Goal: Contribute content: Contribute content

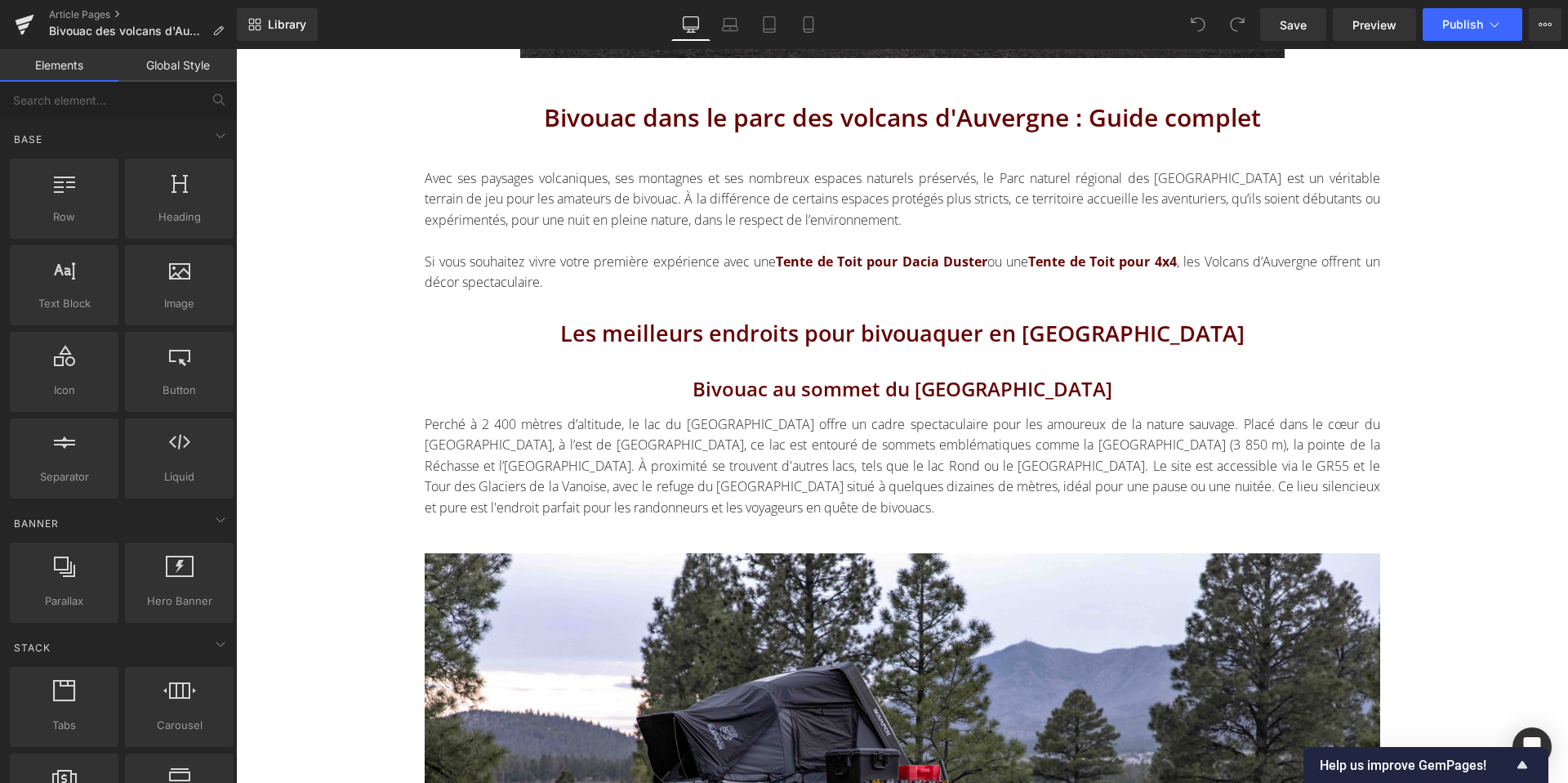
scroll to position [677, 0]
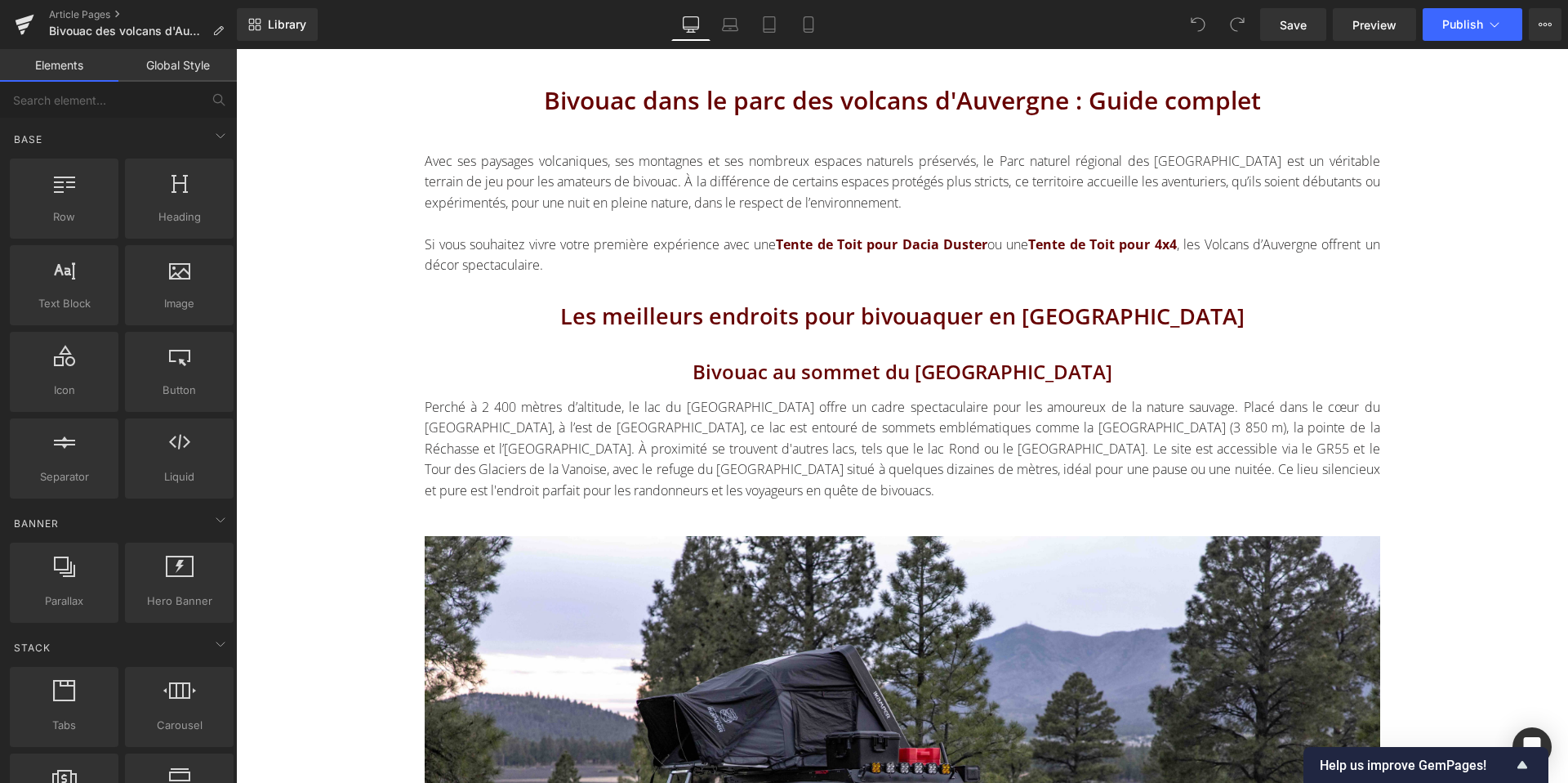
click at [695, 497] on div "Perché à 2 400 mètres d’altitude, le lac du [GEOGRAPHIC_DATA] offre un cadre sp…" at bounding box center [903, 444] width 955 height 115
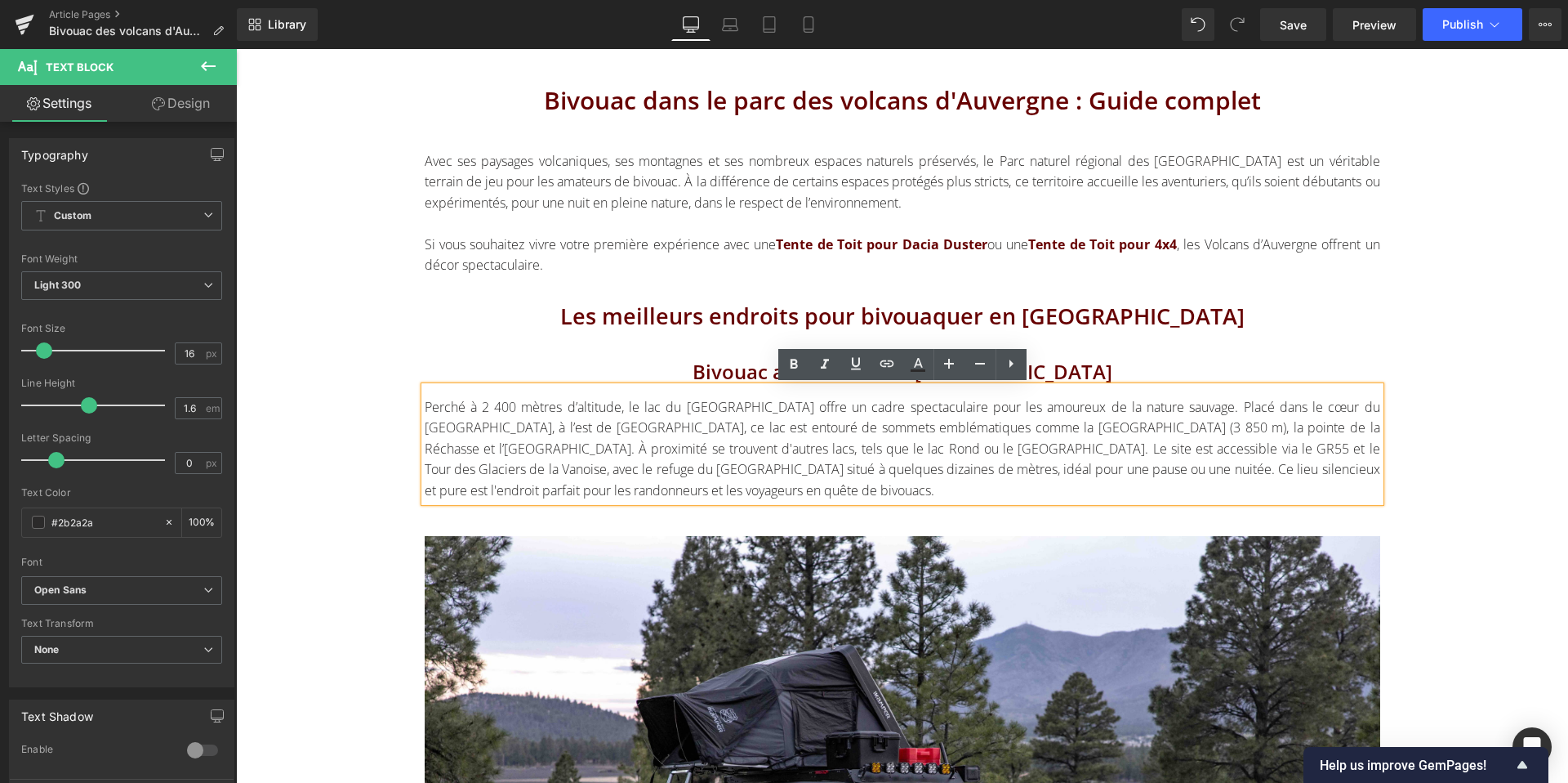
drag, startPoint x: 834, startPoint y: 492, endPoint x: 423, endPoint y: 411, distance: 418.9
click at [425, 411] on div "Perché à 2 400 mètres d’altitude, le lac du [GEOGRAPHIC_DATA] offre un cadre sp…" at bounding box center [903, 444] width 955 height 115
click at [458, 416] on div "Perché à 2 400 mètres d’altitude, le lac du [GEOGRAPHIC_DATA] offre un cadre sp…" at bounding box center [903, 449] width 955 height 104
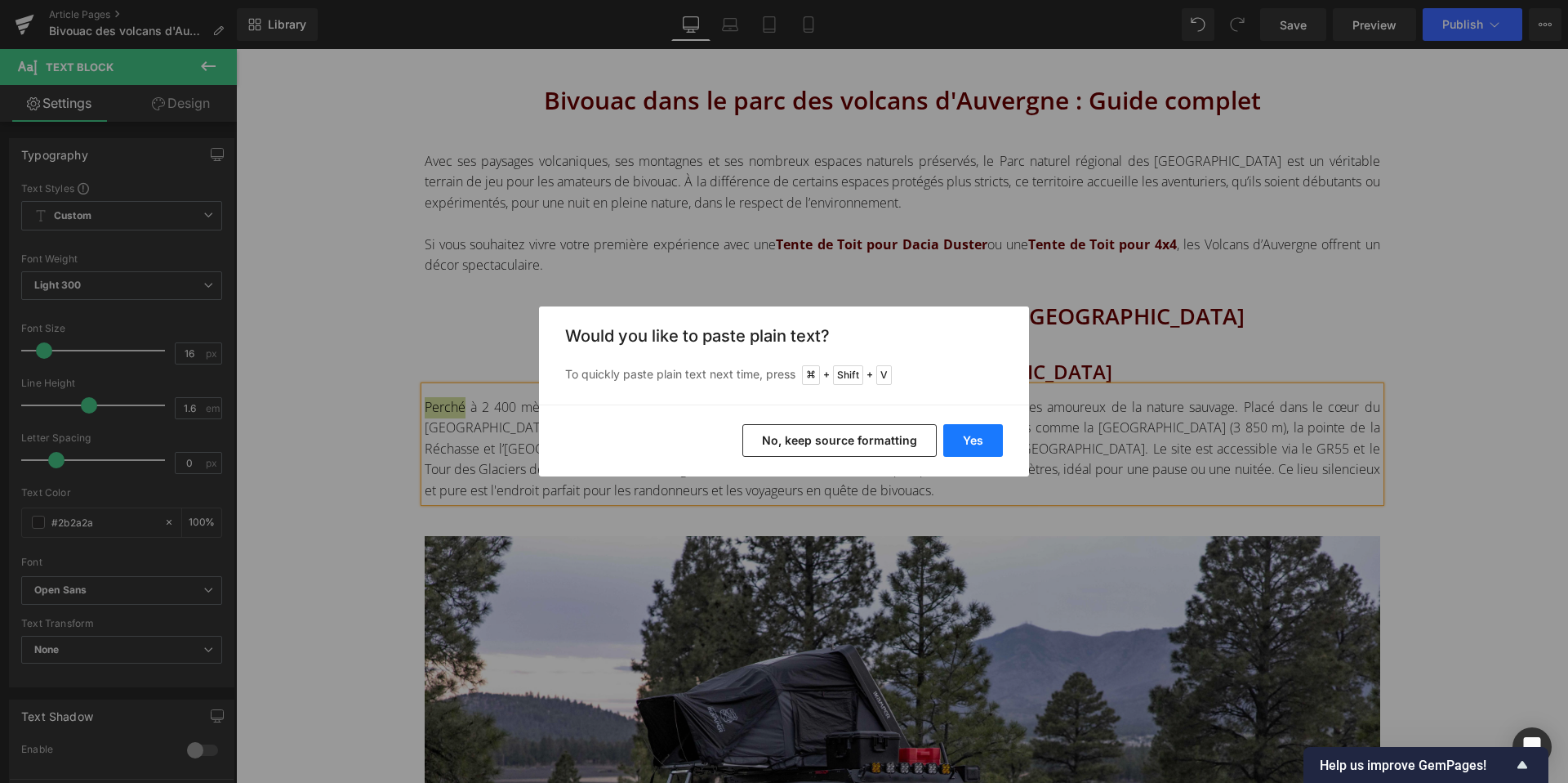
click at [970, 438] on button "Yes" at bounding box center [973, 440] width 60 height 33
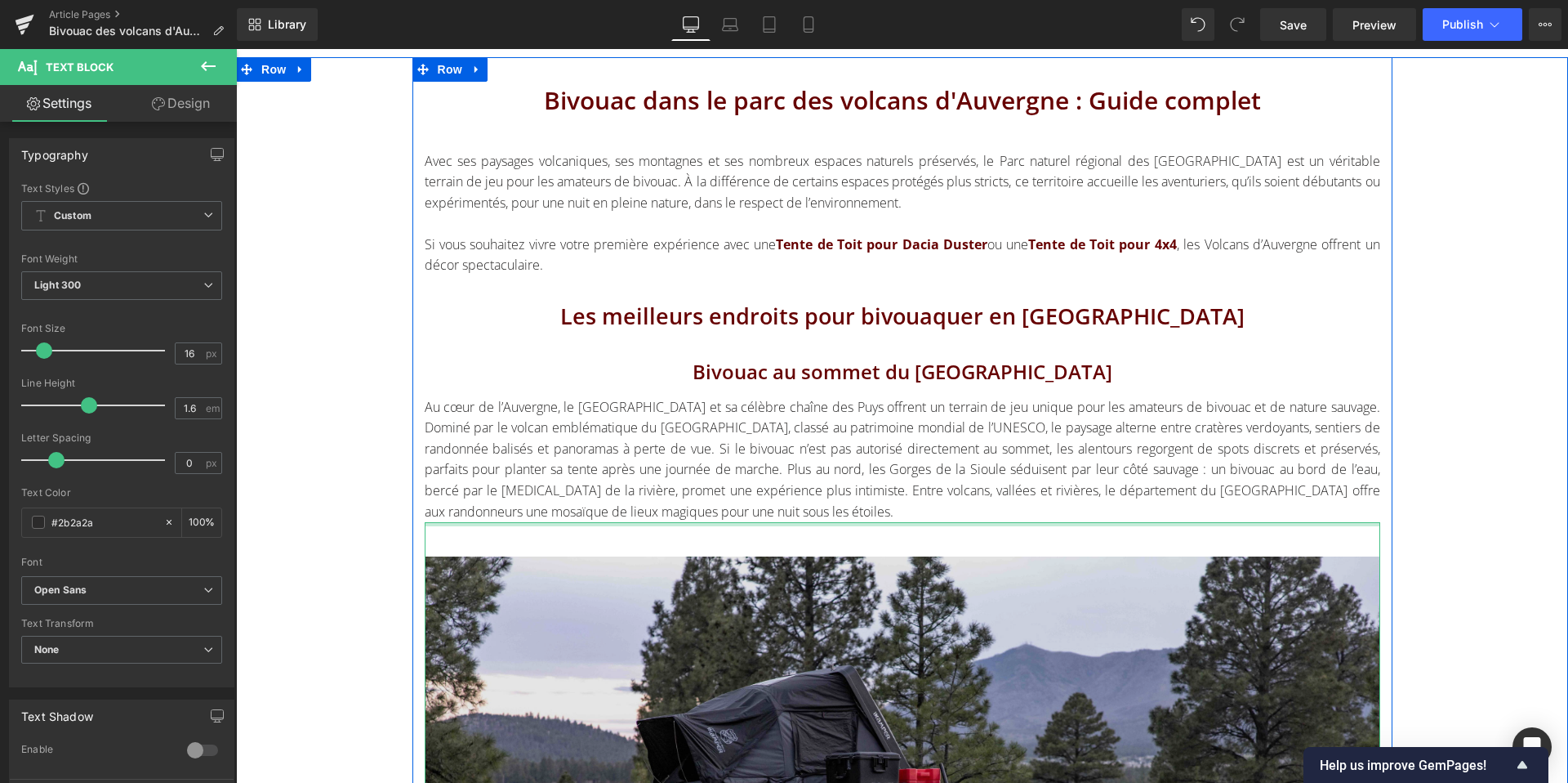
scroll to position [708, 0]
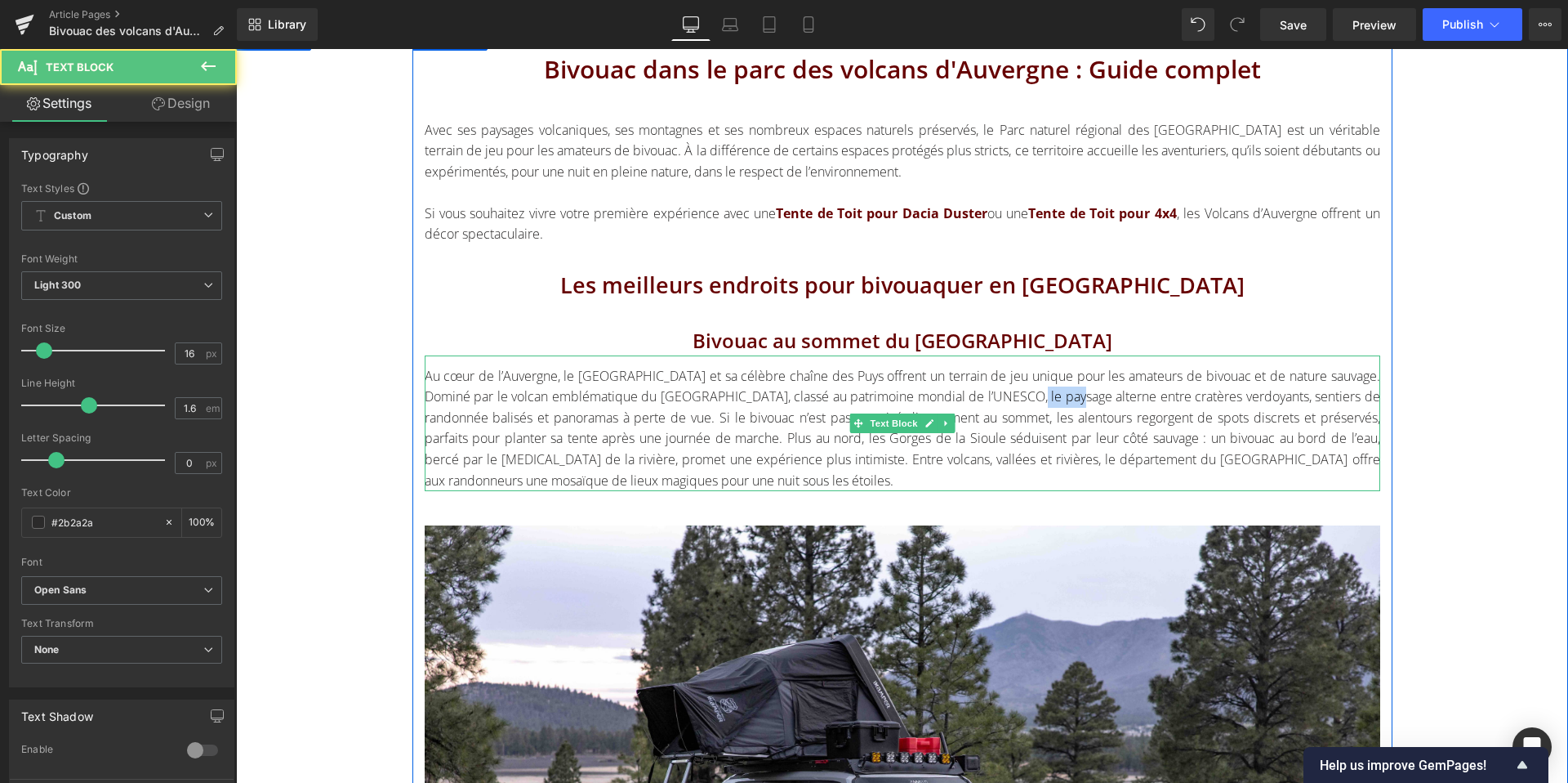
drag, startPoint x: 1077, startPoint y: 397, endPoint x: 1041, endPoint y: 398, distance: 36.0
click at [1039, 398] on div "Au cœur de l’Auvergne, le [GEOGRAPHIC_DATA] et sa célèbre chaîne des Puys offre…" at bounding box center [903, 429] width 955 height 126
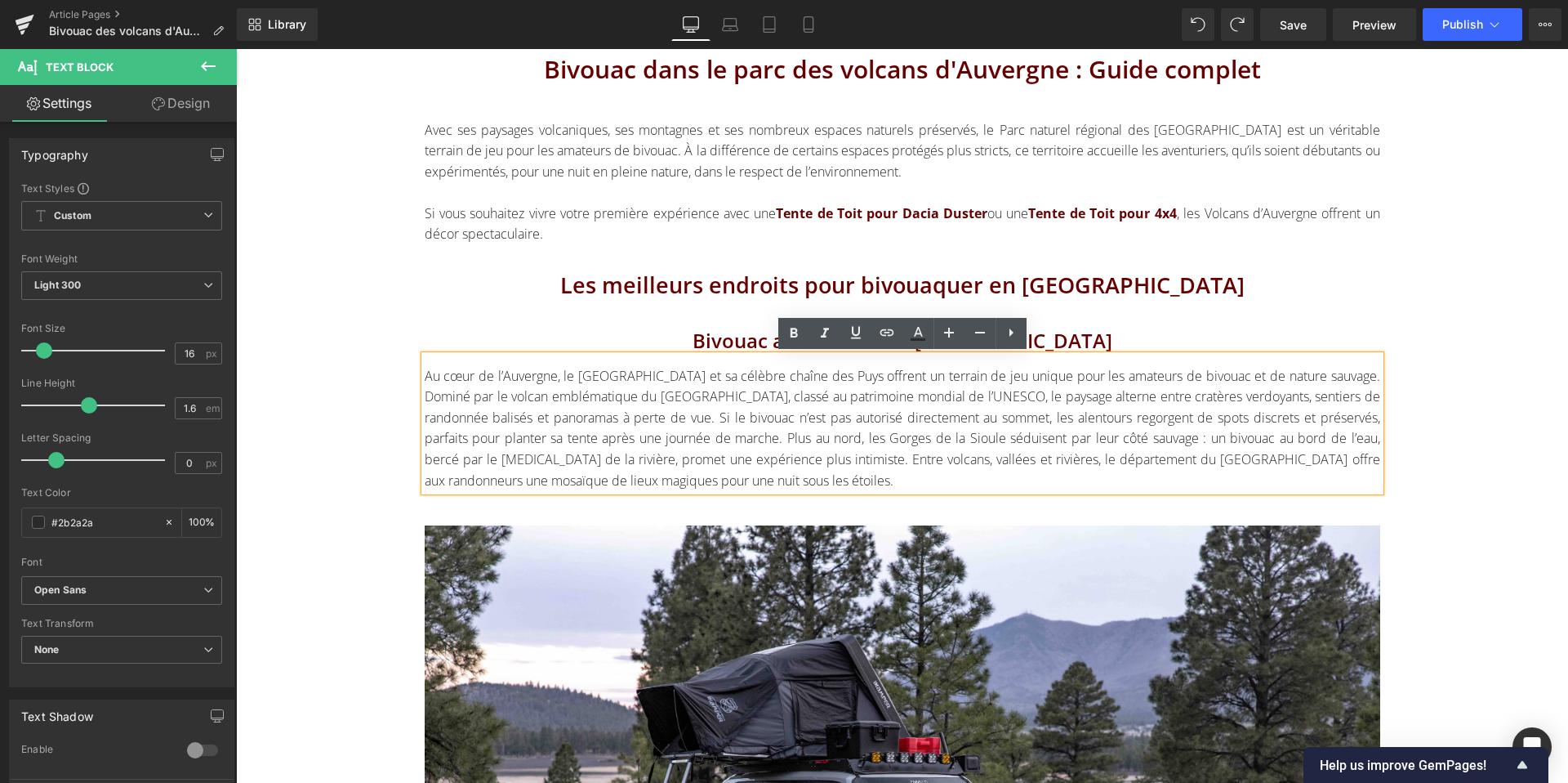
click at [1018, 404] on div "Au cœur de l’Auvergne, le [GEOGRAPHIC_DATA] et sa célèbre chaîne des Puys offre…" at bounding box center [903, 429] width 955 height 126
drag, startPoint x: 1028, startPoint y: 394, endPoint x: 1141, endPoint y: 394, distance: 113.0
click at [1141, 394] on div "Au cœur de l’Auvergne, le [GEOGRAPHIC_DATA] et sa célèbre chaîne des Puys offre…" at bounding box center [903, 429] width 955 height 126
click at [1083, 401] on div "Au cœur de l’Auvergne, le [GEOGRAPHIC_DATA] et sa célèbre chaîne des Puys offre…" at bounding box center [903, 429] width 955 height 126
click at [1076, 400] on div "Au cœur de l’Auvergne, le [GEOGRAPHIC_DATA] et sa célèbre chaîne des Puys offre…" at bounding box center [903, 429] width 955 height 126
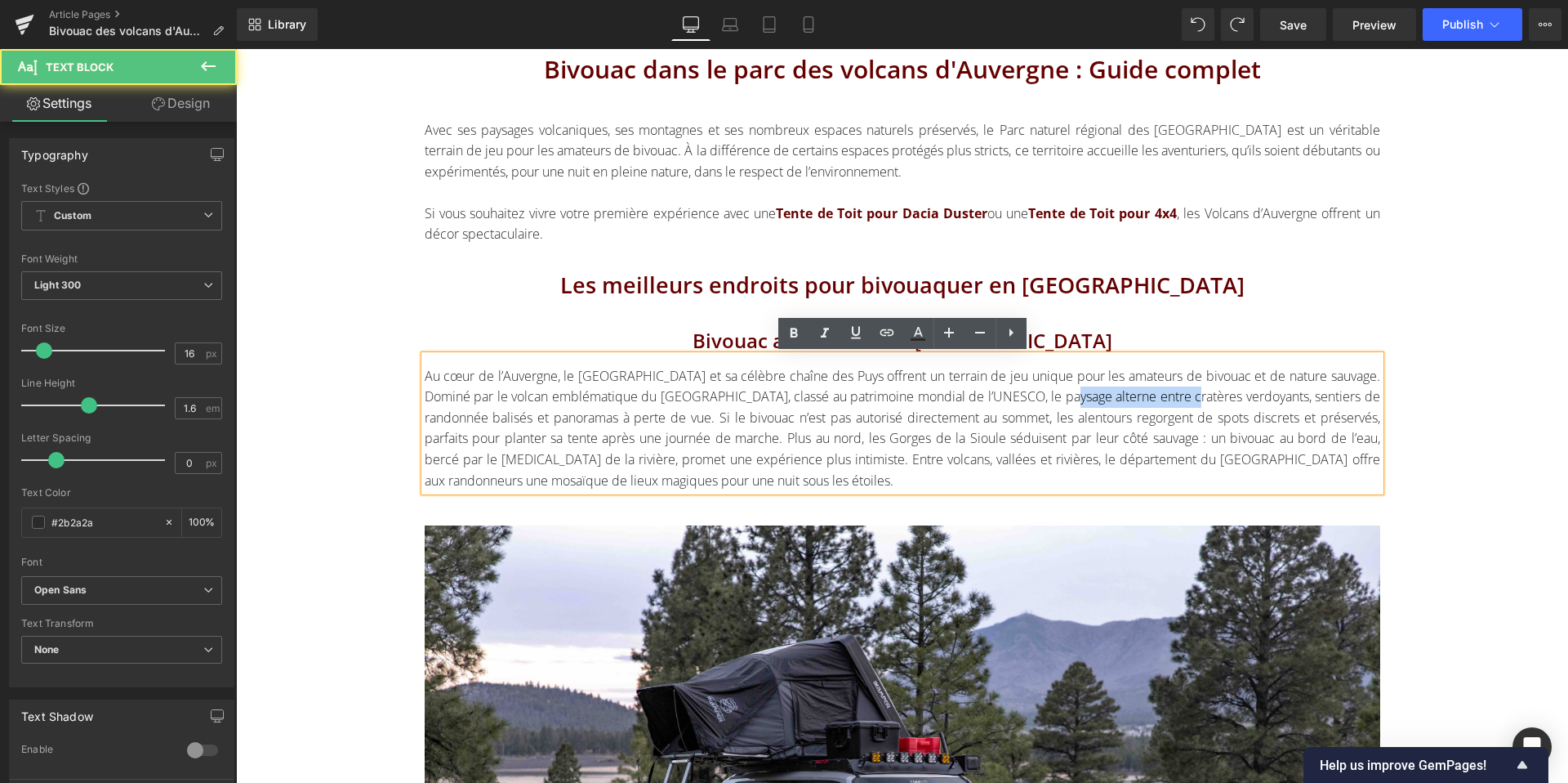
drag, startPoint x: 1072, startPoint y: 394, endPoint x: 1207, endPoint y: 392, distance: 135.0
click at [1207, 392] on div "Au cœur de l’Auvergne, le [GEOGRAPHIC_DATA] et sa célèbre chaîne des Puys offre…" at bounding box center [903, 429] width 955 height 126
click at [1207, 417] on div "Au cœur de l’Auvergne, le [GEOGRAPHIC_DATA] et sa célèbre chaîne des Puys offre…" at bounding box center [903, 429] width 955 height 126
drag, startPoint x: 436, startPoint y: 418, endPoint x: 632, endPoint y: 418, distance: 196.0
click at [632, 418] on div "Au cœur de l’Auvergne, le [GEOGRAPHIC_DATA] et sa célèbre chaîne des Puys offre…" at bounding box center [903, 429] width 955 height 126
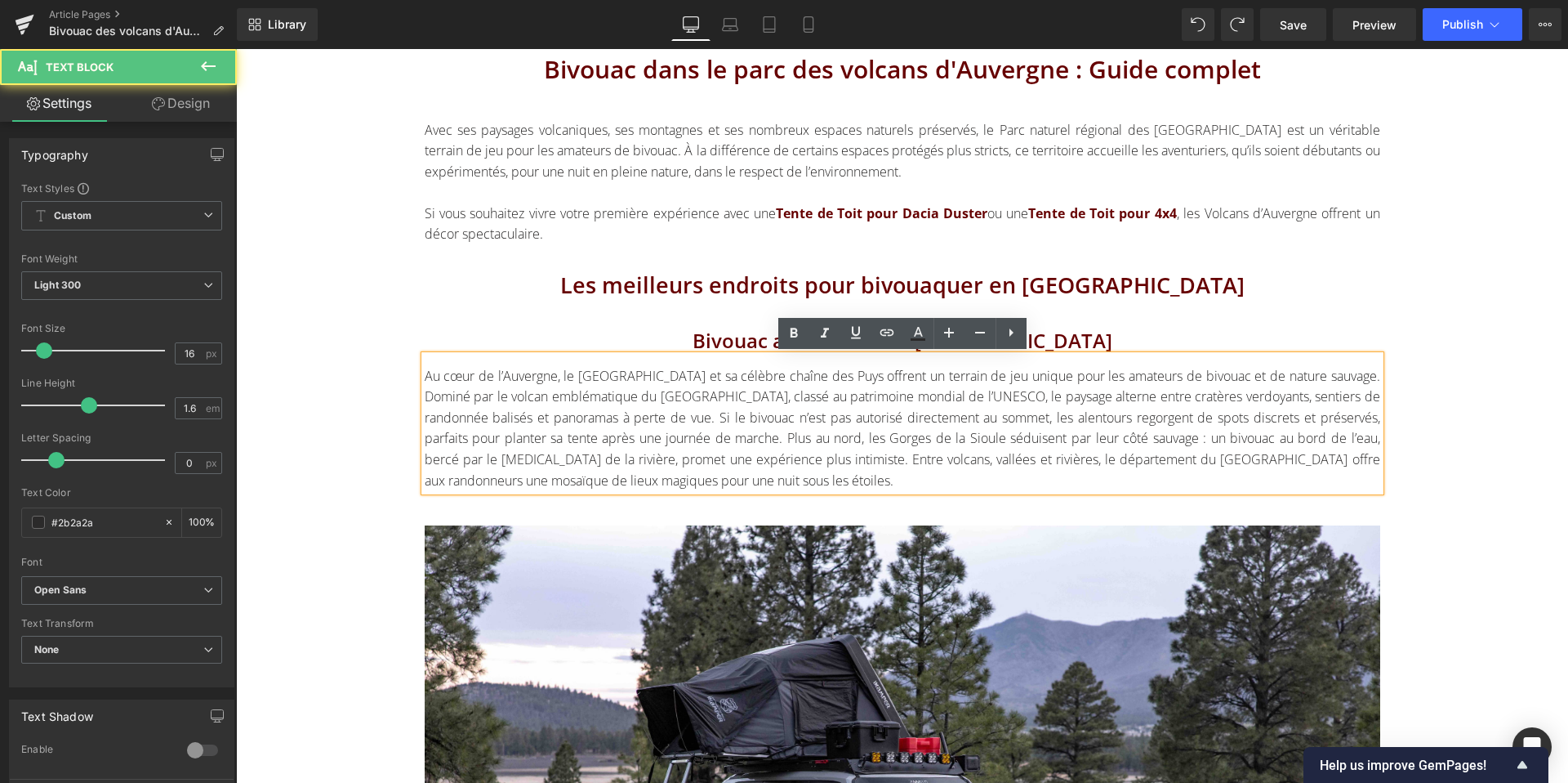
click at [641, 424] on div "Au cœur de l’Auvergne, le [GEOGRAPHIC_DATA] et sa célèbre chaîne des Puys offre…" at bounding box center [903, 429] width 955 height 126
drag, startPoint x: 1079, startPoint y: 400, endPoint x: 1040, endPoint y: 399, distance: 39.0
click at [1039, 399] on div "Au cœur de l’Auvergne, le [GEOGRAPHIC_DATA] et sa célèbre chaîne des Puys offre…" at bounding box center [903, 429] width 955 height 126
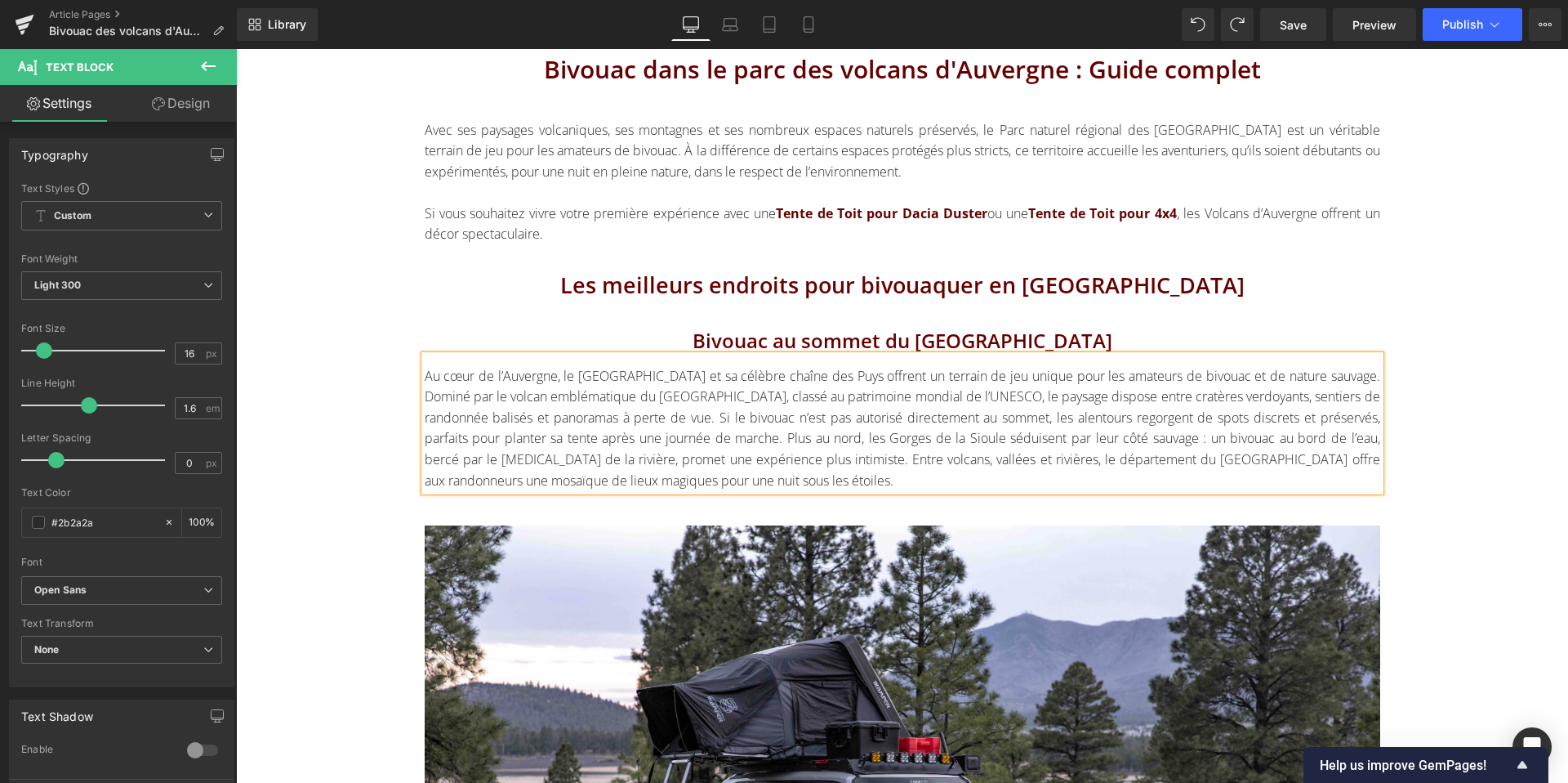
click at [1114, 400] on div "Au cœur de l’Auvergne, le [GEOGRAPHIC_DATA] et sa célèbre chaîne des Puys offre…" at bounding box center [903, 429] width 955 height 126
click at [1111, 402] on div "Au cœur de l’Auvergne, le [GEOGRAPHIC_DATA] et sa célèbre chaîne des Puys offre…" at bounding box center [903, 429] width 955 height 126
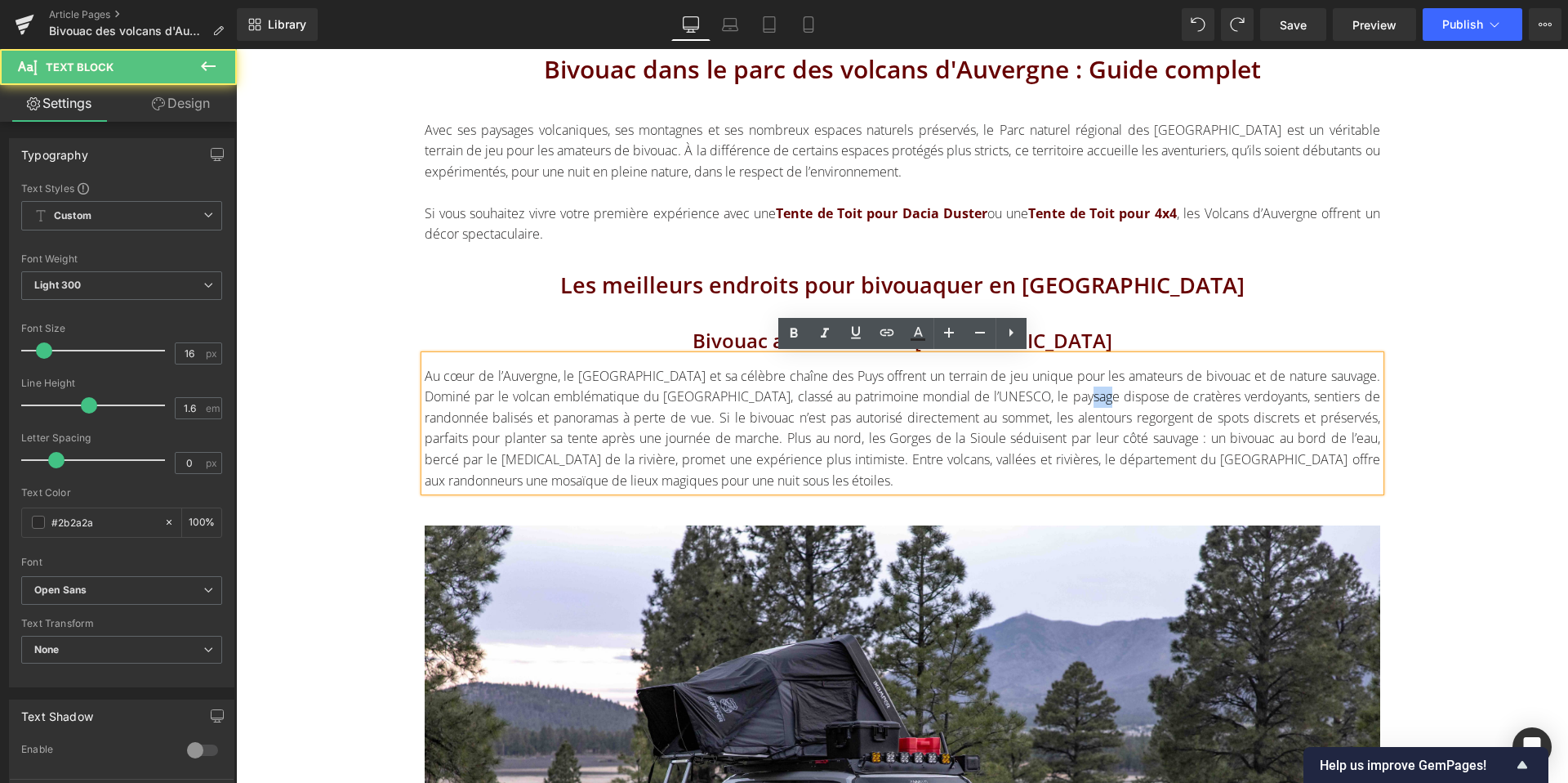
drag, startPoint x: 1112, startPoint y: 397, endPoint x: 1088, endPoint y: 397, distance: 24.0
click at [1088, 397] on div "Au cœur de l’Auvergne, le [GEOGRAPHIC_DATA] et sa célèbre chaîne des Puys offre…" at bounding box center [903, 429] width 955 height 126
click at [1086, 397] on div "Au cœur de l’Auvergne, le [GEOGRAPHIC_DATA] et sa célèbre chaîne des Puys offre…" at bounding box center [903, 429] width 955 height 126
drag, startPoint x: 1089, startPoint y: 397, endPoint x: 1049, endPoint y: 395, distance: 40.0
click at [1049, 395] on div "Au cœur de l’Auvergne, le [GEOGRAPHIC_DATA] et sa célèbre chaîne des Puys offre…" at bounding box center [903, 429] width 955 height 126
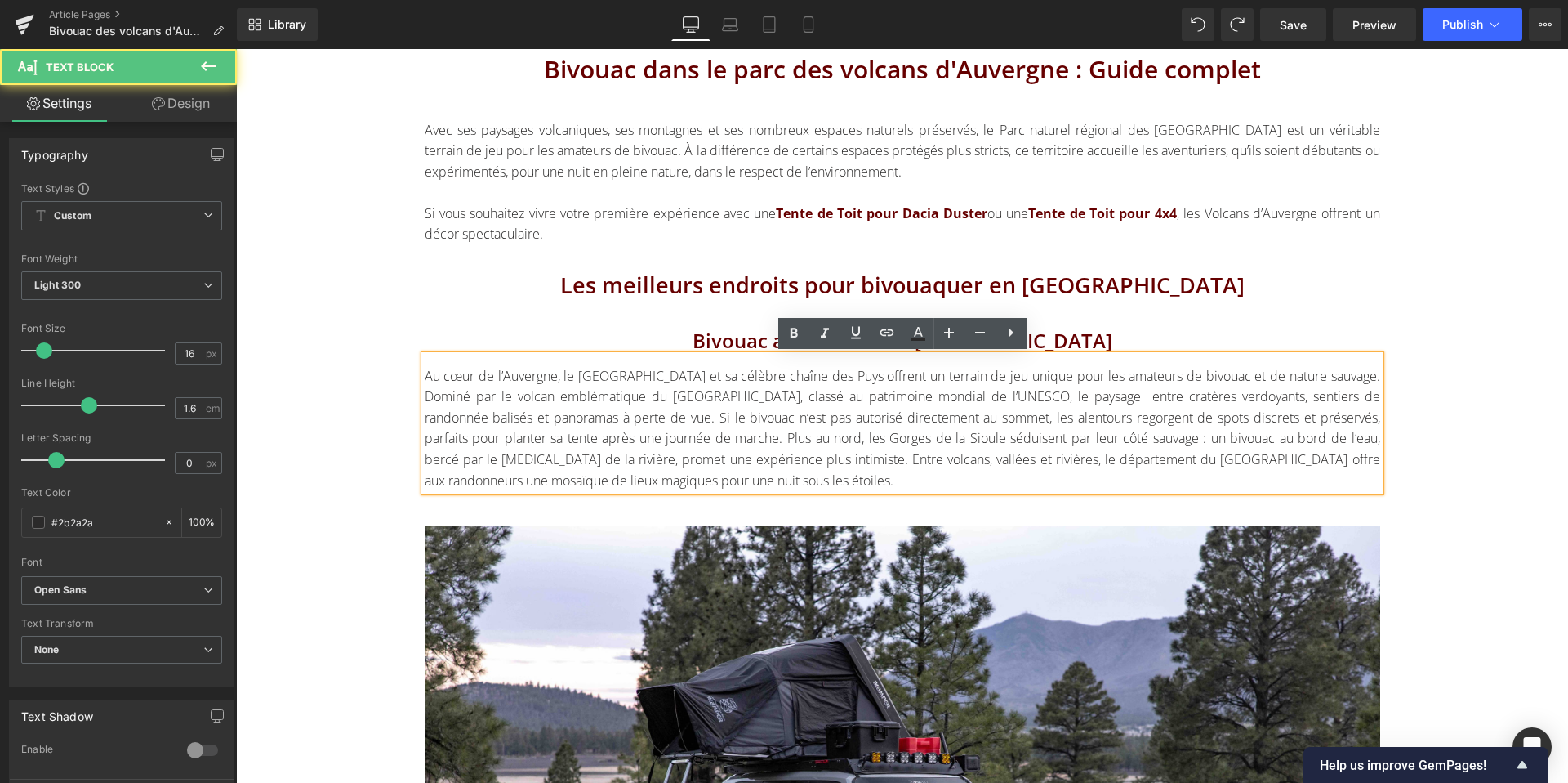
click at [1027, 396] on div "Au cœur de l’Auvergne, le [GEOGRAPHIC_DATA] et sa célèbre chaîne des Puys offre…" at bounding box center [903, 429] width 955 height 126
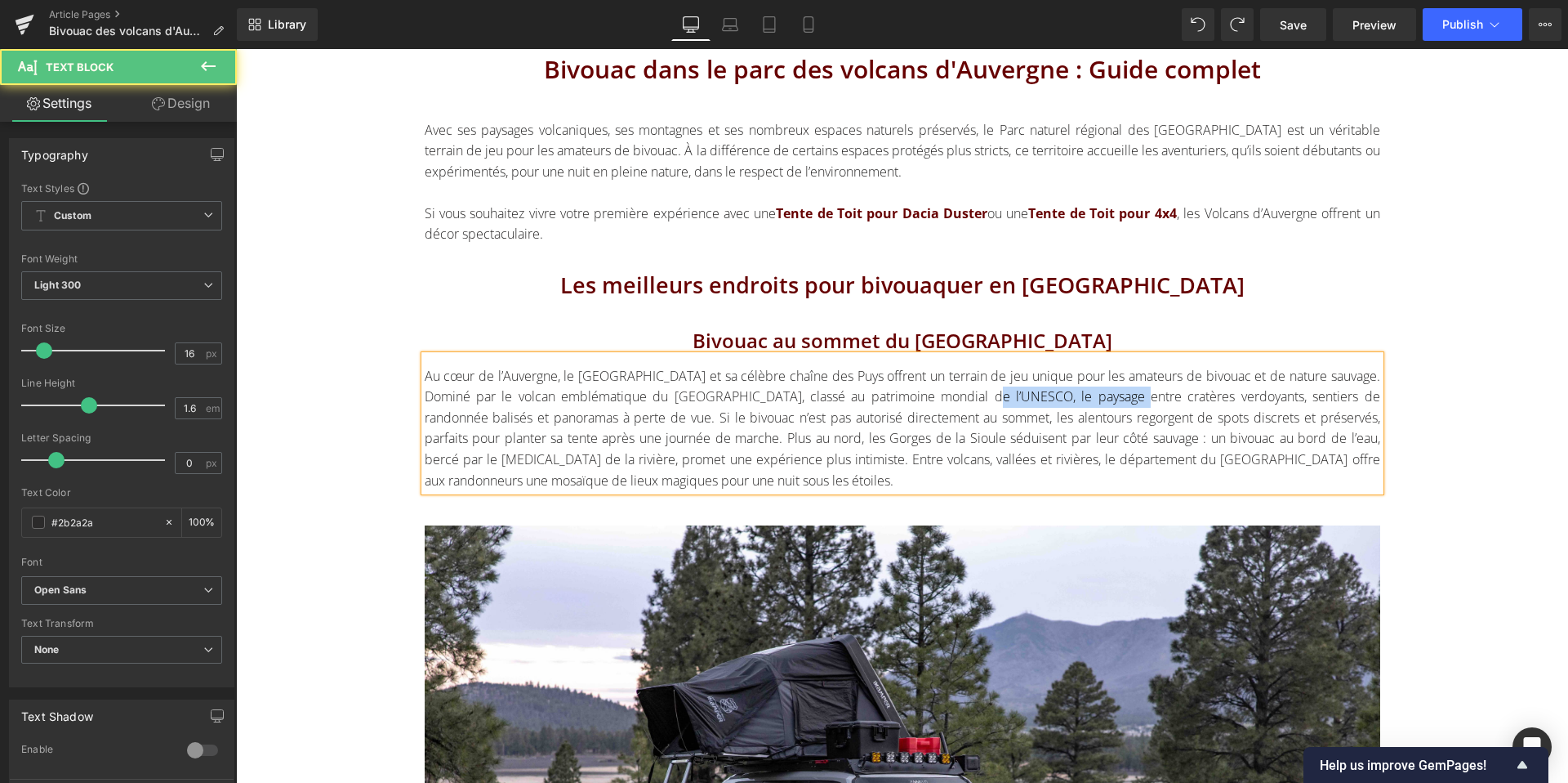
drag, startPoint x: 959, startPoint y: 397, endPoint x: 1097, endPoint y: 396, distance: 138.0
click at [1100, 397] on div "Au cœur de l’Auvergne, le [GEOGRAPHIC_DATA] et sa célèbre chaîne des Puys offre…" at bounding box center [903, 429] width 955 height 126
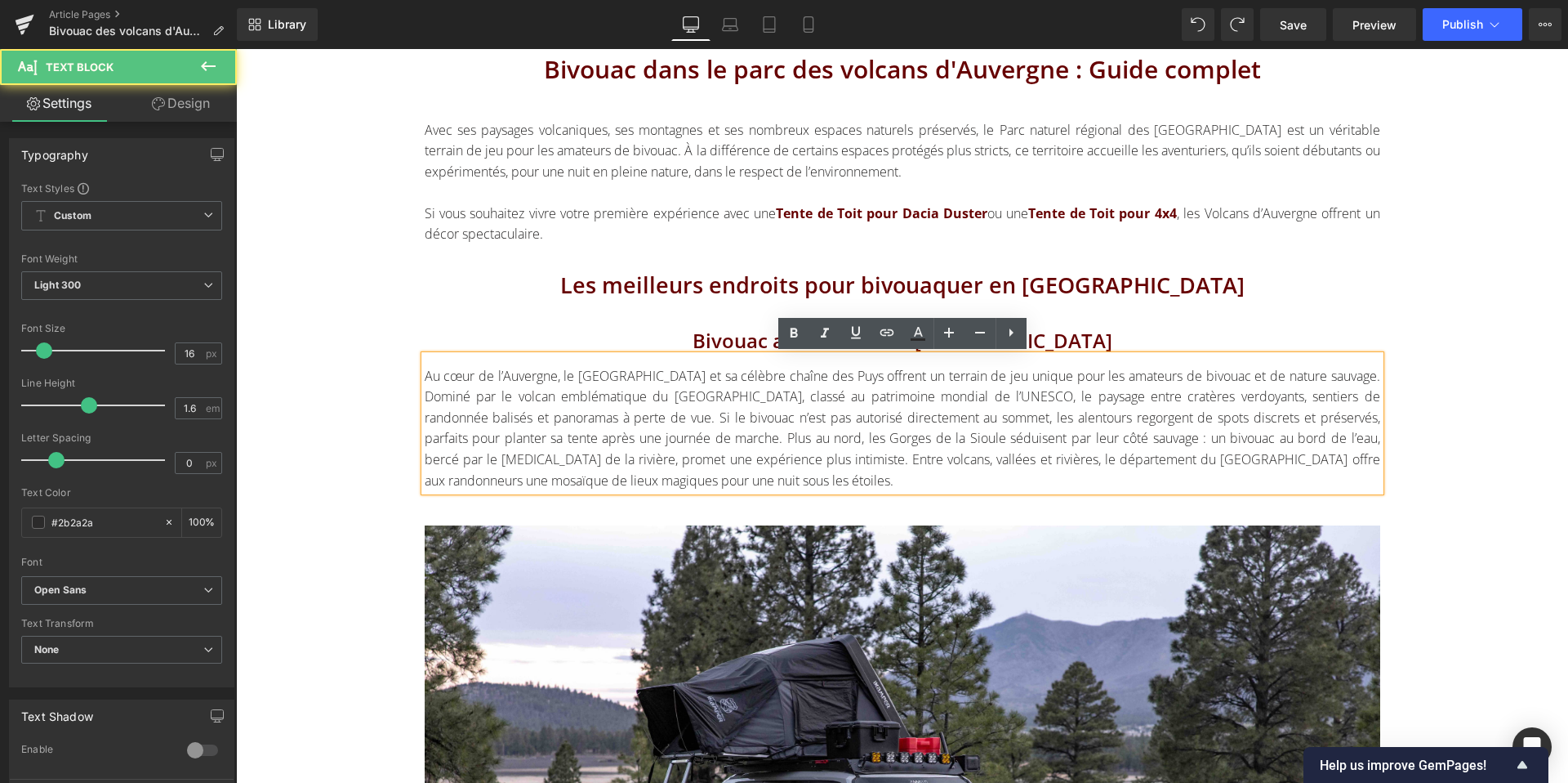
click at [1100, 414] on div "Au cœur de l’Auvergne, le [GEOGRAPHIC_DATA] et sa célèbre chaîne des Puys offre…" at bounding box center [903, 429] width 955 height 126
click at [889, 402] on div "Au cœur de l’Auvergne, le [GEOGRAPHIC_DATA] et sa célèbre chaîne des Puys offre…" at bounding box center [903, 429] width 955 height 126
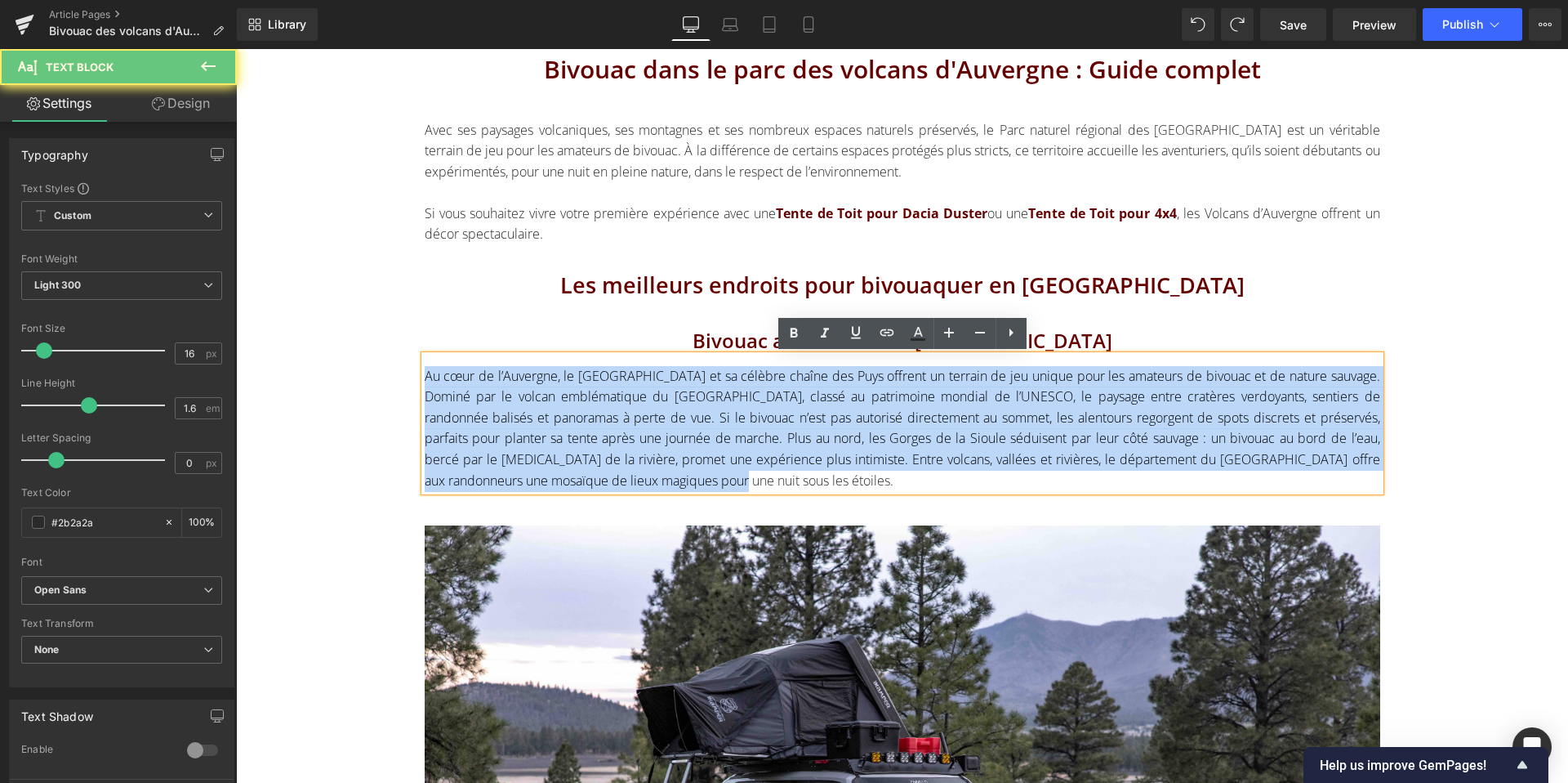
click at [889, 402] on div "Au cœur de l’Auvergne, le [GEOGRAPHIC_DATA] et sa célèbre chaîne des Puys offre…" at bounding box center [903, 429] width 955 height 126
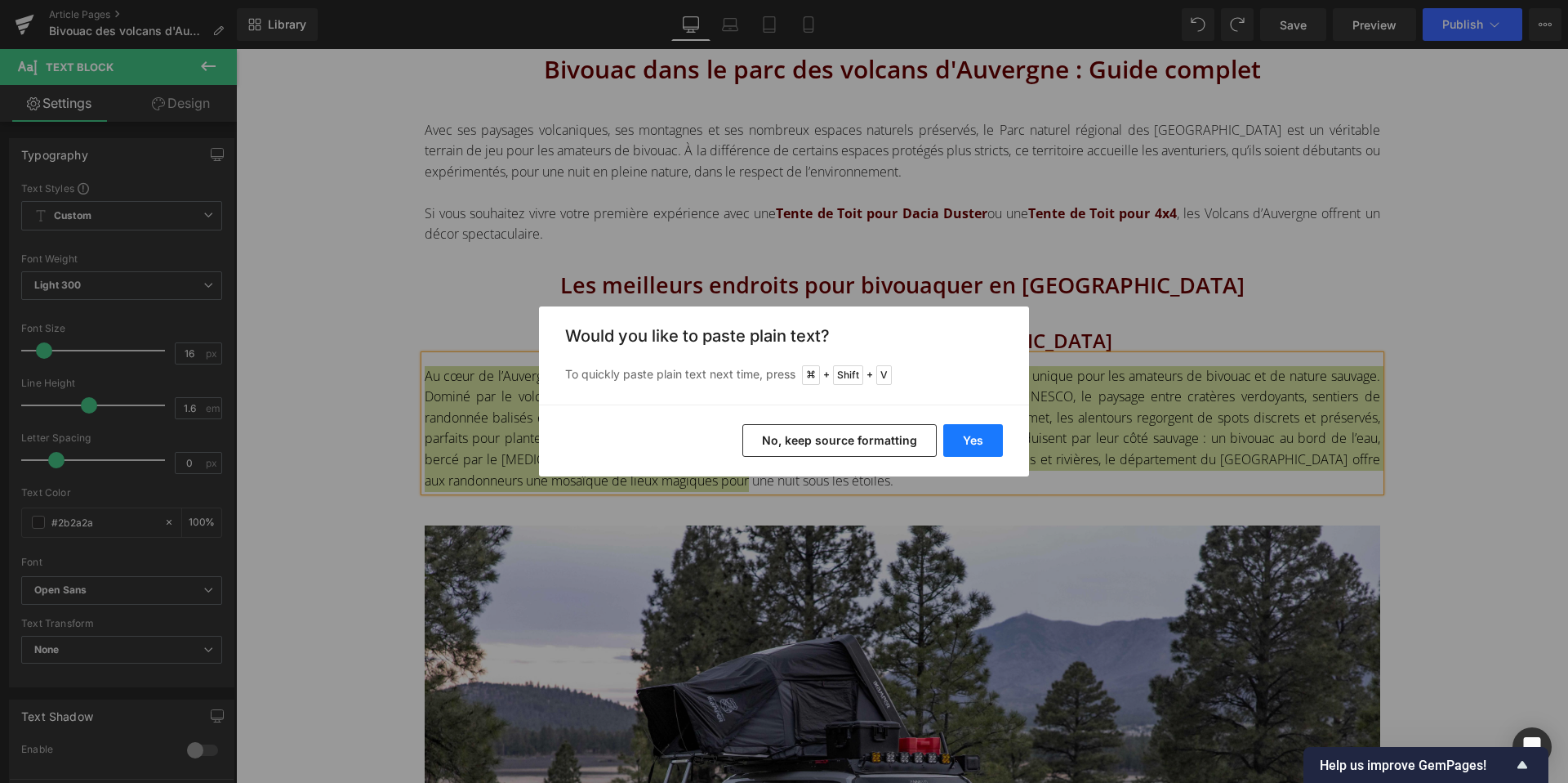
click at [964, 438] on button "Yes" at bounding box center [973, 440] width 60 height 33
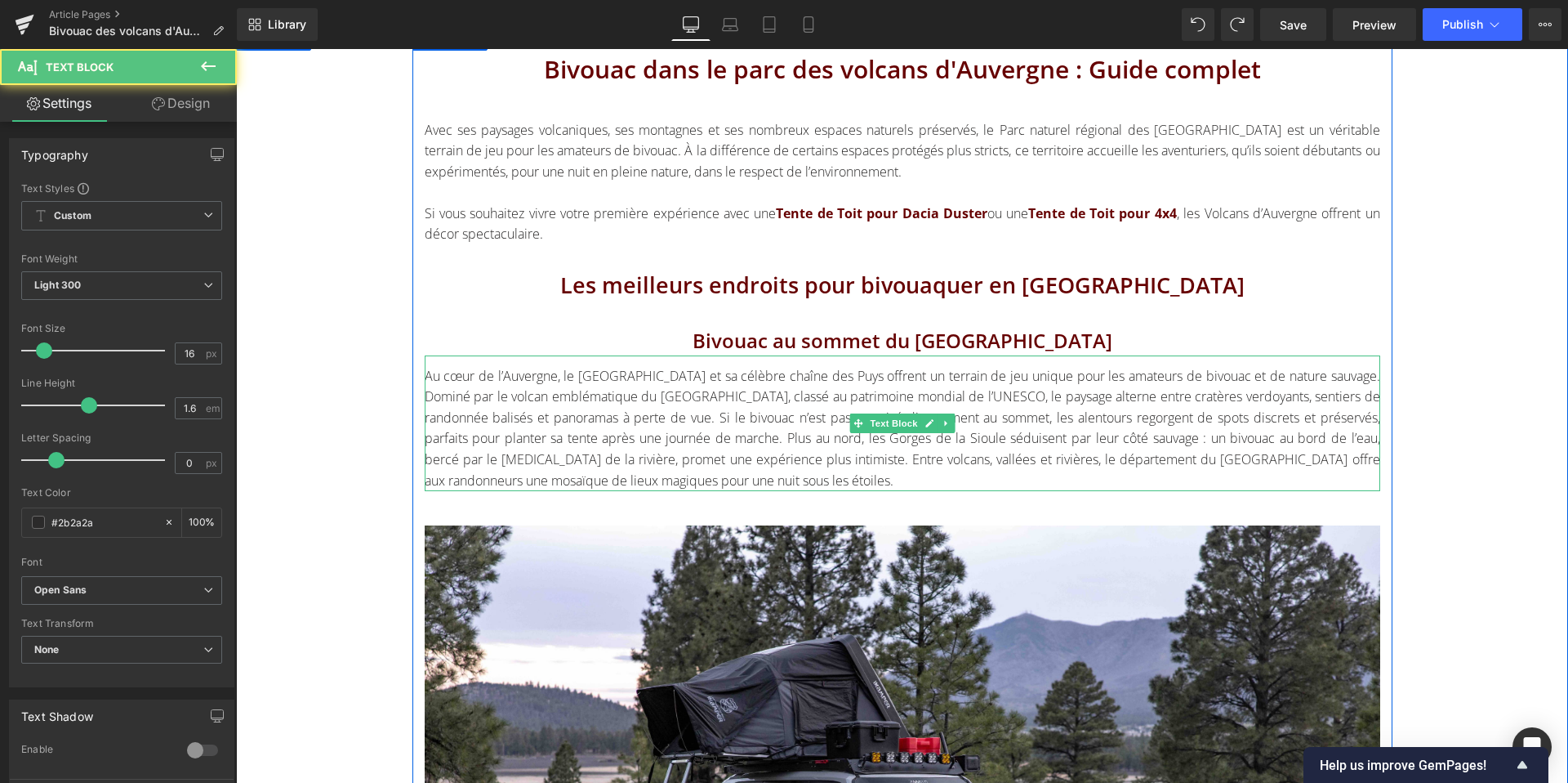
drag, startPoint x: 1001, startPoint y: 397, endPoint x: 1114, endPoint y: 397, distance: 113.0
click at [1114, 397] on div "Au cœur de l’Auvergne, le [GEOGRAPHIC_DATA] et sa célèbre chaîne des Puys offre…" at bounding box center [903, 429] width 955 height 126
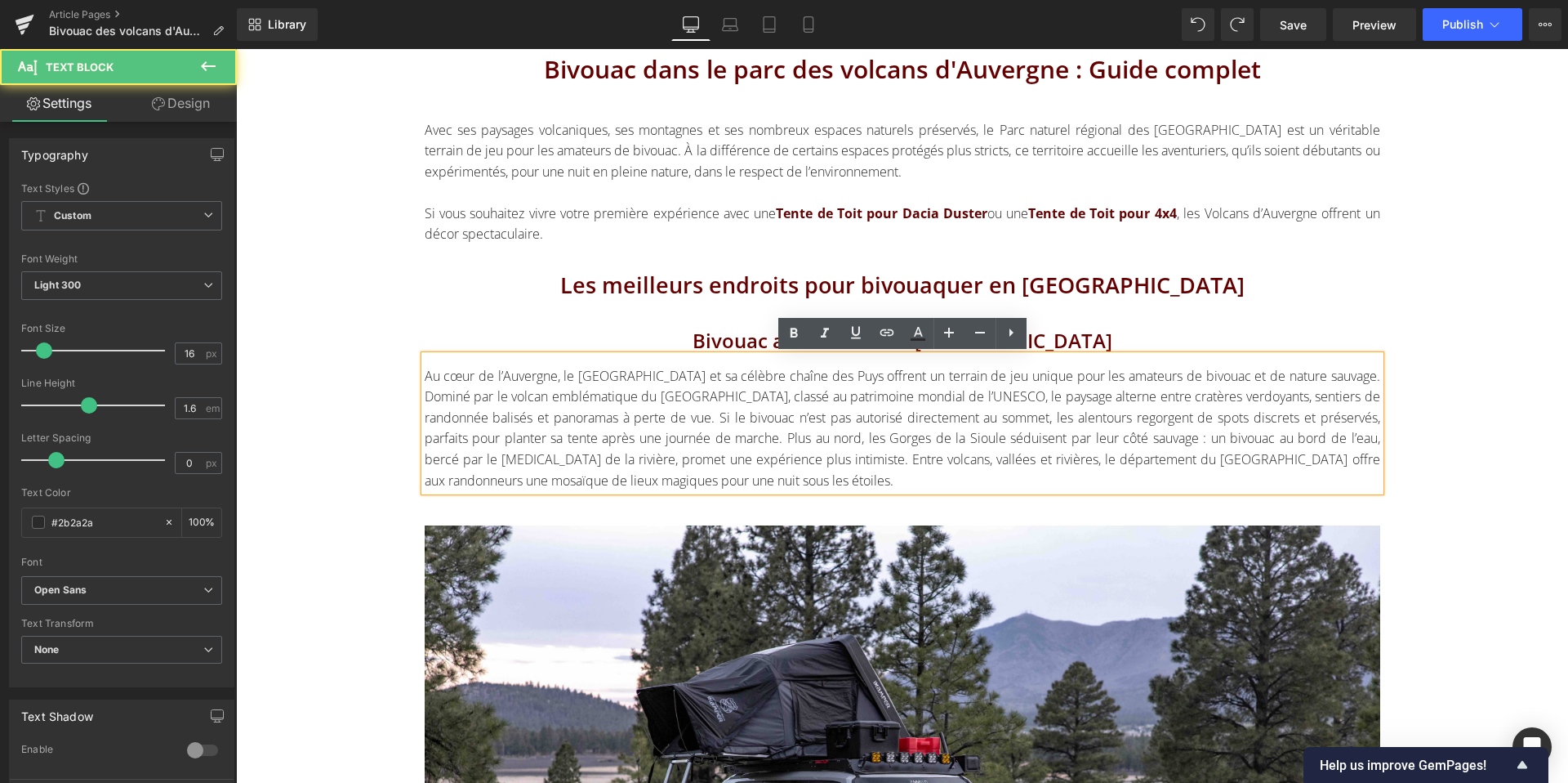
click at [1119, 406] on div "Au cœur de l’Auvergne, le [GEOGRAPHIC_DATA] et sa célèbre chaîne des Puys offre…" at bounding box center [903, 429] width 955 height 126
drag, startPoint x: 662, startPoint y: 417, endPoint x: 845, endPoint y: 417, distance: 183.0
click at [845, 417] on div "Au cœur de l’Auvergne, le [GEOGRAPHIC_DATA] et sa célèbre chaîne des Puys offre…" at bounding box center [903, 429] width 955 height 126
click at [860, 425] on div "Au cœur de l’Auvergne, le [GEOGRAPHIC_DATA] et sa célèbre chaîne des Puys offre…" at bounding box center [903, 429] width 955 height 126
drag, startPoint x: 517, startPoint y: 438, endPoint x: 425, endPoint y: 431, distance: 92.3
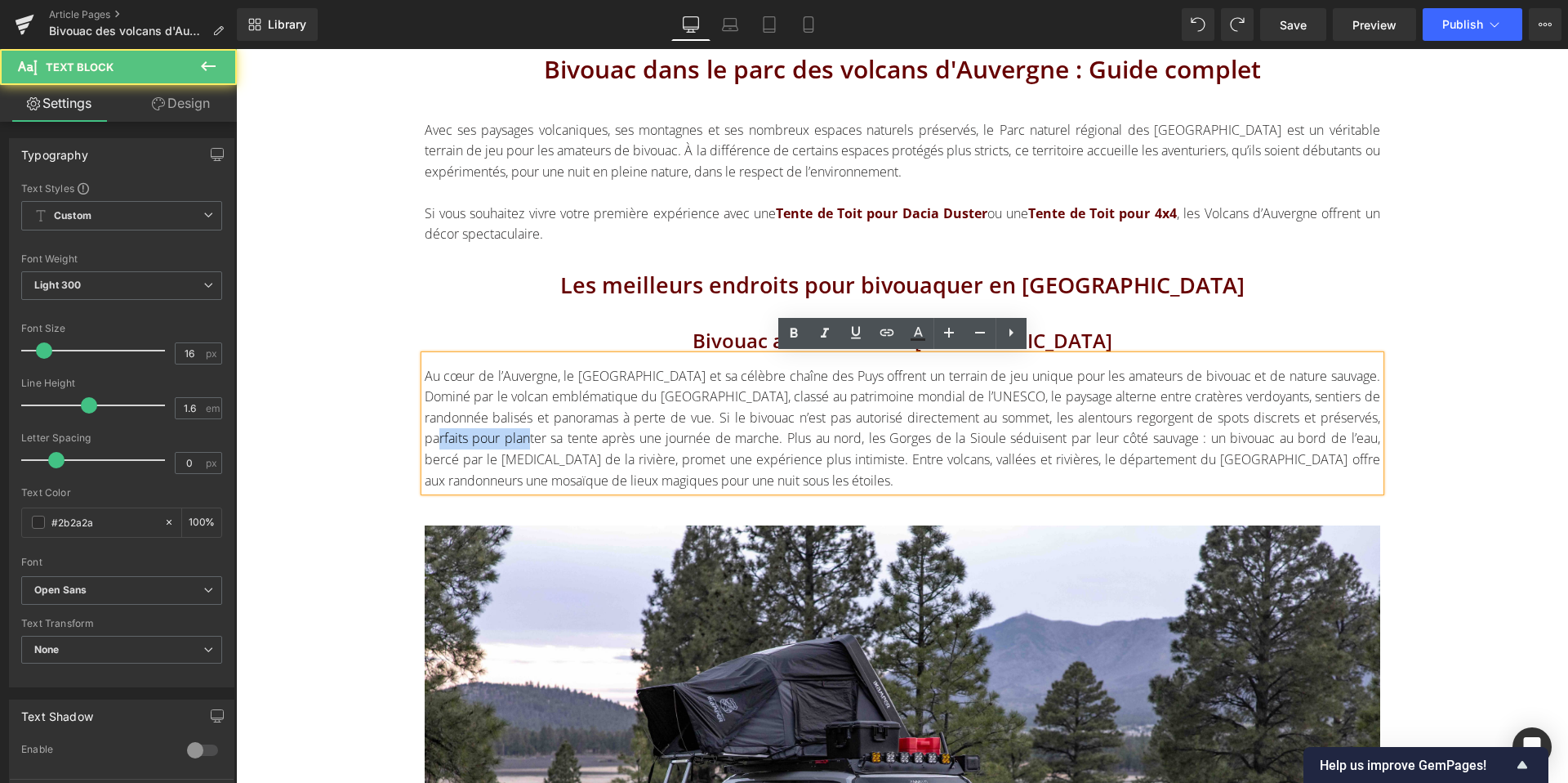
click at [425, 431] on div "Au cœur de l’Auvergne, le [GEOGRAPHIC_DATA] et sa célèbre chaîne des Puys offre…" at bounding box center [903, 429] width 955 height 126
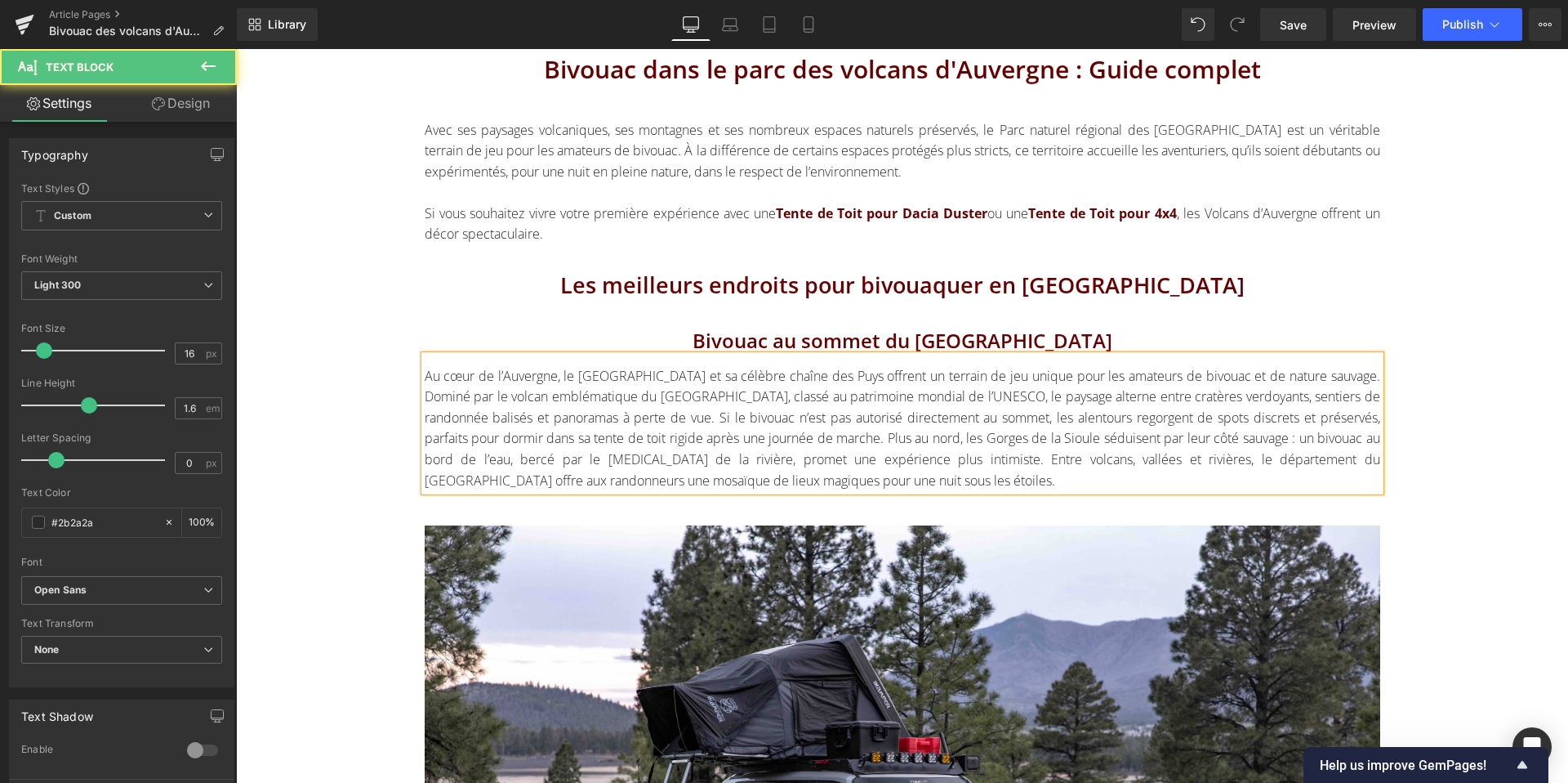
click at [525, 438] on div "Au cœur de l’Auvergne, le [GEOGRAPHIC_DATA] et sa célèbre chaîne des Puys offre…" at bounding box center [903, 429] width 955 height 126
click at [579, 439] on div "Au cœur de l’Auvergne, le [GEOGRAPHIC_DATA] et sa célèbre chaîne des Puys offre…" at bounding box center [903, 429] width 955 height 126
click at [604, 441] on div "Au cœur de l’Auvergne, le [GEOGRAPHIC_DATA] et sa célèbre chaîne des Puys offre…" at bounding box center [903, 429] width 955 height 126
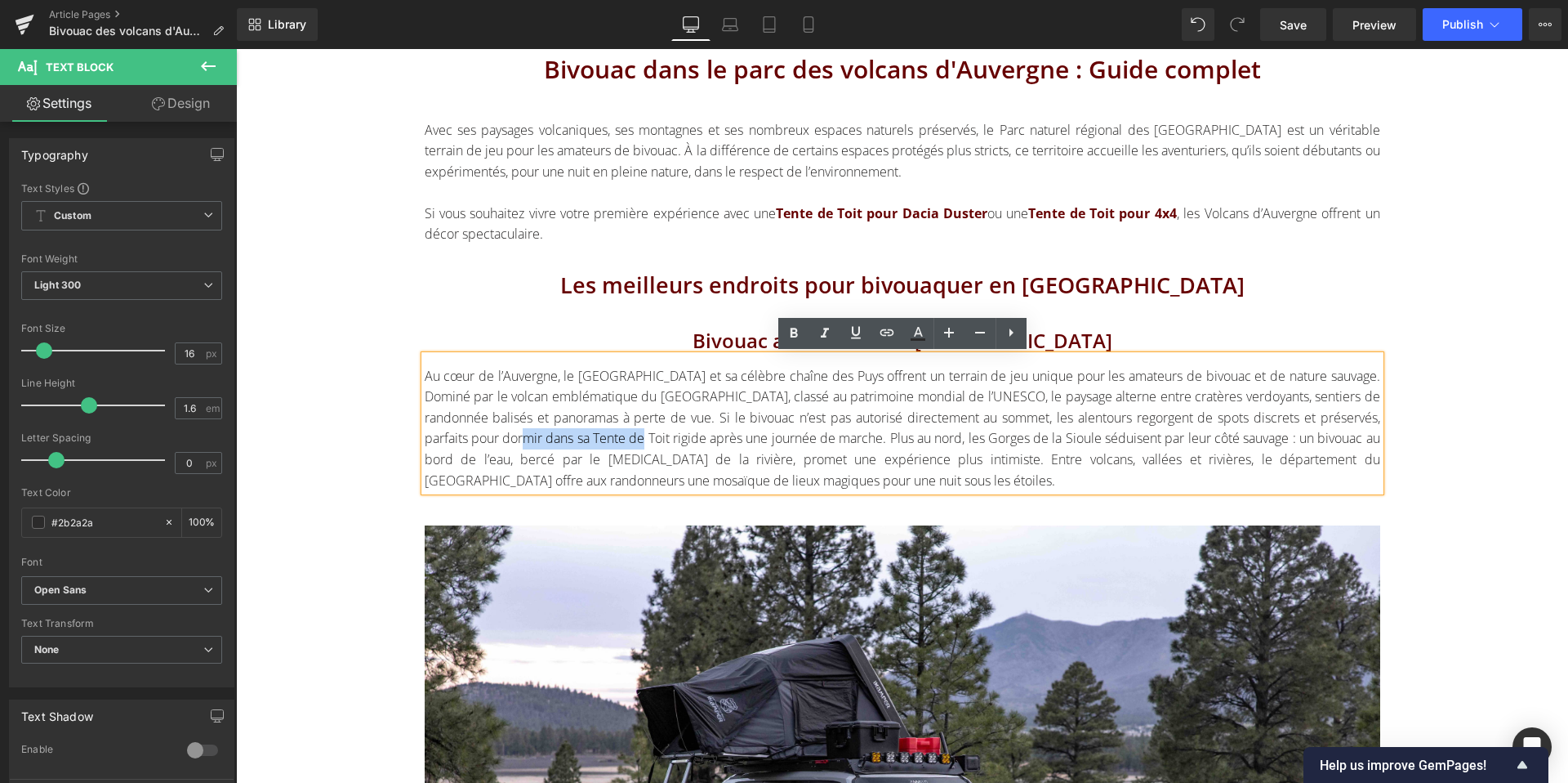
drag, startPoint x: 633, startPoint y: 440, endPoint x: 520, endPoint y: 438, distance: 113.0
click at [520, 438] on div "Au cœur de l’Auvergne, le [GEOGRAPHIC_DATA] et sa célèbre chaîne des Puys offre…" at bounding box center [903, 429] width 955 height 126
click at [798, 332] on icon at bounding box center [794, 333] width 20 height 20
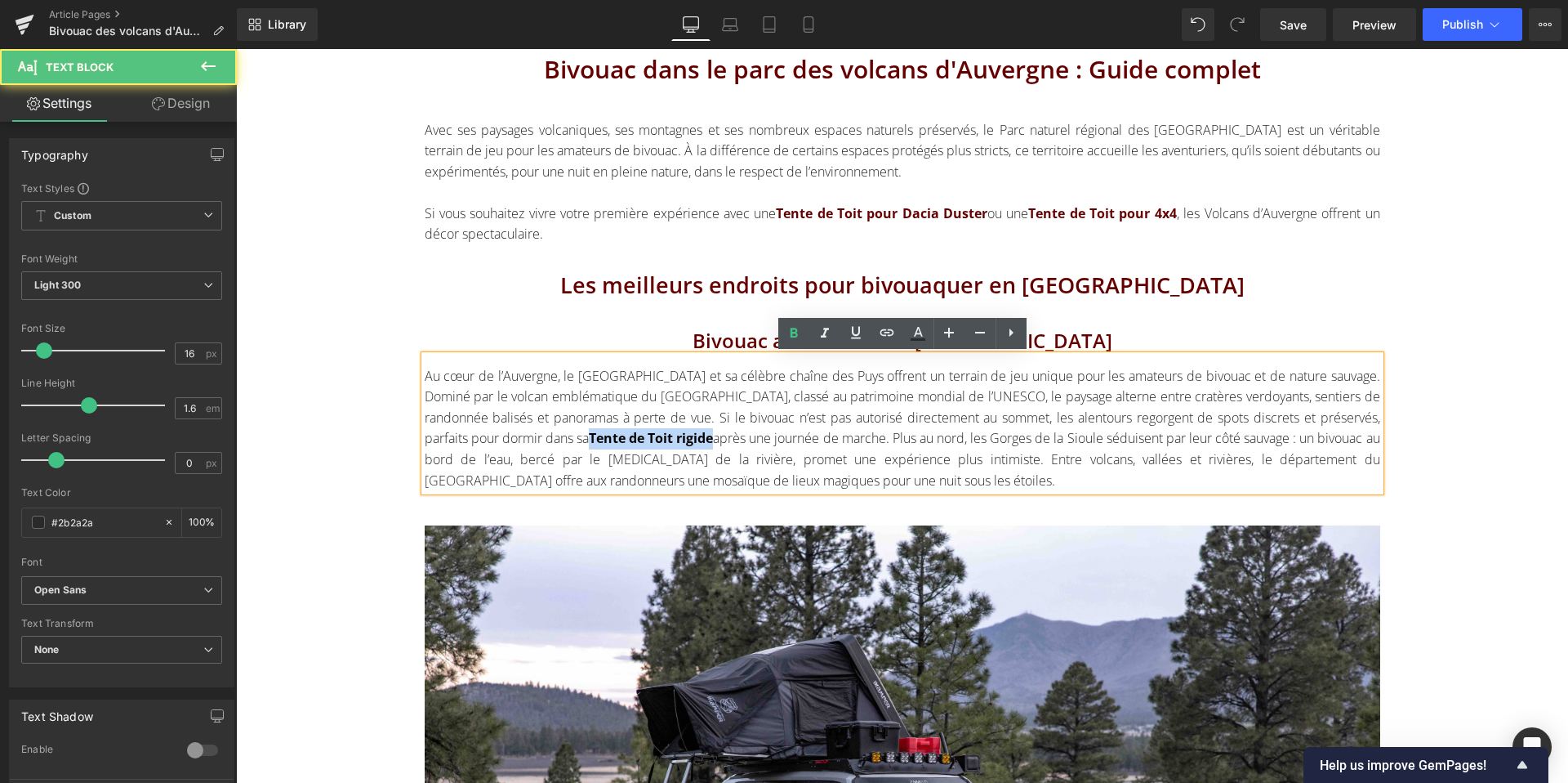
drag, startPoint x: 643, startPoint y: 442, endPoint x: 518, endPoint y: 438, distance: 125.1
click at [518, 438] on div "Au cœur de l’Auvergne, le [GEOGRAPHIC_DATA] et sa célèbre chaîne des Puys offre…" at bounding box center [903, 429] width 955 height 126
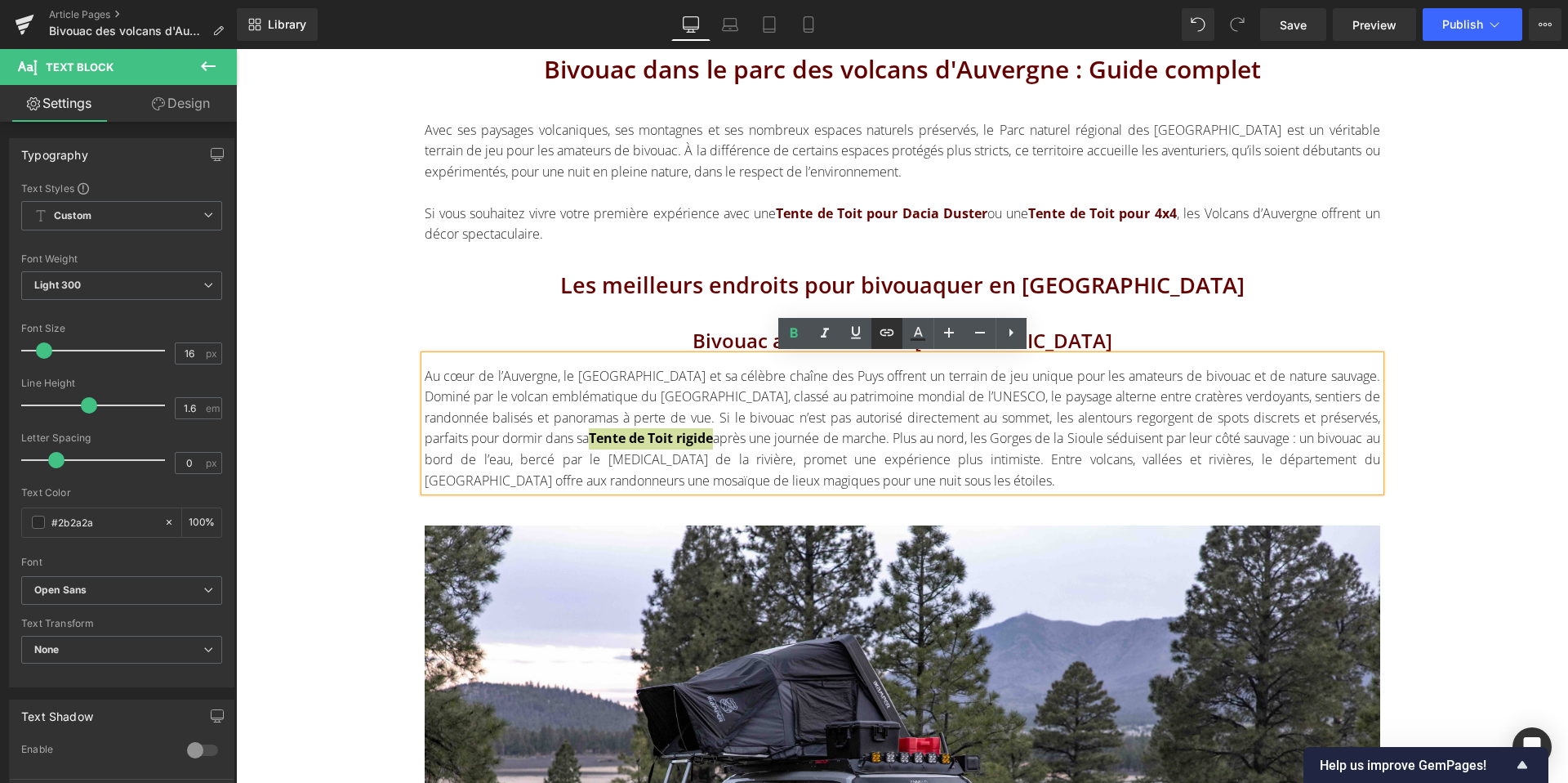
click at [891, 337] on icon at bounding box center [887, 332] width 20 height 20
click at [676, 481] on input "text" at bounding box center [625, 474] width 251 height 41
paste input "[URL][DOMAIN_NAME]"
type input "[URL][DOMAIN_NAME]"
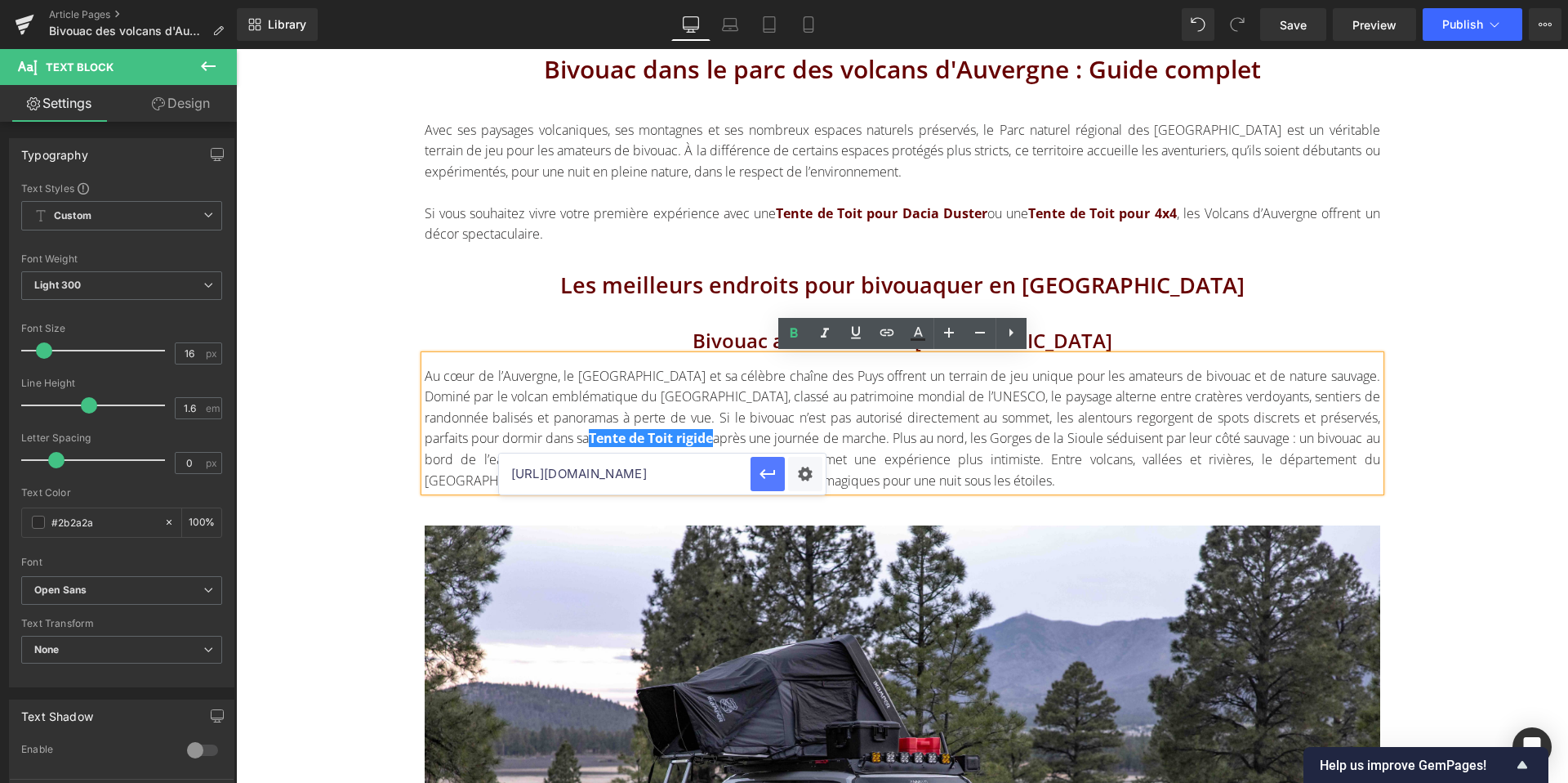
click at [773, 470] on icon "button" at bounding box center [767, 474] width 16 height 9
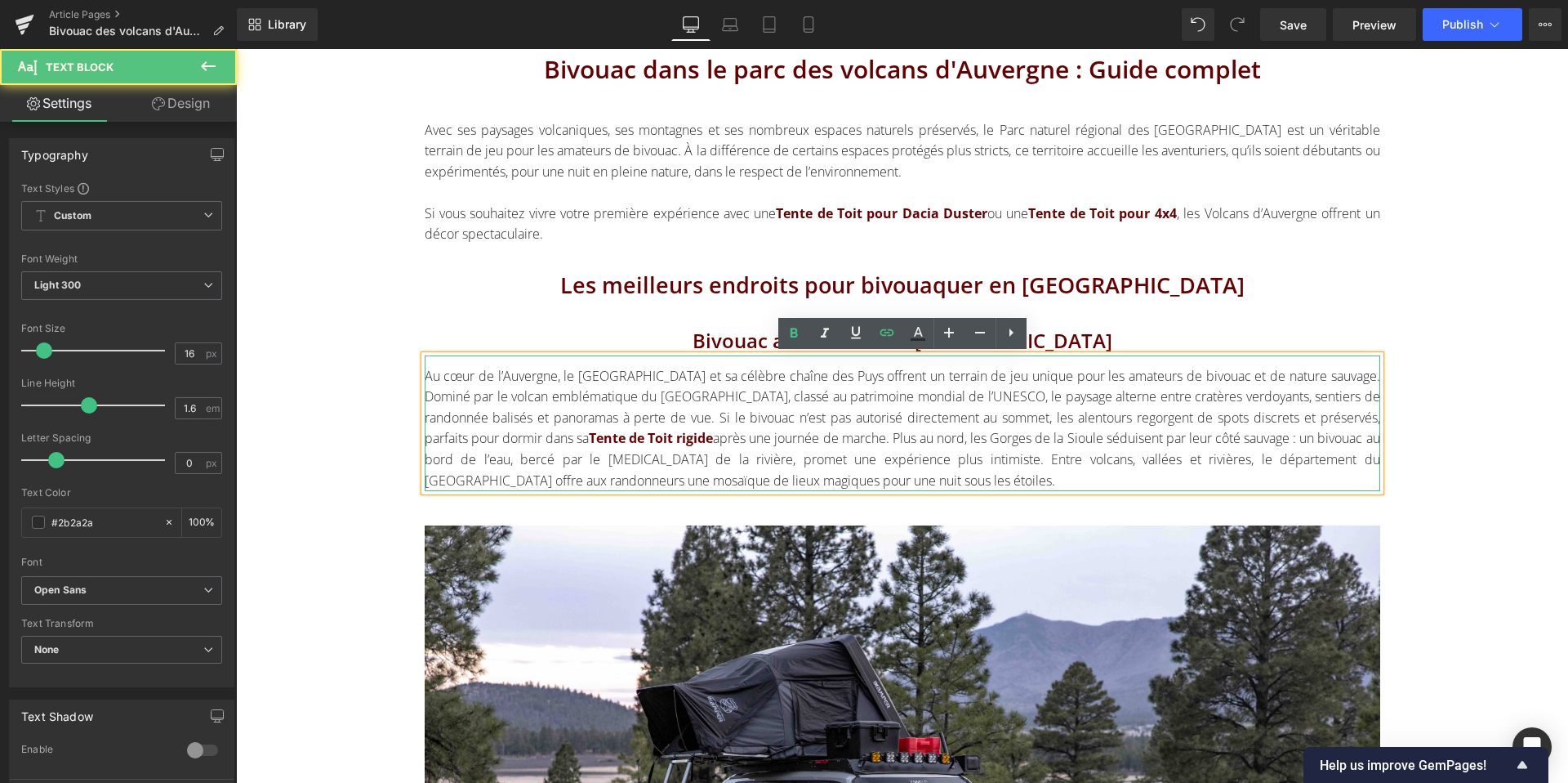
click at [910, 484] on div "Au cœur de l’Auvergne, le Puy-de-Dôme et sa célèbre chaîne des Puys offrent un …" at bounding box center [903, 429] width 955 height 126
click at [1296, 33] on span "Save" at bounding box center [1293, 24] width 27 height 17
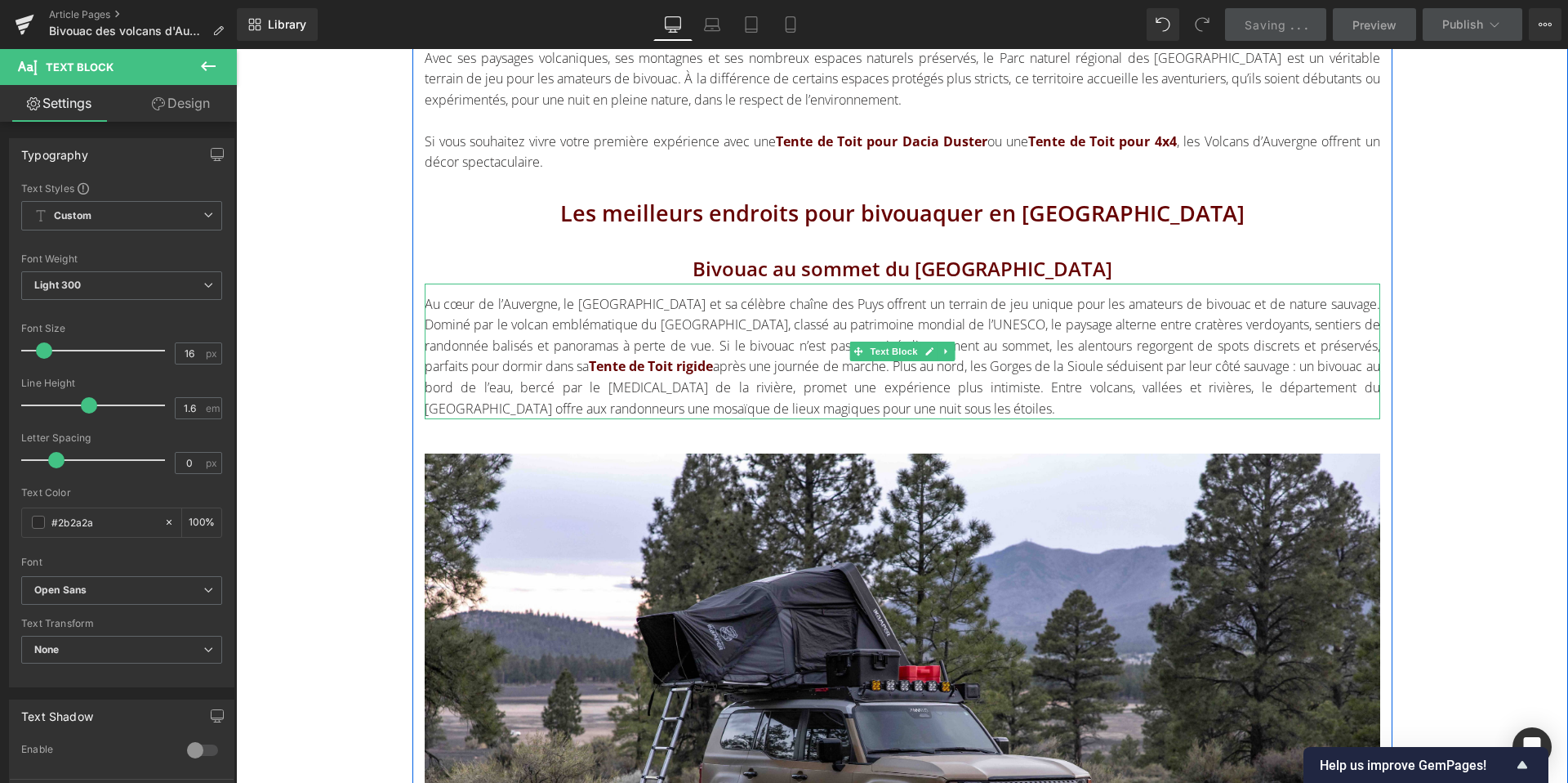
scroll to position [782, 0]
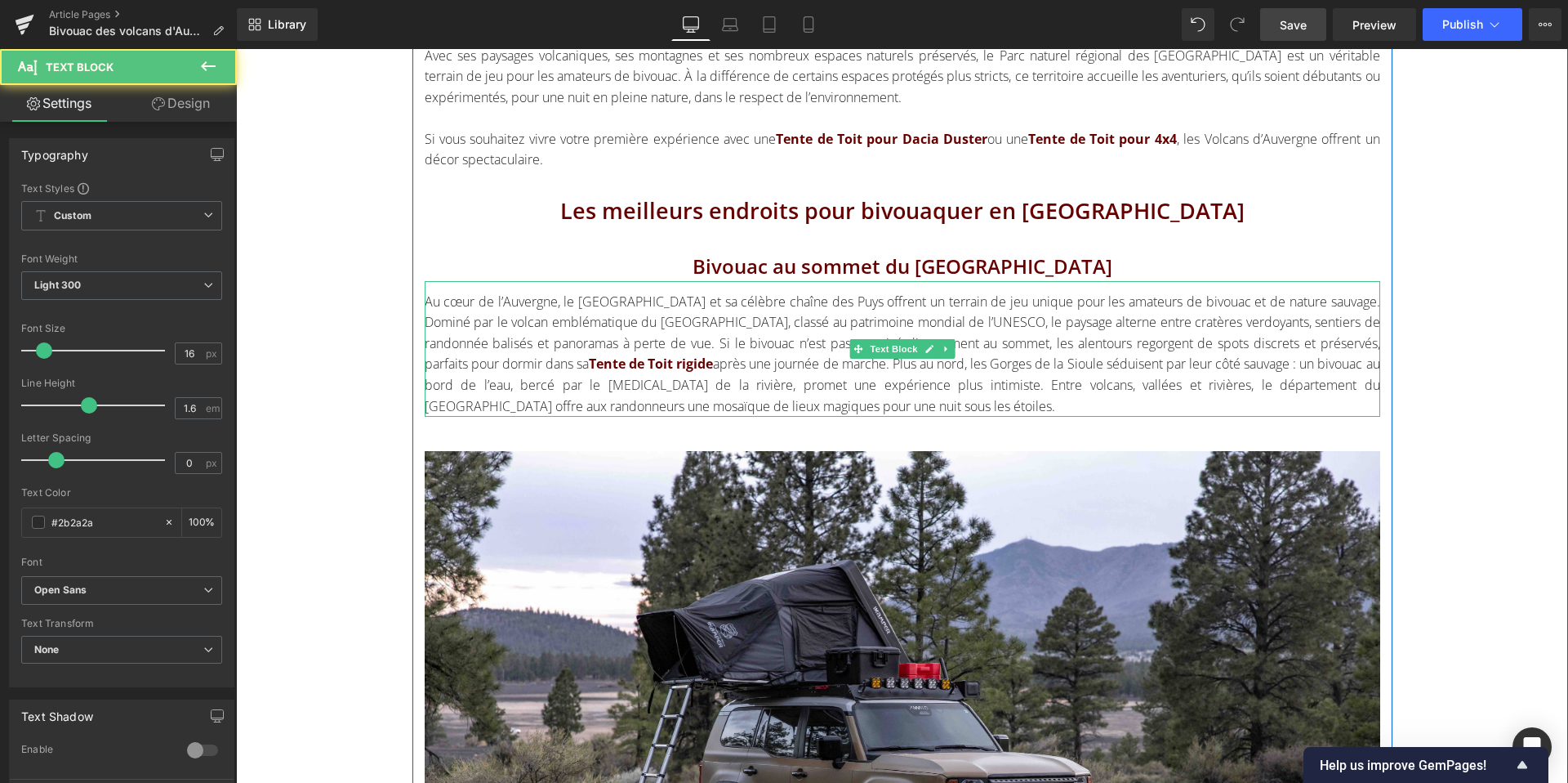
click at [871, 400] on div "Au cœur de l’Auvergne, le Puy-de-Dôme et sa célèbre chaîne des Puys offrent un …" at bounding box center [903, 355] width 955 height 126
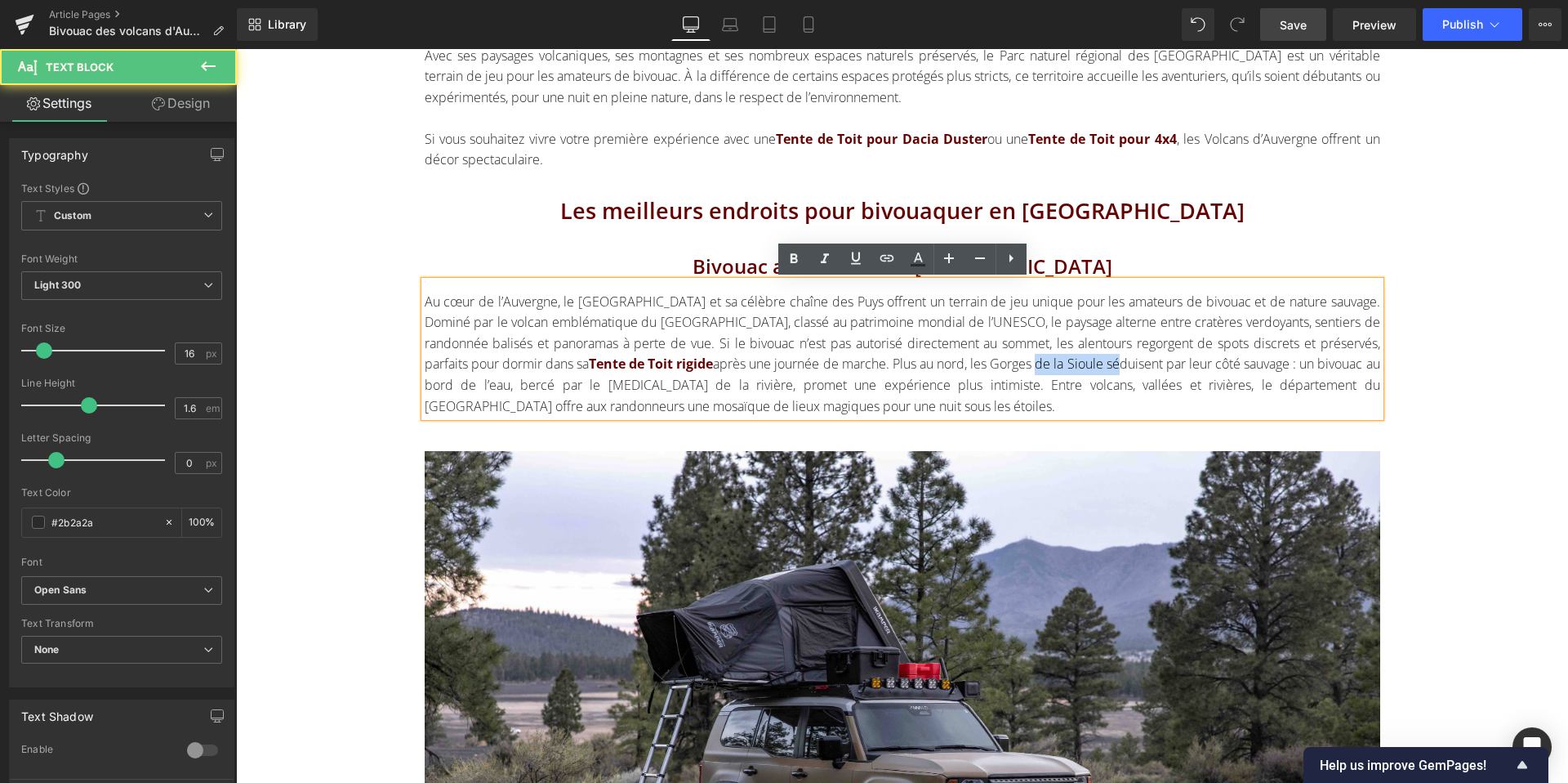
drag, startPoint x: 970, startPoint y: 357, endPoint x: 1057, endPoint y: 357, distance: 87.0
click at [1057, 357] on div "Au cœur de l’Auvergne, le Puy-de-Dôme et sa célèbre chaîne des Puys offrent un …" at bounding box center [903, 355] width 955 height 126
click at [1074, 375] on div "Au cœur de l’Auvergne, le Puy-de-Dôme et sa célèbre chaîne des Puys offrent un …" at bounding box center [903, 355] width 955 height 126
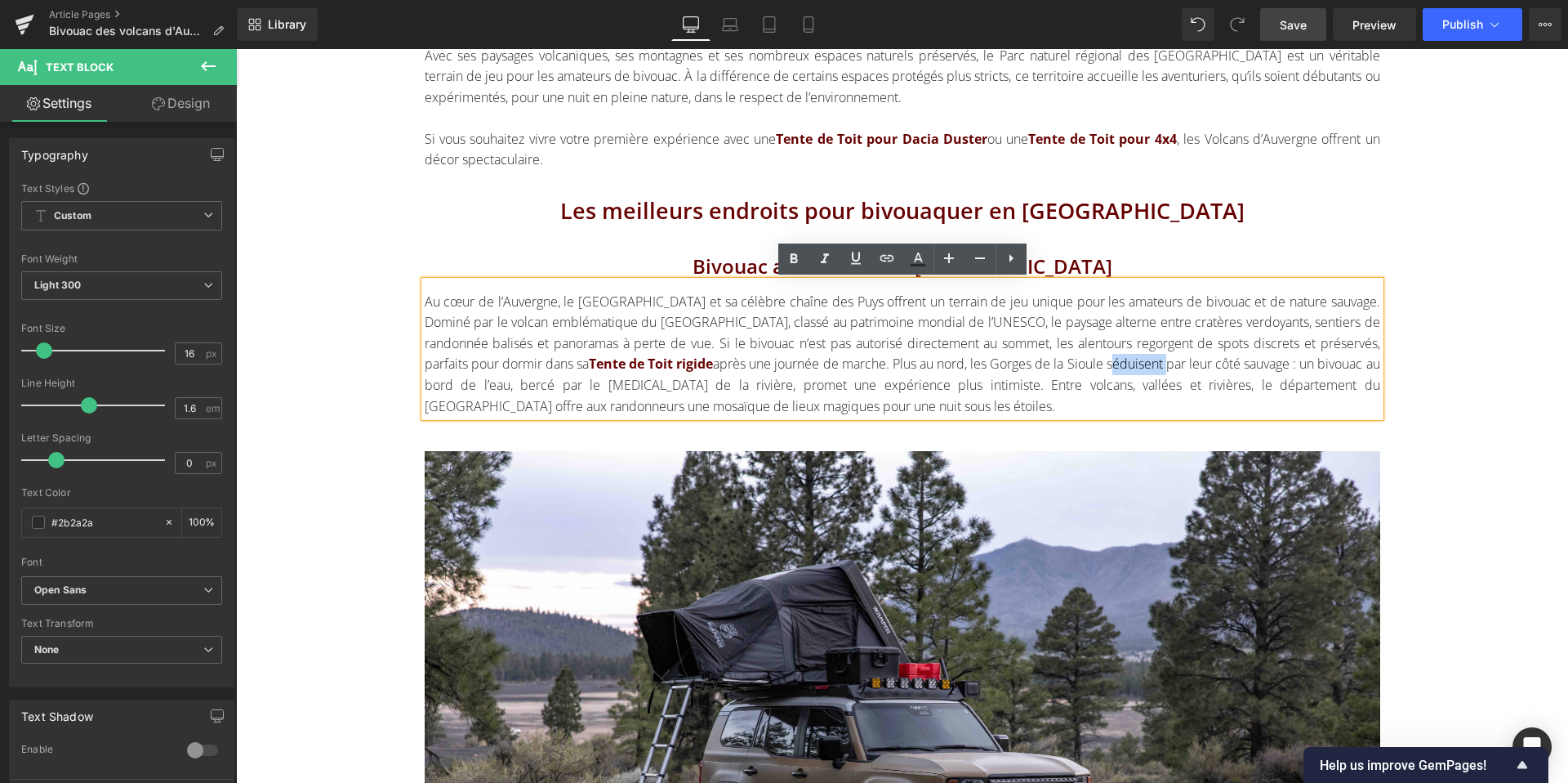
drag, startPoint x: 1104, startPoint y: 364, endPoint x: 1051, endPoint y: 364, distance: 53.0
click at [1051, 364] on div "Au cœur de l’Auvergne, le Puy-de-Dôme et sa célèbre chaîne des Puys offrent un …" at bounding box center [903, 355] width 955 height 126
click at [1200, 369] on div "Au cœur de l’Auvergne, le Puy-de-Dôme et sa célèbre chaîne des Puys offrent un …" at bounding box center [903, 355] width 955 height 126
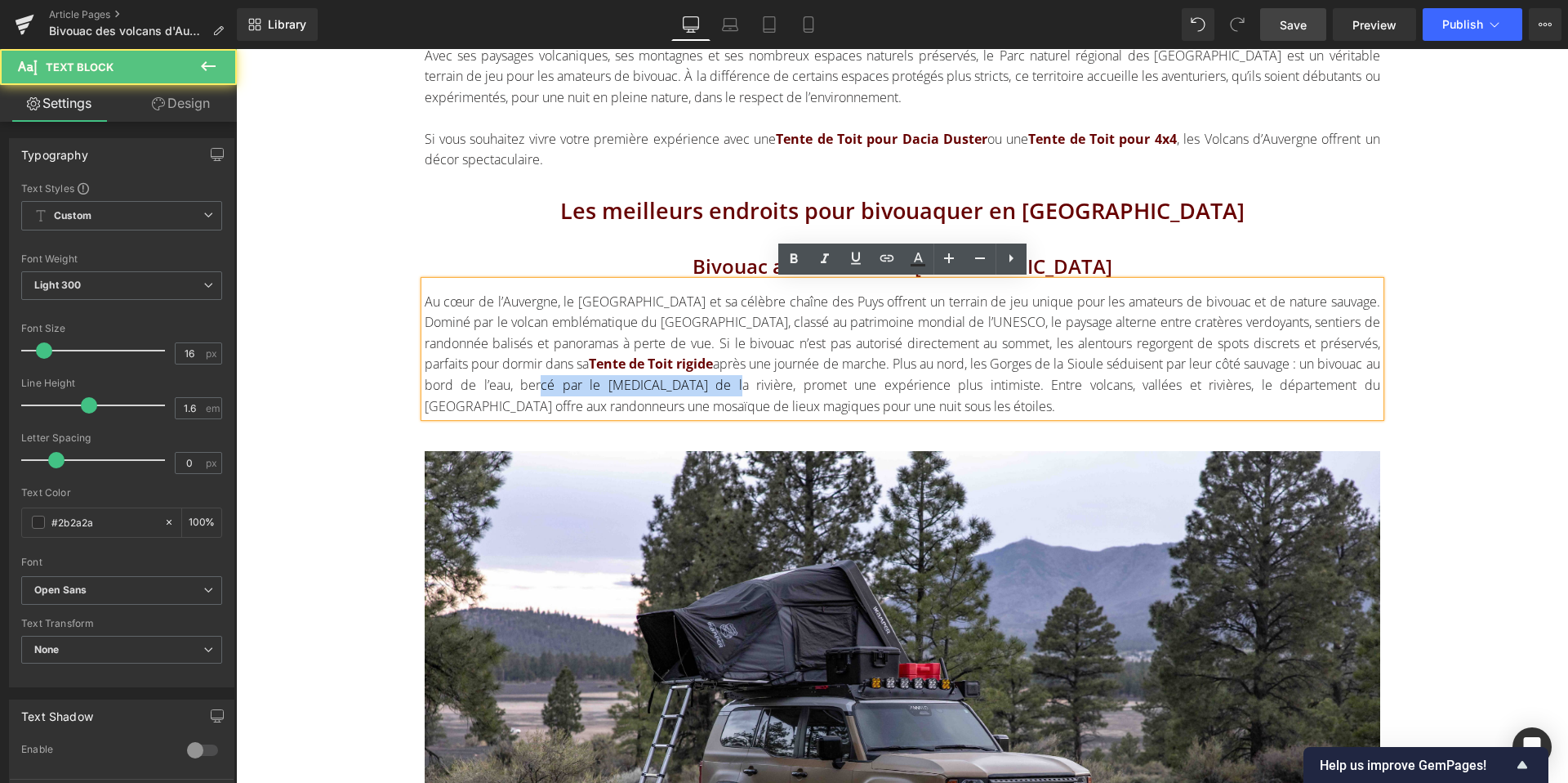
drag, startPoint x: 474, startPoint y: 383, endPoint x: 663, endPoint y: 383, distance: 189.0
click at [663, 383] on div "Au cœur de l’Auvergne, le Puy-de-Dôme et sa célèbre chaîne des Puys offrent un …" at bounding box center [903, 355] width 955 height 126
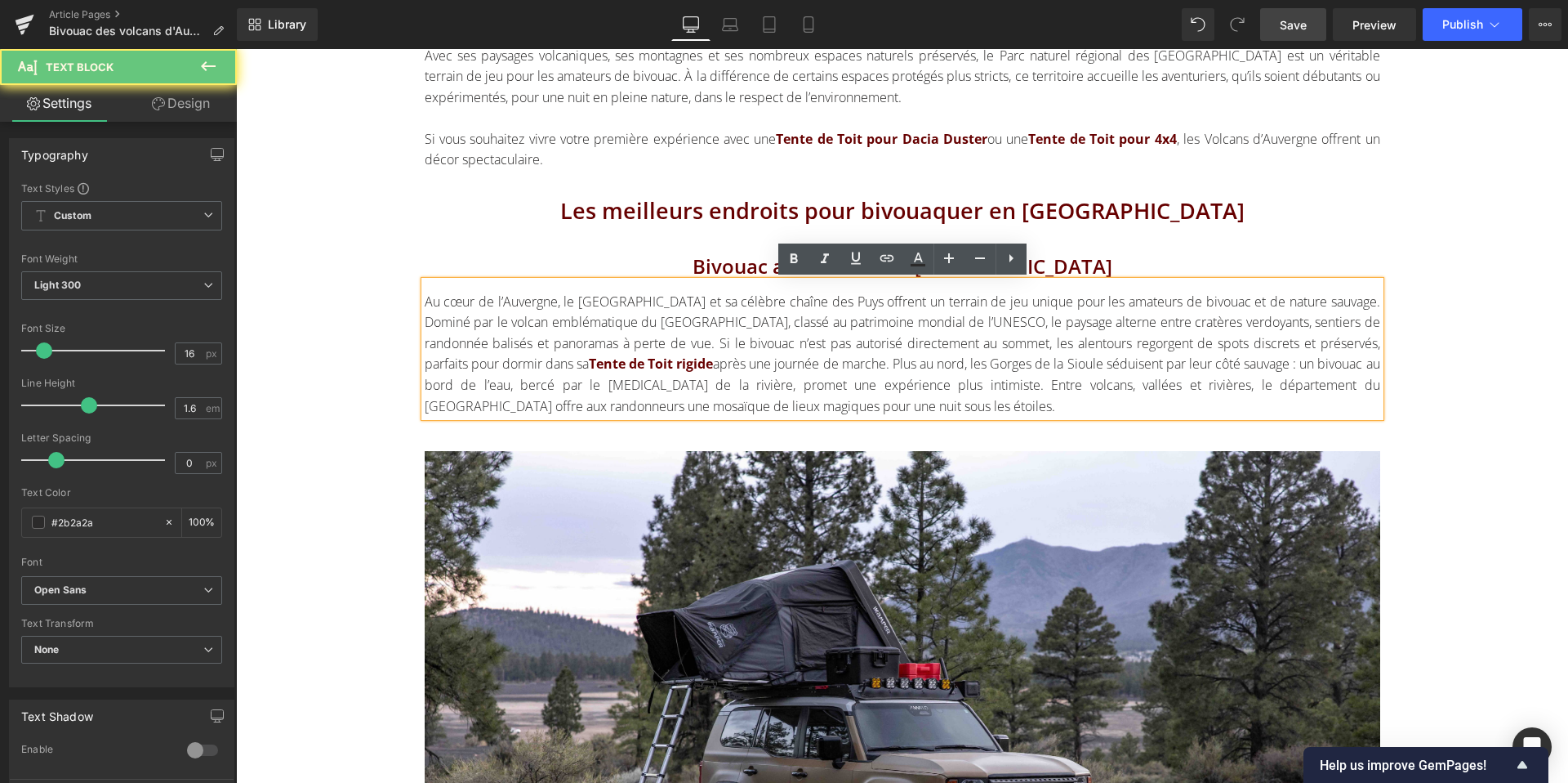
click at [714, 385] on div "Au cœur de l’Auvergne, le Puy-de-Dôme et sa célèbre chaîne des Puys offrent un …" at bounding box center [903, 355] width 955 height 126
drag, startPoint x: 501, startPoint y: 388, endPoint x: 457, endPoint y: 388, distance: 44.0
click at [457, 388] on div "Au cœur de l’Auvergne, le Puy-de-Dôme et sa célèbre chaîne des Puys offrent un …" at bounding box center [903, 355] width 955 height 126
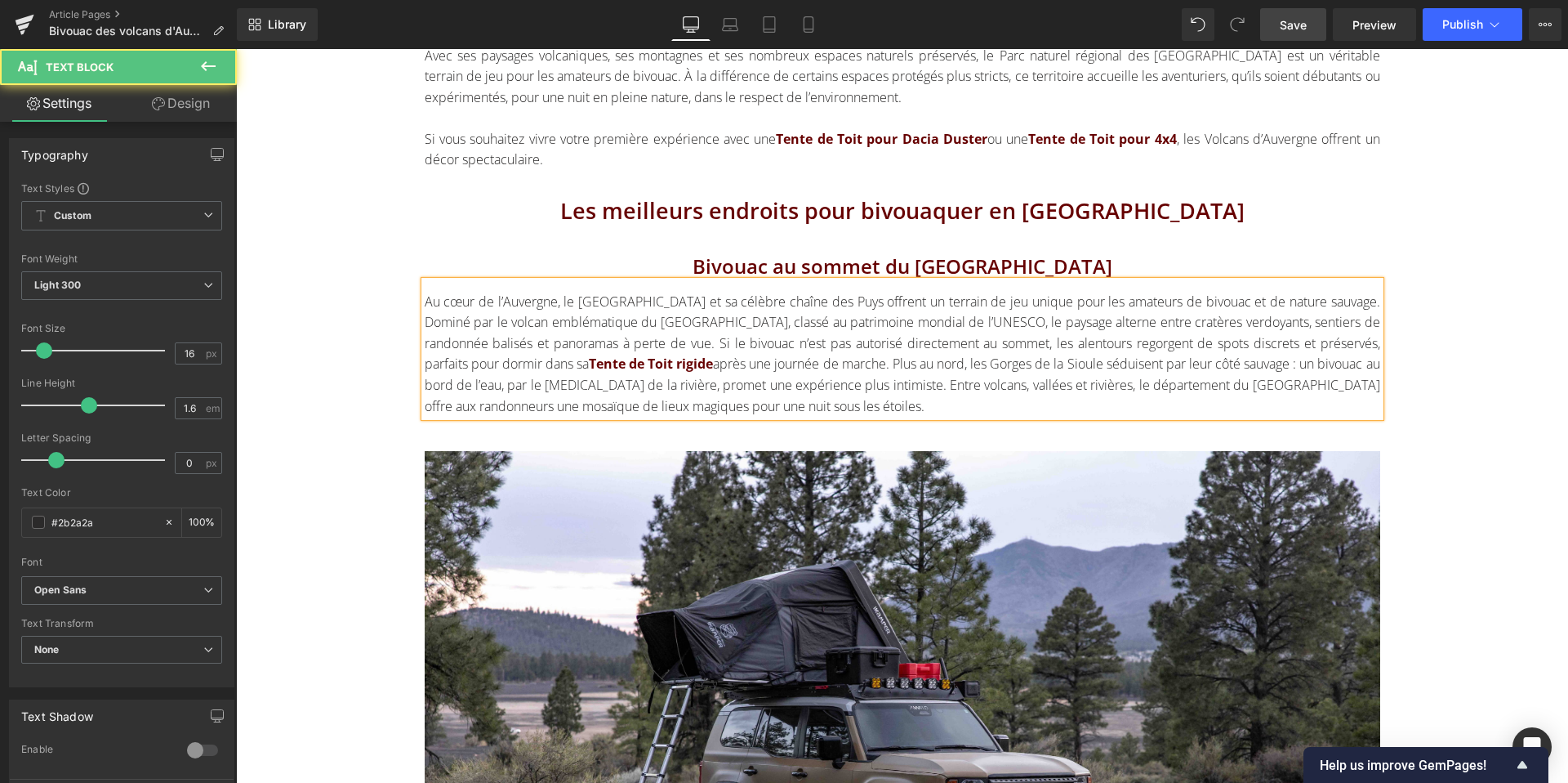
click at [477, 384] on div "Au cœur de l’Auvergne, le Puy-de-Dôme et sa célèbre chaîne des Puys offrent un …" at bounding box center [903, 355] width 955 height 126
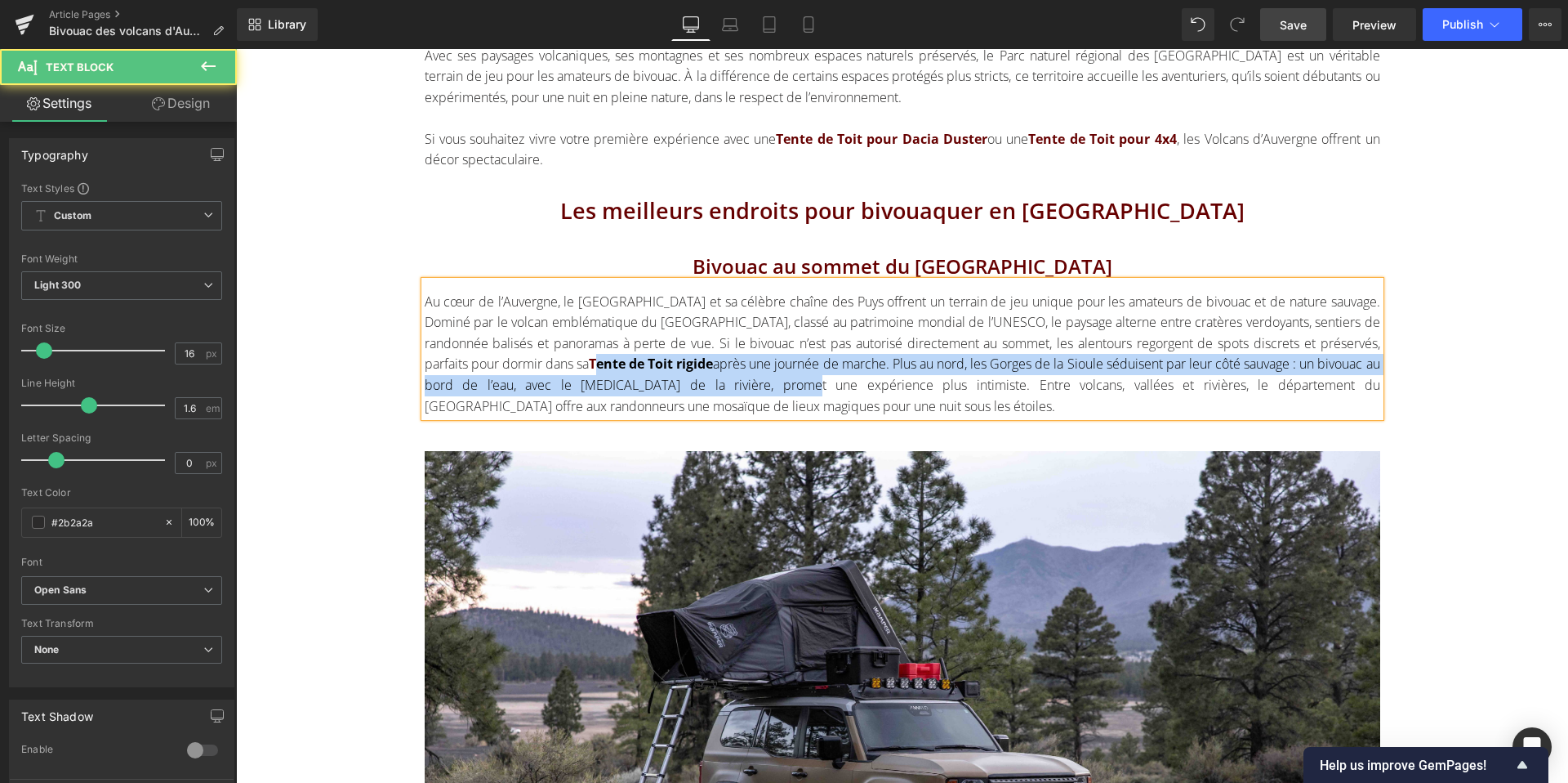
drag, startPoint x: 525, startPoint y: 374, endPoint x: 694, endPoint y: 382, distance: 169.2
click at [694, 382] on div "Au cœur de l’Auvergne, le Puy-de-Dôme et sa célèbre chaîne des Puys offrent un …" at bounding box center [903, 355] width 955 height 126
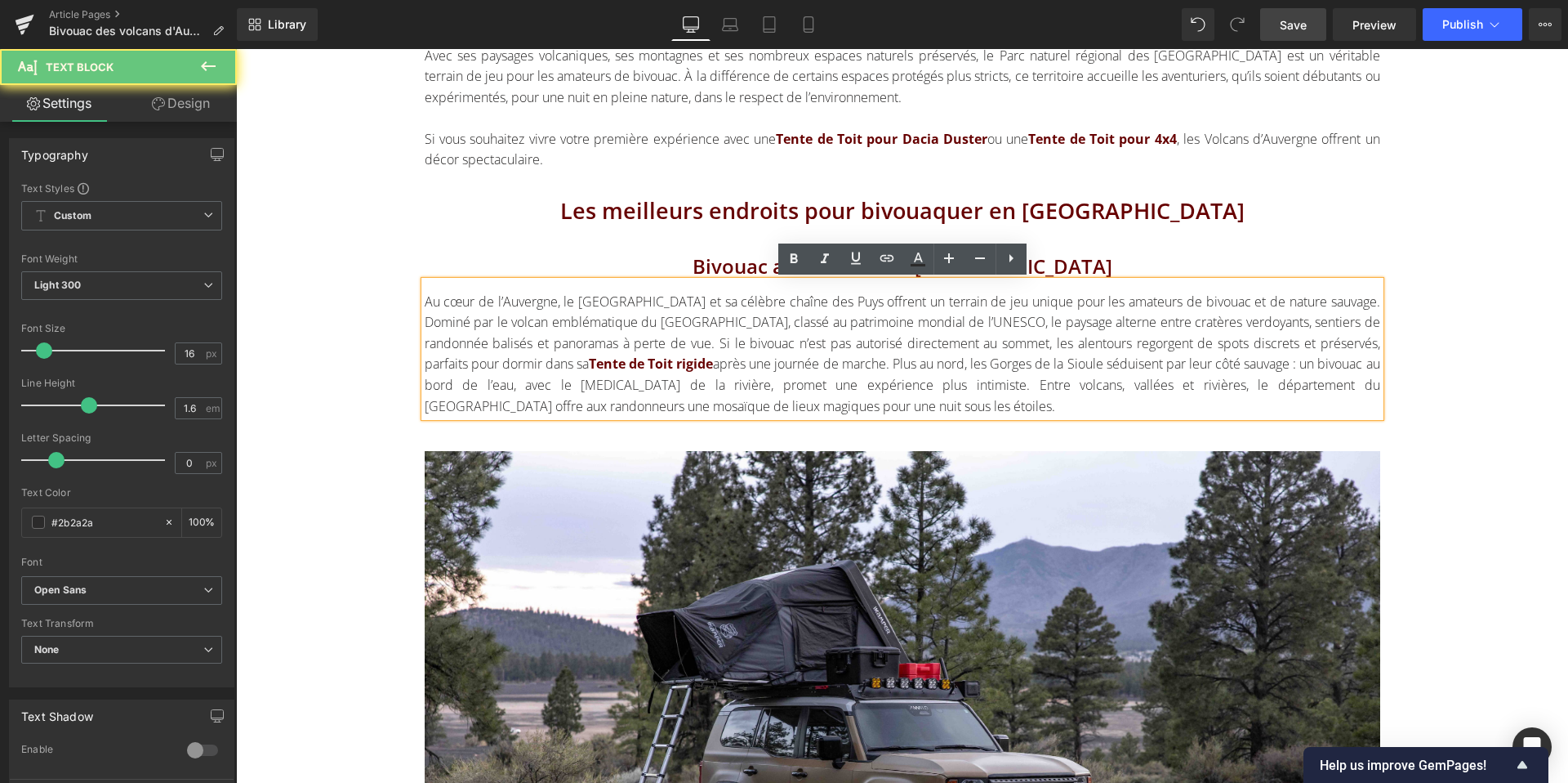
click at [740, 393] on div "Au cœur de l’Auvergne, le Puy-de-Dôme et sa célèbre chaîne des Puys offrent un …" at bounding box center [903, 355] width 955 height 126
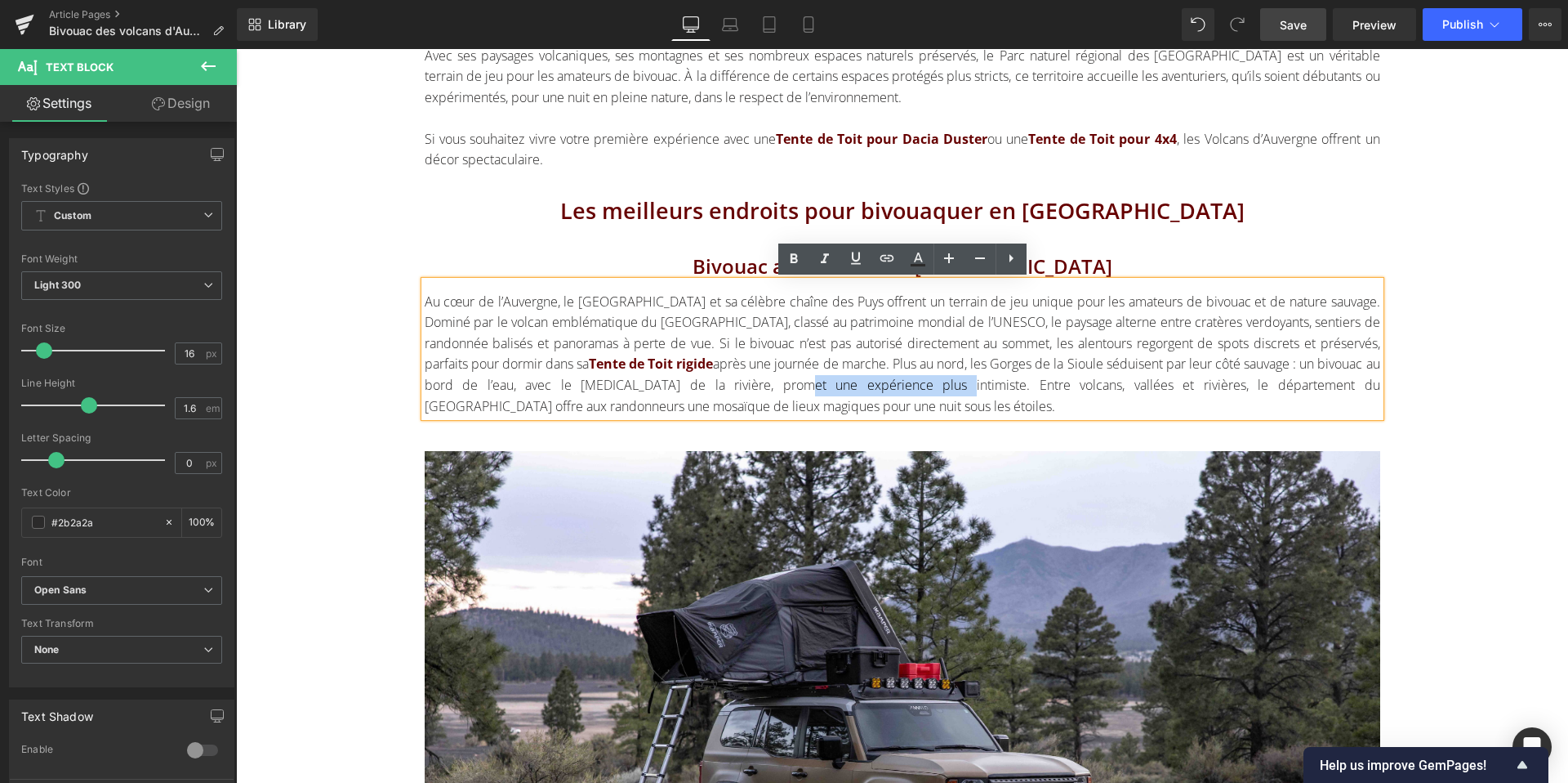
drag, startPoint x: 684, startPoint y: 388, endPoint x: 821, endPoint y: 388, distance: 137.0
click at [821, 388] on div "Au cœur de l’Auvergne, le Puy-de-Dôme et sa célèbre chaîne des Puys offrent un …" at bounding box center [903, 355] width 955 height 126
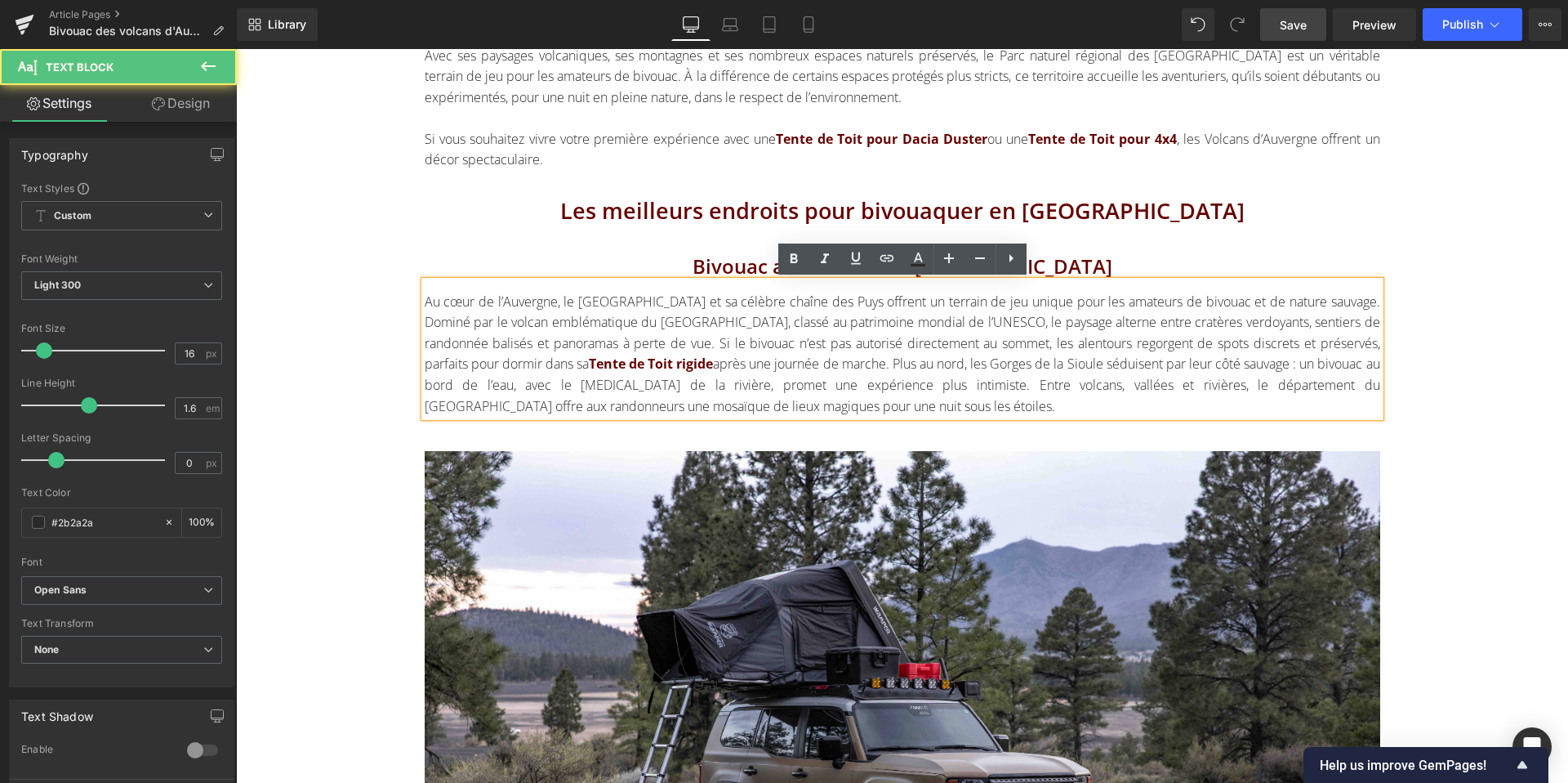
click at [825, 409] on div "Au cœur de l’Auvergne, le Puy-de-Dôme et sa célèbre chaîne des Puys offrent un …" at bounding box center [903, 355] width 955 height 126
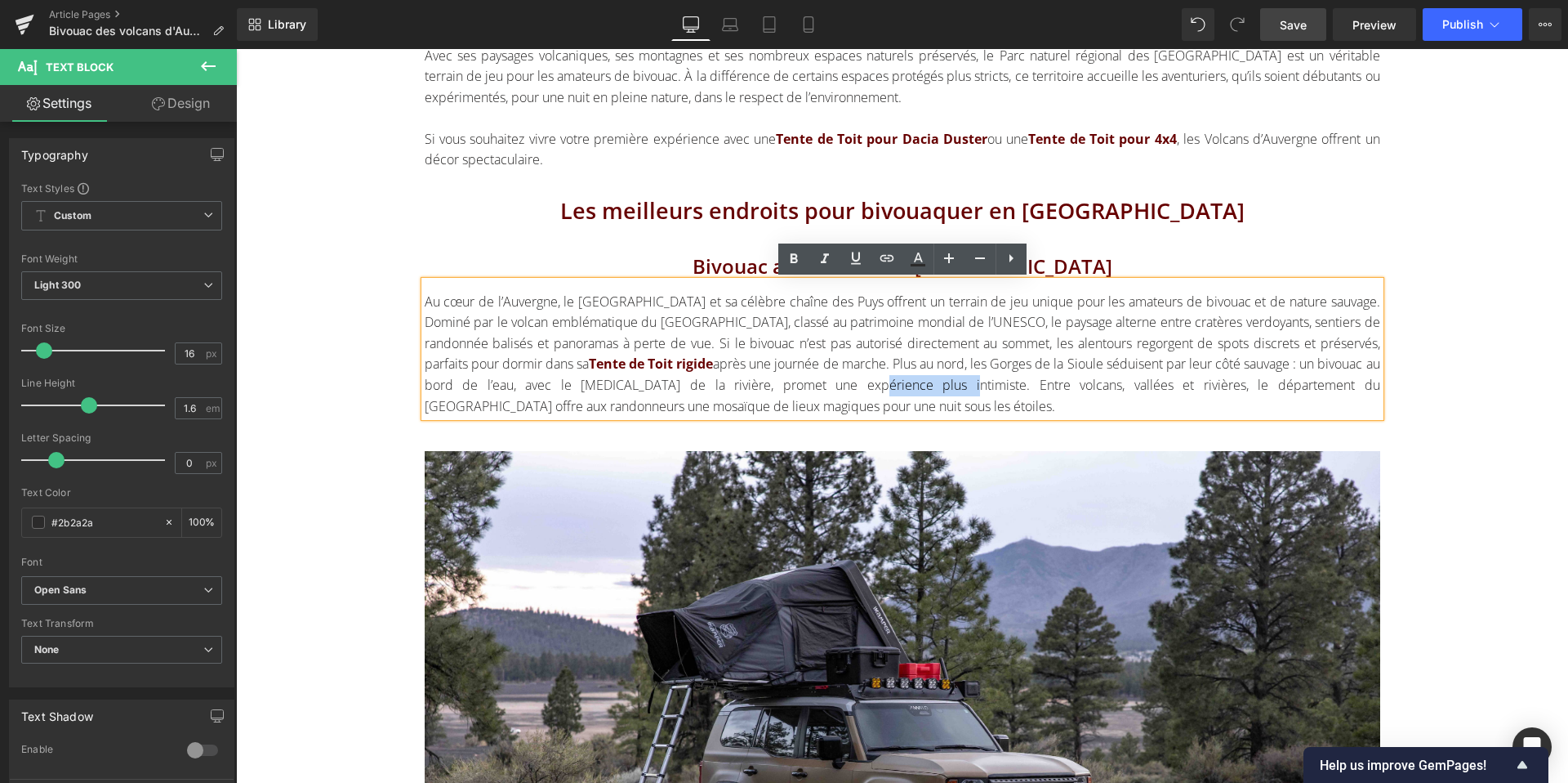
drag, startPoint x: 825, startPoint y: 388, endPoint x: 752, endPoint y: 391, distance: 73.1
click at [752, 391] on div "Au cœur de l’Auvergne, le Puy-de-Dôme et sa célèbre chaîne des Puys offrent un …" at bounding box center [903, 355] width 955 height 126
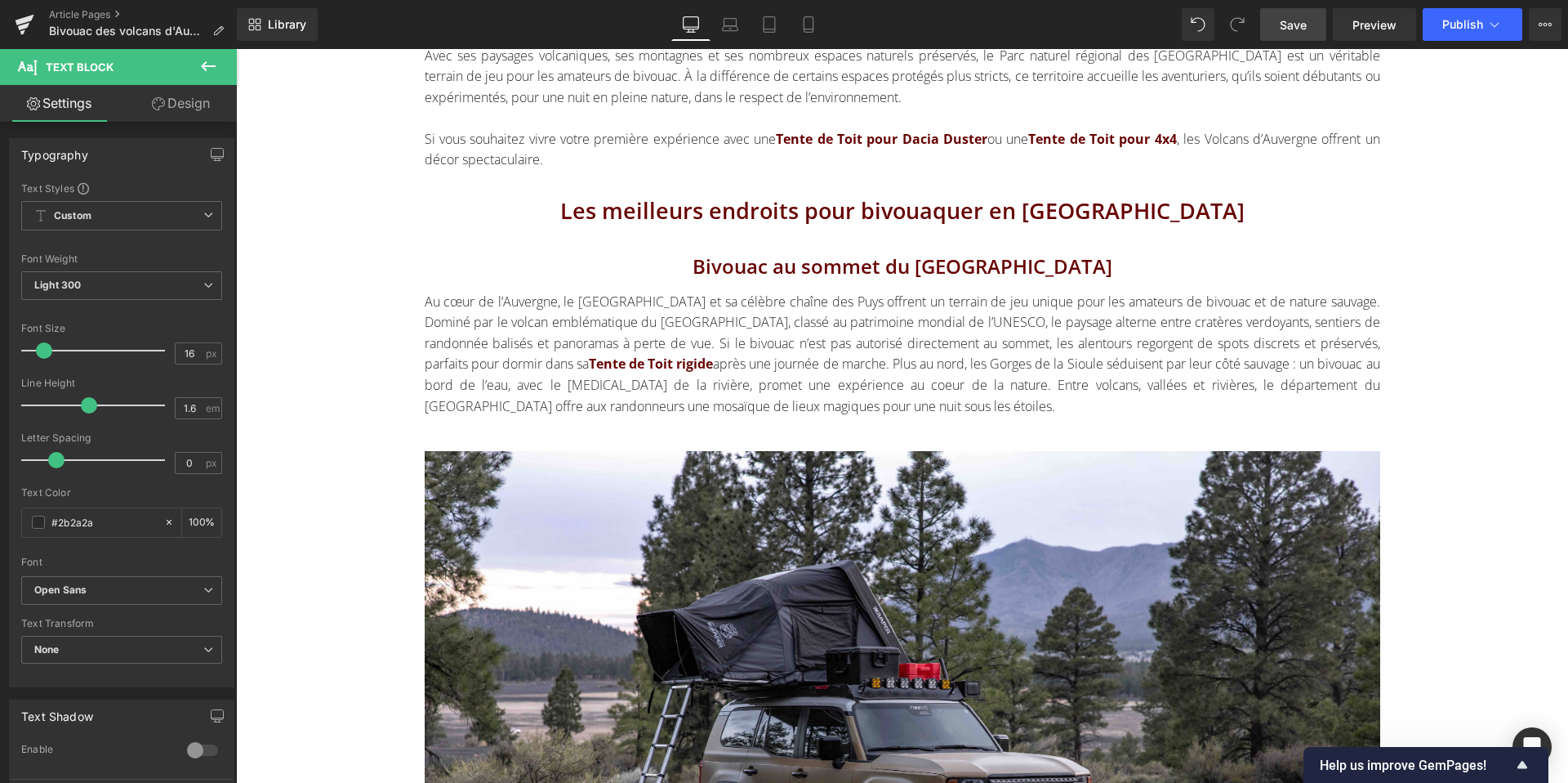
click at [1302, 19] on span "Save" at bounding box center [1293, 24] width 27 height 17
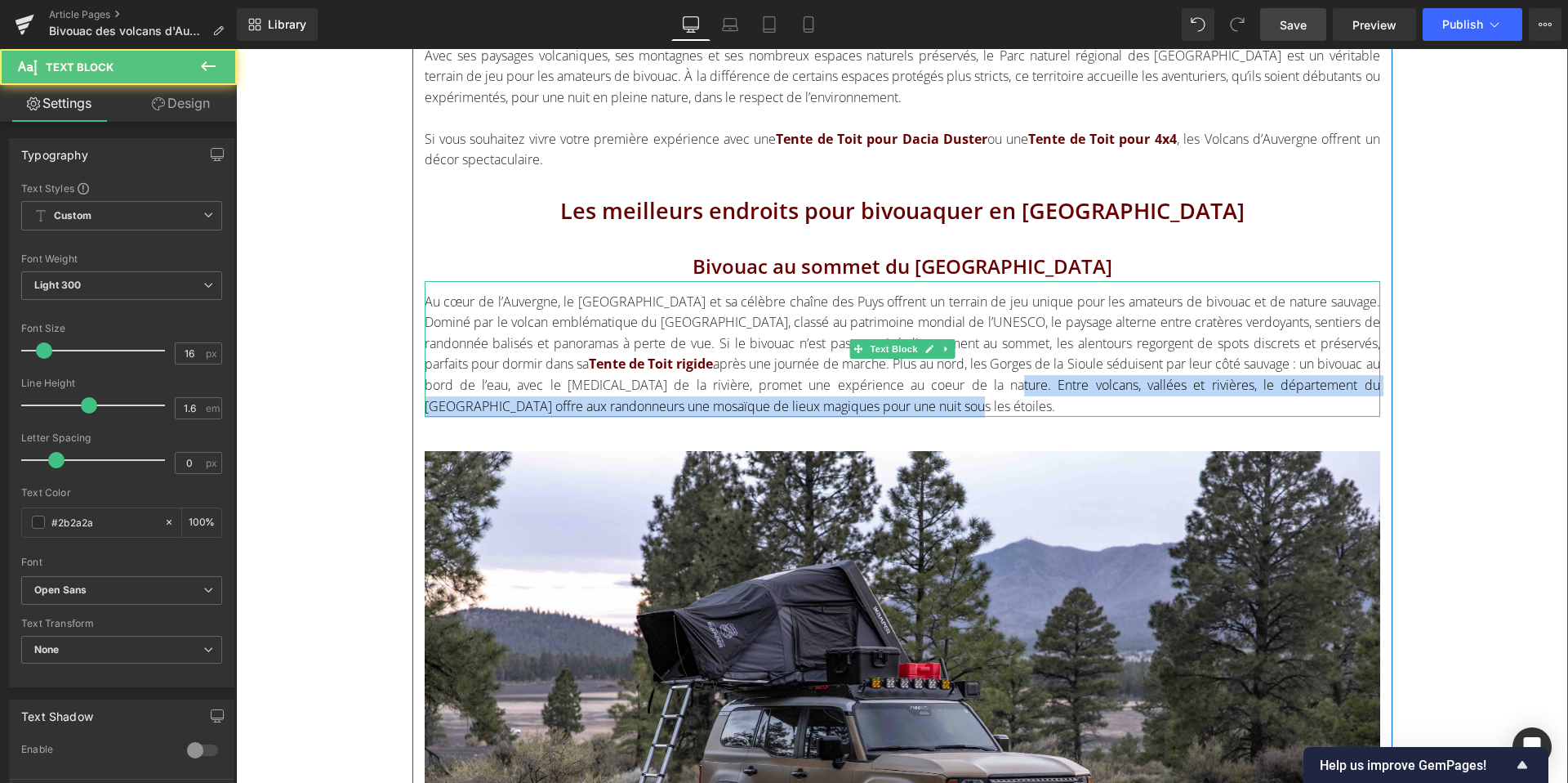
drag, startPoint x: 883, startPoint y: 403, endPoint x: 930, endPoint y: 386, distance: 50.0
click at [930, 386] on div "Au cœur de l’Auvergne, le Puy-de-Dôme et sa célèbre chaîne des Puys offrent un …" at bounding box center [903, 355] width 955 height 126
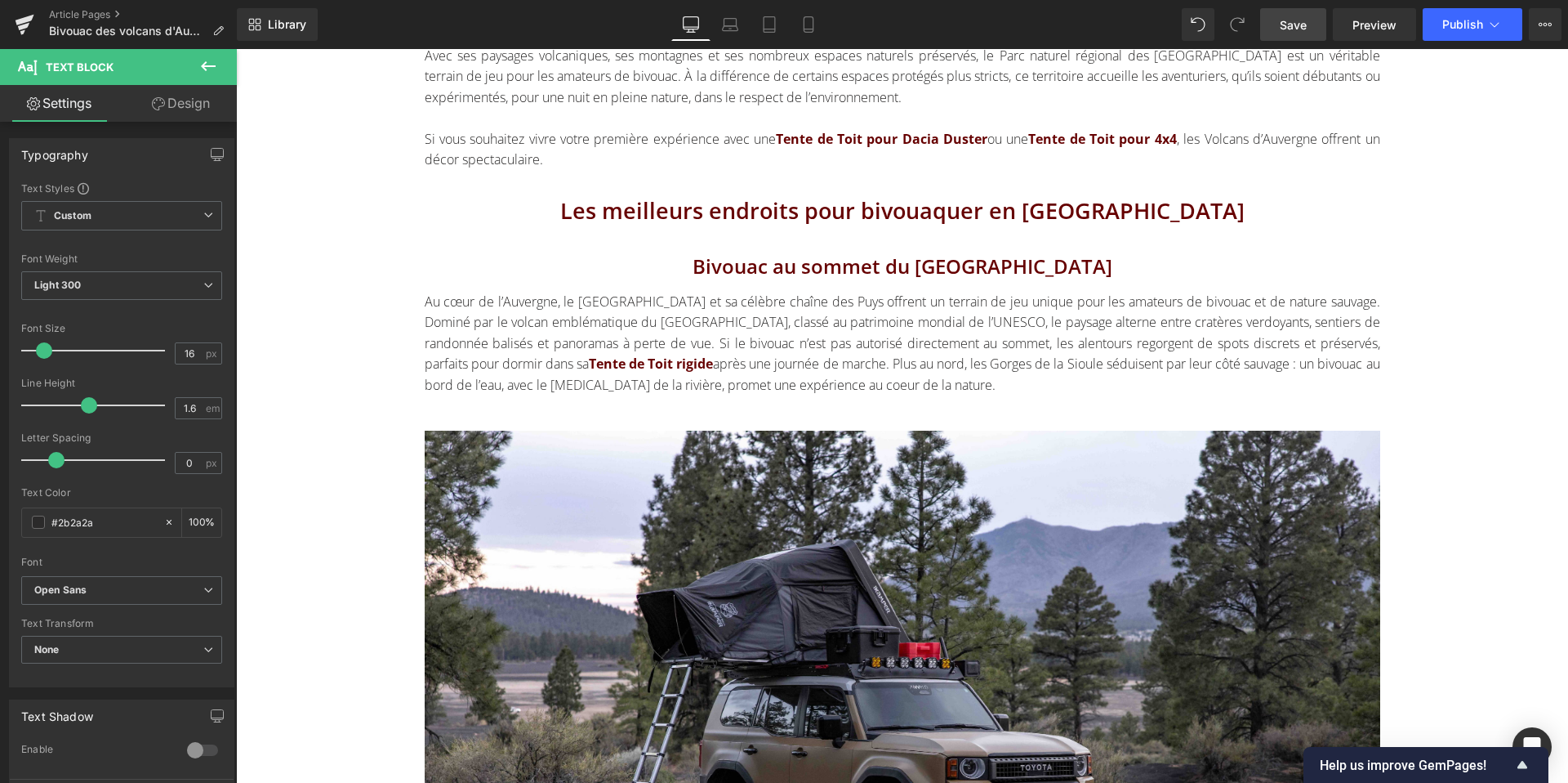
click at [1289, 31] on span "Save" at bounding box center [1293, 24] width 27 height 17
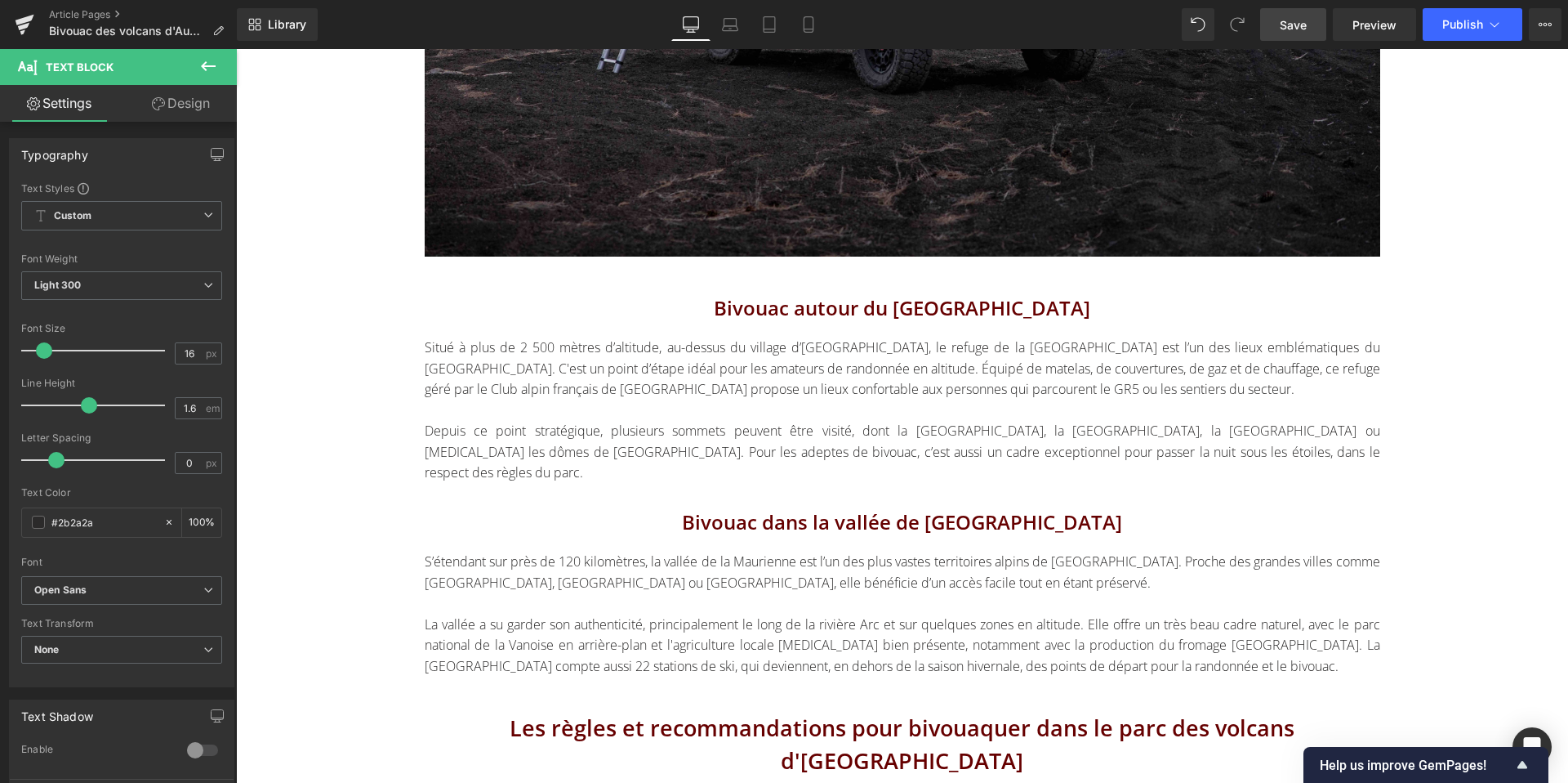
scroll to position [1581, 0]
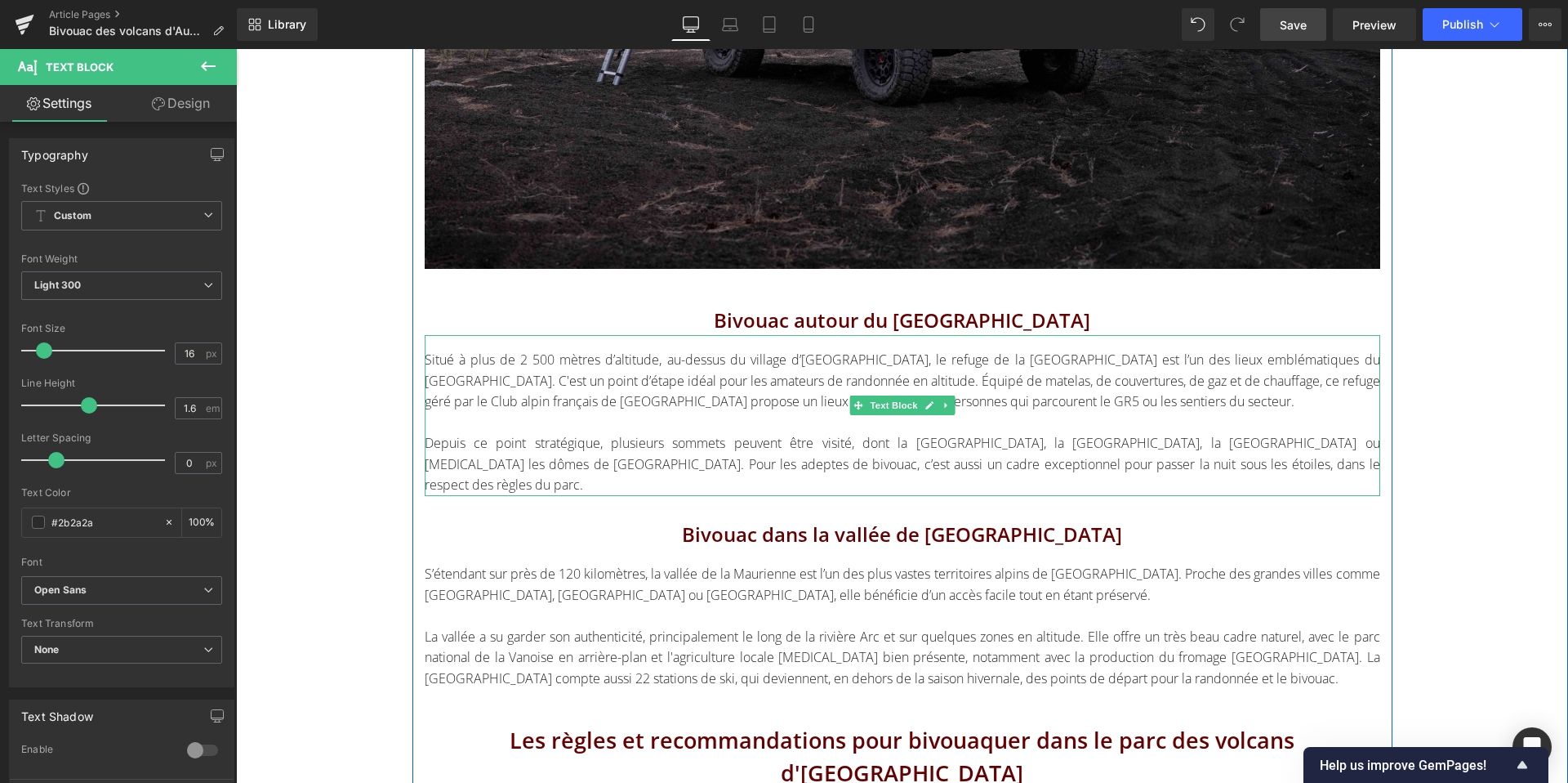
click at [1257, 466] on div "Depuis ce point stratégique, plusieurs sommets peuvent être visité, dont la Den…" at bounding box center [903, 464] width 955 height 63
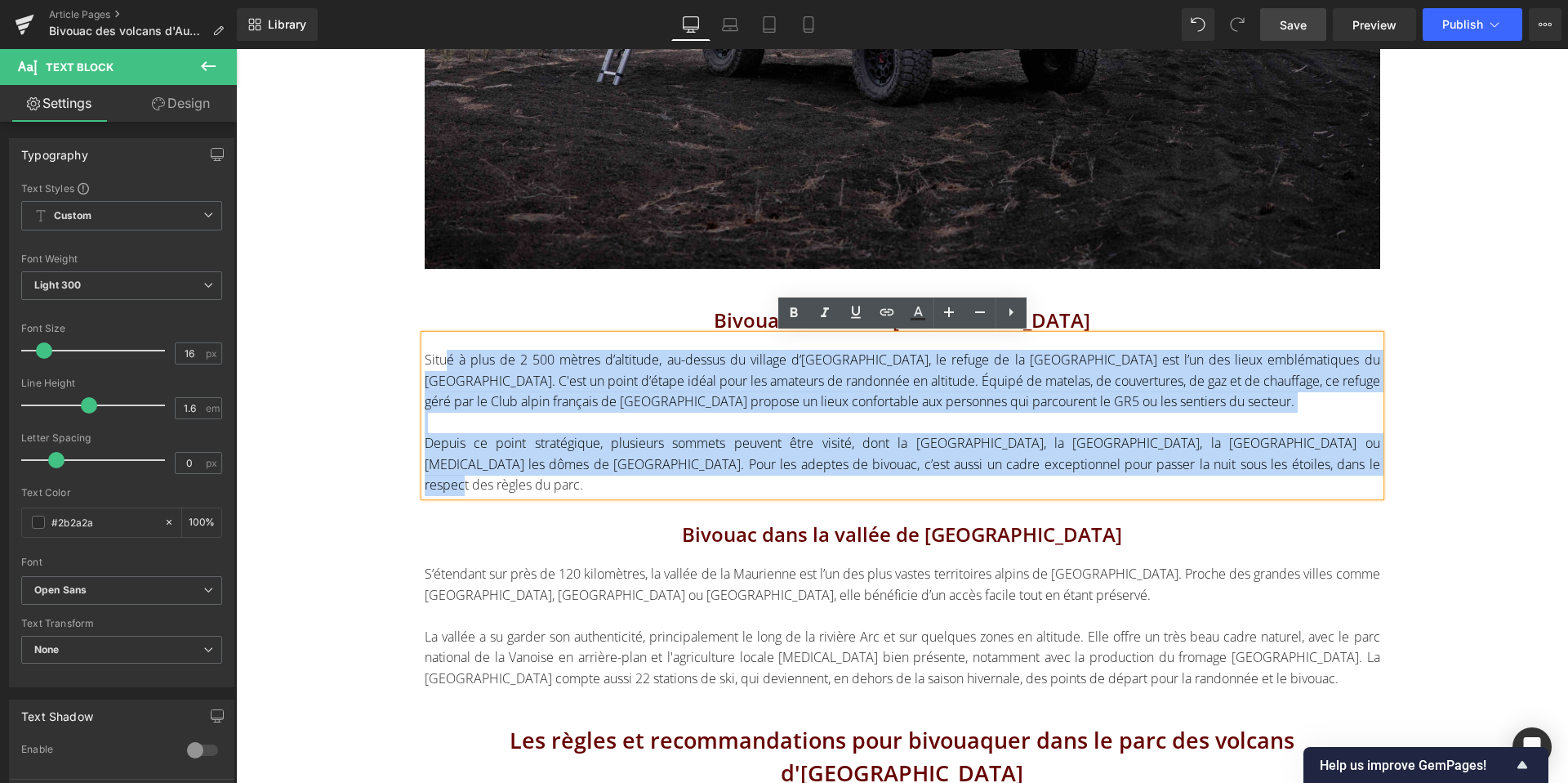
drag, startPoint x: 1267, startPoint y: 464, endPoint x: 448, endPoint y: 366, distance: 824.8
click at [448, 366] on div "Situé à plus de 2 500 mètres d’altitude, au-dessus du village d’Aussois, le ref…" at bounding box center [903, 415] width 955 height 161
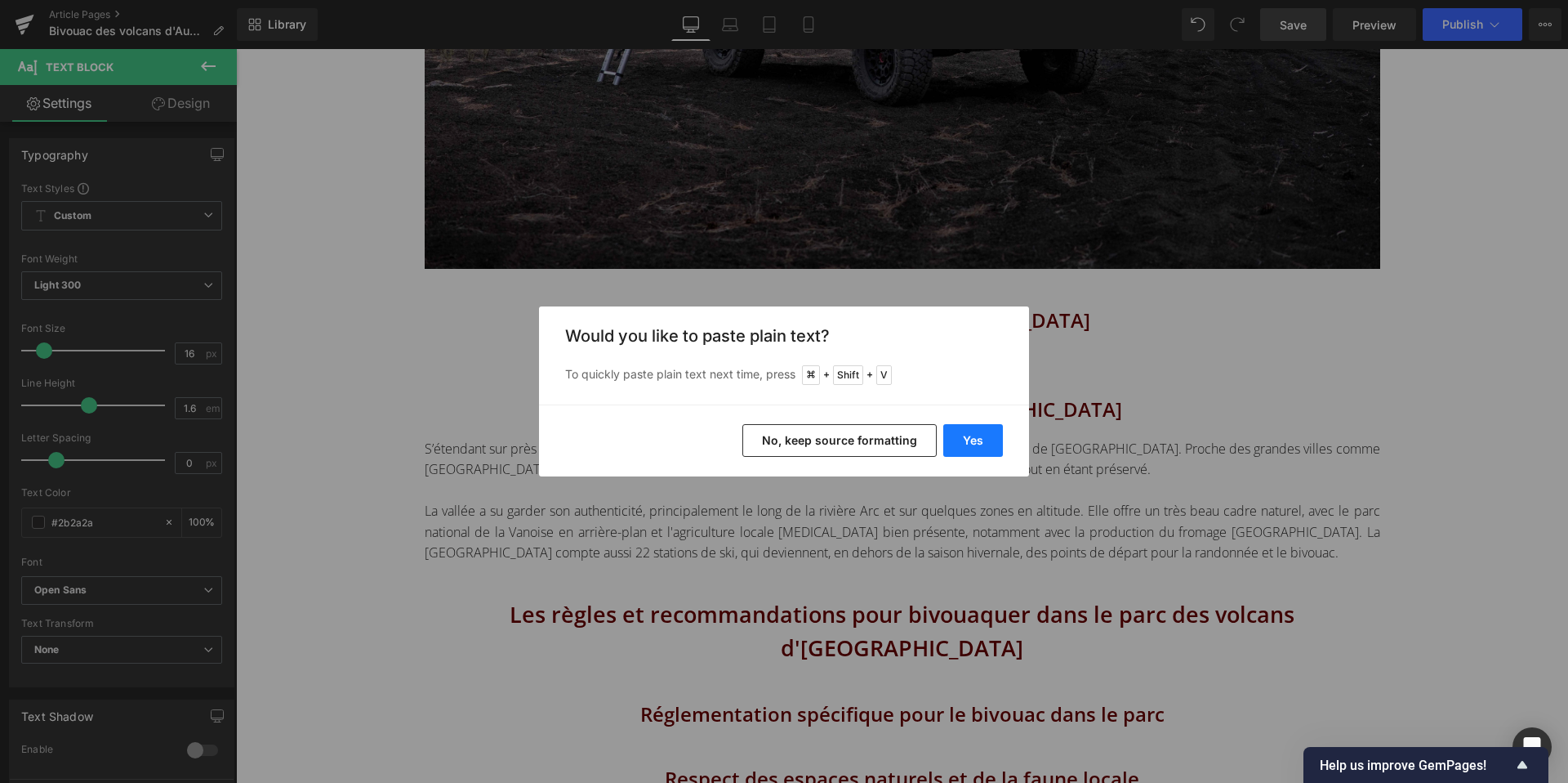
click at [967, 438] on button "Yes" at bounding box center [973, 440] width 60 height 33
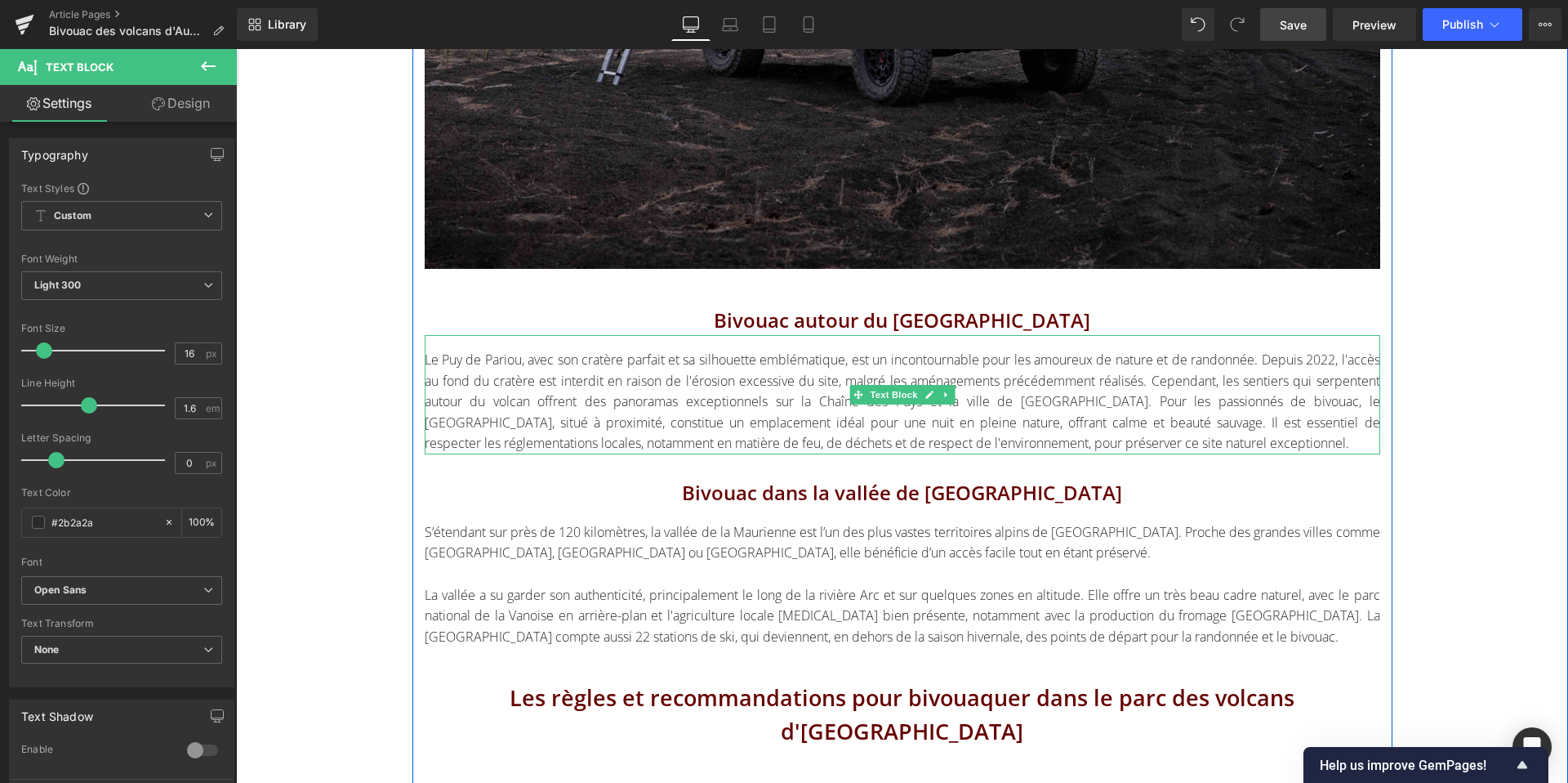
click at [428, 363] on div "Le Puy de Pariou, avec son cratère parfait et sa silhouette emblématique, est u…" at bounding box center [903, 394] width 955 height 119
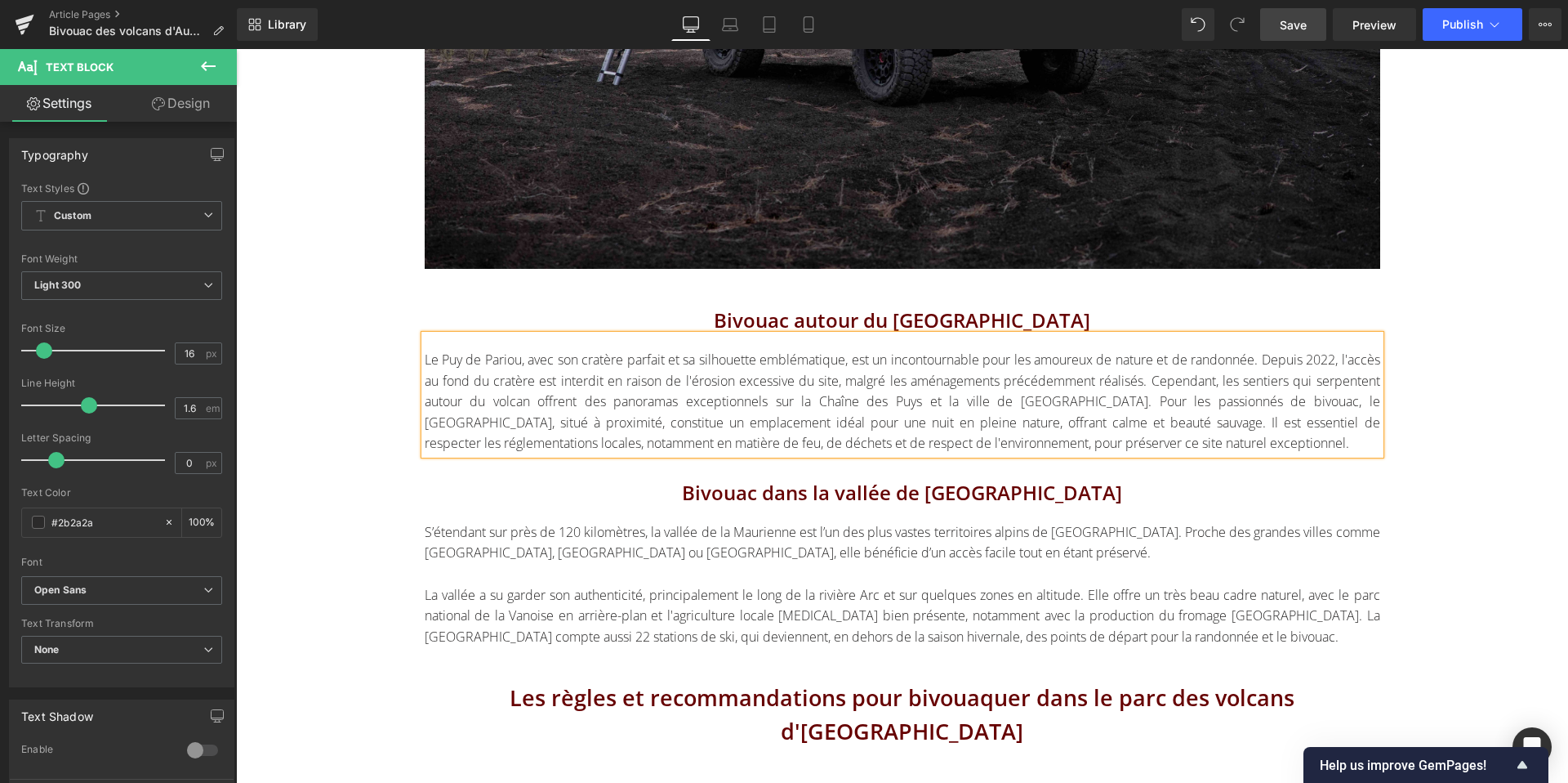
click at [425, 361] on div "Le Puy de Pariou, avec son cratère parfait et sa silhouette emblématique, est u…" at bounding box center [903, 402] width 955 height 104
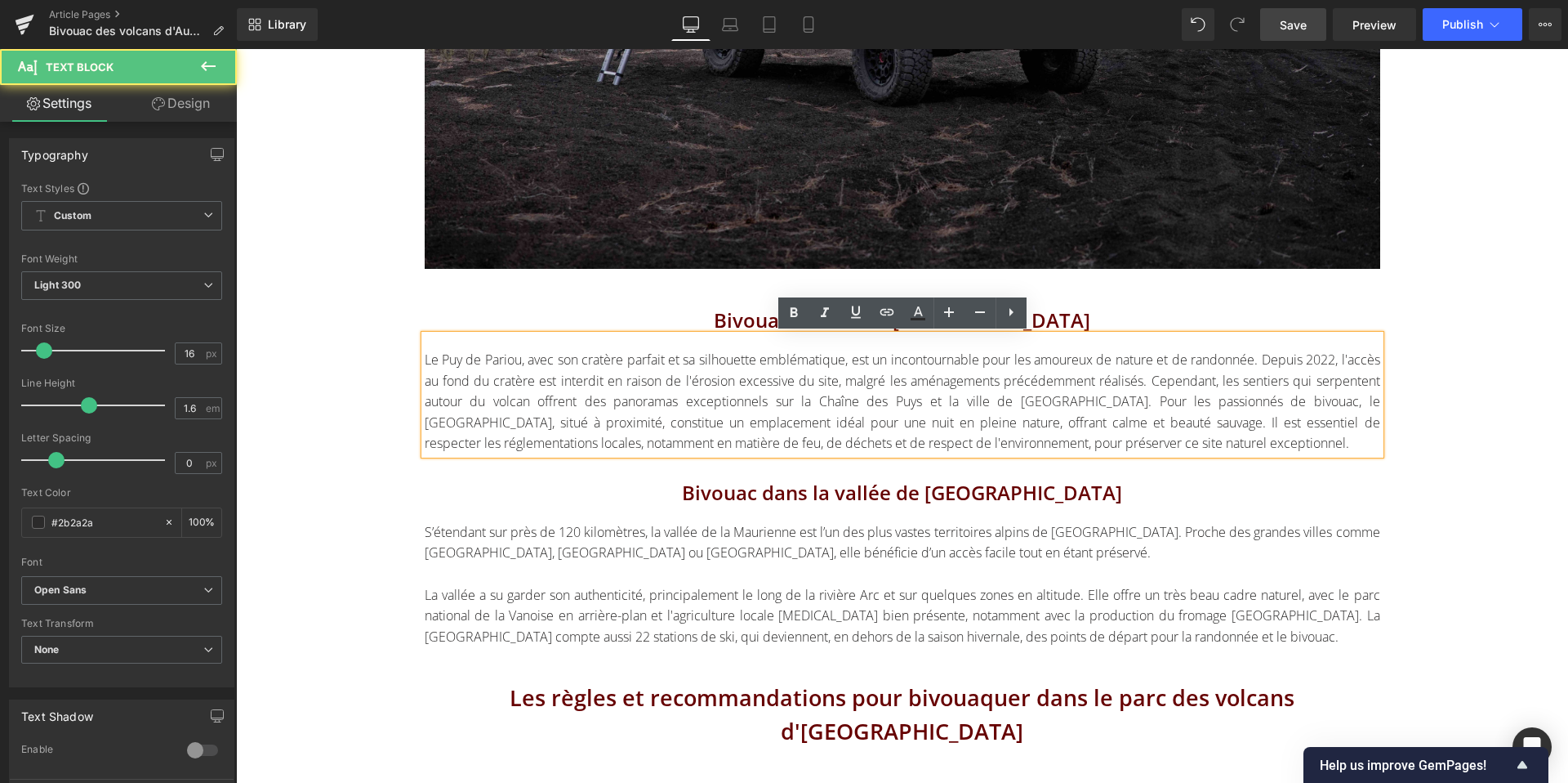
click at [378, 373] on div "Bivouac dans le parc des volcans d'Auvergne : Guide complet Heading Avec ses pa…" at bounding box center [903, 708] width 1332 height 3112
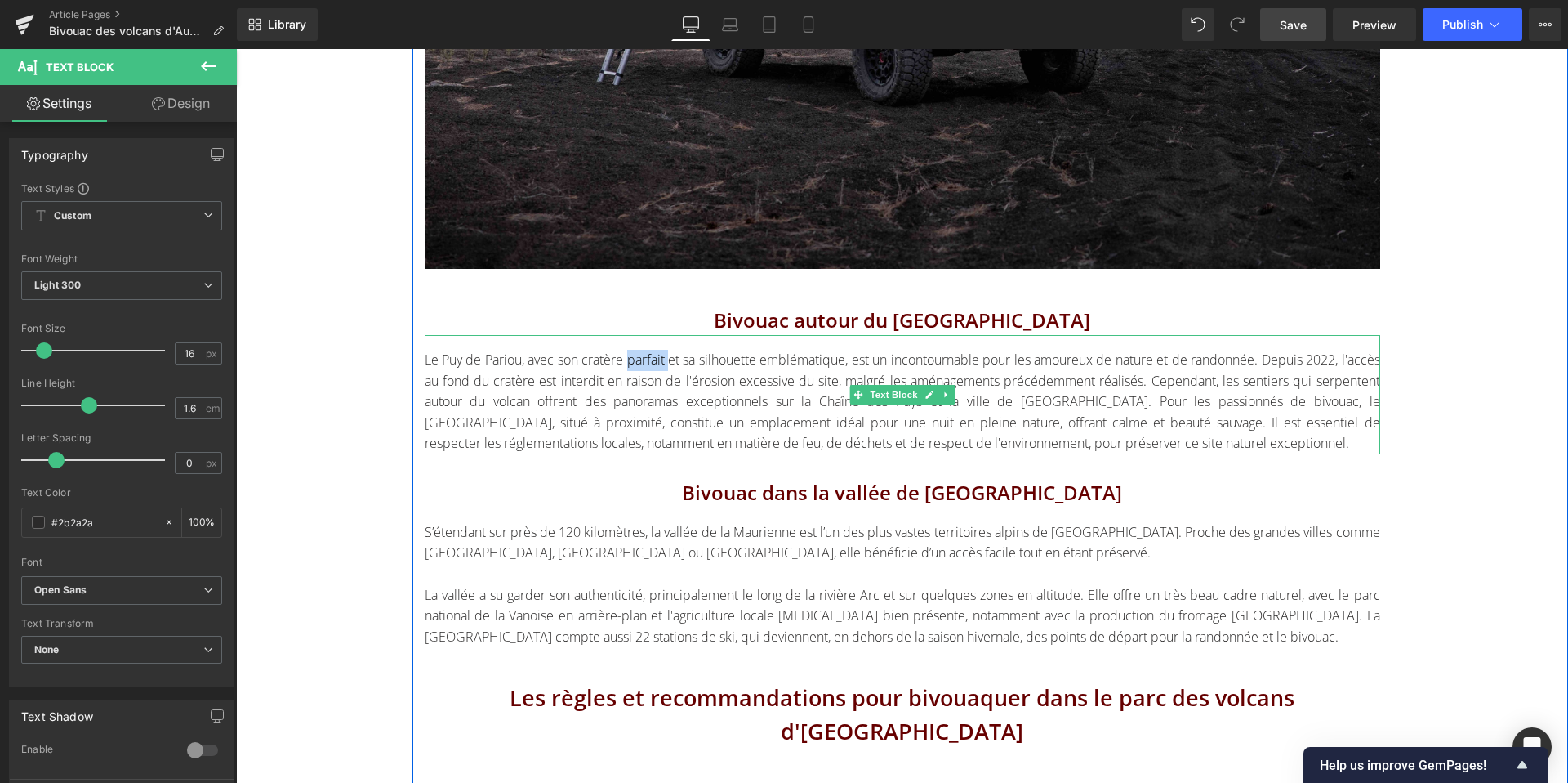
drag, startPoint x: 682, startPoint y: 362, endPoint x: 640, endPoint y: 365, distance: 42.1
click at [640, 365] on div "Le Puy de Pariou, avec son cratère parfait et sa silhouette emblématique, est u…" at bounding box center [903, 402] width 955 height 104
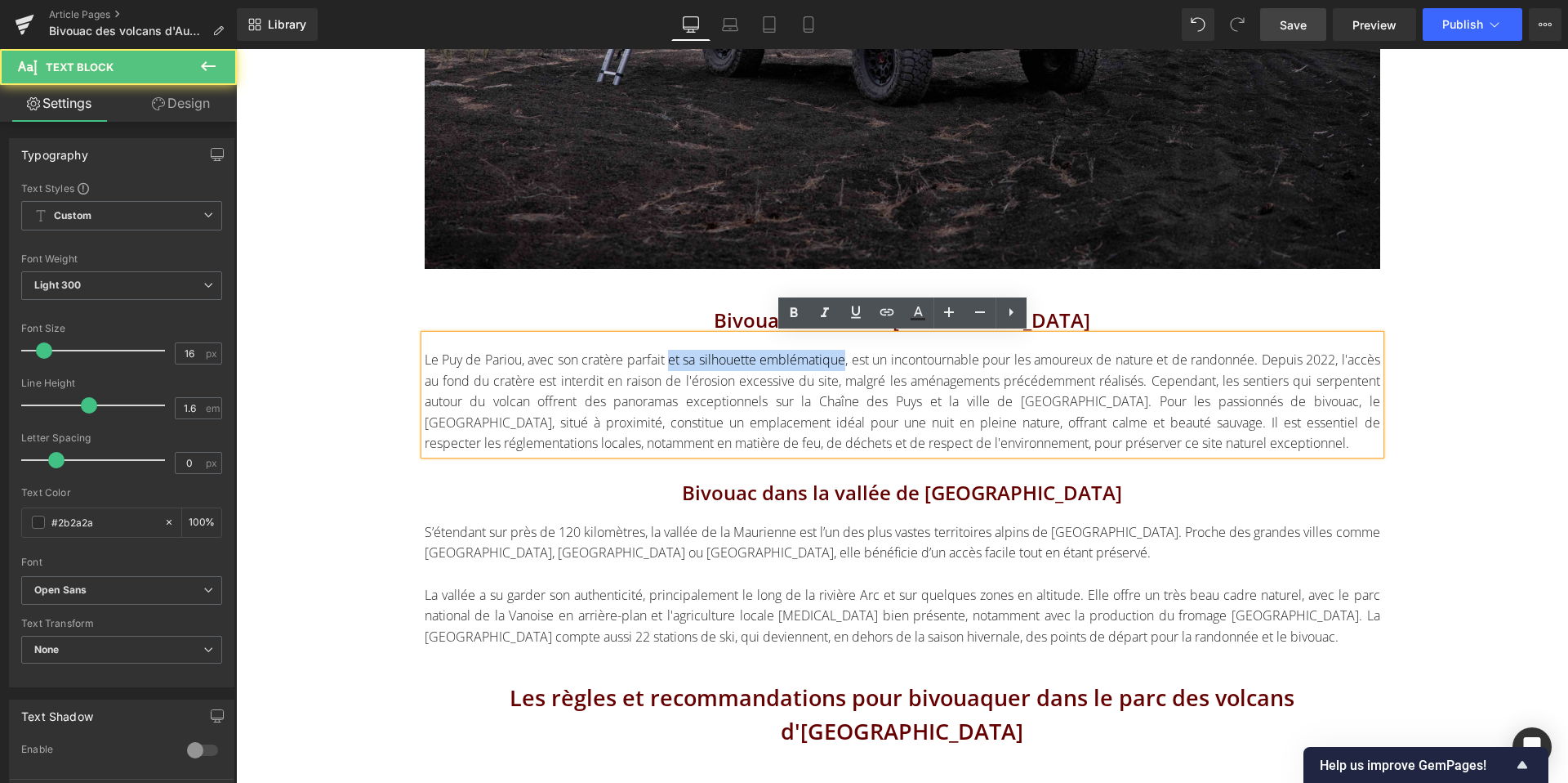
drag, startPoint x: 863, startPoint y: 361, endPoint x: 685, endPoint y: 360, distance: 178.0
click at [685, 360] on div "Le Puy de Pariou, avec son cratère parfait et sa silhouette emblématique, est u…" at bounding box center [903, 402] width 955 height 104
drag, startPoint x: 779, startPoint y: 361, endPoint x: 717, endPoint y: 361, distance: 62.0
click at [717, 361] on div "Le Puy de Pariou, avec son cratère parfait et sa silhouette emblématique, est u…" at bounding box center [903, 402] width 955 height 104
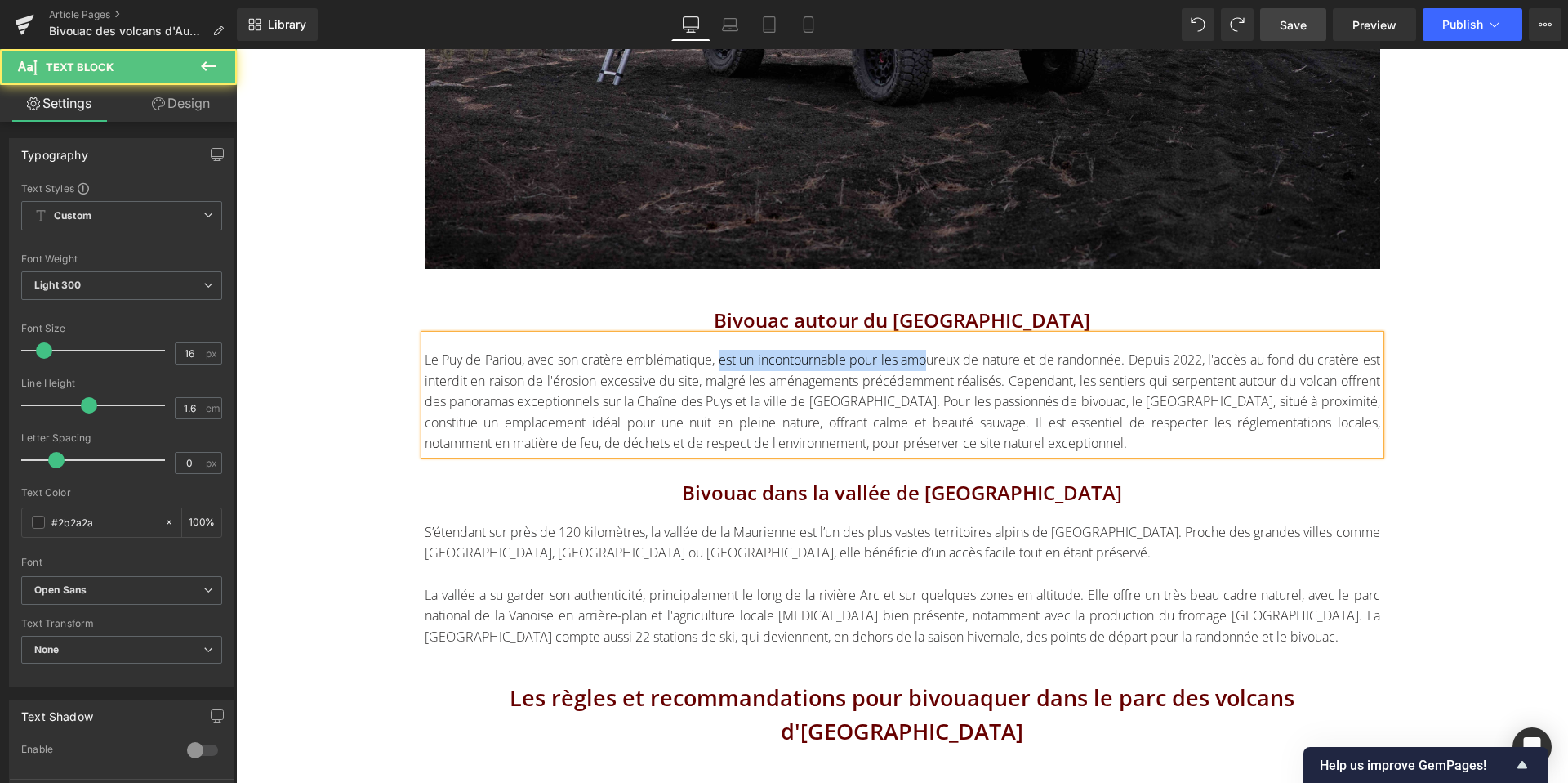
drag, startPoint x: 726, startPoint y: 360, endPoint x: 940, endPoint y: 361, distance: 214.0
click at [939, 361] on div "Le Puy de Pariou, avec son cratère emblématique, est un incontournable pour les…" at bounding box center [903, 402] width 955 height 104
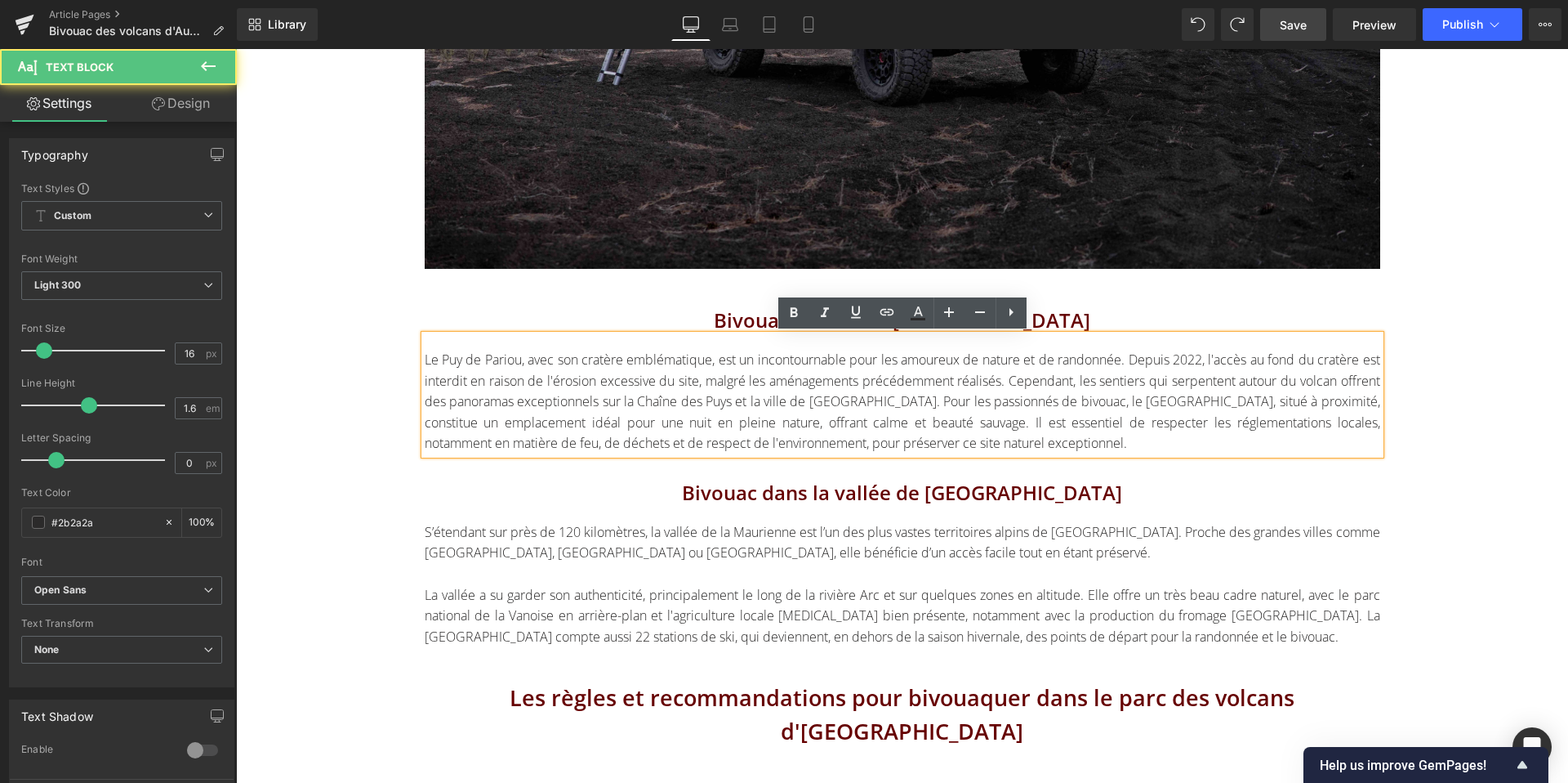
click at [940, 393] on div "Le Puy de Pariou, avec son cratère emblématique, est un incontournable pour les…" at bounding box center [903, 402] width 955 height 104
click at [1030, 386] on div "Le Puy de Pariou, avec son cratère emblématique, est un incontournable pour les…" at bounding box center [903, 402] width 955 height 104
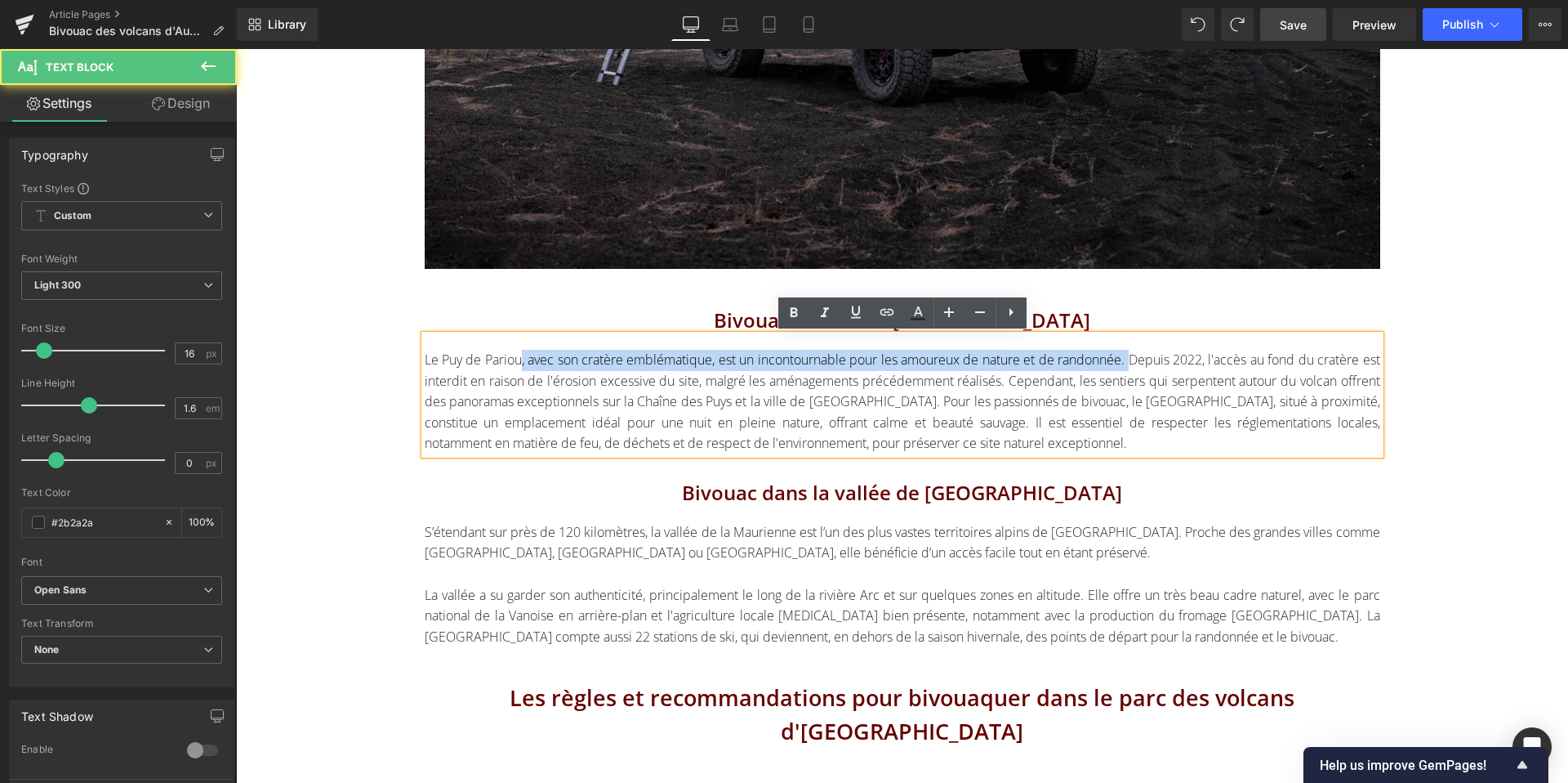
drag, startPoint x: 1144, startPoint y: 356, endPoint x: 523, endPoint y: 356, distance: 621.0
click at [523, 356] on div "Le Puy de Pariou, avec son cratère emblématique, est un incontournable pour les…" at bounding box center [903, 402] width 955 height 104
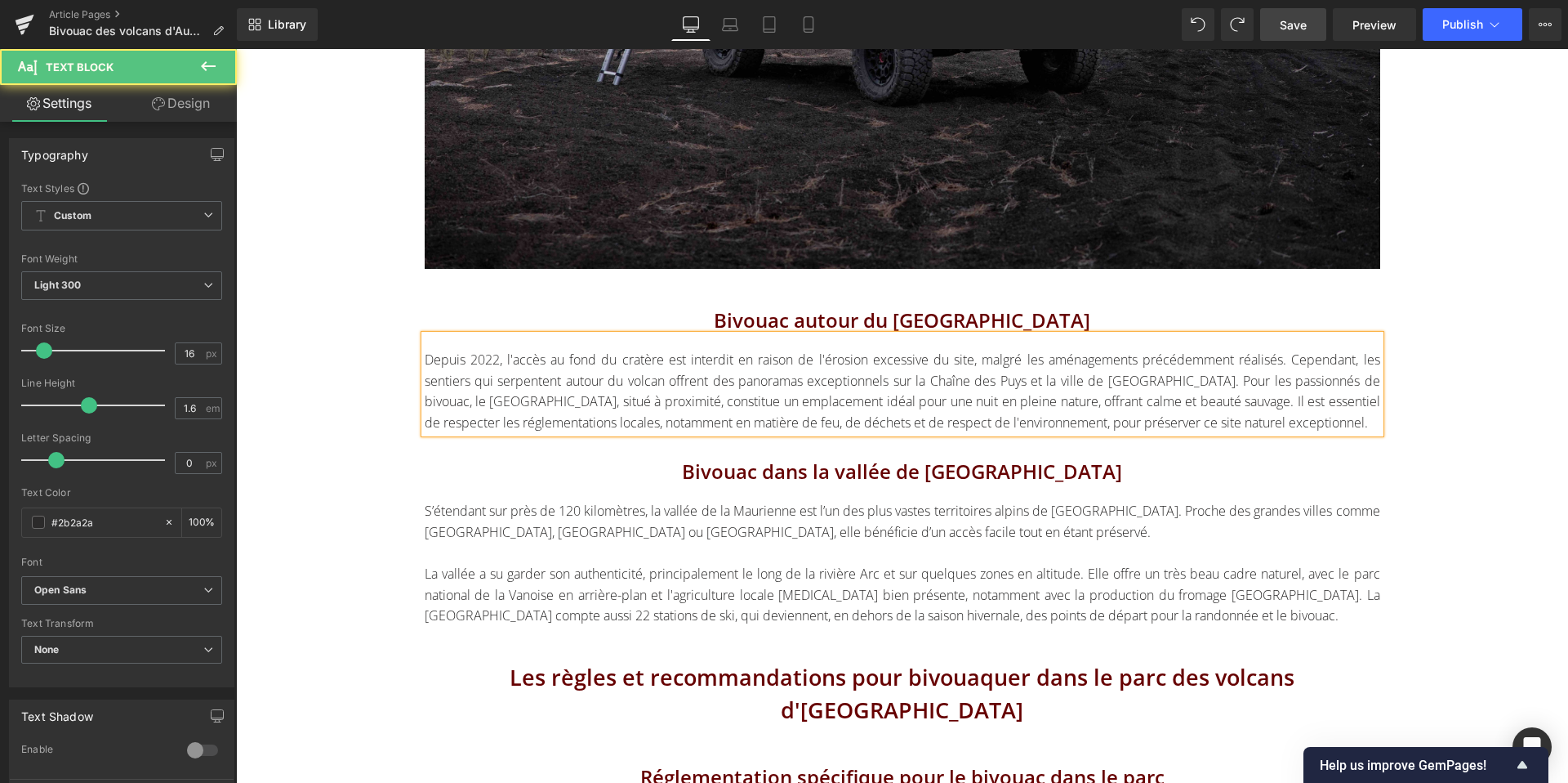
click at [668, 363] on div "Depuis 2022, l'accès au fond du cratère est interdit en raison de l'érosion exc…" at bounding box center [903, 392] width 955 height 84
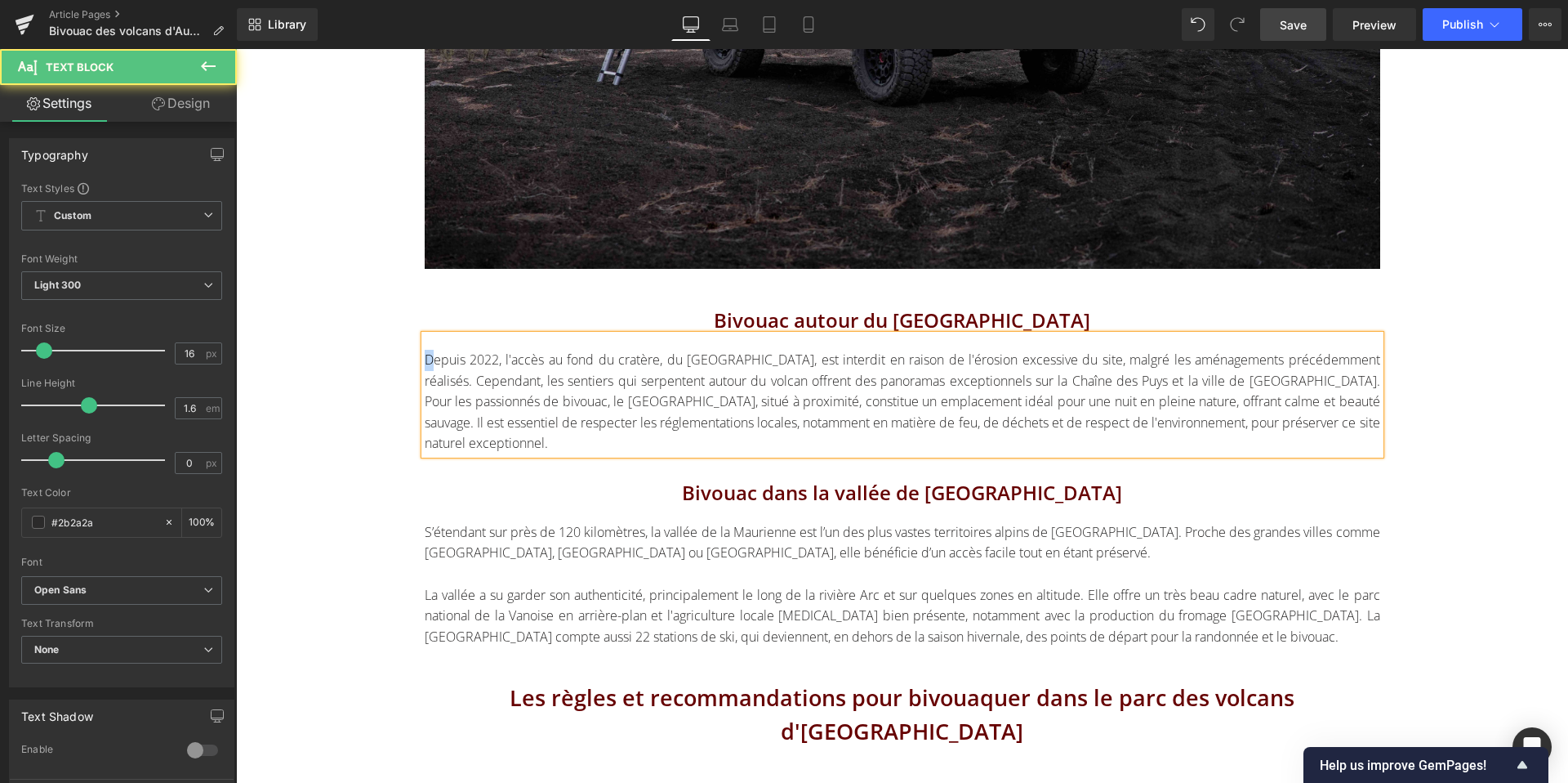
drag, startPoint x: 434, startPoint y: 355, endPoint x: 594, endPoint y: 346, distance: 160.3
click at [593, 347] on div "Depuis 2022, l'accès au fond du cratère, du [GEOGRAPHIC_DATA], est interdit en …" at bounding box center [903, 394] width 955 height 119
click at [374, 362] on div "Bivouac dans le parc des volcans d'Auvergne : Guide complet Heading Avec ses pa…" at bounding box center [903, 708] width 1332 height 3112
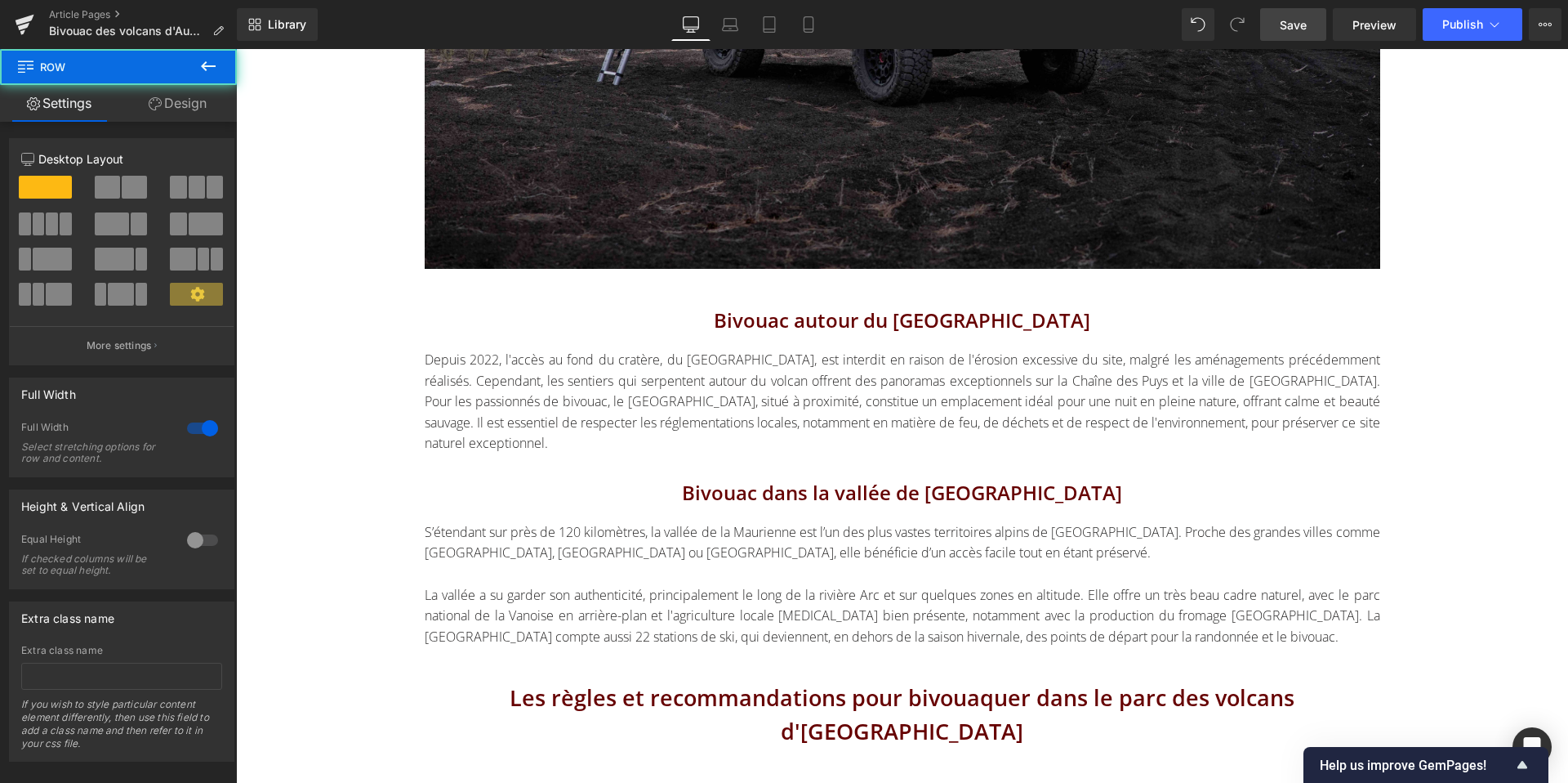
click at [1289, 26] on span "Save" at bounding box center [1293, 24] width 27 height 17
click at [1295, 16] on span "Save" at bounding box center [1293, 24] width 27 height 17
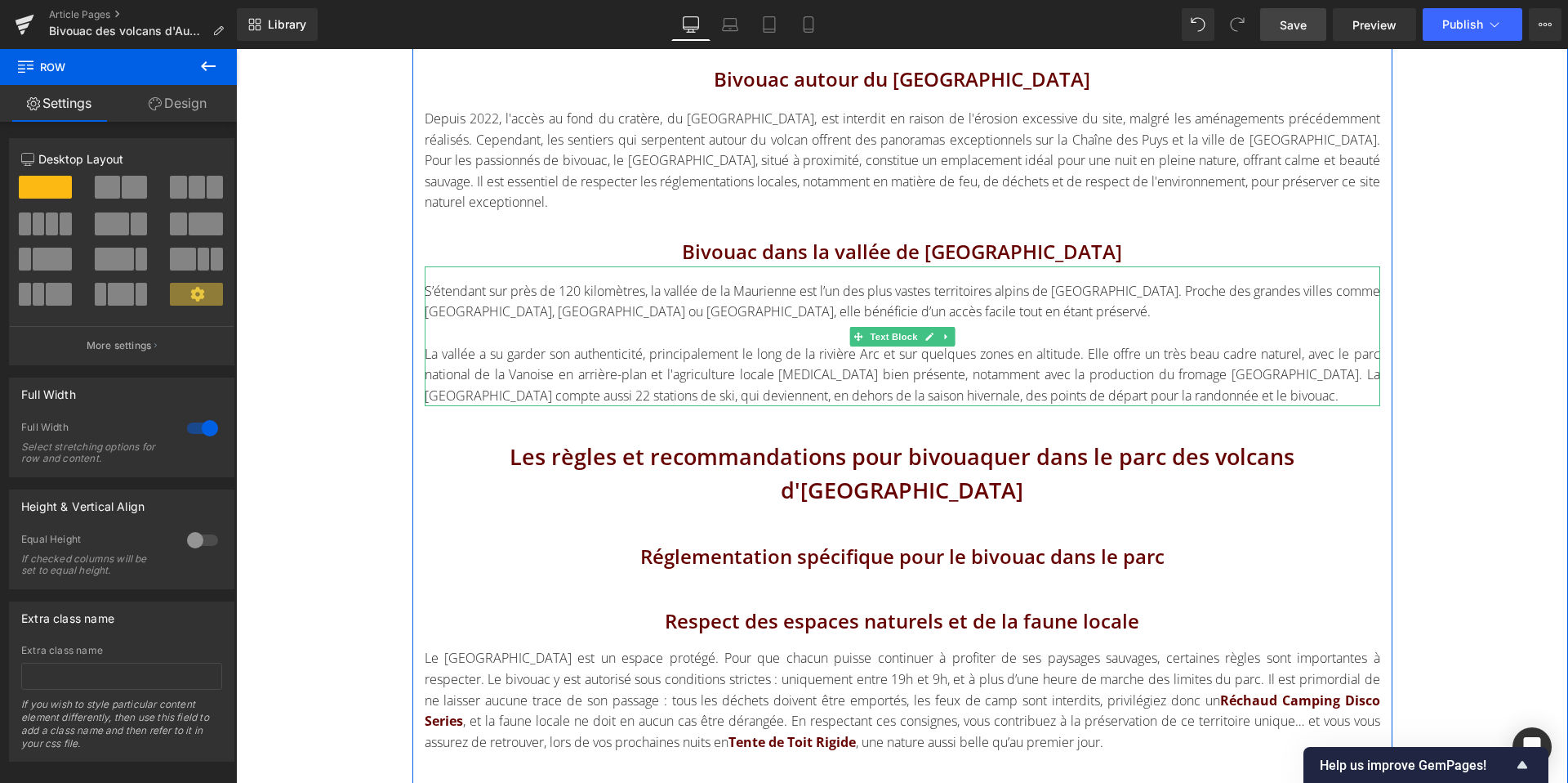
scroll to position [1780, 0]
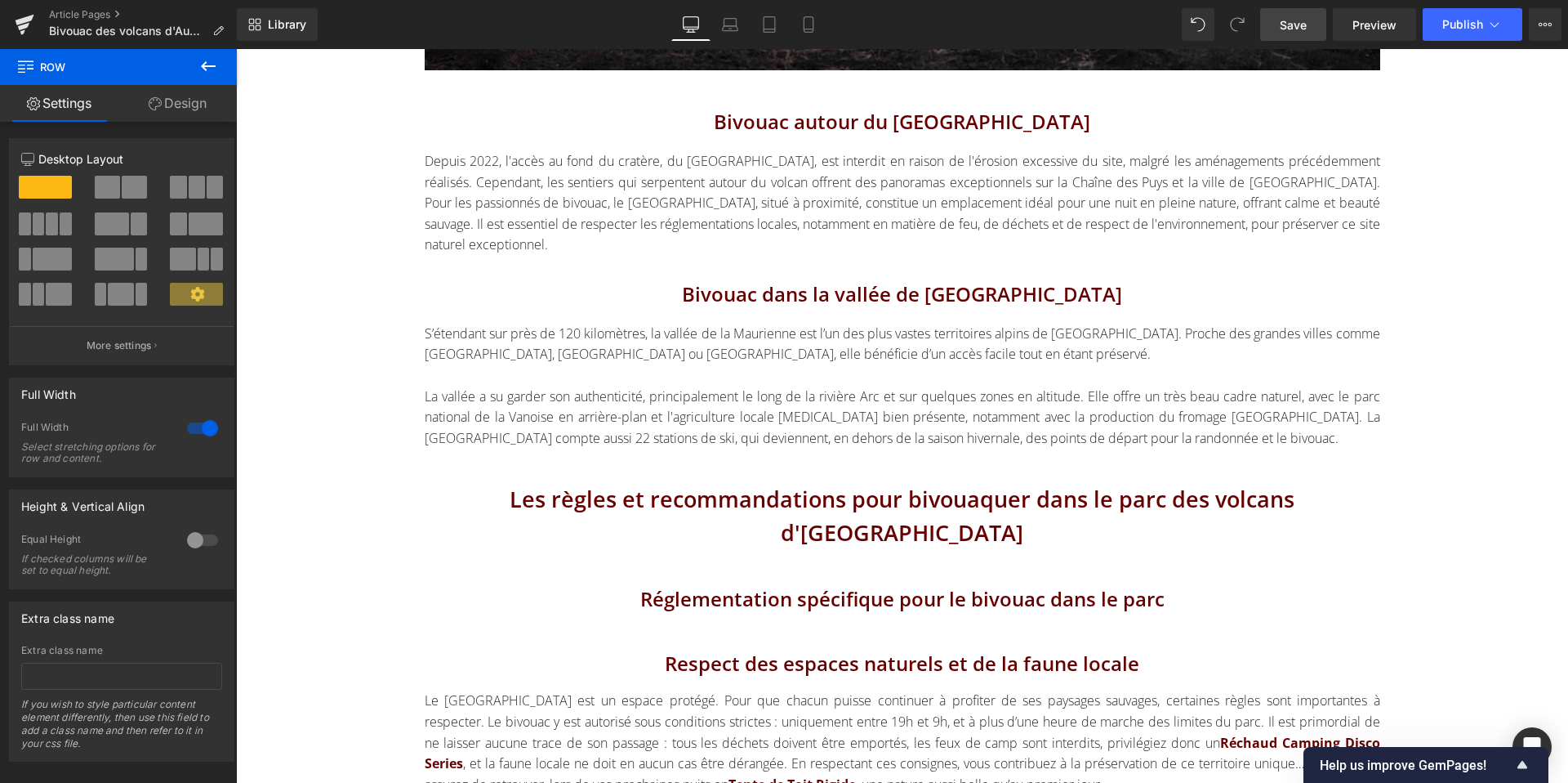
click at [657, 369] on div at bounding box center [903, 376] width 955 height 22
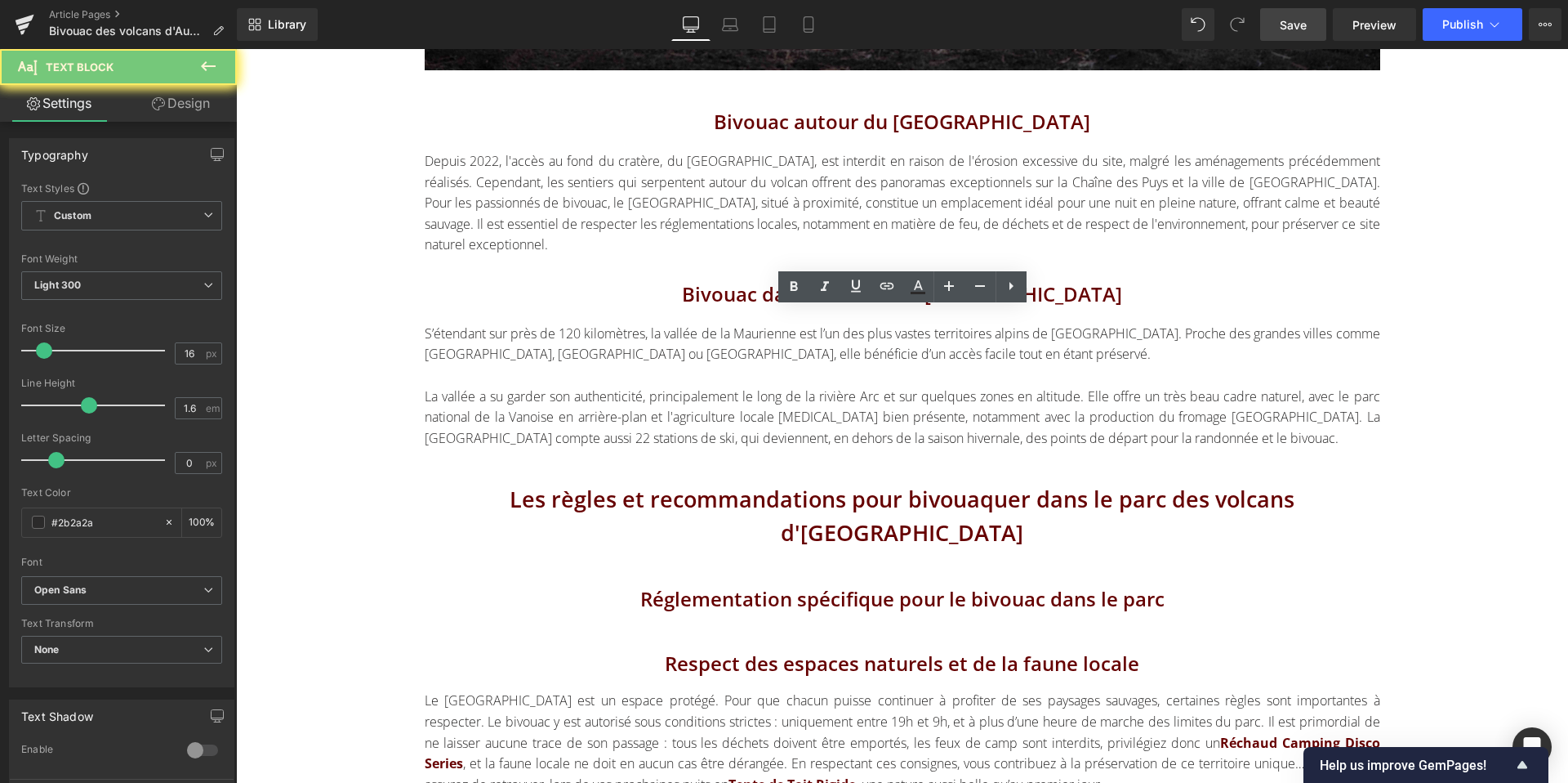
click at [657, 369] on div at bounding box center [903, 376] width 955 height 22
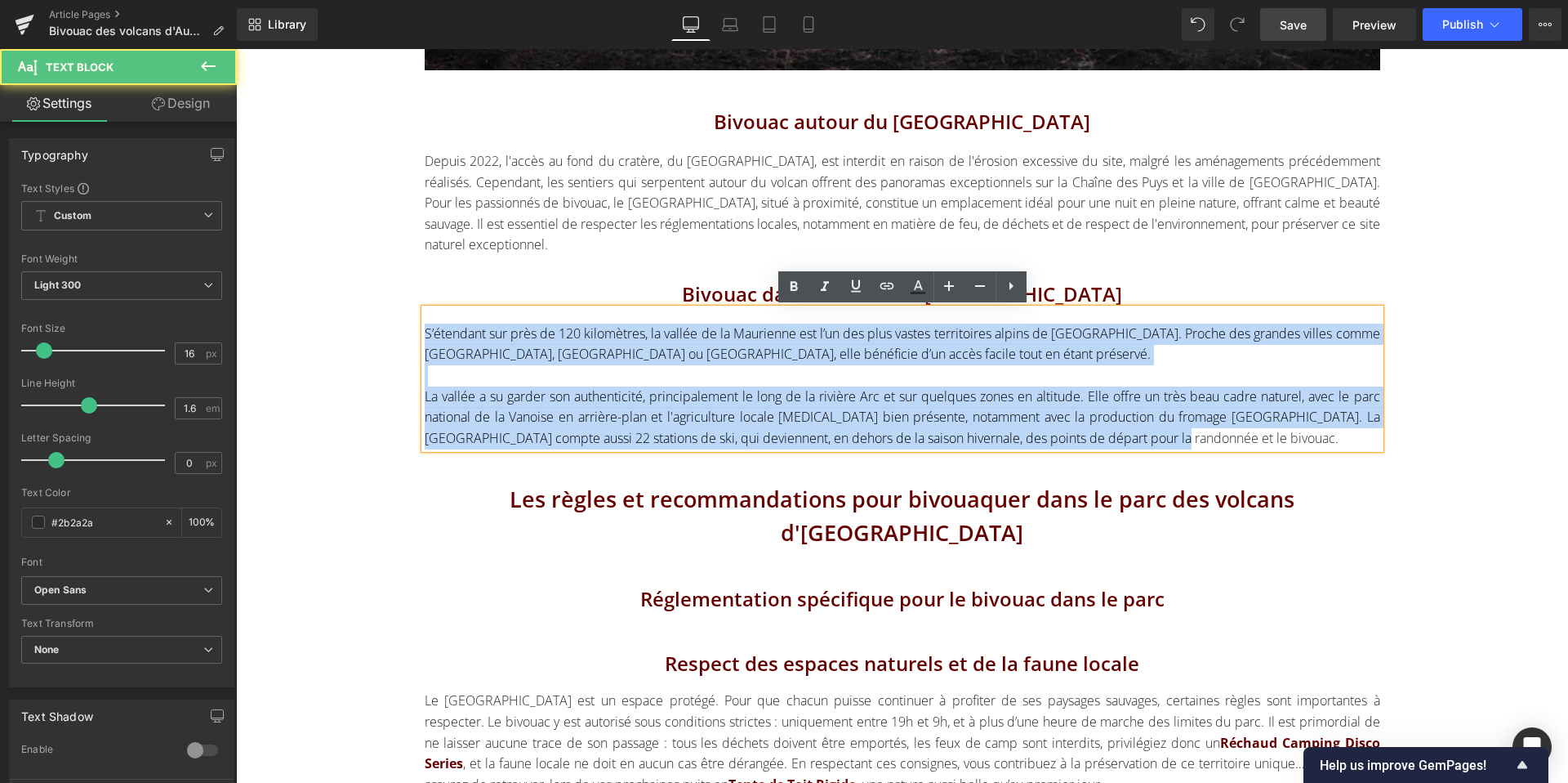
drag, startPoint x: 1143, startPoint y: 441, endPoint x: 406, endPoint y: 335, distance: 744.6
click at [406, 335] on div "Bivouac dans le parc des volcans d'Auvergne : Guide complet Heading Avec ses pa…" at bounding box center [903, 510] width 1332 height 3112
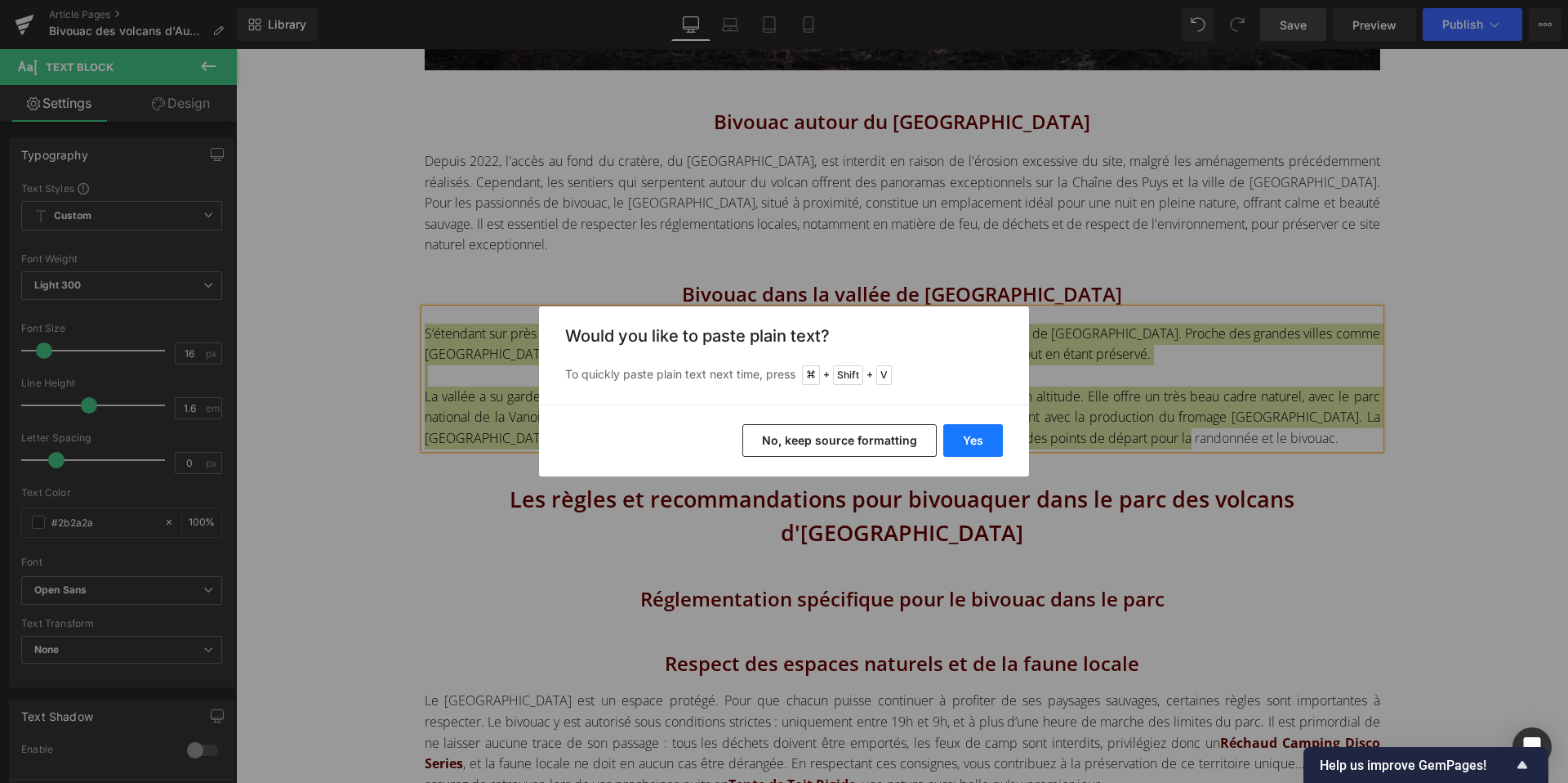
click at [968, 445] on button "Yes" at bounding box center [973, 440] width 60 height 33
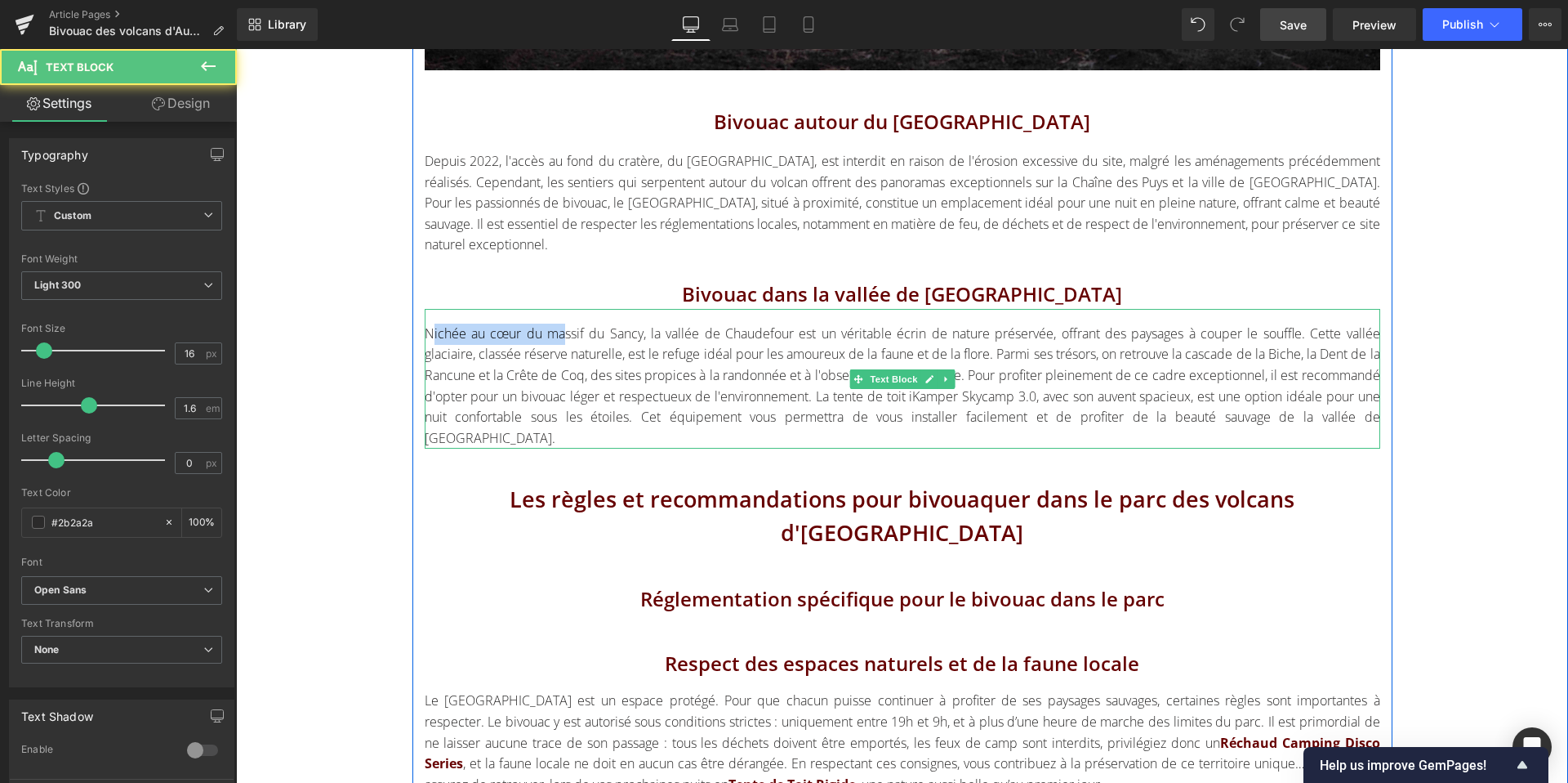
drag, startPoint x: 432, startPoint y: 331, endPoint x: 582, endPoint y: 331, distance: 150.0
click at [580, 331] on div "Nichée au cœur du massif du Sancy, la vallée de Chaudefour est un véritable écr…" at bounding box center [903, 387] width 955 height 126
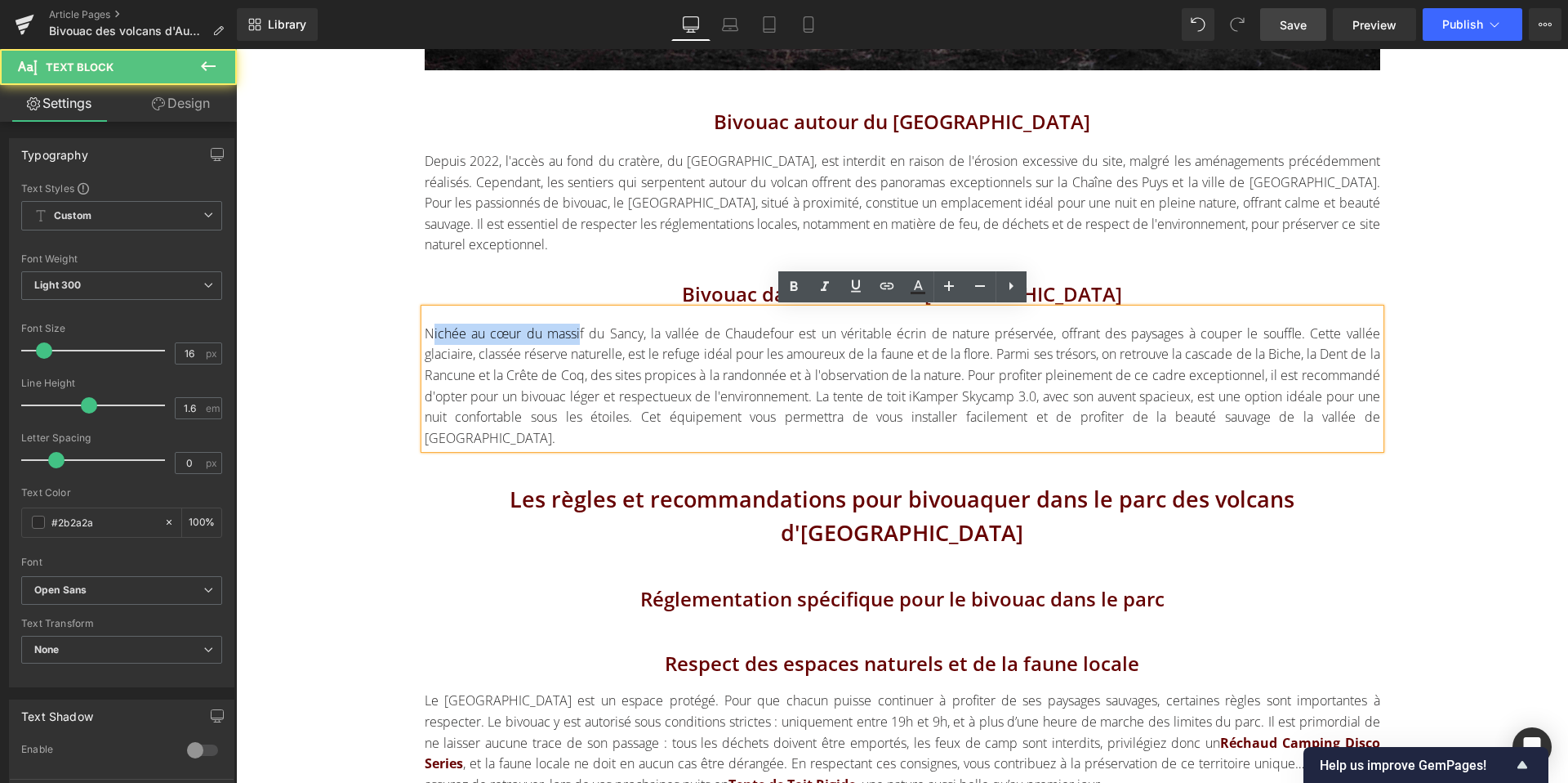
click at [407, 362] on div "Bivouac dans le parc des volcans d'Auvergne : Guide complet Heading Avec ses pa…" at bounding box center [903, 510] width 1332 height 3112
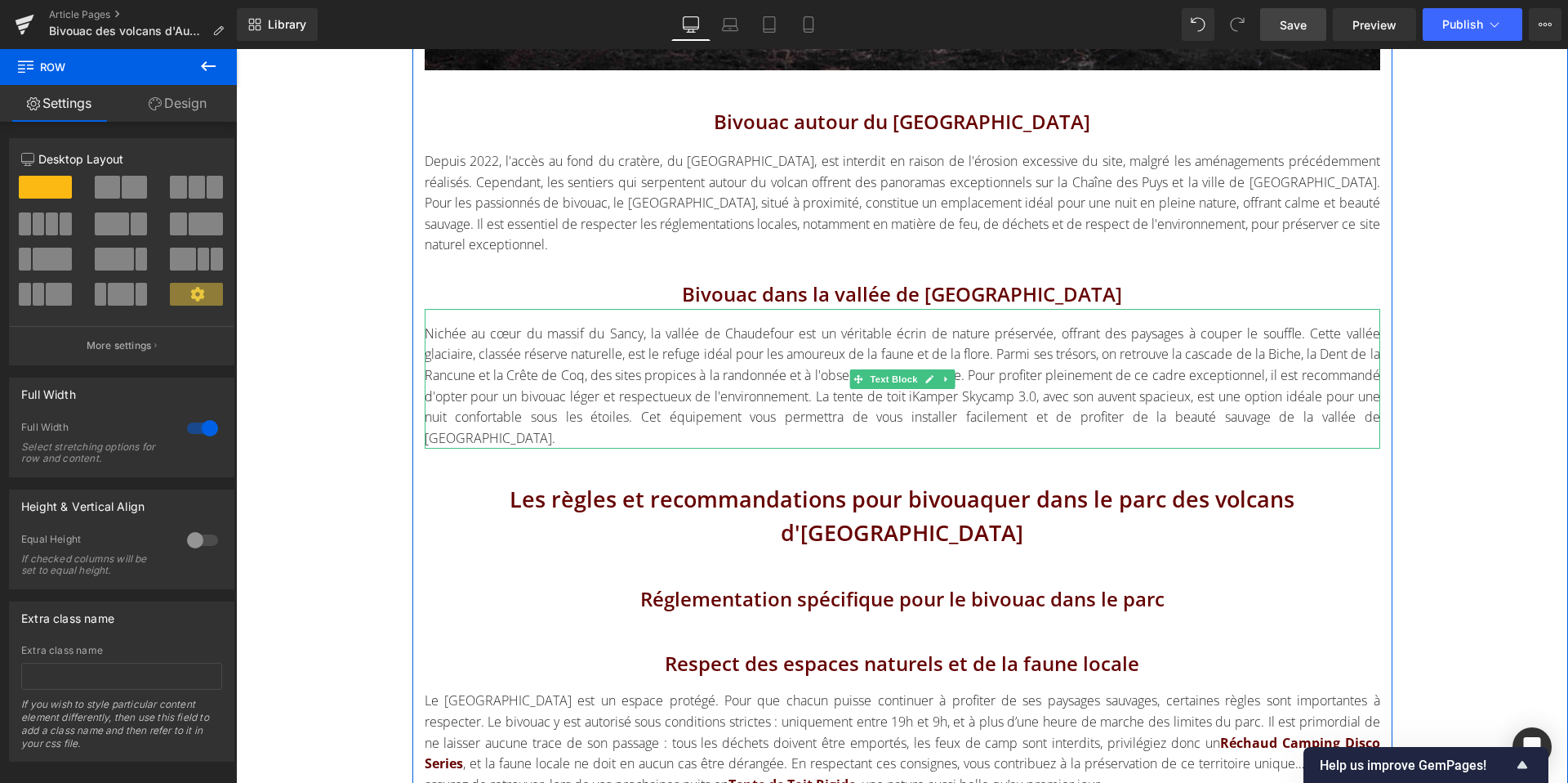
click at [460, 336] on div "Nichée au cœur du massif du Sancy, la vallée de Chaudefour est un véritable écr…" at bounding box center [903, 387] width 955 height 126
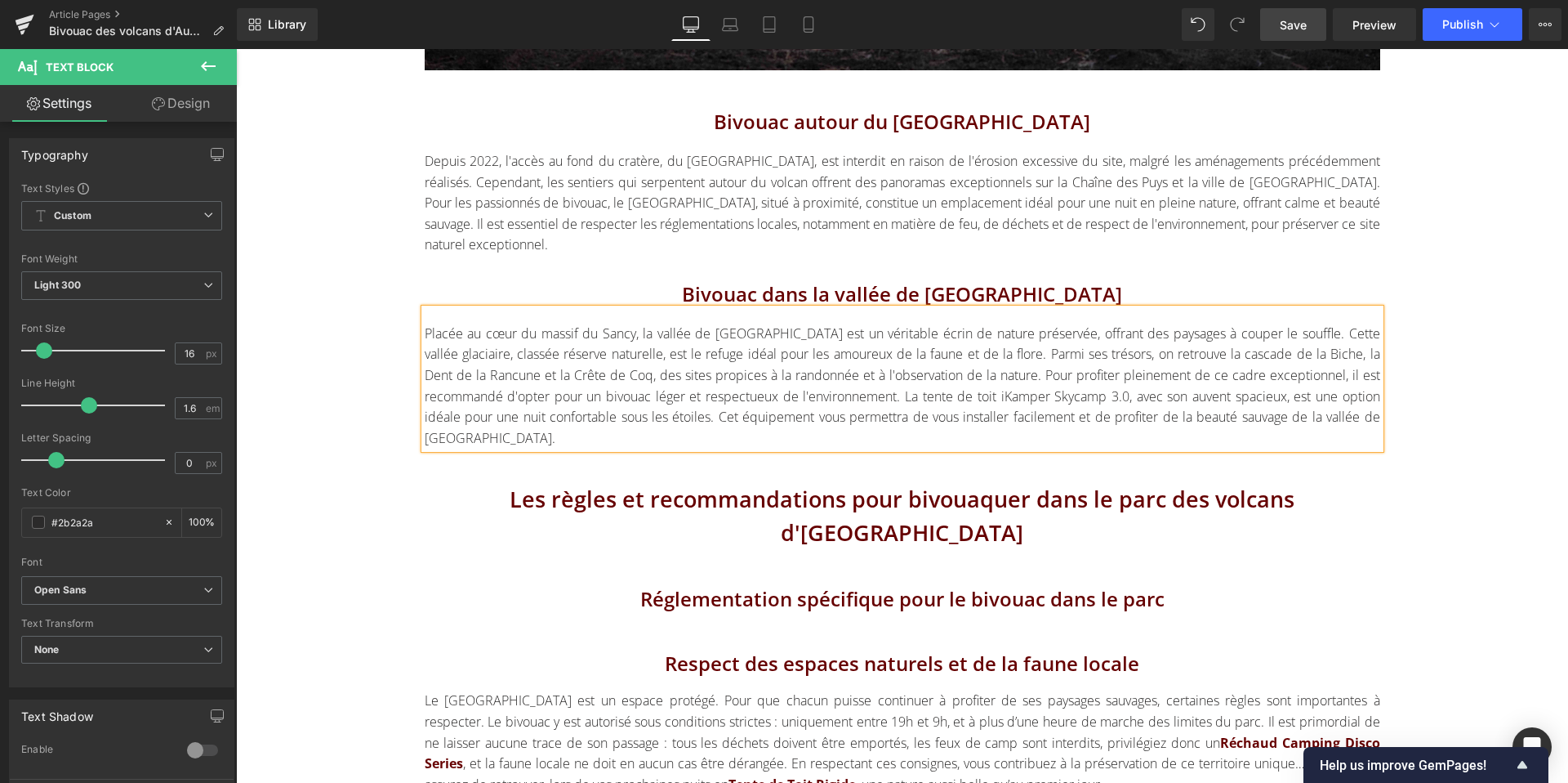
scroll to position [1749, 0]
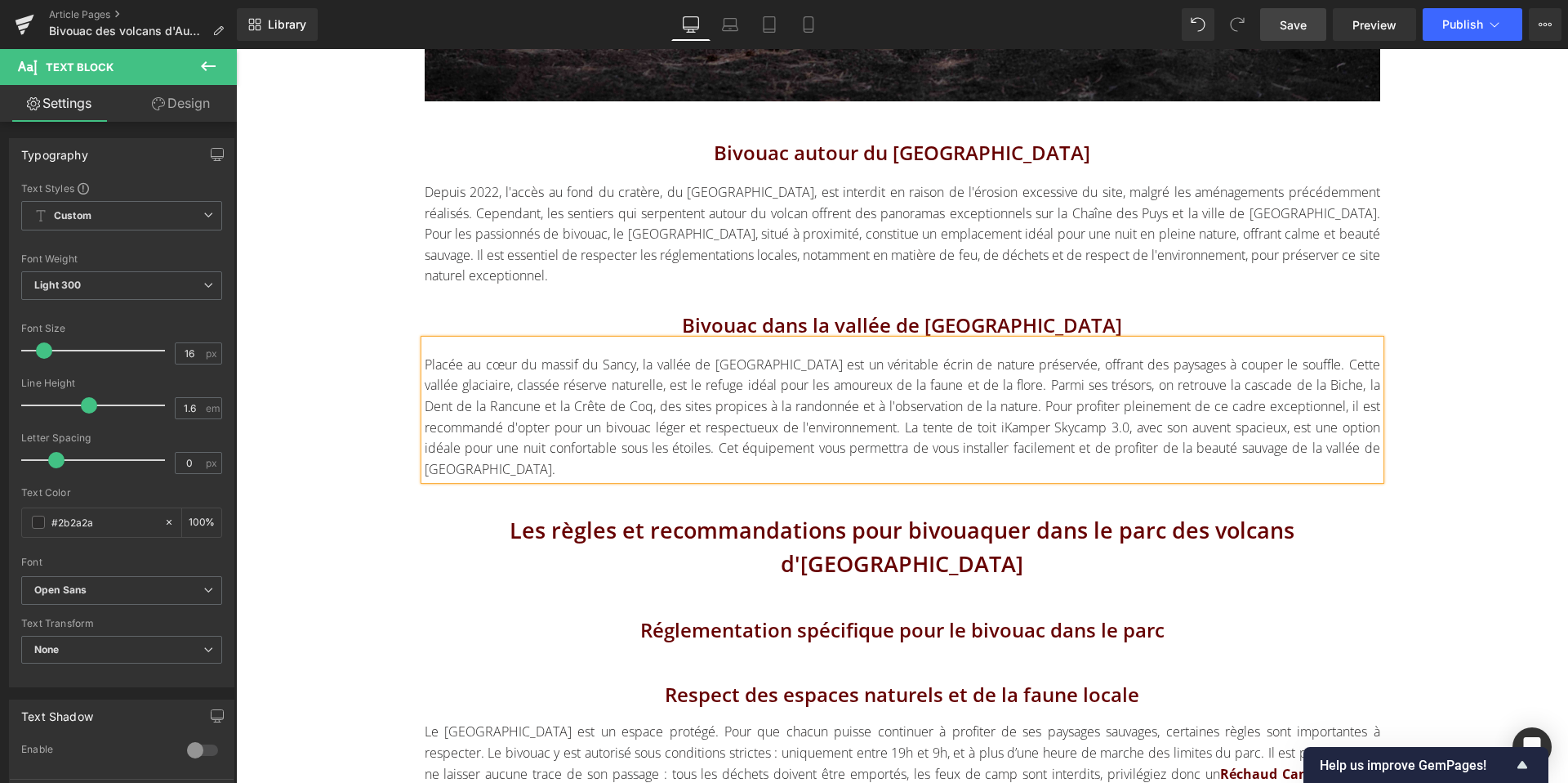
click at [842, 371] on div "Placée au cœur du massif du Sancy, la vallée de Chaudefour est un véritable écr…" at bounding box center [903, 418] width 955 height 126
click at [923, 372] on div "Placée au cœur du massif du Sancy, la vallée de Chaudefour est un véritable écr…" at bounding box center [903, 418] width 955 height 126
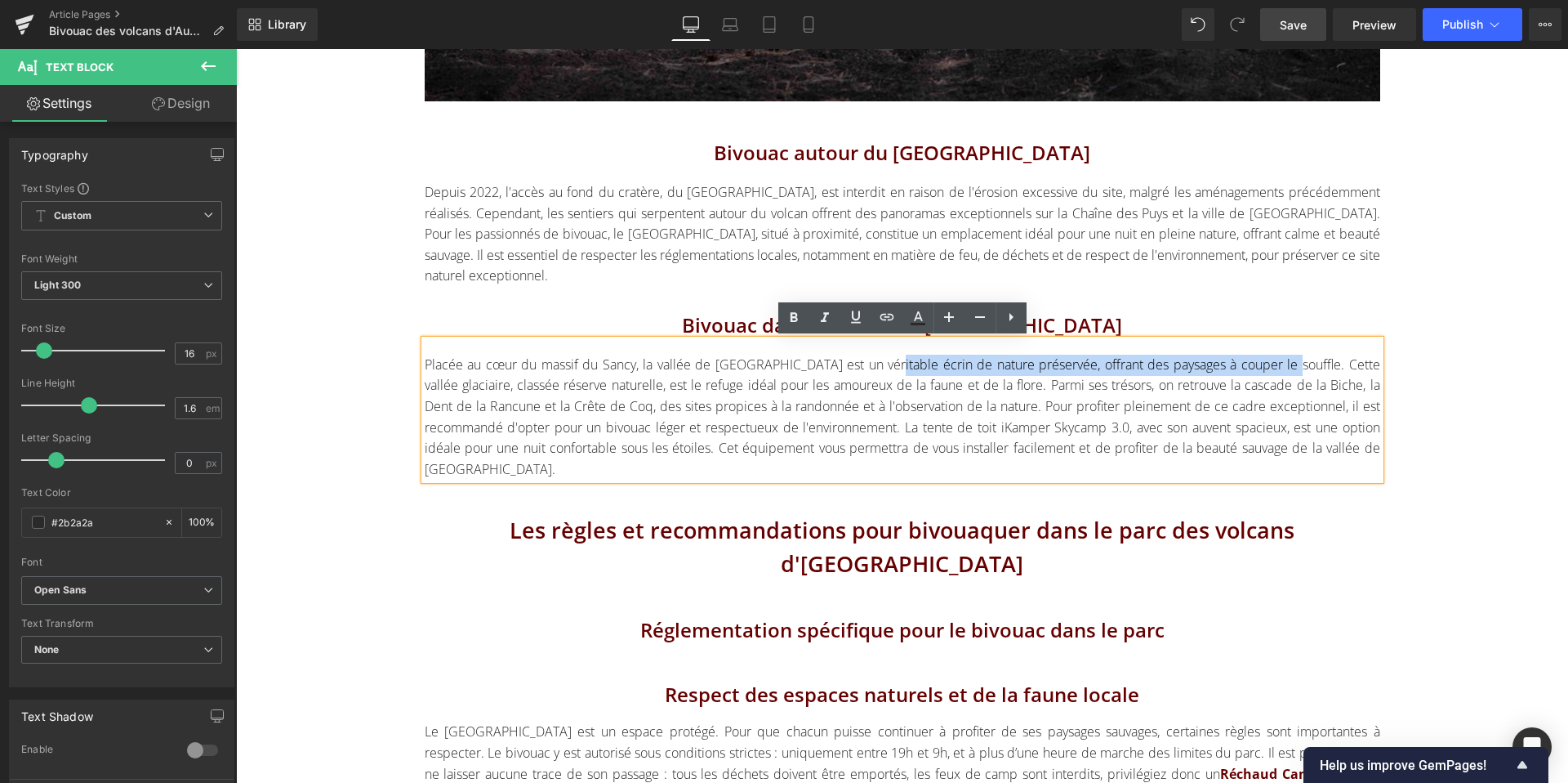
drag, startPoint x: 1302, startPoint y: 369, endPoint x: 898, endPoint y: 368, distance: 404.0
click at [898, 368] on div "Placée au cœur du massif du Sancy, la vallée de Chaudefour est un véritable écr…" at bounding box center [903, 418] width 955 height 126
click at [1302, 371] on div "Placée au cœur du massif du Sancy, la vallée de Chaudefour est un véritable écr…" at bounding box center [903, 418] width 955 height 126
drag, startPoint x: 1302, startPoint y: 363, endPoint x: 840, endPoint y: 370, distance: 462.1
click at [840, 370] on div "Placée au cœur du massif du Sancy, la vallée de Chaudefour est un véritable écr…" at bounding box center [903, 418] width 955 height 126
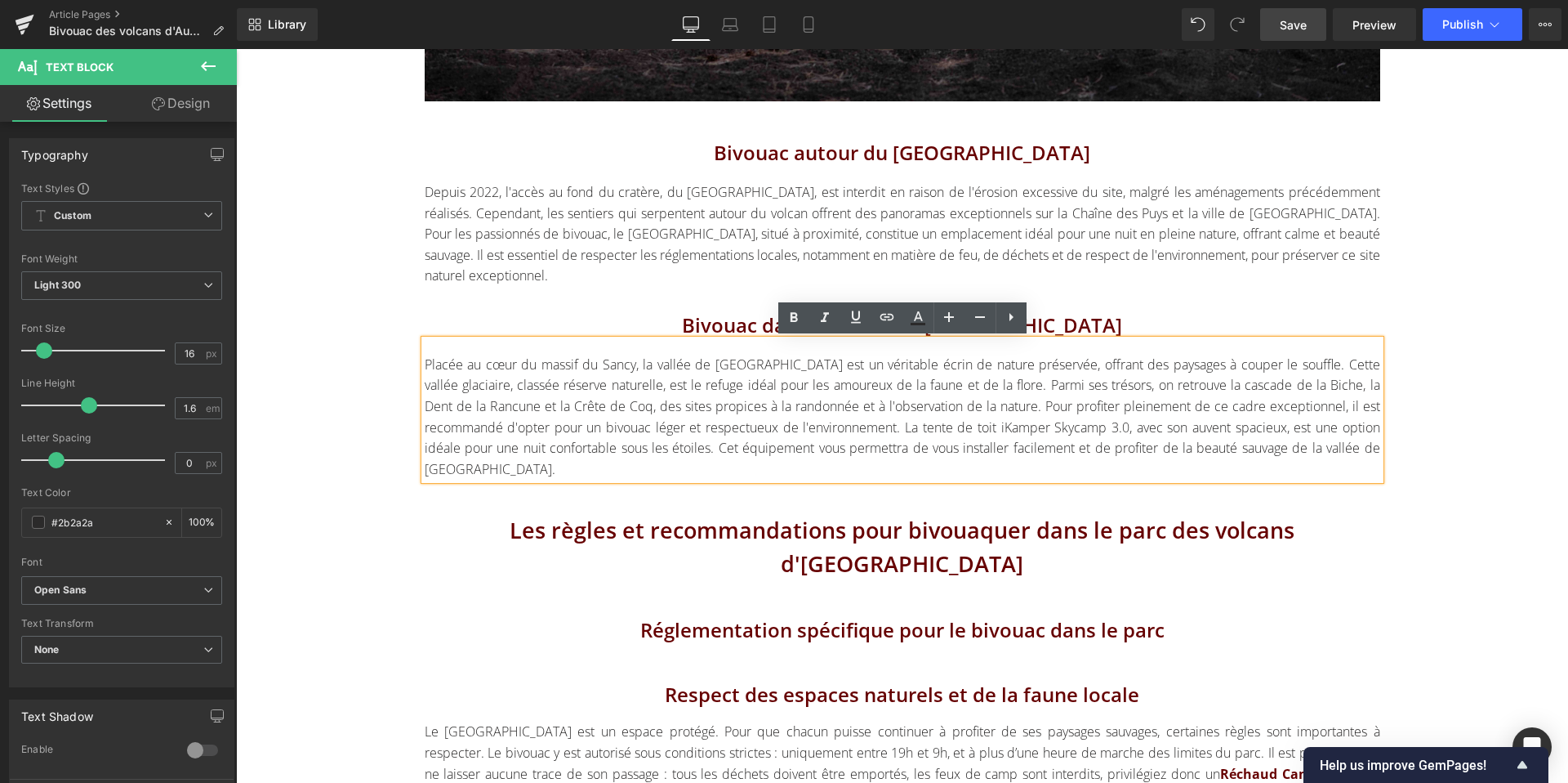
click at [1206, 372] on div "Placée au cœur du massif du Sancy, la vallée de Chaudefour est un véritable écr…" at bounding box center [903, 418] width 955 height 126
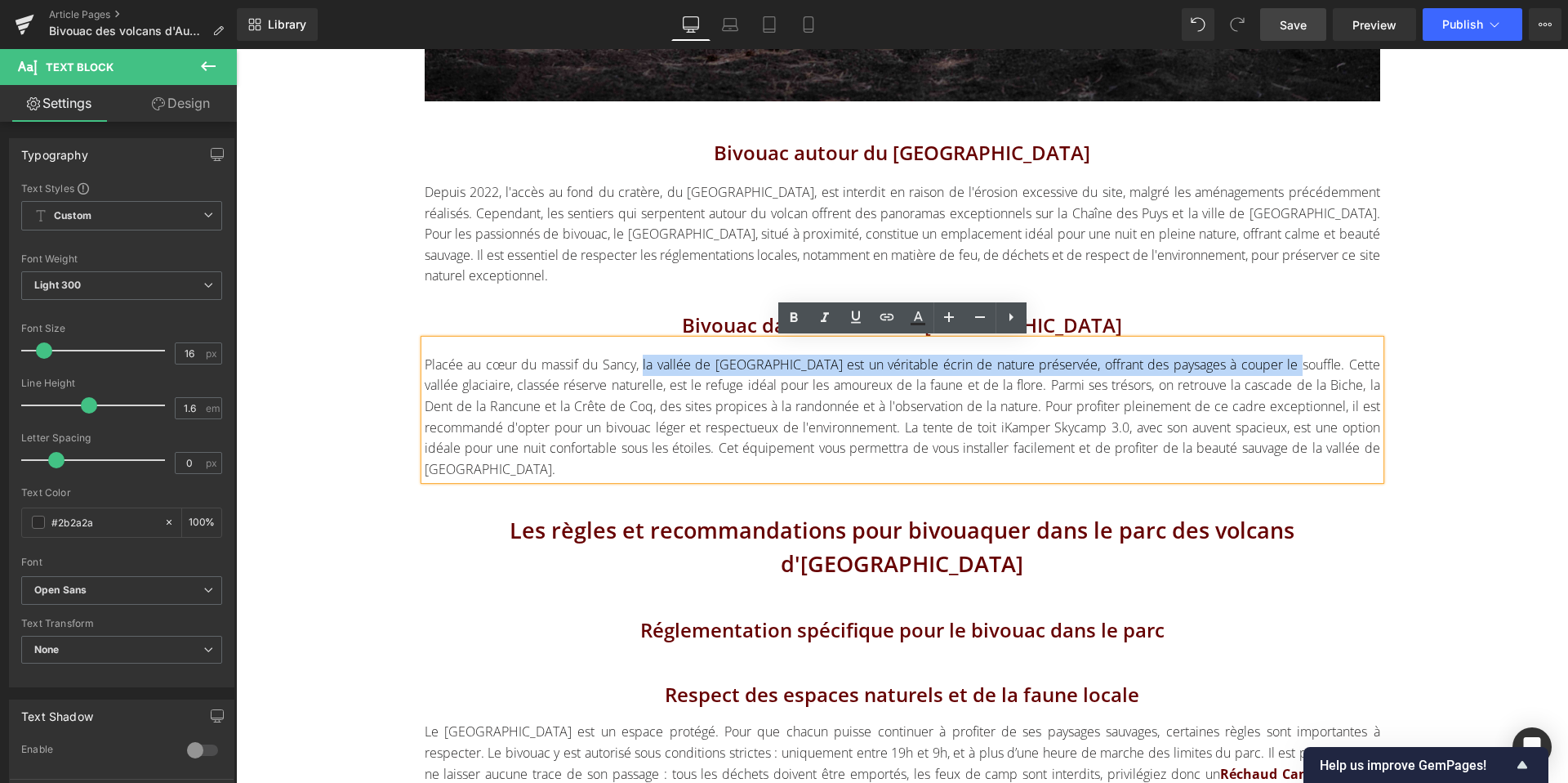
drag, startPoint x: 1303, startPoint y: 364, endPoint x: 647, endPoint y: 369, distance: 656.0
click at [647, 369] on div "Placée au cœur du massif du Sancy, la vallée de Chaudefour est un véritable écr…" at bounding box center [903, 418] width 955 height 126
copy div "la vallée de Chaudefour est un véritable écrin de nature préservée, offrant des…"
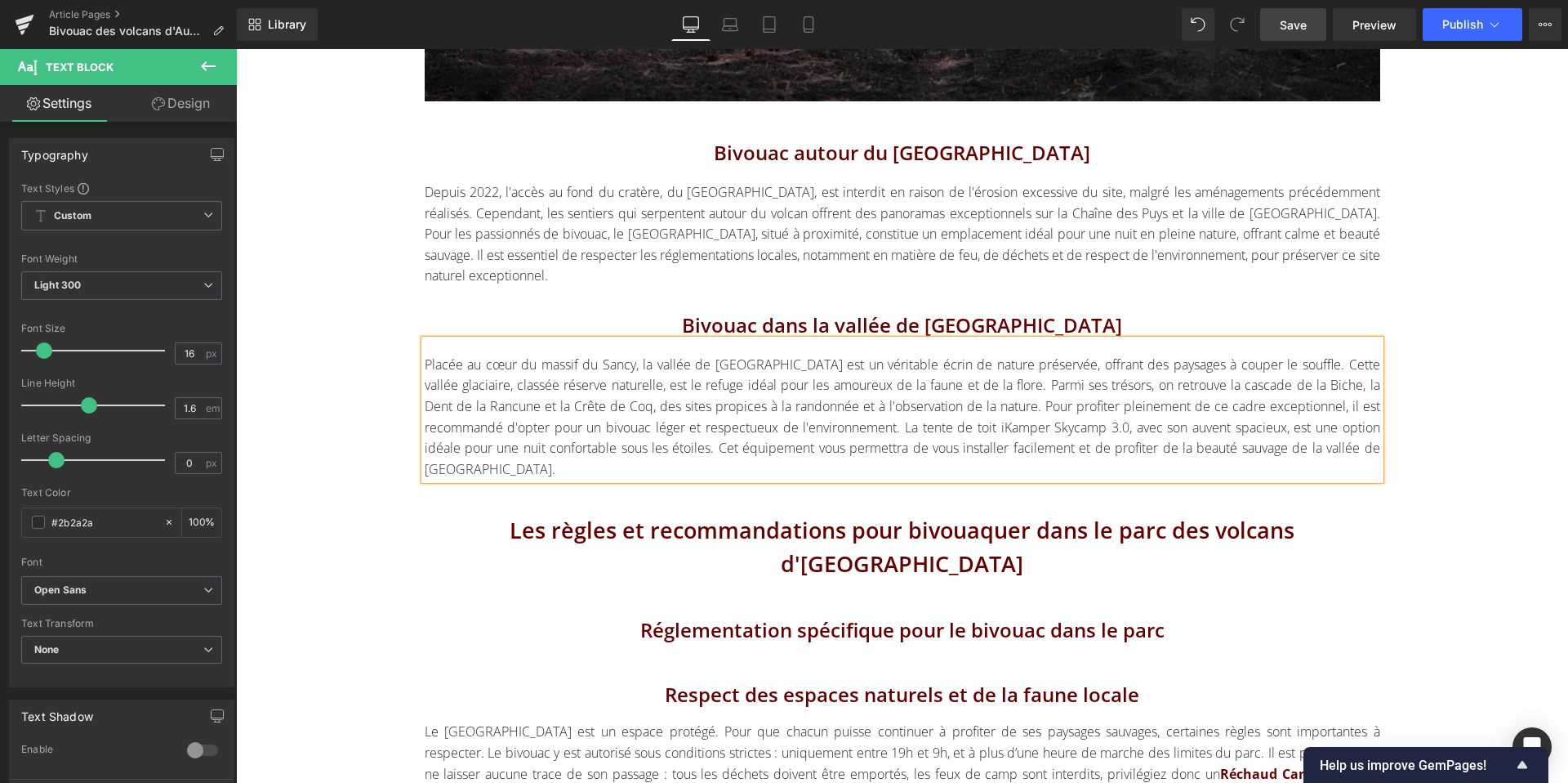
click at [1286, 366] on div "Placée au cœur du massif du Sancy, la vallée de Chaudefour est un véritable écr…" at bounding box center [903, 418] width 955 height 126
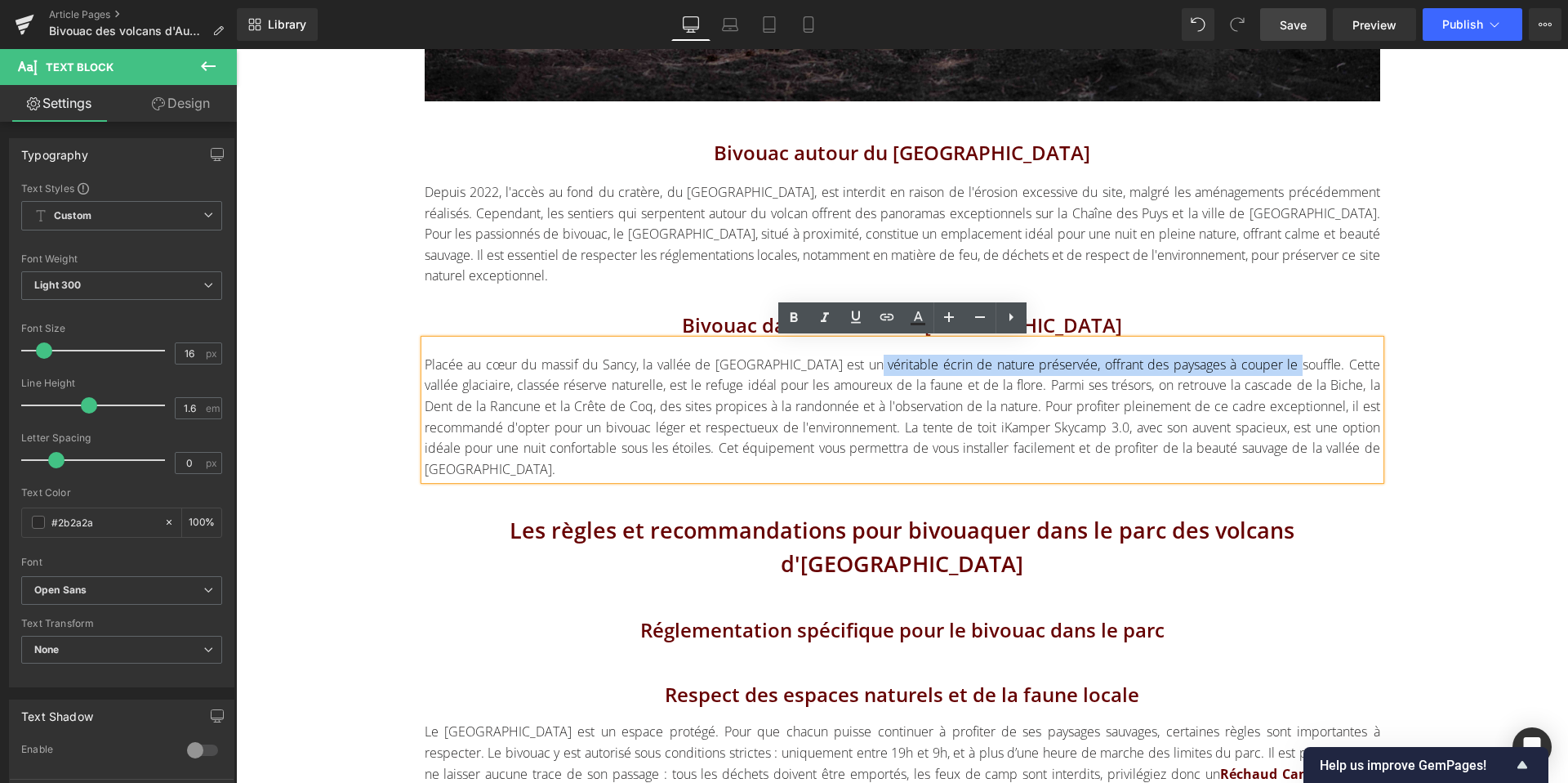
drag, startPoint x: 1302, startPoint y: 366, endPoint x: 873, endPoint y: 368, distance: 429.0
click at [873, 368] on div "Placée au cœur du massif du Sancy, la vallée de Chaudefour est un véritable écr…" at bounding box center [903, 418] width 955 height 126
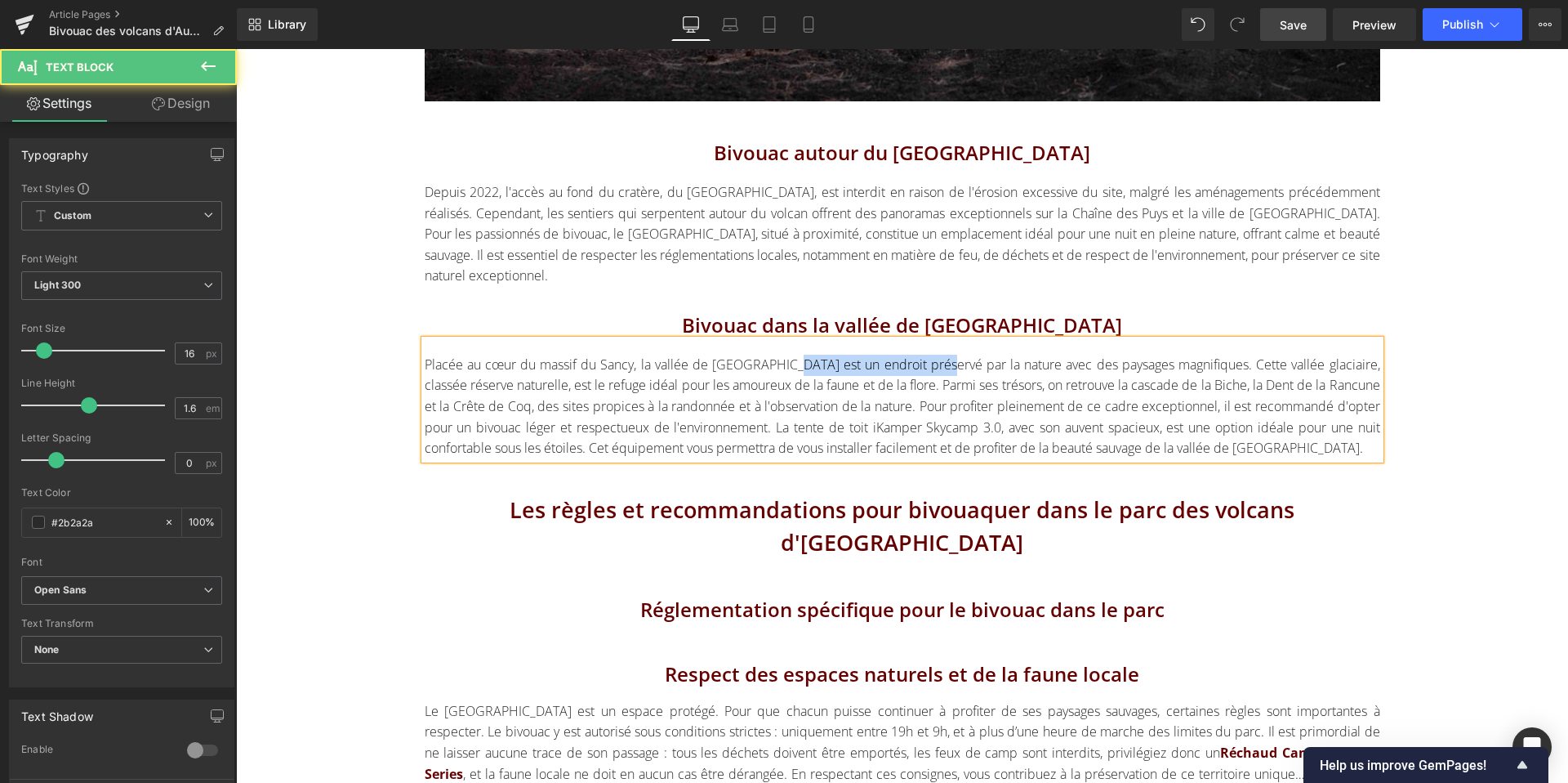
drag, startPoint x: 798, startPoint y: 360, endPoint x: 971, endPoint y: 359, distance: 173.0
click at [970, 360] on div "Placée au cœur du massif du Sancy, la vallée de Chaudefour est un endroit prése…" at bounding box center [903, 407] width 955 height 104
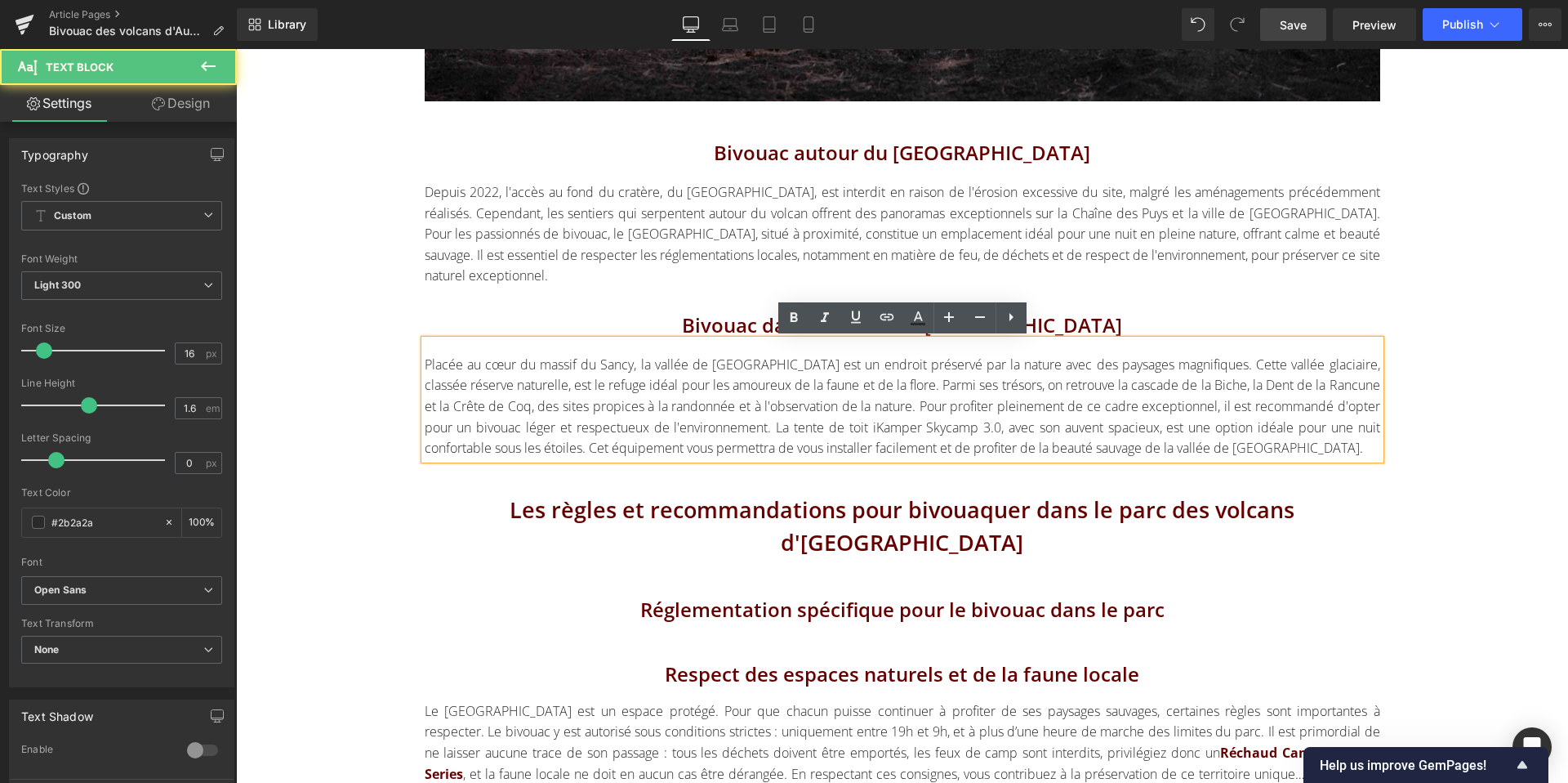
click at [1002, 388] on div "Placée au cœur du massif du Sancy, la vallée de Chaudefour est un endroit prése…" at bounding box center [903, 407] width 955 height 104
click at [1012, 365] on div "Placée au cœur du massif du Sancy, la vallée de Chaudefour est un endroit prése…" at bounding box center [903, 407] width 955 height 104
click at [847, 369] on div "Placée au cœur du massif du Sancy, la vallée de Chaudefour est un endroit prése…" at bounding box center [903, 407] width 955 height 104
click at [858, 371] on div "Placée au cœur du massif du Sancy, la vallée de Chaudefour est un endroit prése…" at bounding box center [903, 407] width 955 height 104
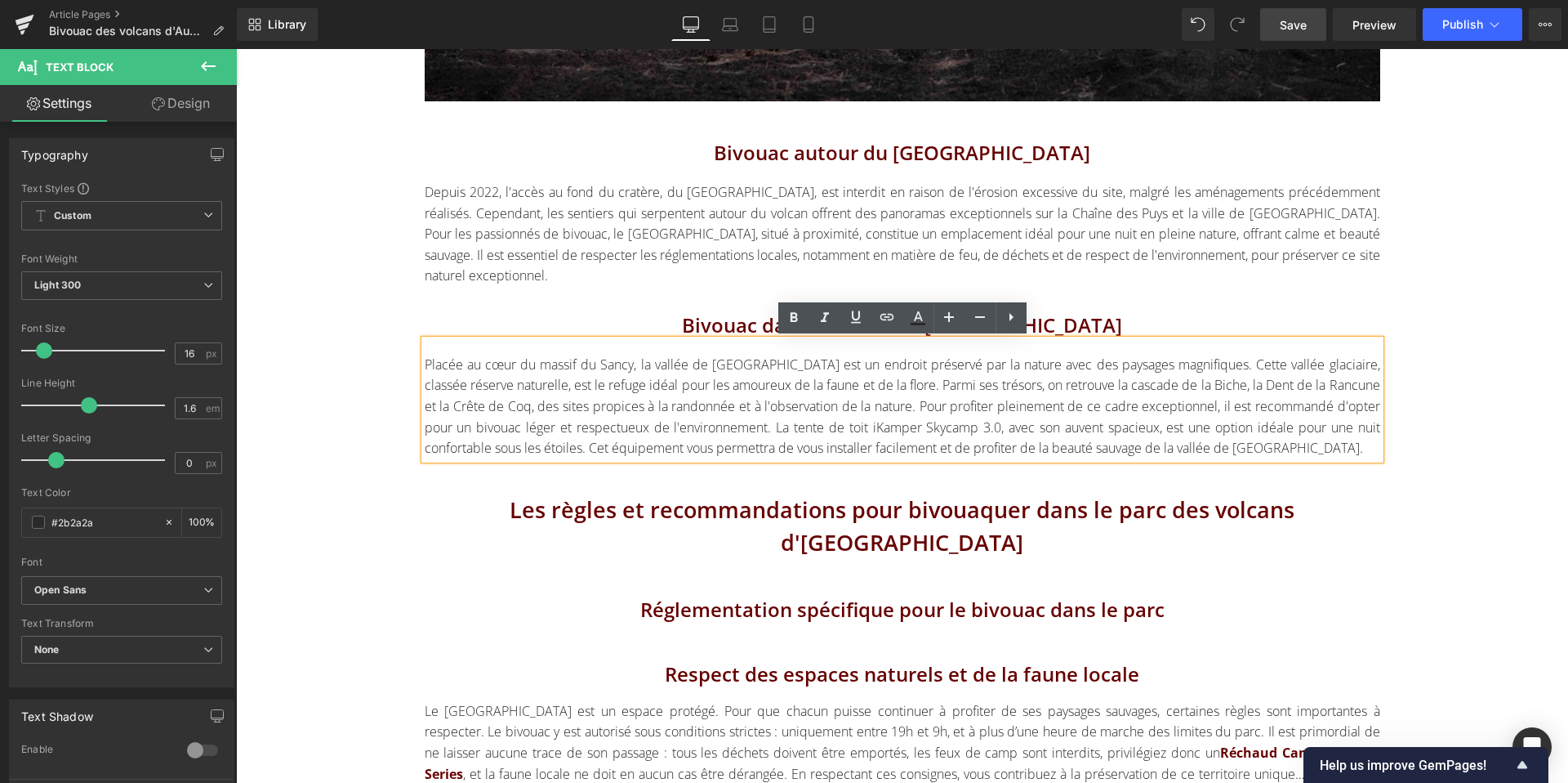
click at [832, 364] on div "Placée au cœur du massif du Sancy, la vallée de Chaudefour est un endroit prése…" at bounding box center [903, 407] width 955 height 104
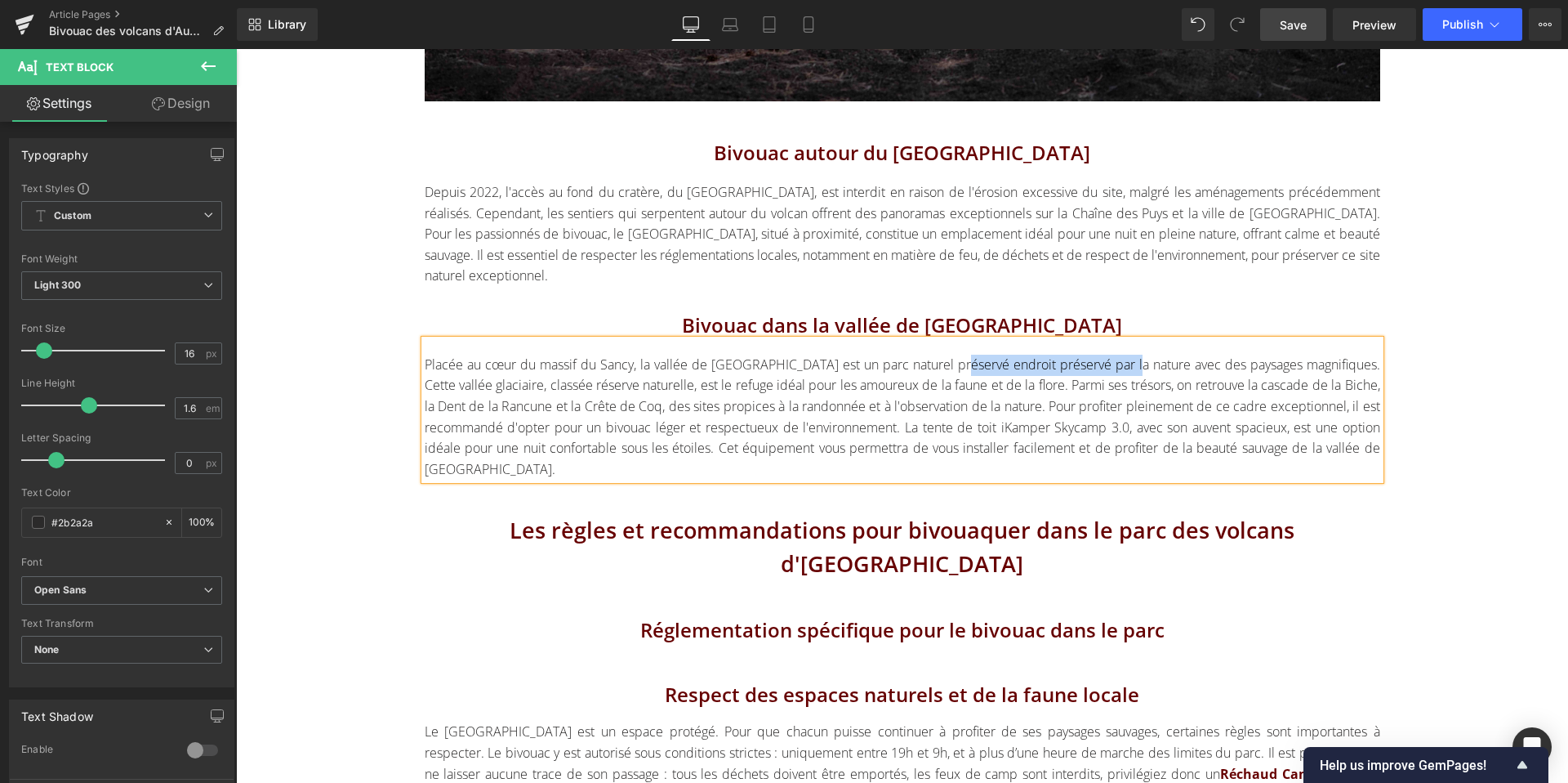
drag, startPoint x: 967, startPoint y: 364, endPoint x: 1146, endPoint y: 366, distance: 179.0
click at [1146, 366] on div "Placée au cœur du massif du Sancy, la vallée de Chaudefour est un parc naturel …" at bounding box center [903, 418] width 955 height 126
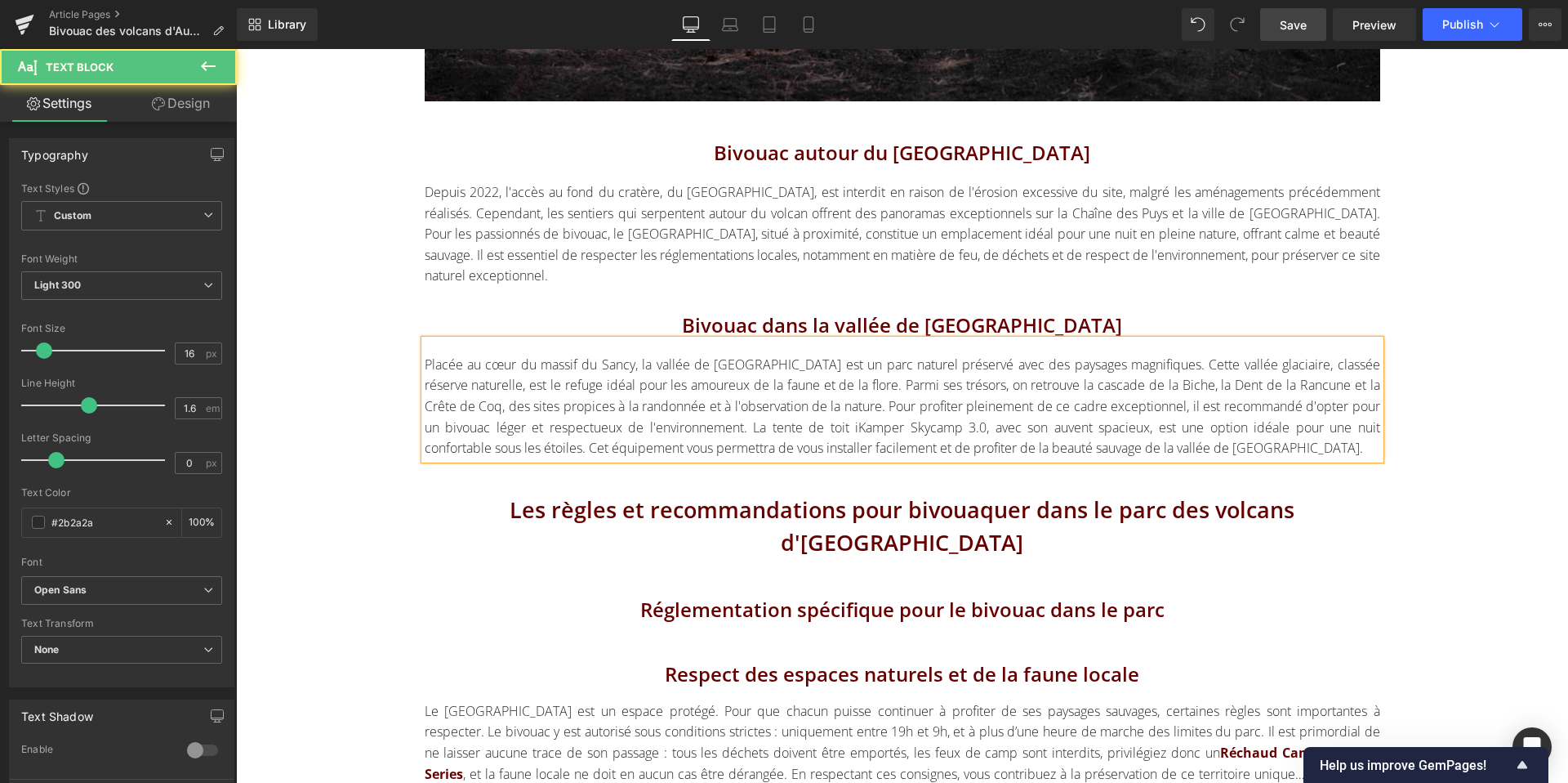
drag, startPoint x: 784, startPoint y: 363, endPoint x: 939, endPoint y: 362, distance: 155.0
click at [938, 363] on div "Placée au cœur du massif du Sancy, la vallée de Chaudefour est un parc naturel …" at bounding box center [903, 407] width 955 height 104
click at [946, 388] on div "Placée au cœur du massif du Sancy, la vallée de Chaudefour est un parc naturel …" at bounding box center [903, 407] width 955 height 104
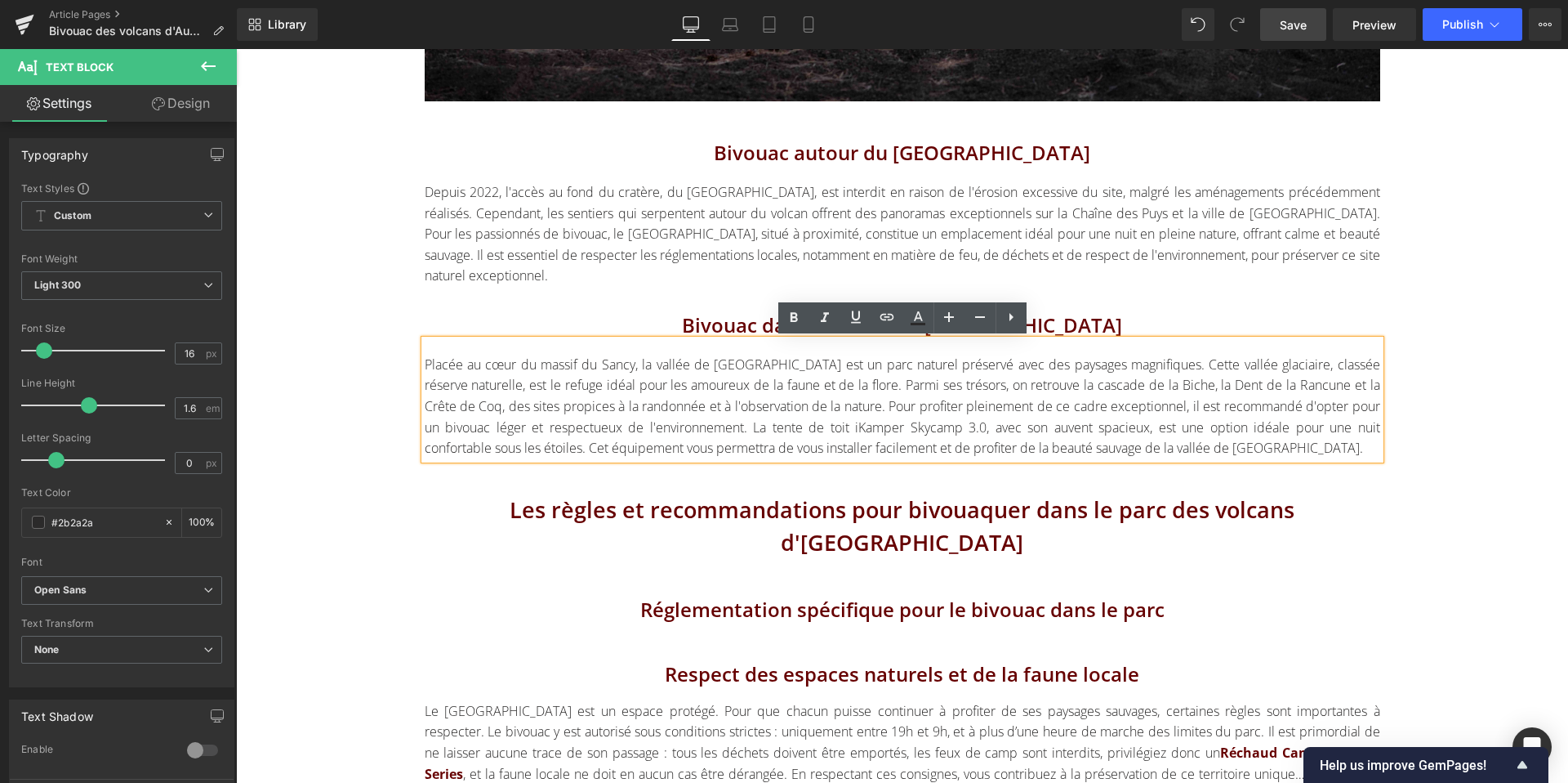
click at [777, 211] on div "Depuis 2022, l'accès au fond du cratère, du [GEOGRAPHIC_DATA], est interdit en …" at bounding box center [903, 234] width 955 height 104
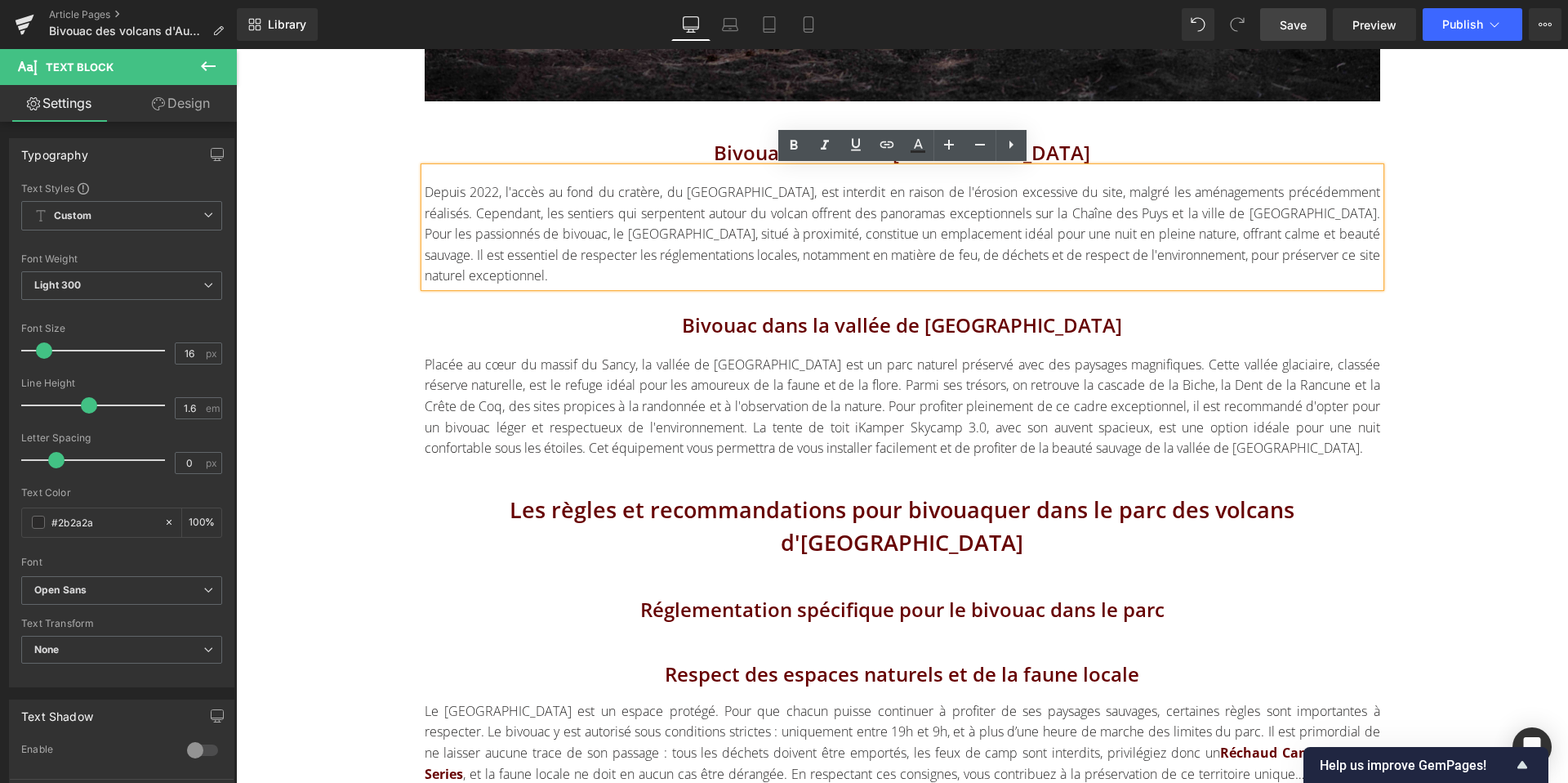
click at [1025, 391] on div "Placée au cœur du massif du Sancy, la vallée de Chaudefour est un parc naturel …" at bounding box center [903, 407] width 955 height 104
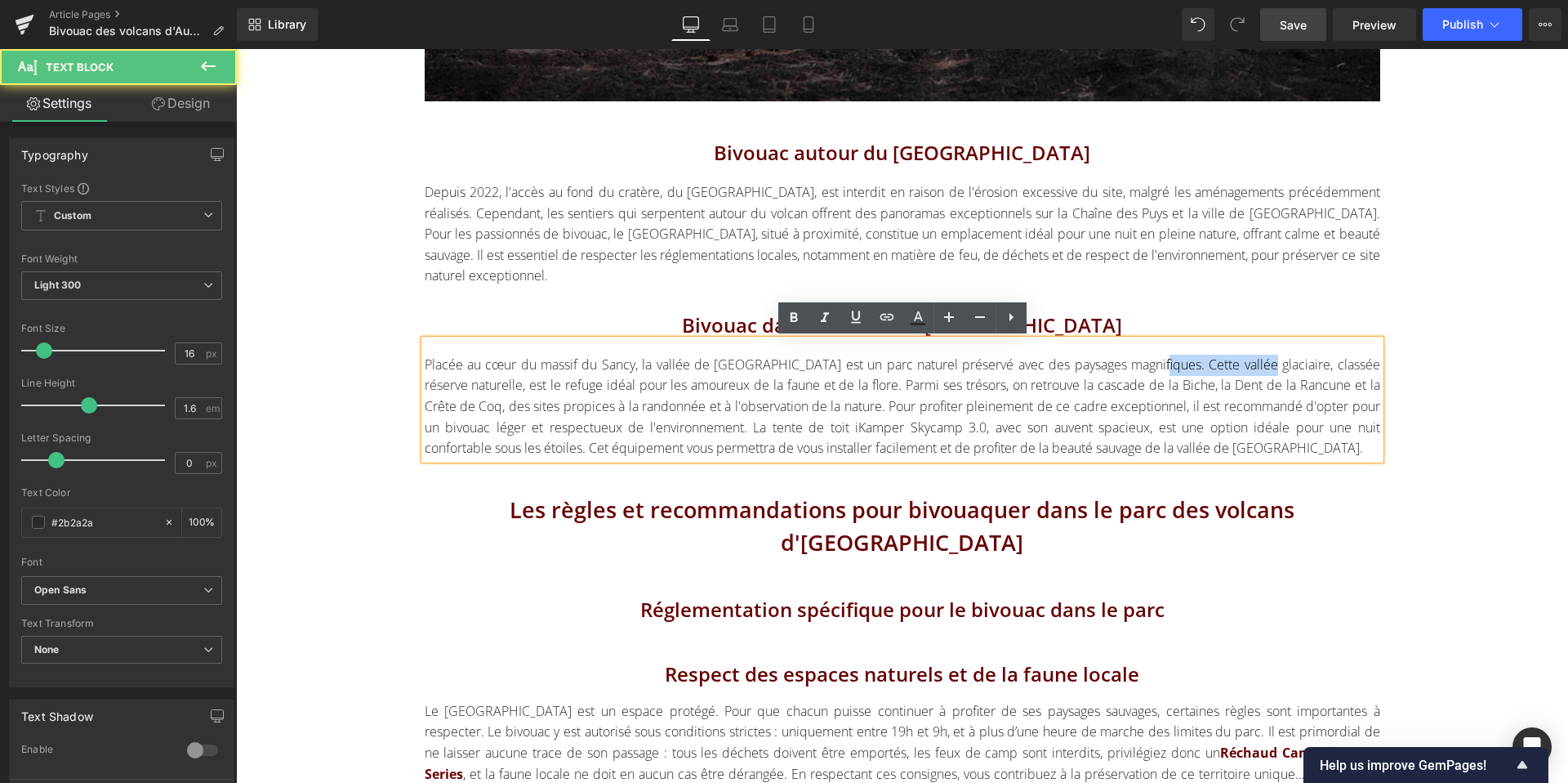
drag, startPoint x: 1162, startPoint y: 370, endPoint x: 1265, endPoint y: 370, distance: 103.0
click at [1267, 370] on div "Placée au cœur du massif du Sancy, la vallée de Chaudefour est un parc naturel …" at bounding box center [903, 407] width 955 height 104
click at [1276, 415] on div "Placée au cœur du massif du Sancy, la vallée de Chaudefour est un parc naturel …" at bounding box center [903, 407] width 955 height 104
drag, startPoint x: 1281, startPoint y: 363, endPoint x: 1244, endPoint y: 362, distance: 37.0
click at [1244, 362] on div "Placée au cœur du massif du Sancy, la vallée de Chaudefour est un parc naturel …" at bounding box center [903, 407] width 955 height 104
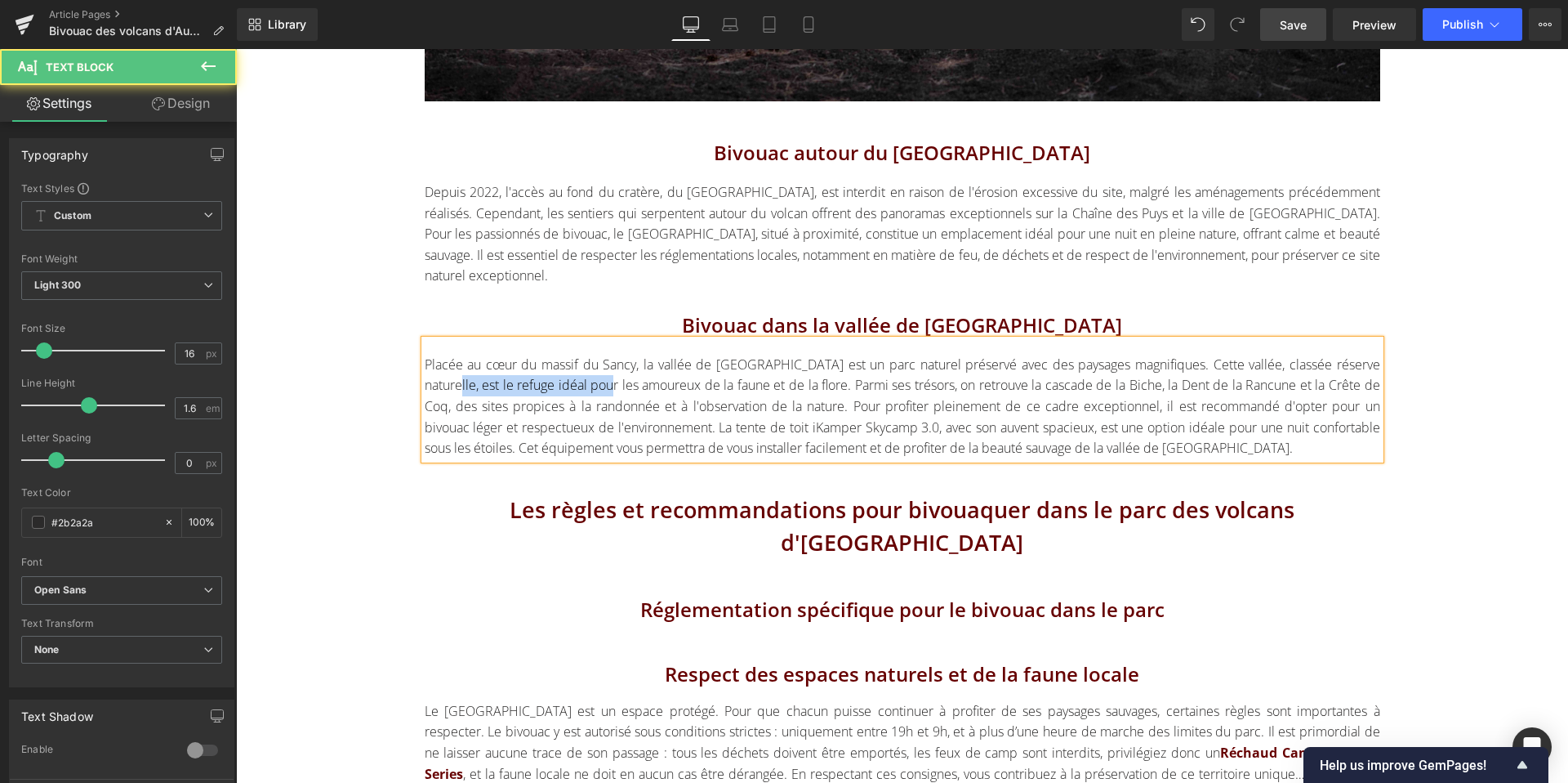
drag, startPoint x: 437, startPoint y: 386, endPoint x: 601, endPoint y: 386, distance: 164.0
click at [601, 386] on div "Placée au cœur du massif du Sancy, la vallée de Chaudefour est un parc naturel …" at bounding box center [903, 407] width 955 height 104
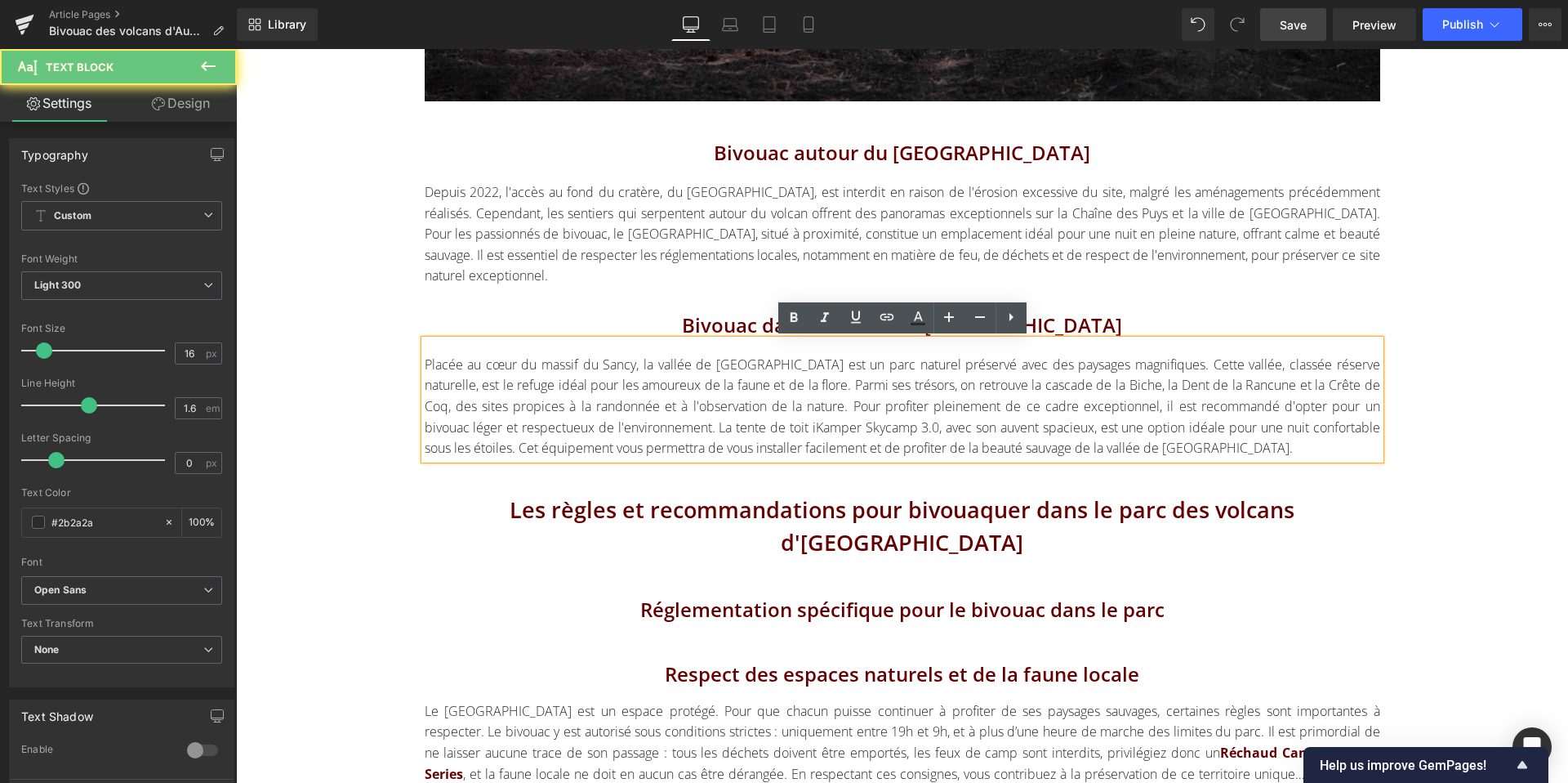
click at [639, 406] on div "Placée au cœur du massif du Sancy, la vallée de Chaudefour est un parc naturel …" at bounding box center [903, 407] width 955 height 104
drag, startPoint x: 1083, startPoint y: 403, endPoint x: 1049, endPoint y: 403, distance: 34.0
click at [1049, 403] on div "Placée au cœur du massif du Sancy, la vallée de Chaudefour est un parc naturel …" at bounding box center [903, 407] width 955 height 104
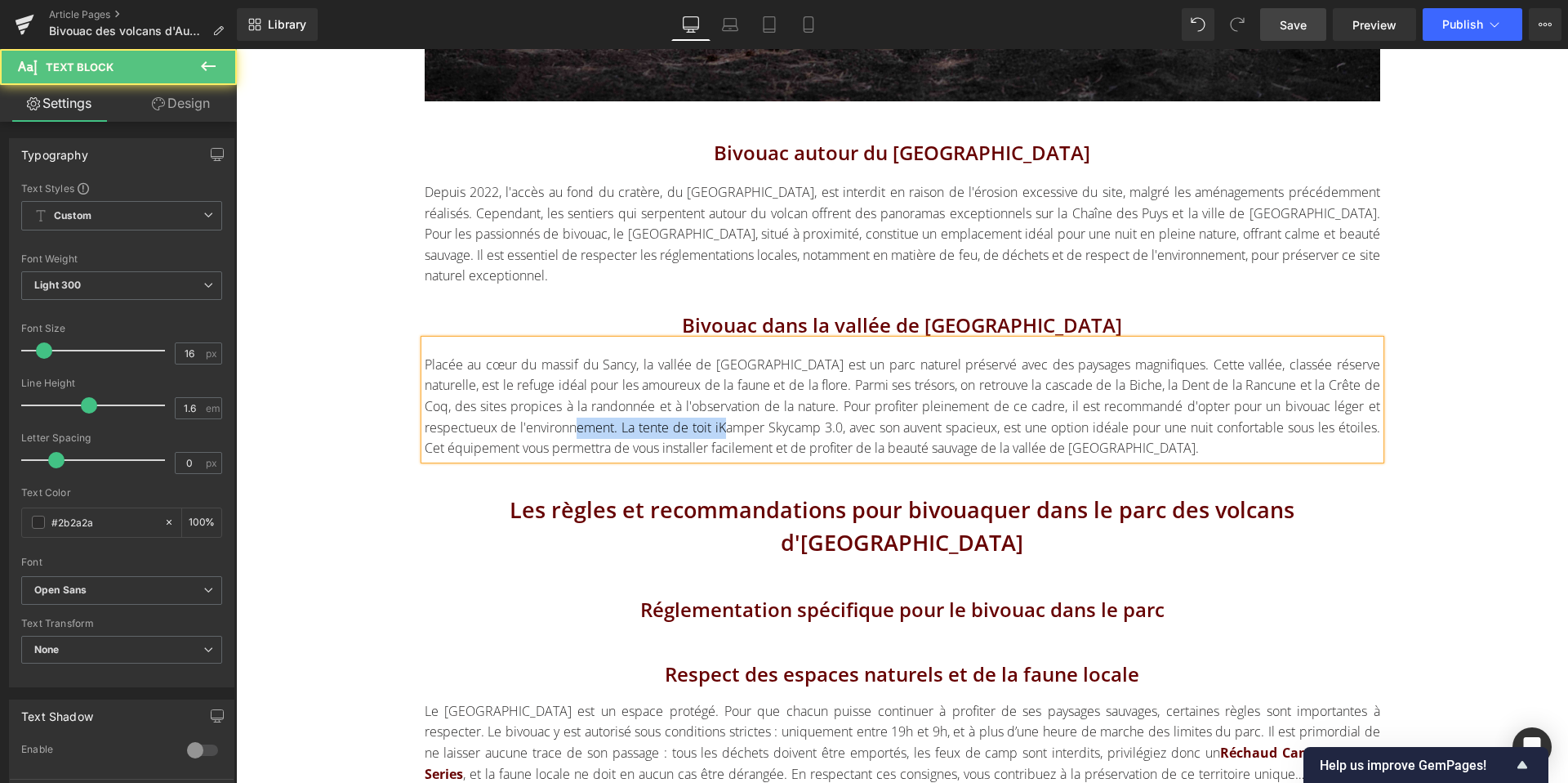
drag, startPoint x: 622, startPoint y: 425, endPoint x: 780, endPoint y: 425, distance: 158.0
click at [780, 425] on div "Placée au cœur du massif du Sancy, la vallée de Chaudefour est un parc naturel …" at bounding box center [903, 407] width 955 height 104
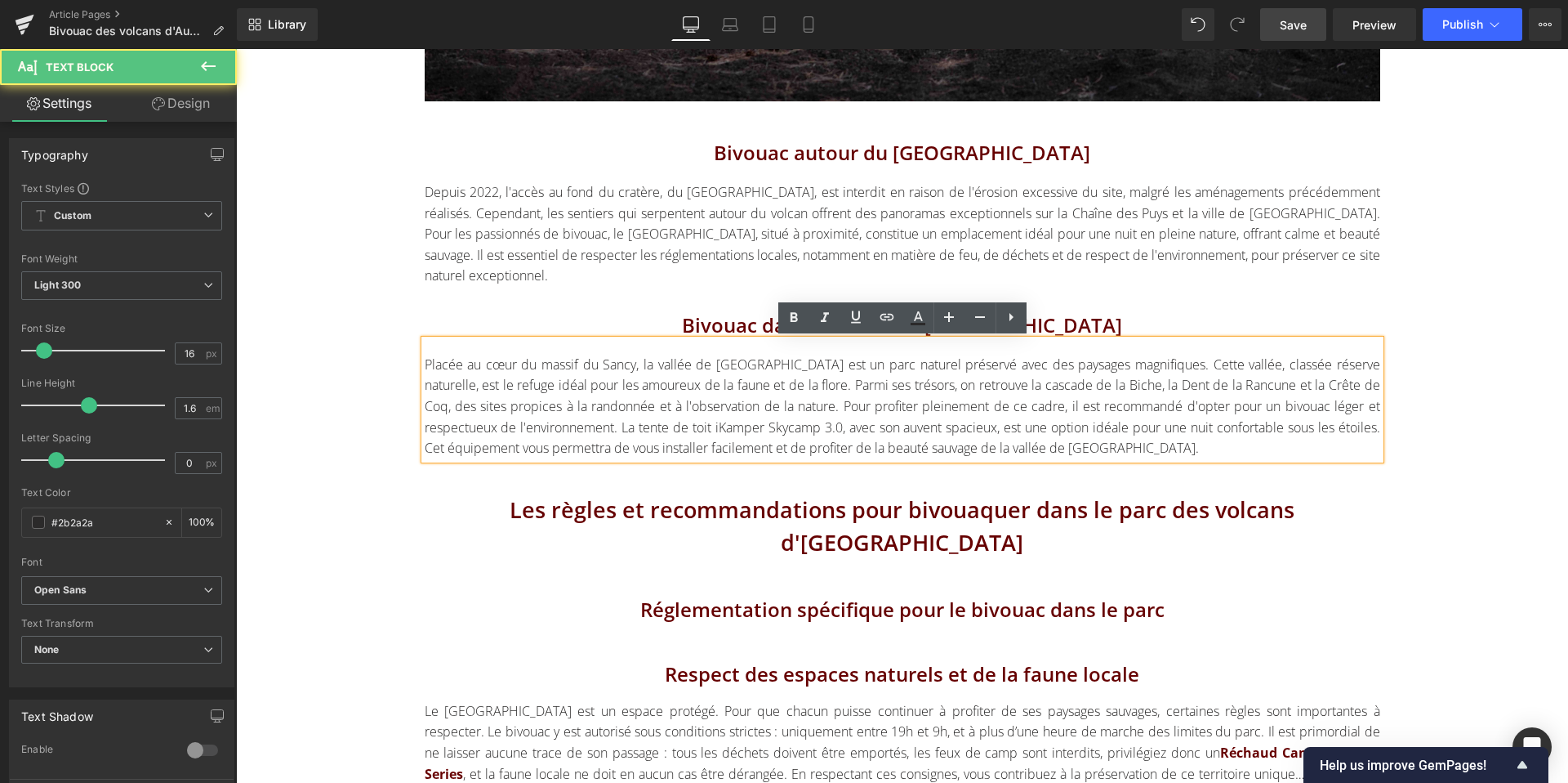
click at [840, 430] on div "Placée au cœur du massif du Sancy, la vallée de Chaudefour est un parc naturel …" at bounding box center [903, 407] width 955 height 104
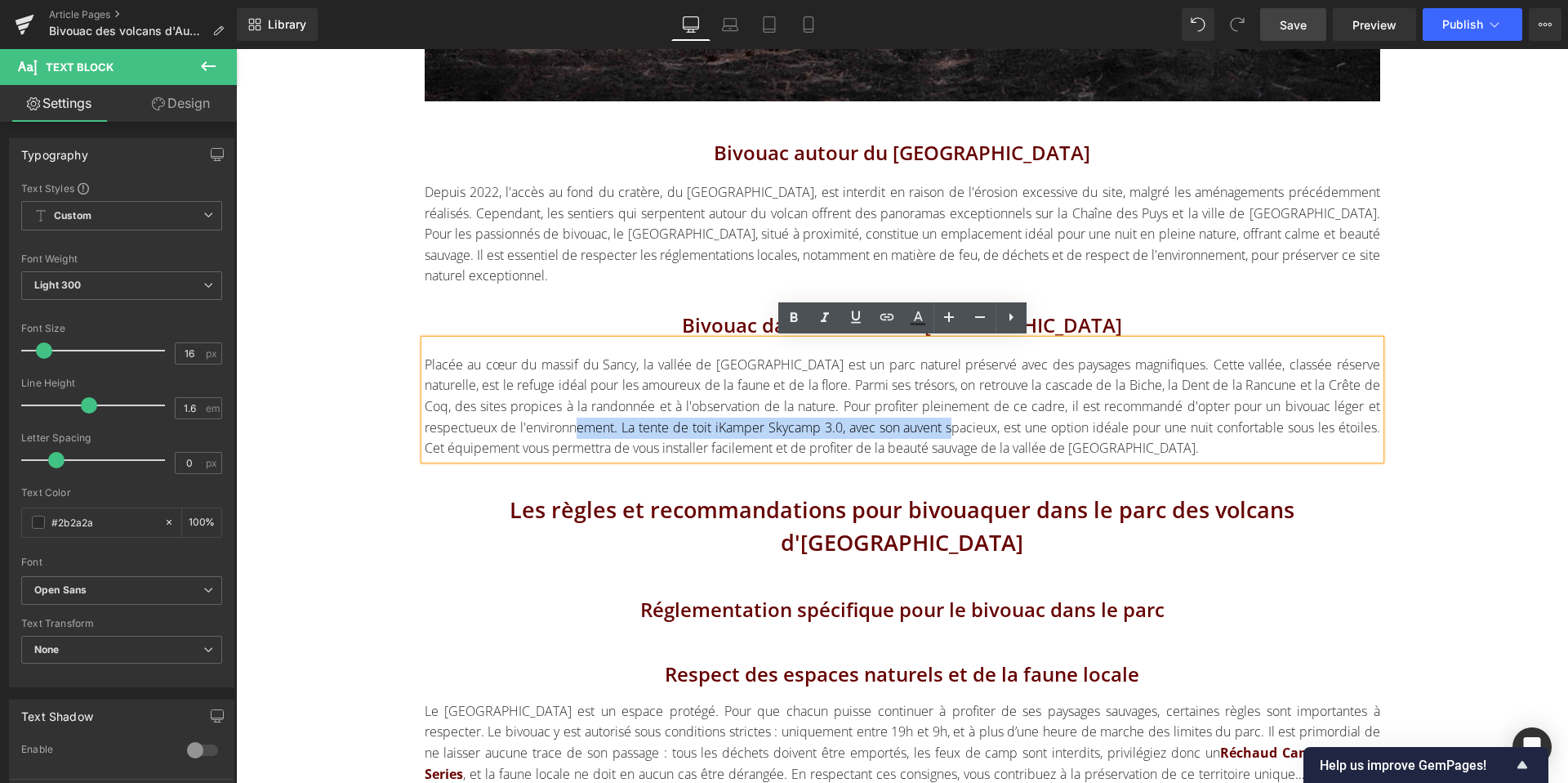
drag, startPoint x: 996, startPoint y: 429, endPoint x: 624, endPoint y: 433, distance: 372.0
click at [624, 433] on div "Placée au cœur du massif du Sancy, la vallée de Chaudefour est un parc naturel …" at bounding box center [903, 407] width 955 height 104
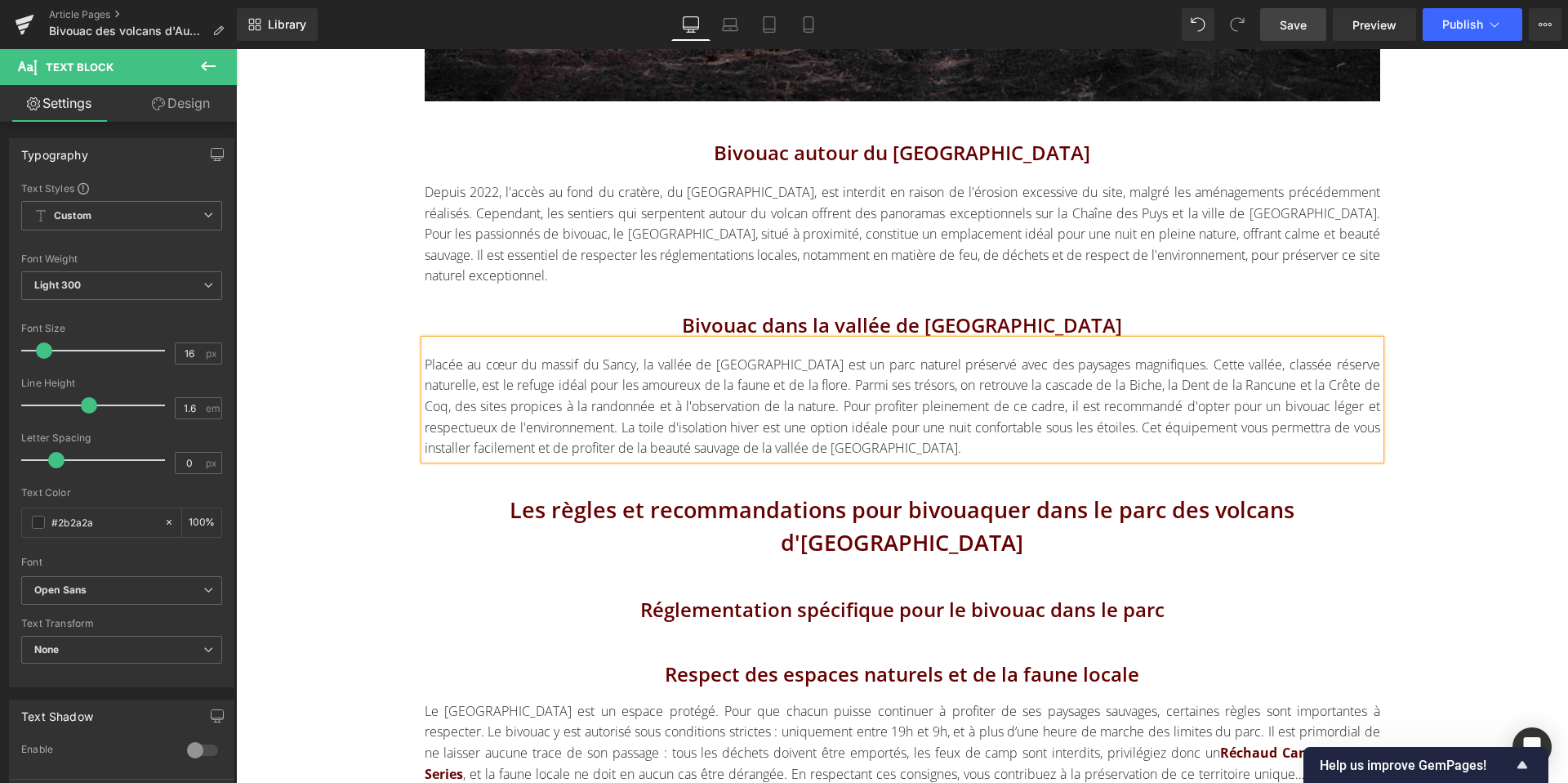
click at [642, 430] on div "Placée au cœur du massif du Sancy, la vallée de Chaudefour est un parc naturel …" at bounding box center [903, 407] width 955 height 104
click at [682, 430] on div "Placée au cœur du massif du Sancy, la vallée de Chaudefour est un parc naturel …" at bounding box center [903, 407] width 955 height 104
click at [738, 432] on div "Placée au cœur du massif du Sancy, la vallée de Chaudefour est un parc naturel …" at bounding box center [903, 407] width 955 height 104
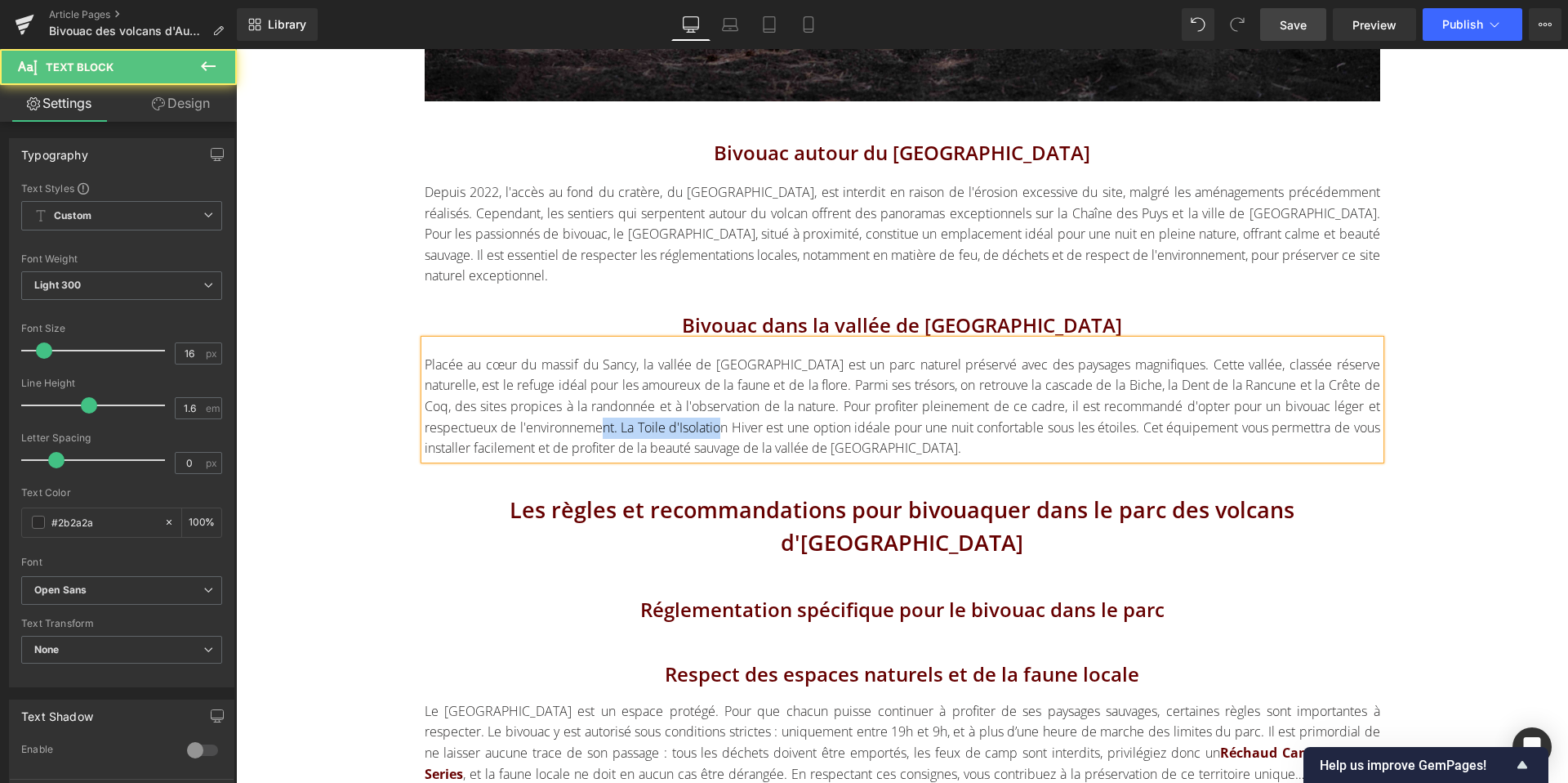
drag, startPoint x: 772, startPoint y: 427, endPoint x: 645, endPoint y: 424, distance: 127.0
click at [645, 424] on div "Placée au cœur du massif du Sancy, la vallée de Chaudefour est un parc naturel …" at bounding box center [903, 407] width 955 height 104
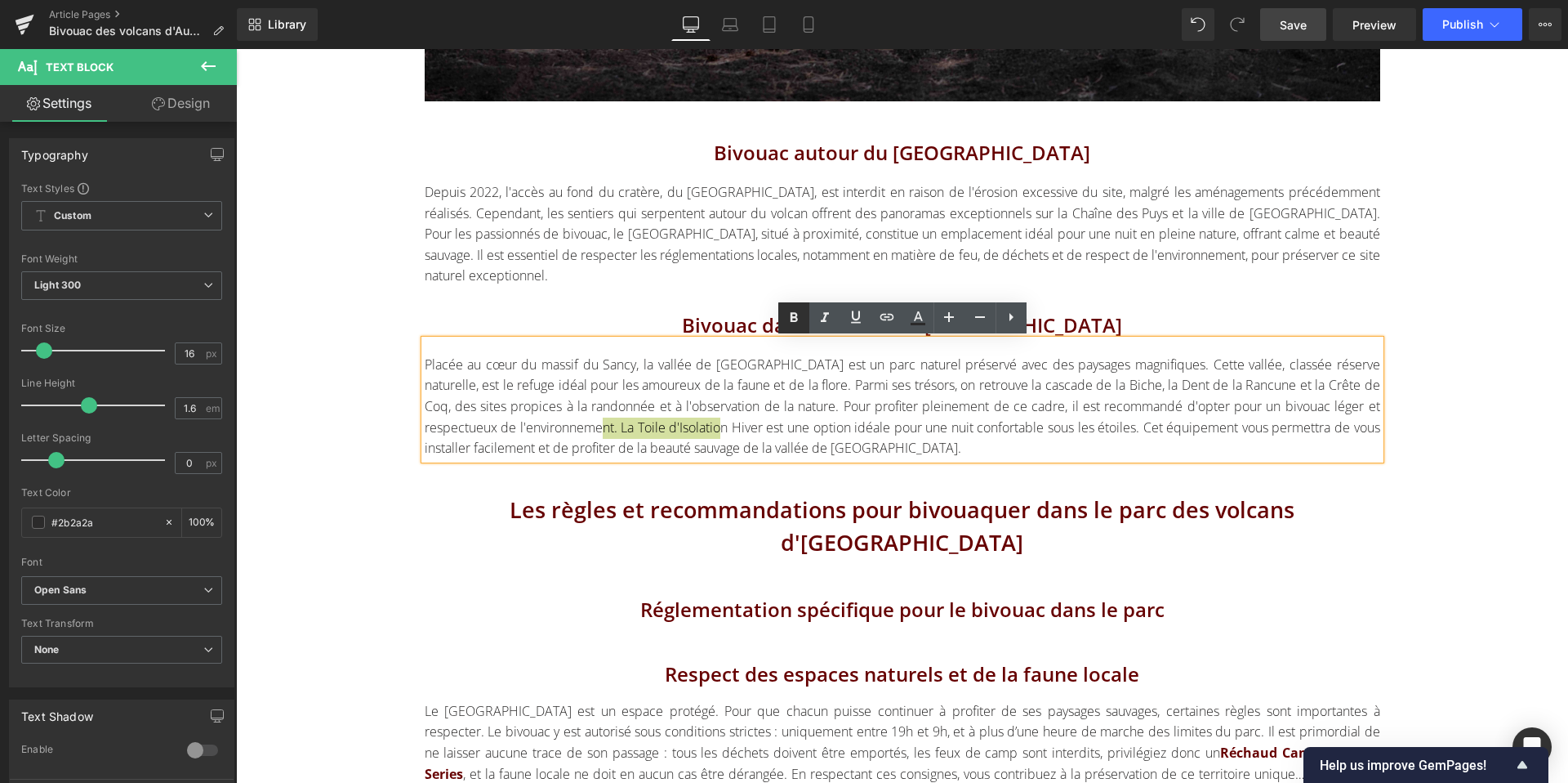
click at [793, 318] on icon at bounding box center [794, 317] width 20 height 20
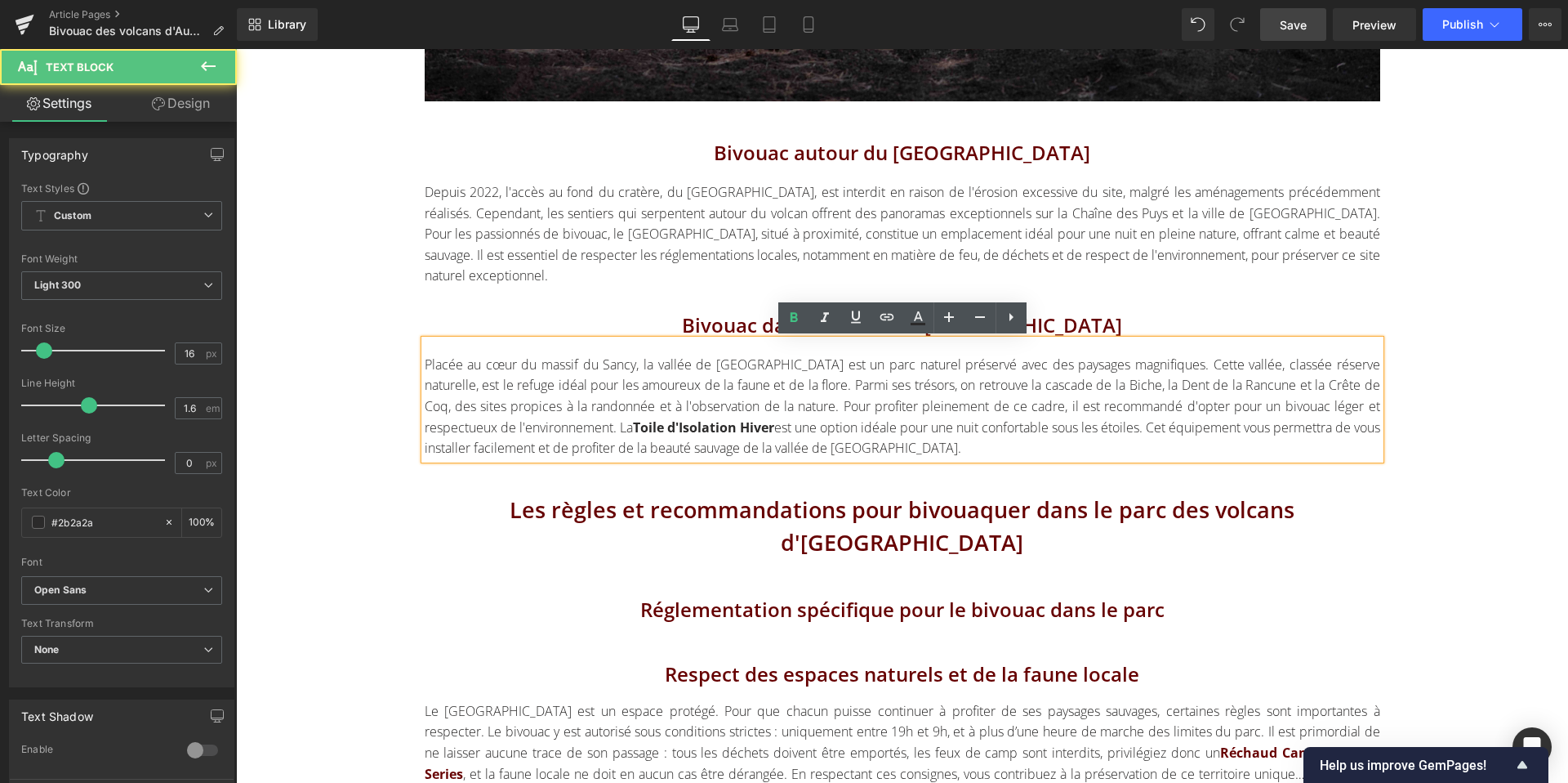
click at [774, 430] on strong "Toile d'Isolation Hiver" at bounding box center [704, 427] width 142 height 18
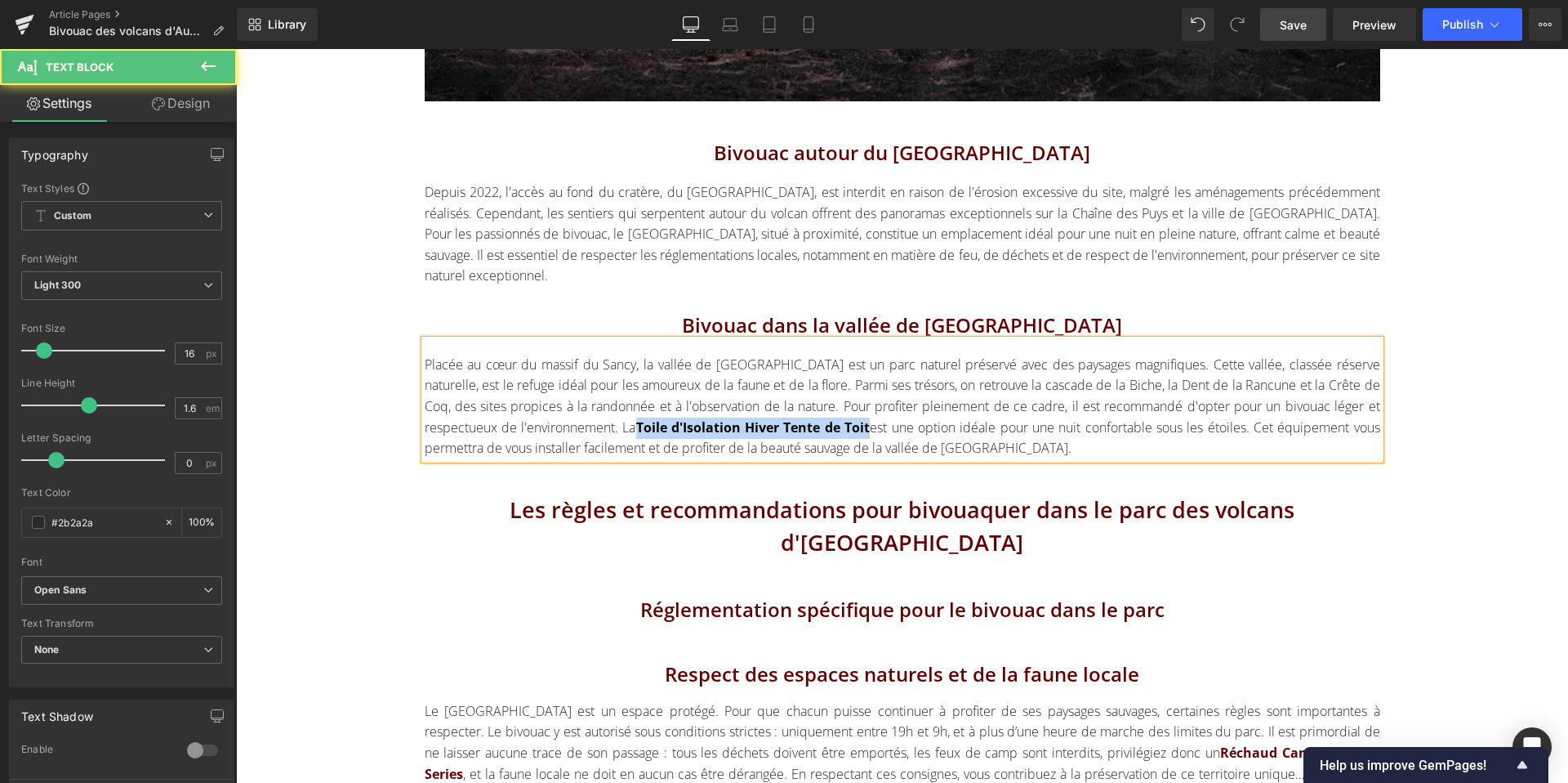
drag, startPoint x: 870, startPoint y: 432, endPoint x: 638, endPoint y: 423, distance: 232.2
click at [638, 423] on div "Placée au cœur du massif du Sancy, la vallée de Chaudefour est un parc naturel …" at bounding box center [903, 407] width 955 height 104
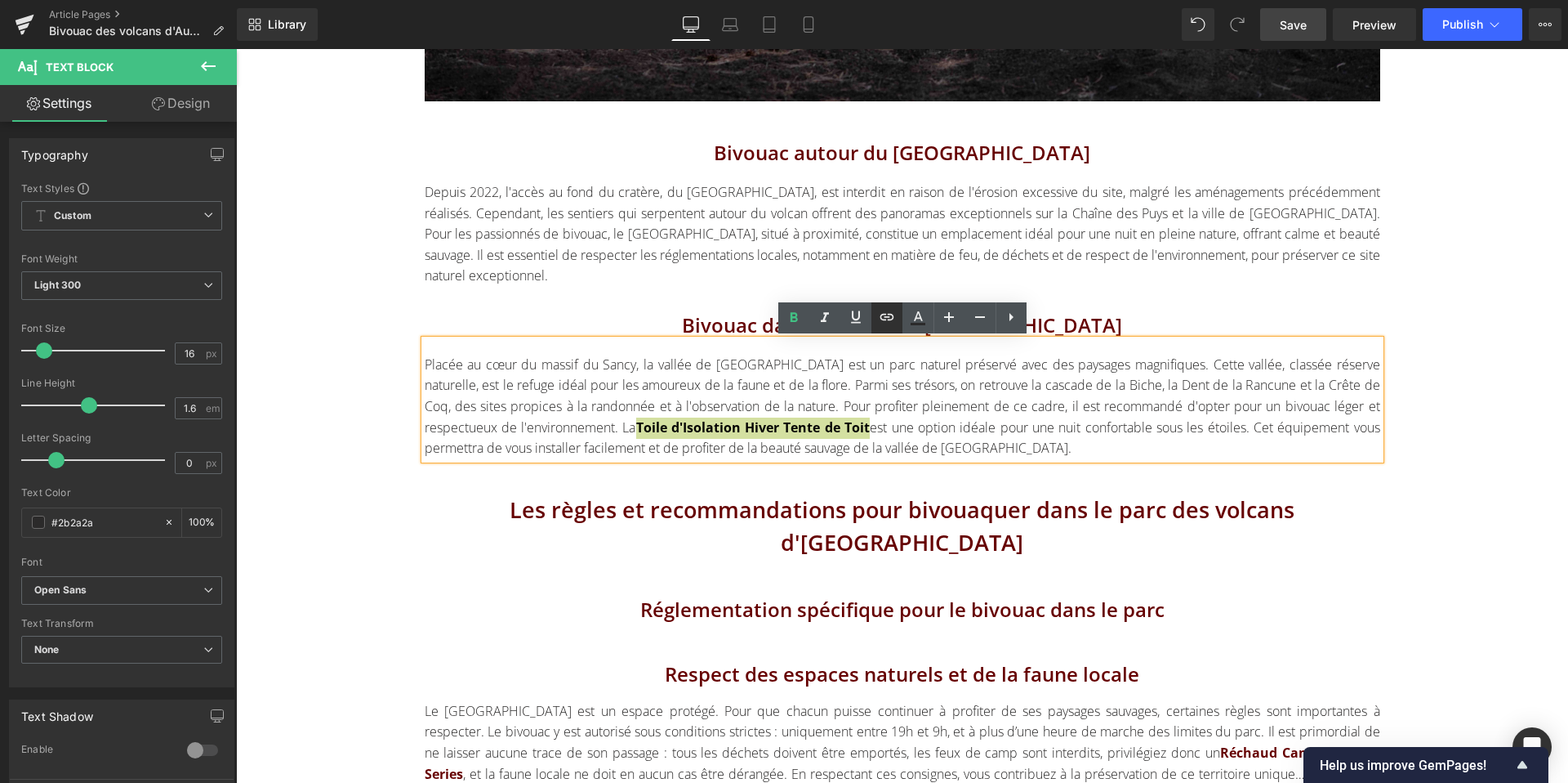
click at [879, 312] on icon at bounding box center [887, 316] width 20 height 20
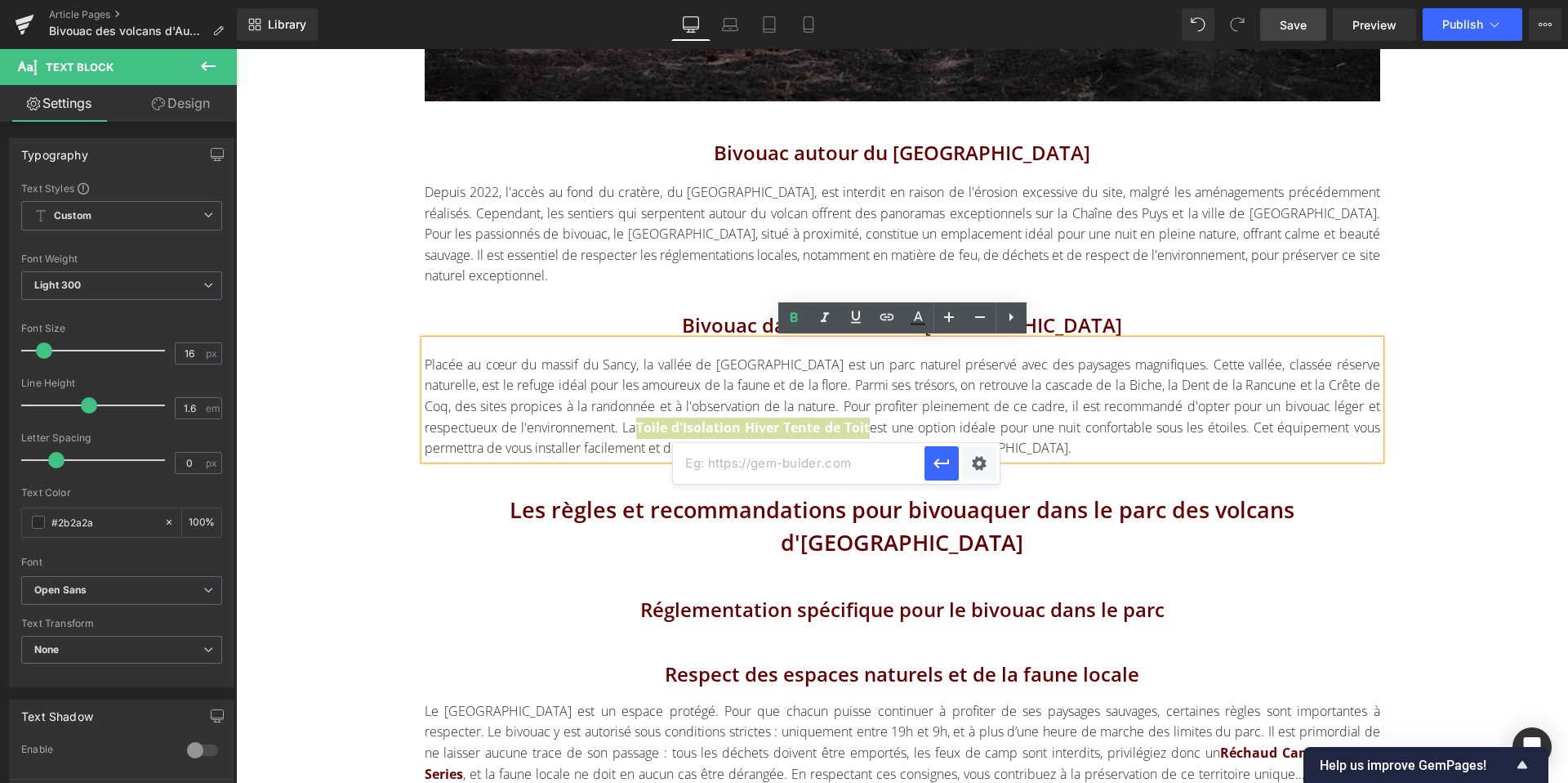
click at [847, 469] on input "text" at bounding box center [799, 464] width 251 height 41
paste input "https://ikamper.fr/products/toile-disolation-skycamp-2-0-grise"
type input "https://ikamper.fr/products/toile-disolation-skycamp-2-0-grise"
click at [947, 464] on icon "button" at bounding box center [942, 463] width 16 height 9
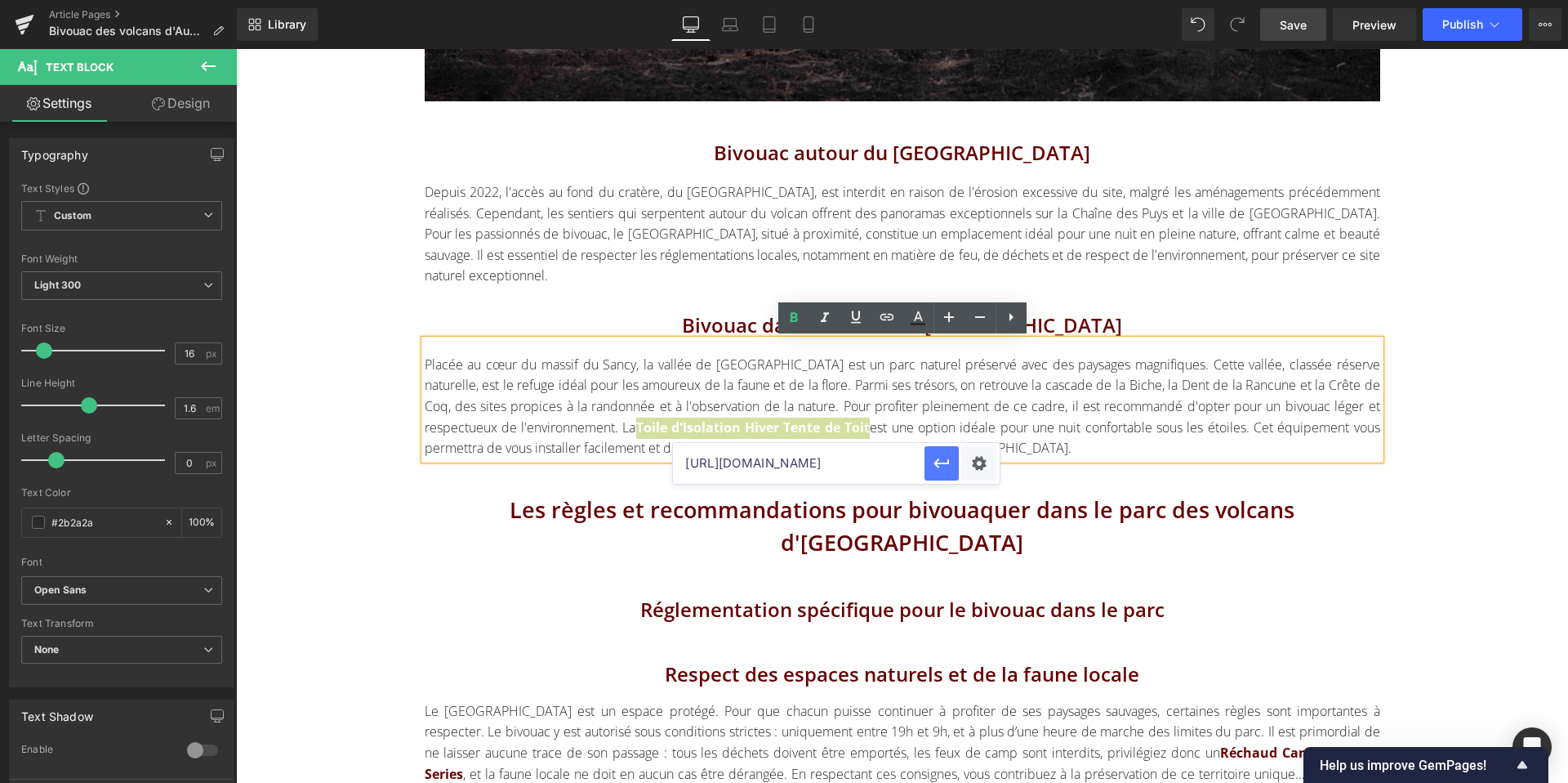
scroll to position [0, 0]
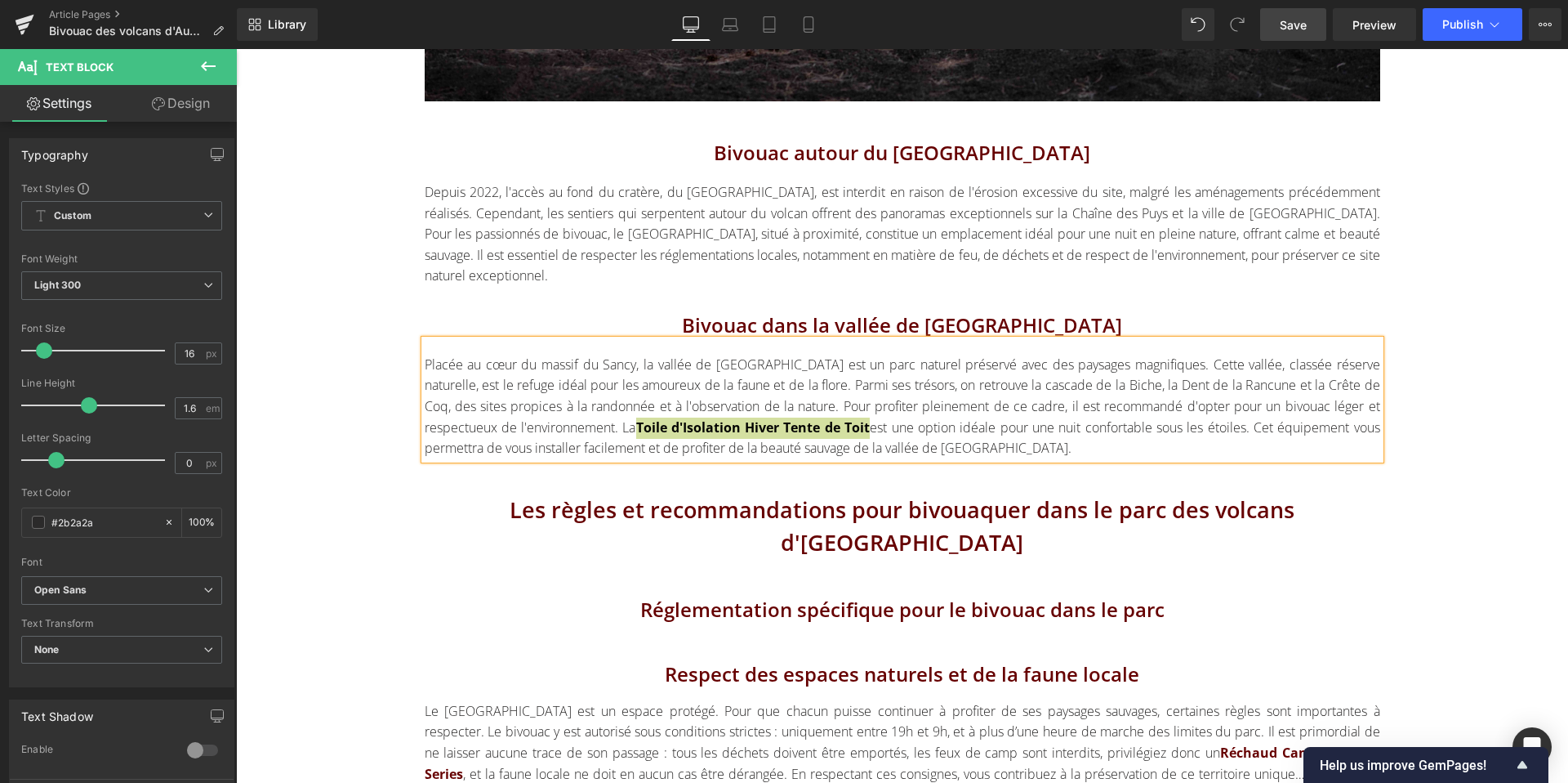
click at [1287, 22] on span "Save" at bounding box center [1293, 24] width 27 height 17
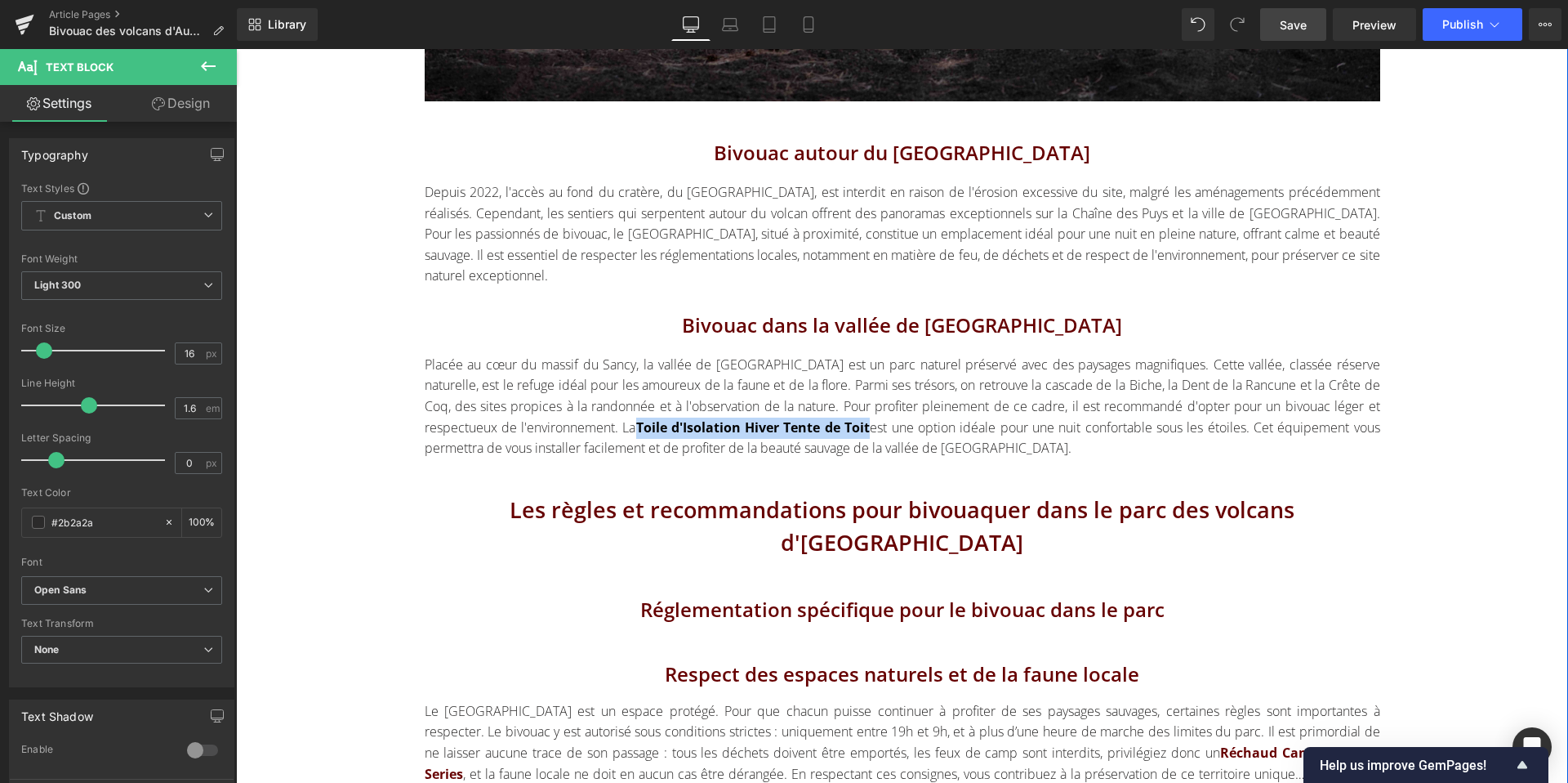
click at [362, 454] on div "Bivouac dans le parc des volcans d'Auvergne : Guide complet Heading Avec ses pa…" at bounding box center [903, 530] width 1332 height 3092
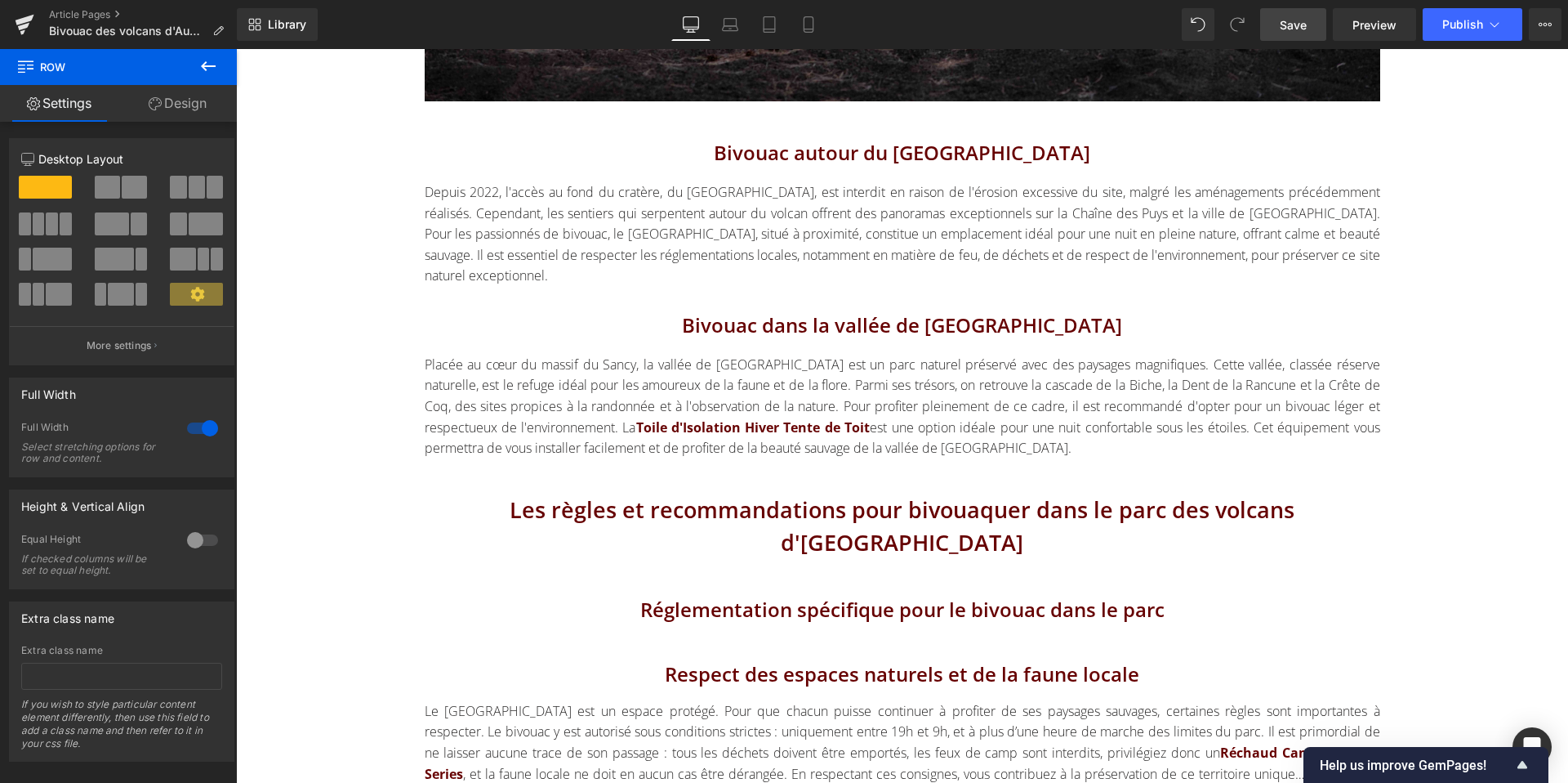
click at [1282, 18] on span "Save" at bounding box center [1293, 24] width 27 height 17
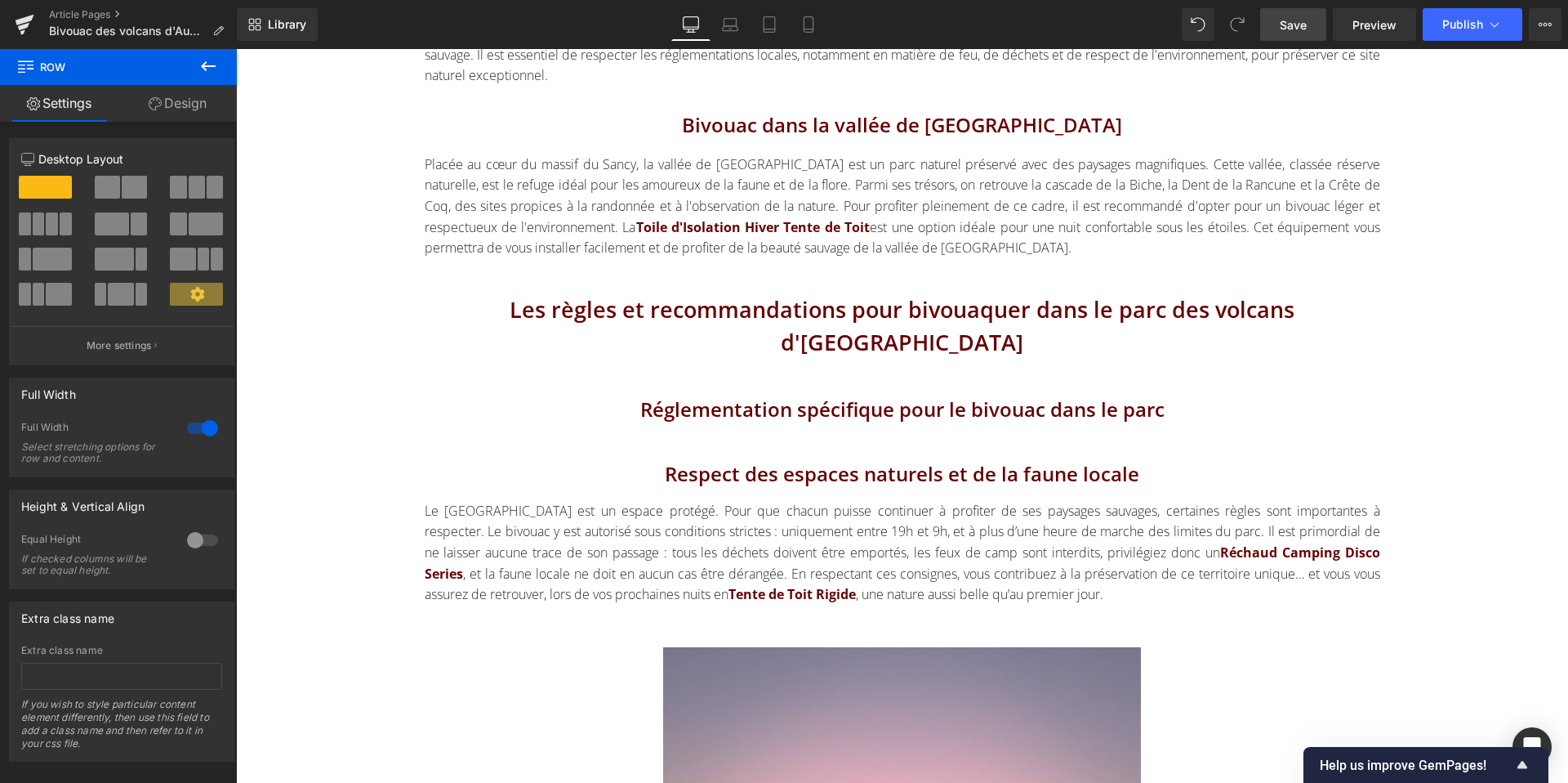
scroll to position [1927, 0]
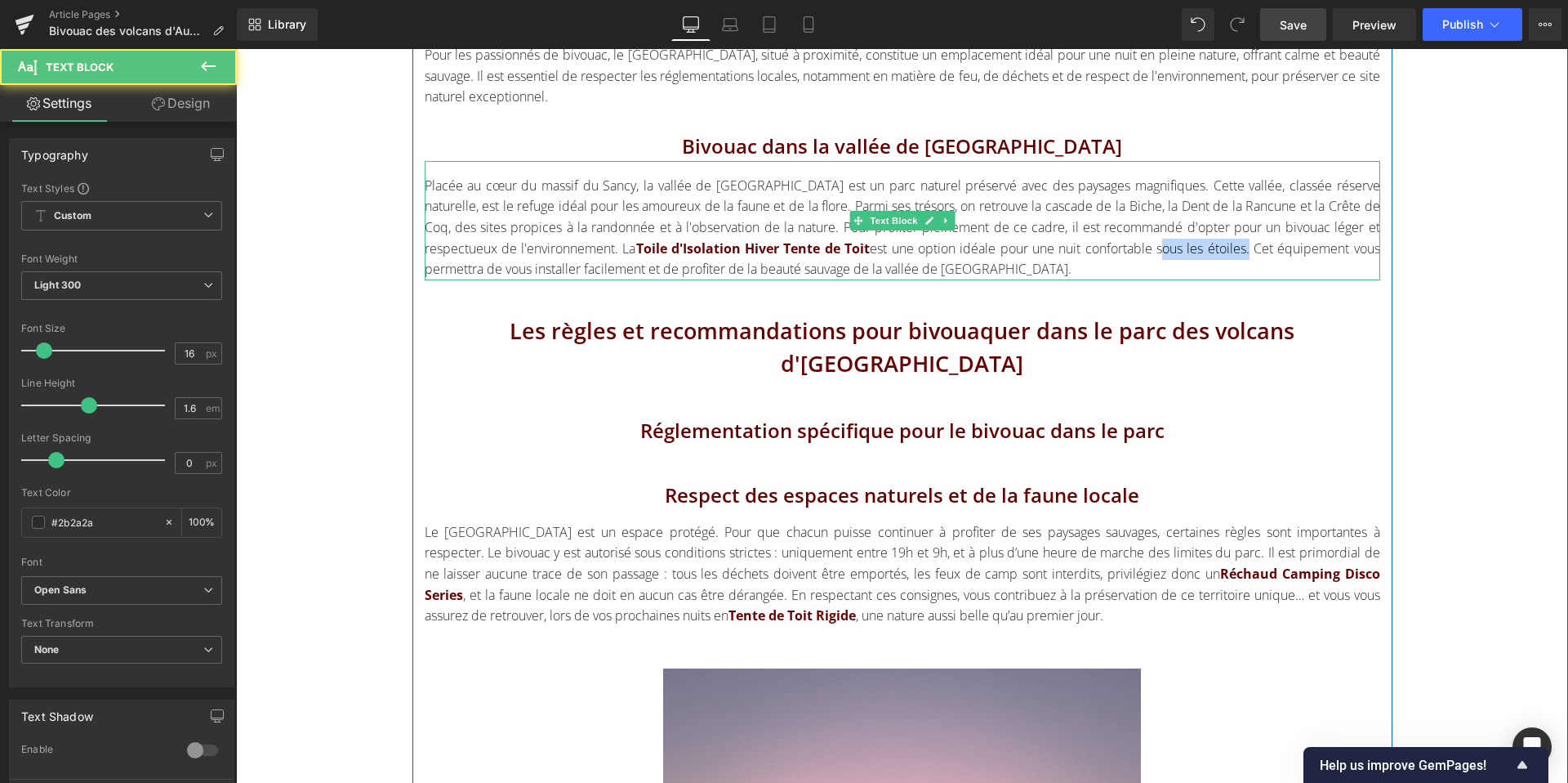
drag, startPoint x: 1245, startPoint y: 253, endPoint x: 1160, endPoint y: 239, distance: 86.1
click at [1159, 239] on div "Placée au cœur du massif du Sancy, la vallée de Chaudefour est un parc naturel …" at bounding box center [903, 227] width 955 height 104
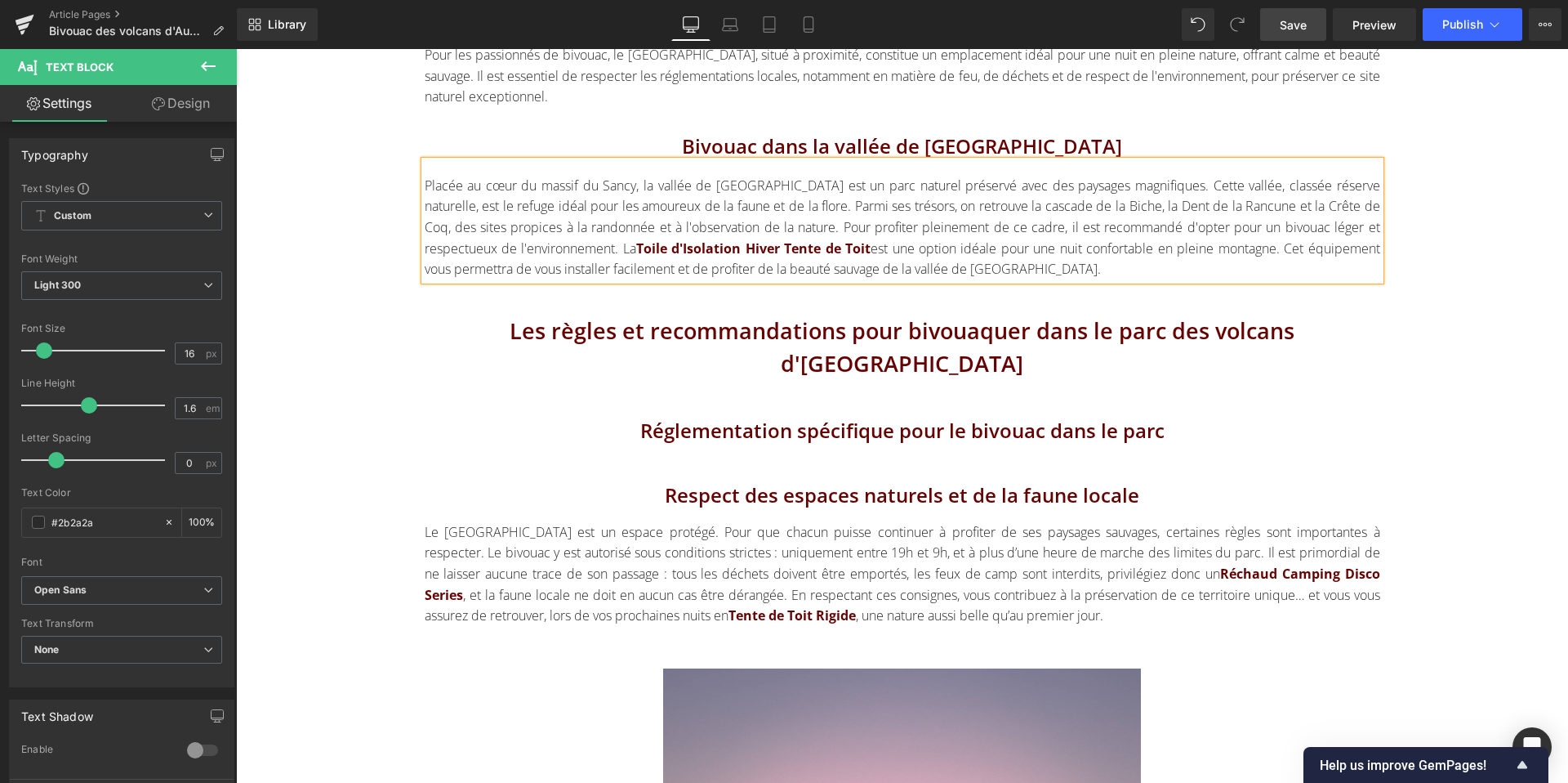
click at [1295, 23] on span "Save" at bounding box center [1293, 24] width 27 height 17
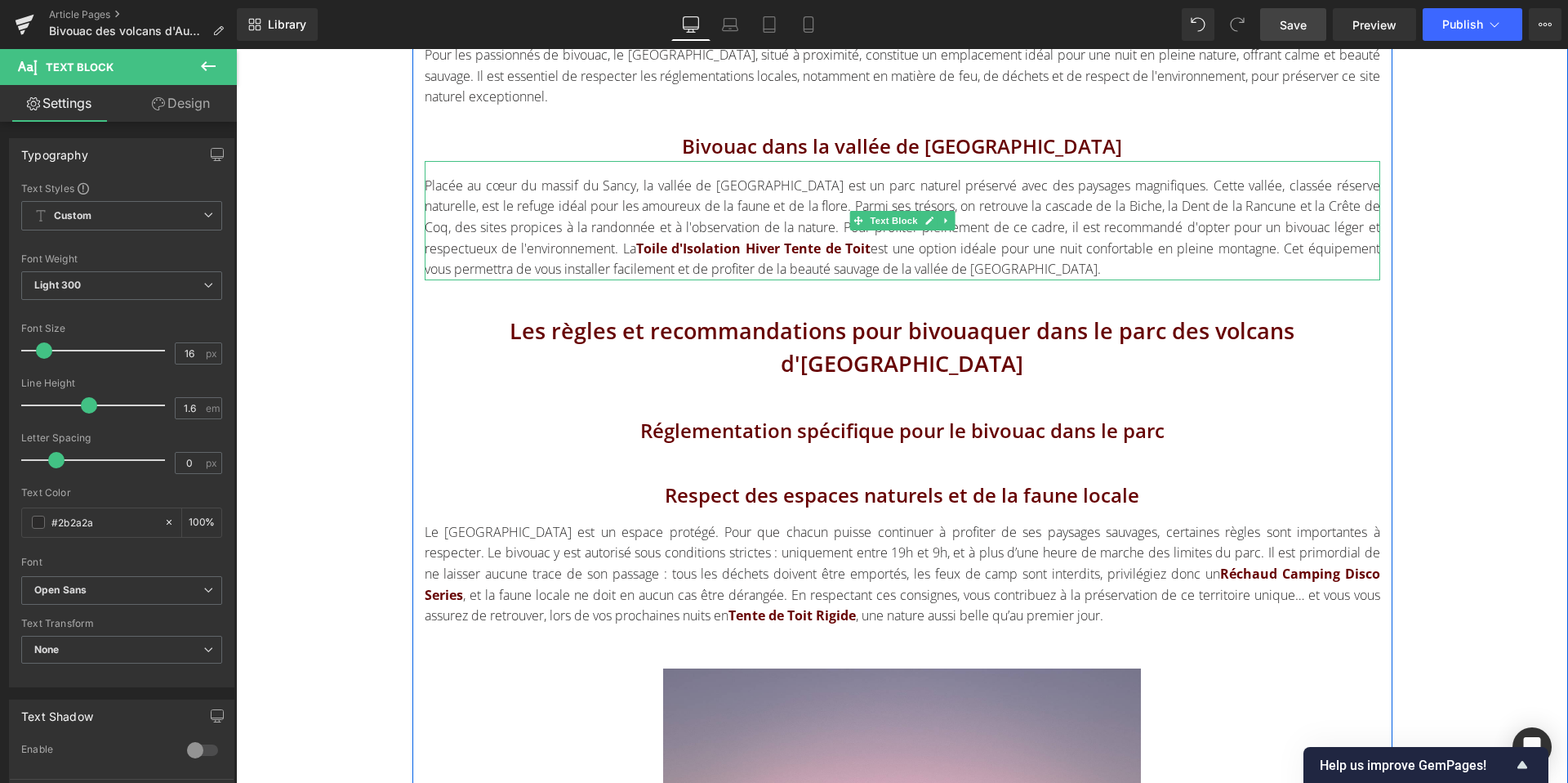
click at [1073, 269] on div "Placée au cœur du massif du Sancy, la vallée de Chaudefour est un parc naturel …" at bounding box center [903, 227] width 955 height 104
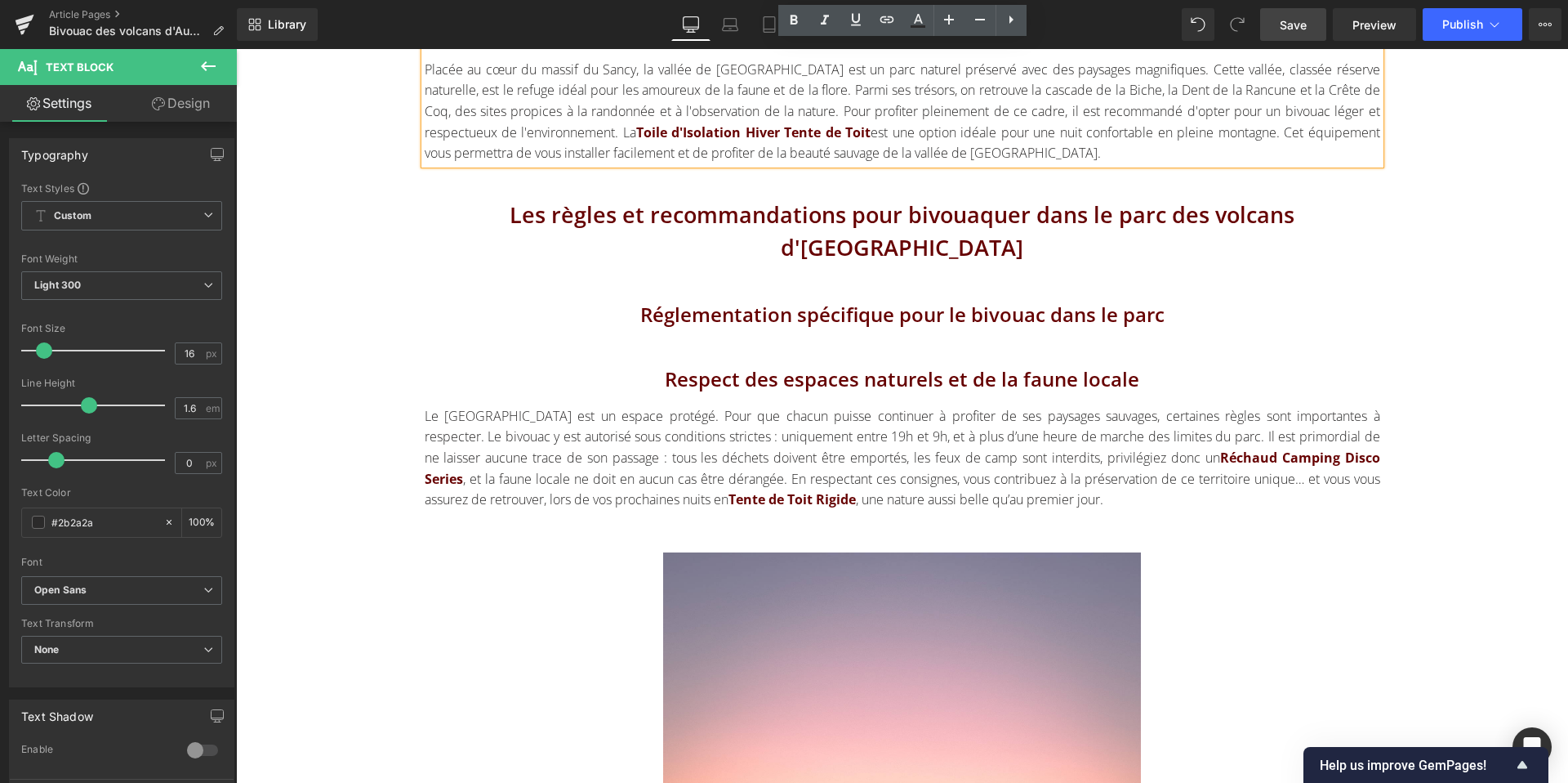
scroll to position [2051, 0]
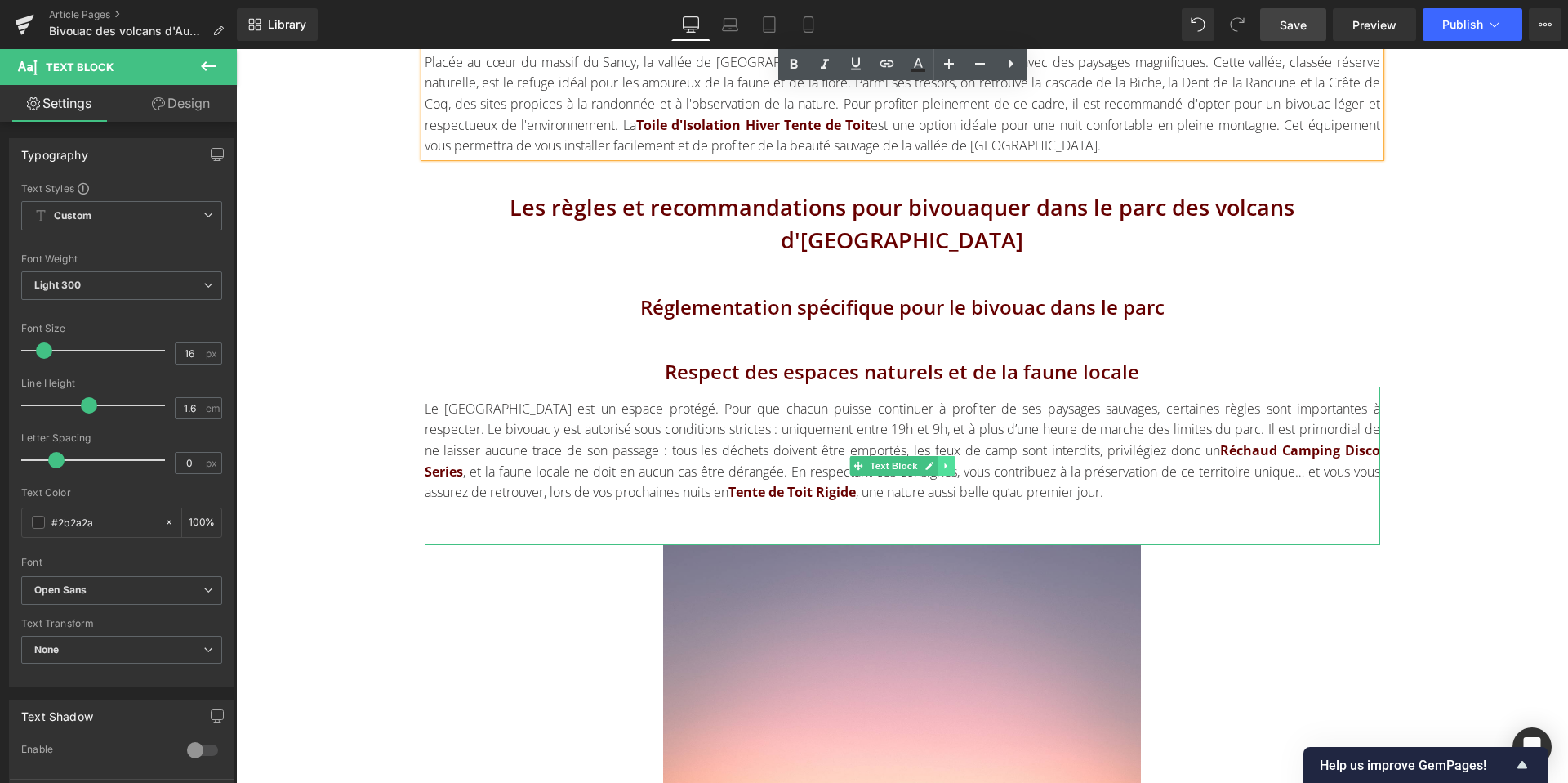
click at [950, 461] on icon at bounding box center [947, 466] width 9 height 9
click at [941, 461] on icon at bounding box center [937, 466] width 9 height 9
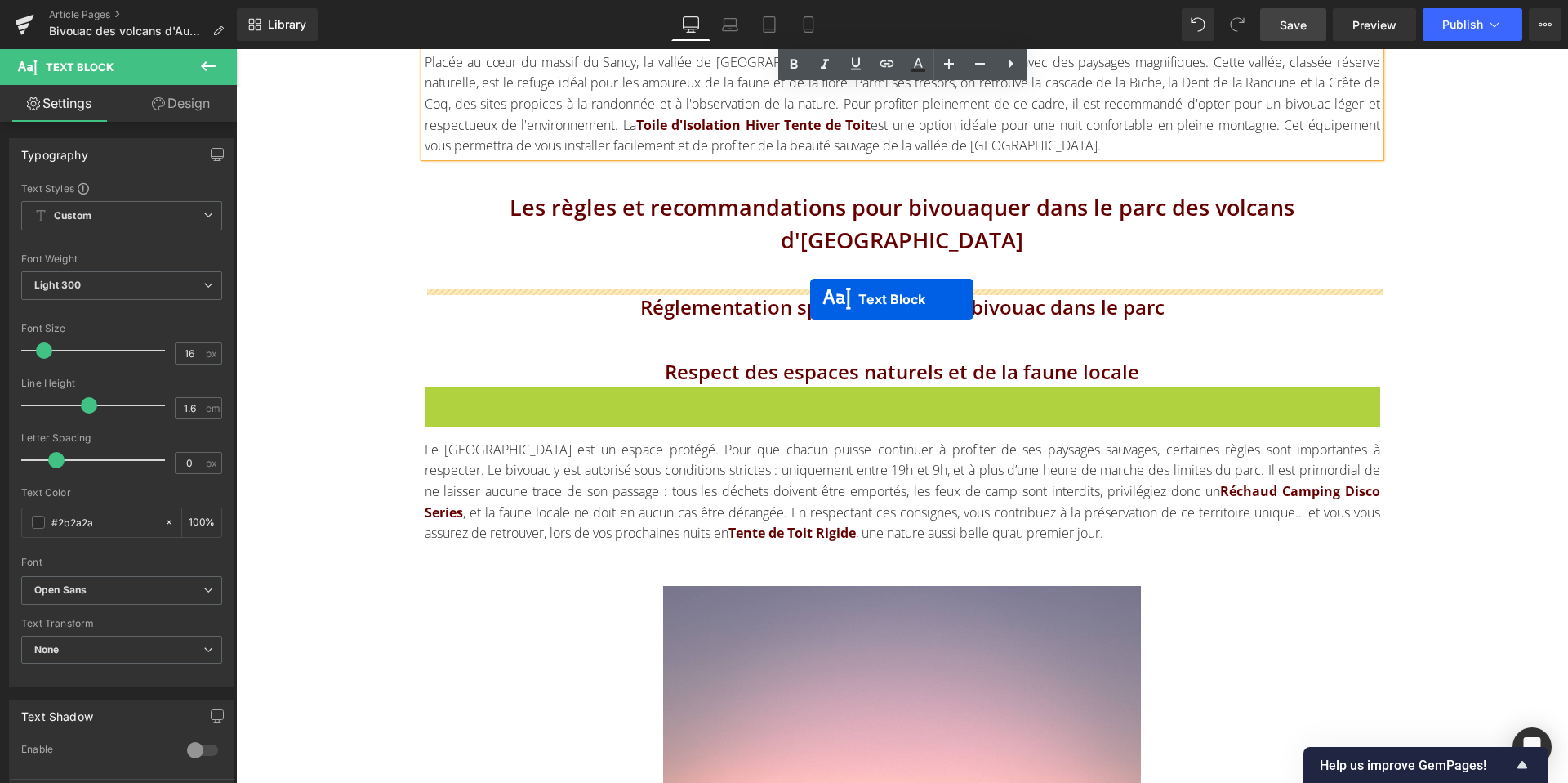
drag, startPoint x: 832, startPoint y: 437, endPoint x: 810, endPoint y: 299, distance: 139.7
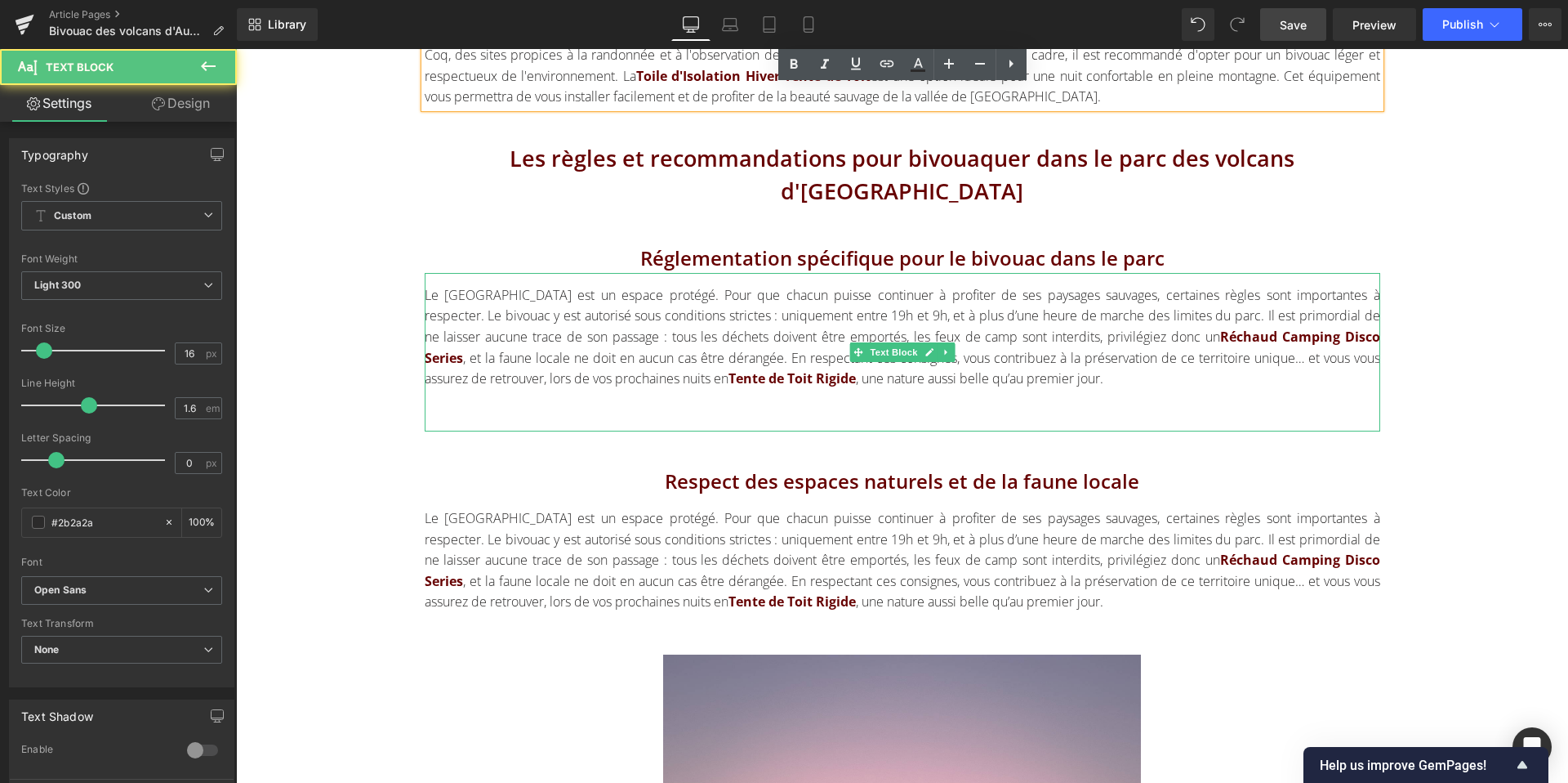
scroll to position [2141, 0]
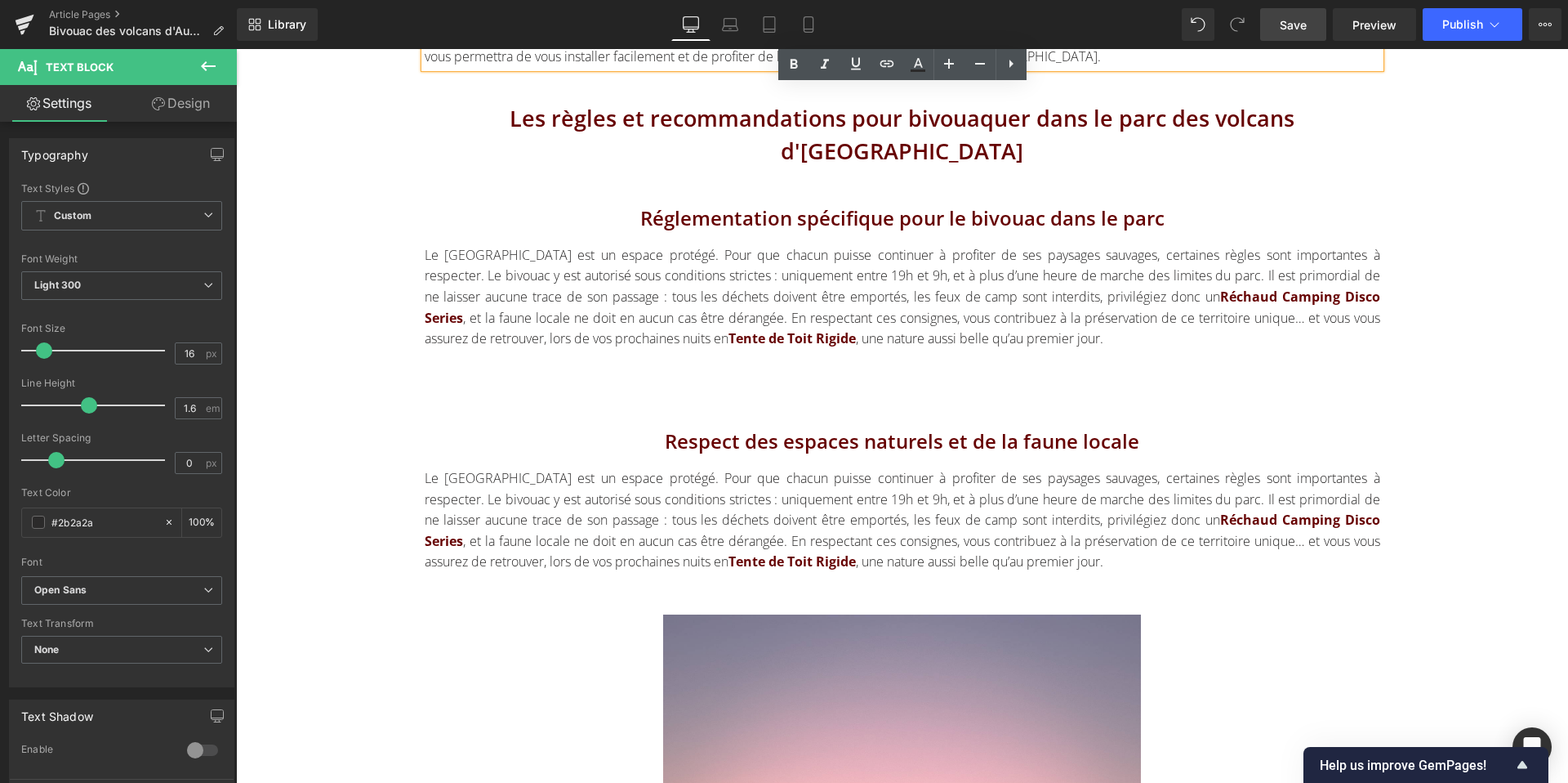
click at [325, 366] on div "Bivouac dans le parc des volcans d'Auvergne : Guide complet Heading Avec ses pa…" at bounding box center [903, 219] width 1332 height 3250
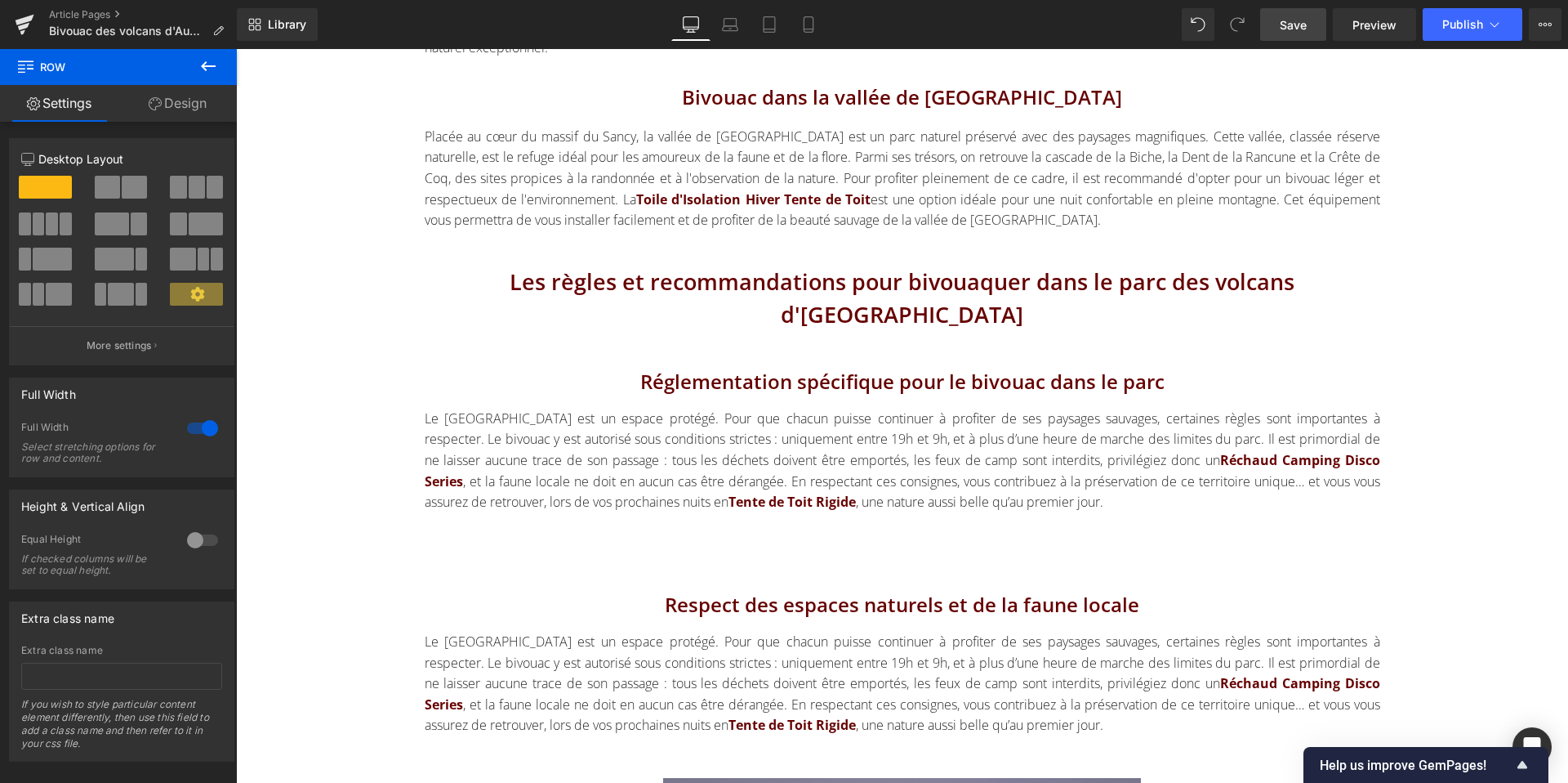
scroll to position [1979, 0]
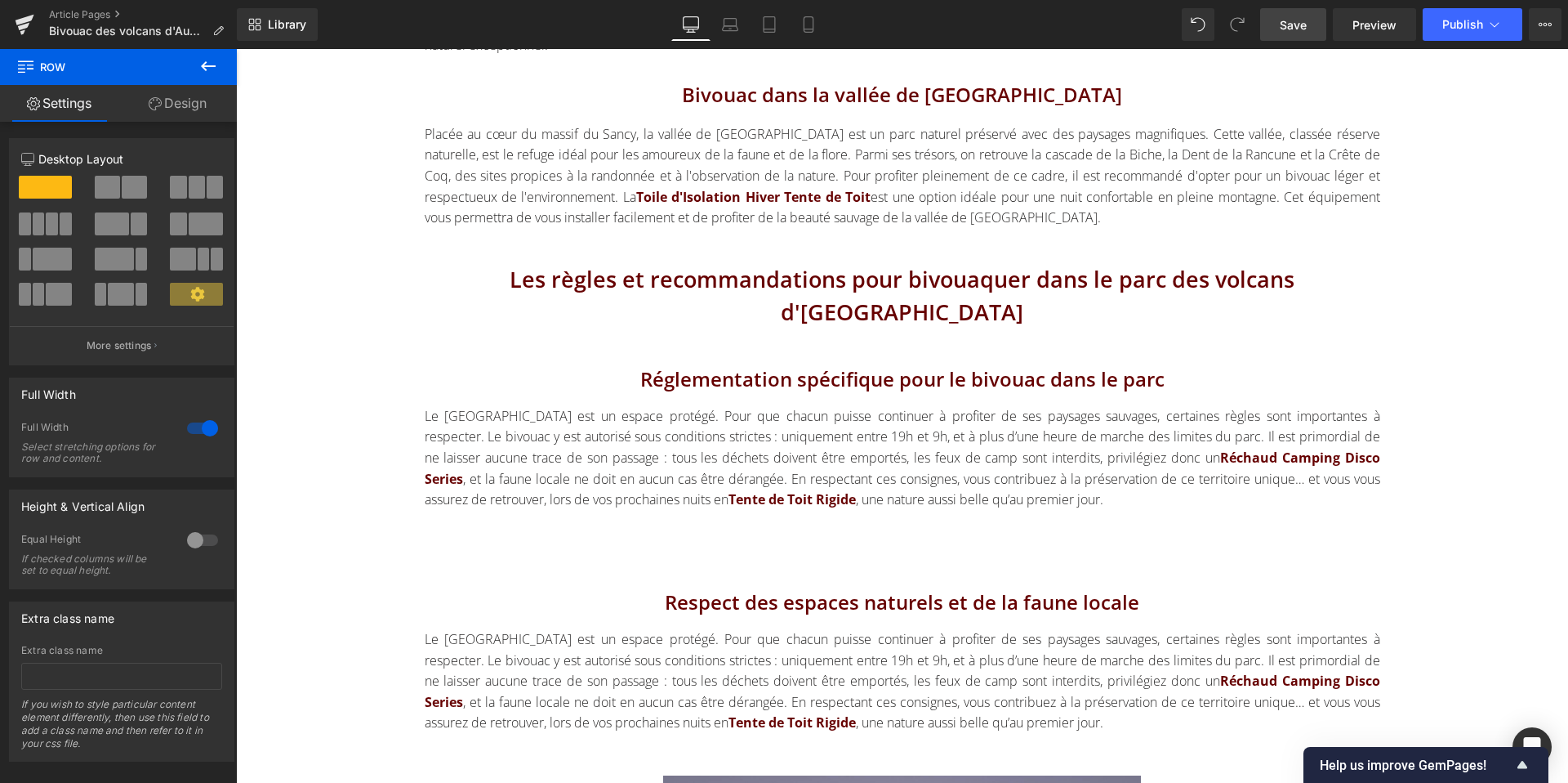
click at [829, 453] on div "Le Parc national de la Vanoise est un espace protégé. Pour que chacun puisse co…" at bounding box center [903, 458] width 955 height 104
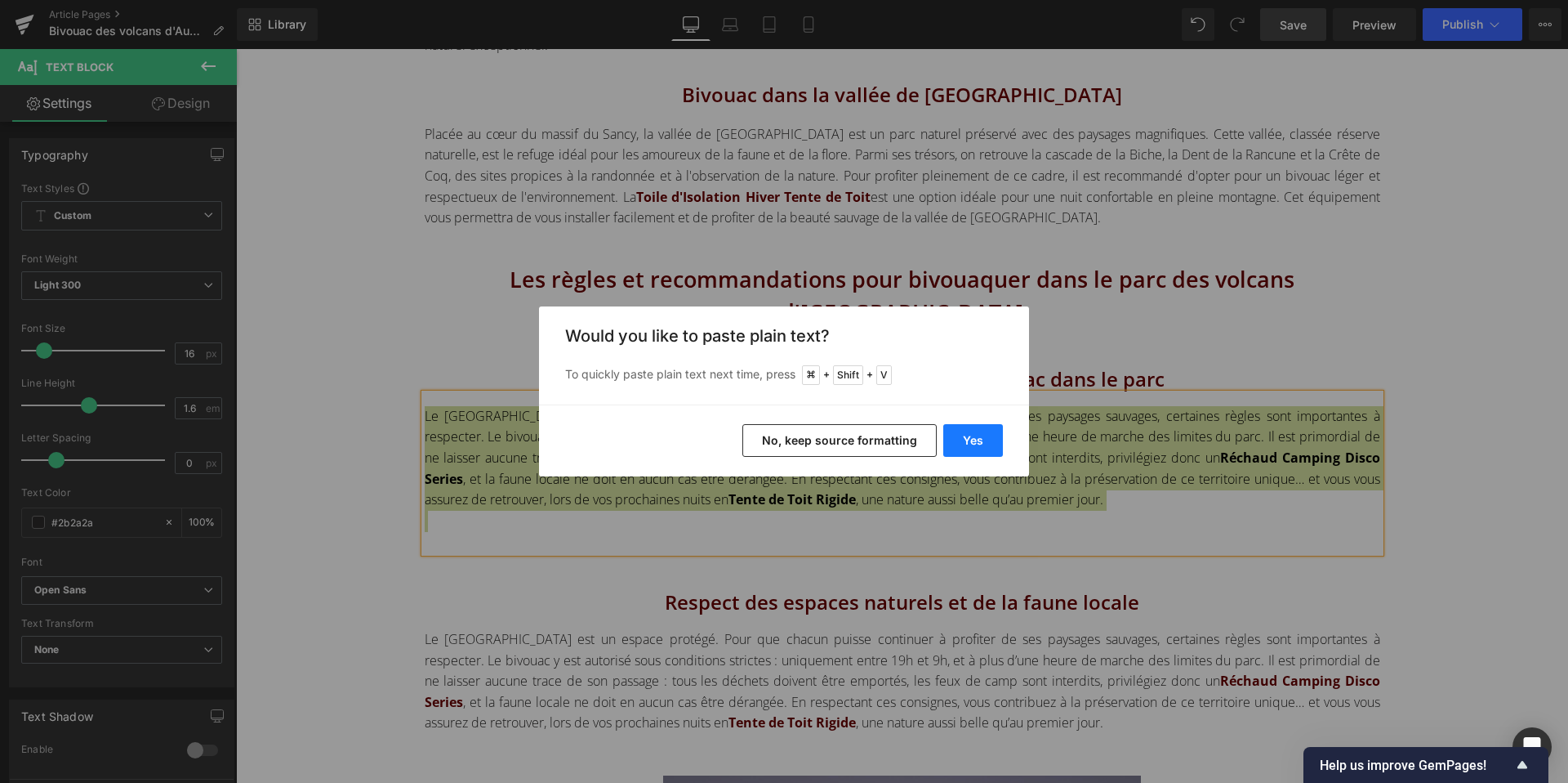
click at [955, 438] on button "Yes" at bounding box center [973, 440] width 60 height 33
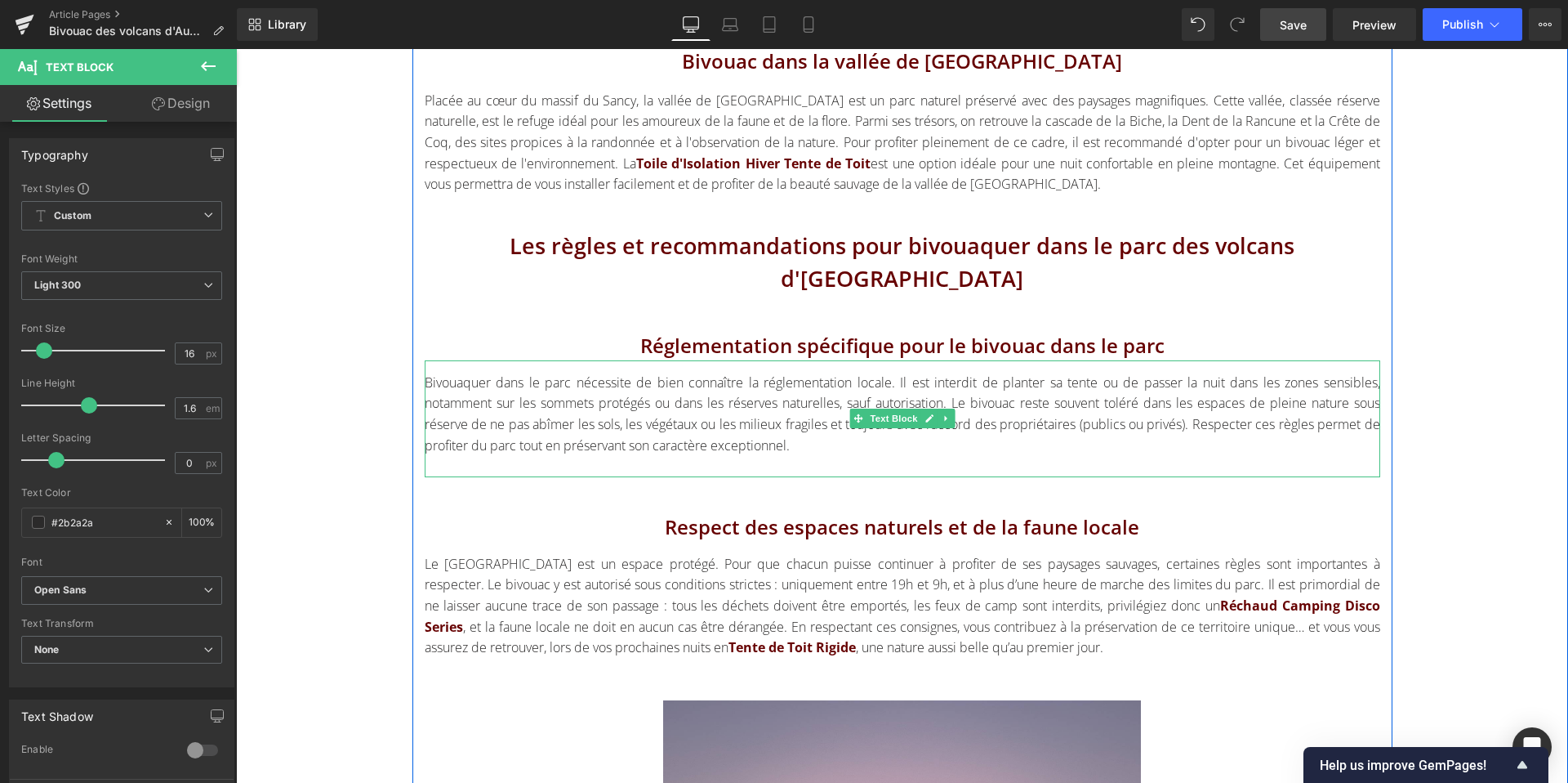
scroll to position [2028, 0]
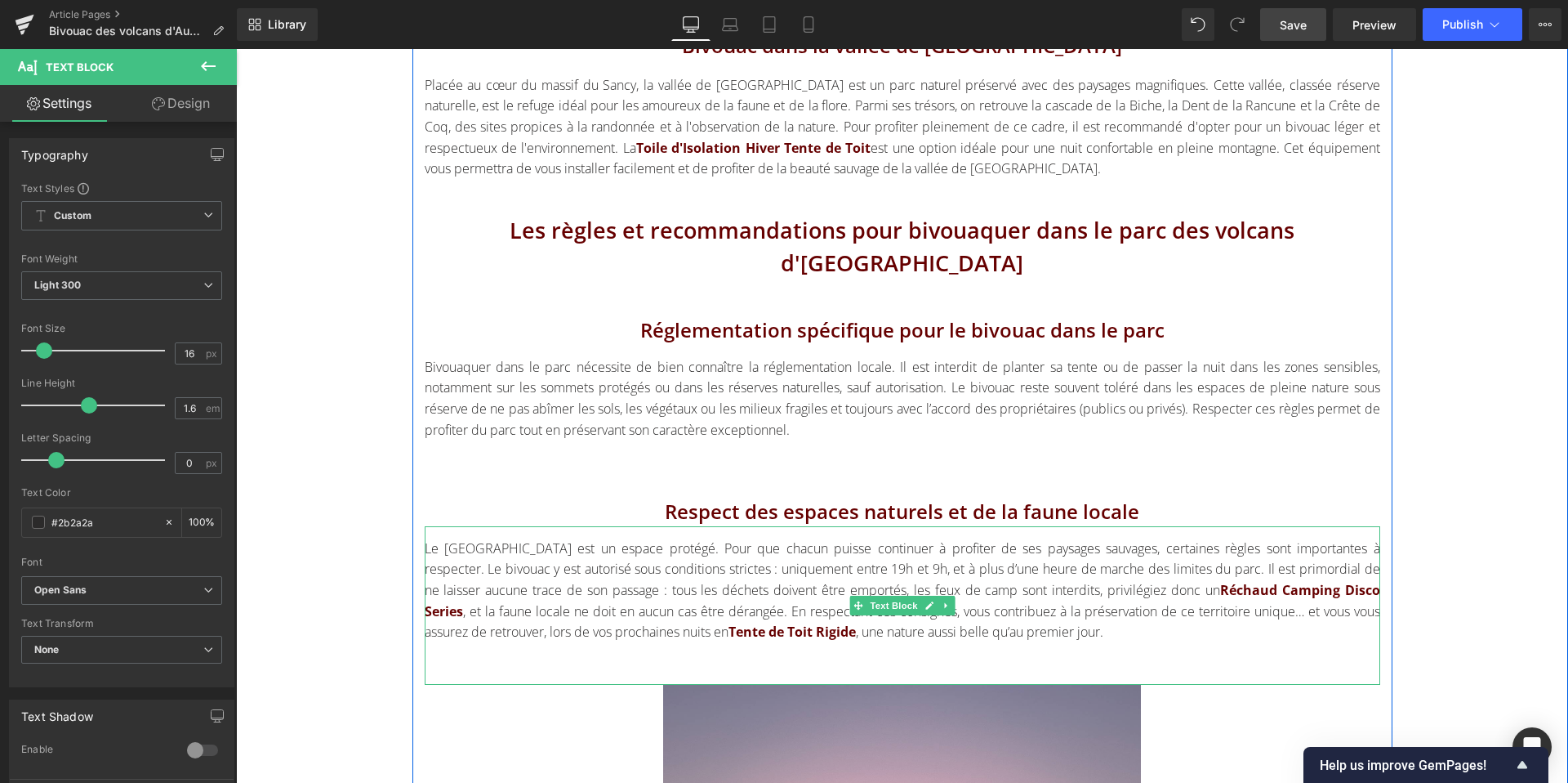
click at [823, 558] on div "Le Parc national de la Vanoise est un espace protégé. Pour que chacun puisse co…" at bounding box center [903, 591] width 955 height 104
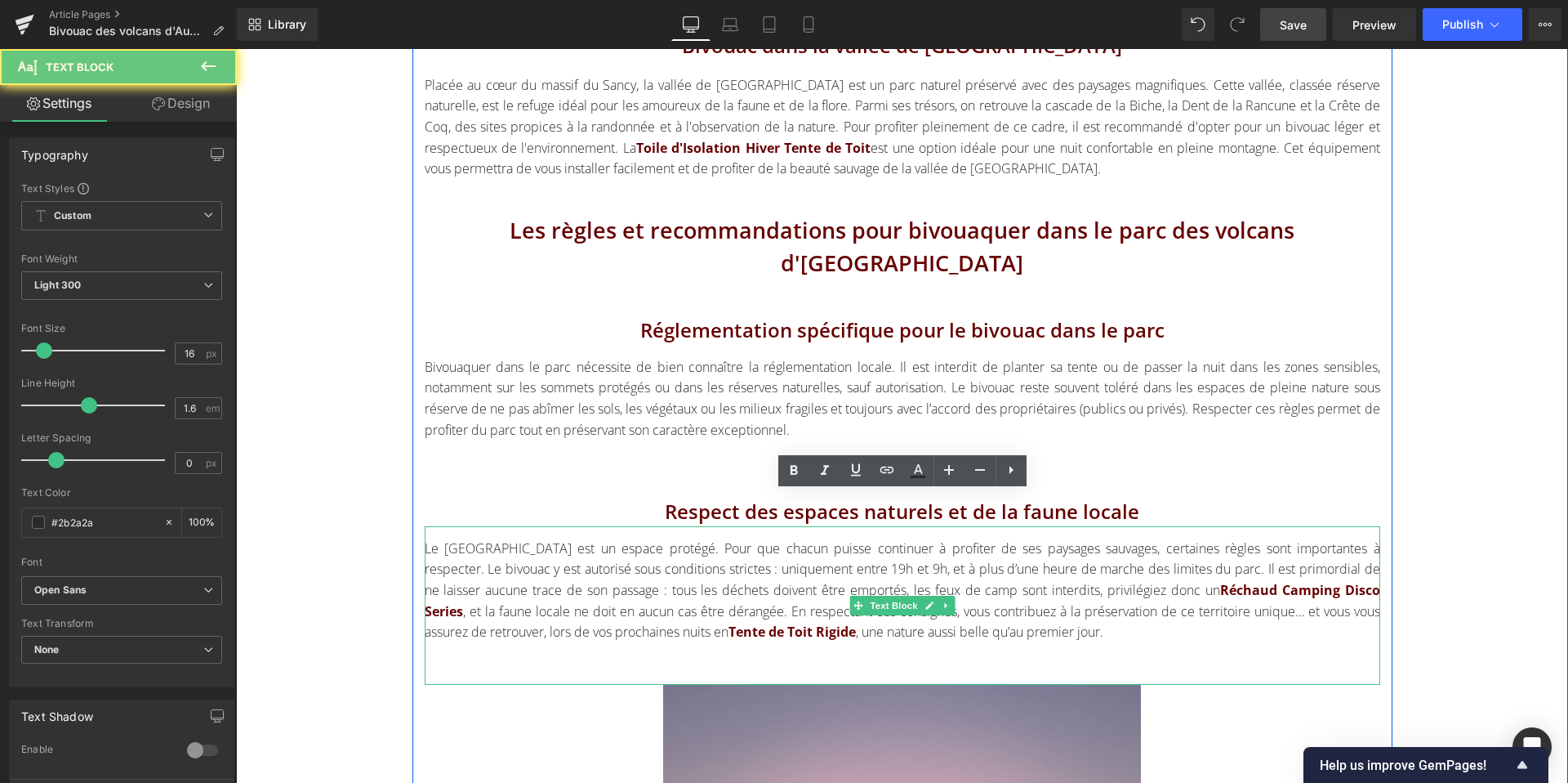
click at [823, 558] on div "Le Parc national de la Vanoise est un espace protégé. Pour que chacun puisse co…" at bounding box center [903, 591] width 955 height 104
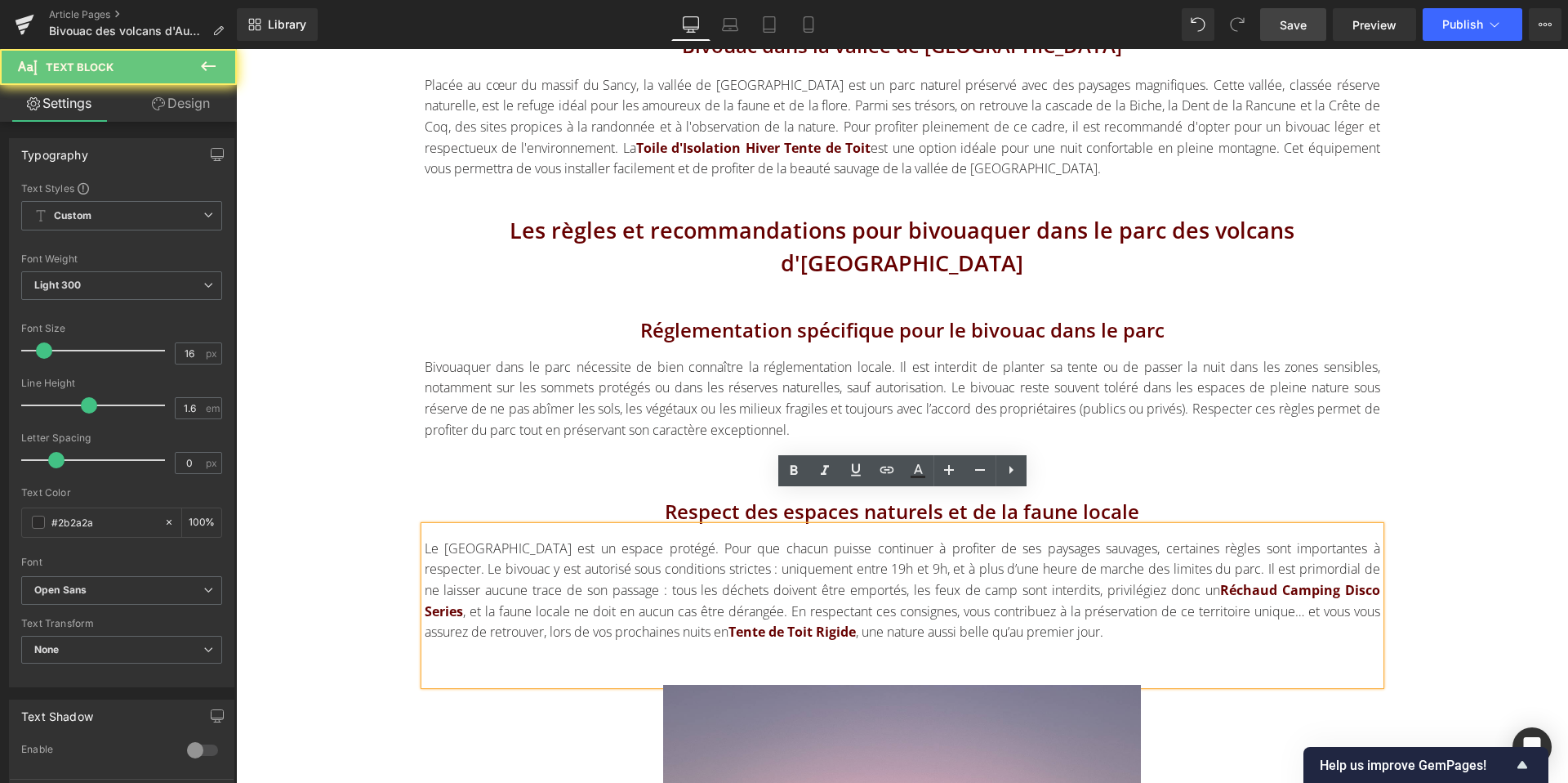
click at [823, 558] on div "Le Parc national de la Vanoise est un espace protégé. Pour que chacun puisse co…" at bounding box center [903, 591] width 955 height 104
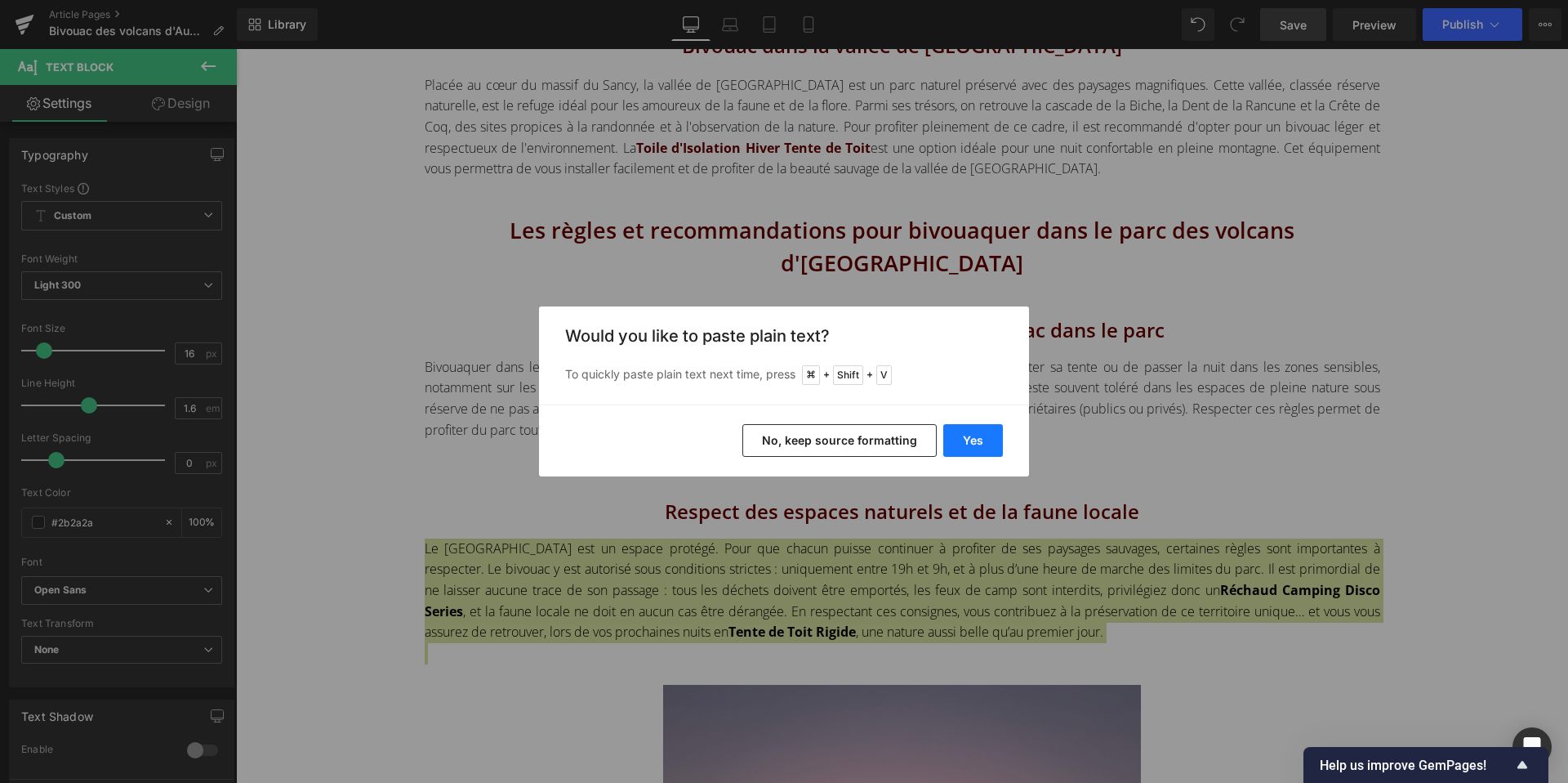
click at [967, 442] on button "Yes" at bounding box center [973, 440] width 60 height 33
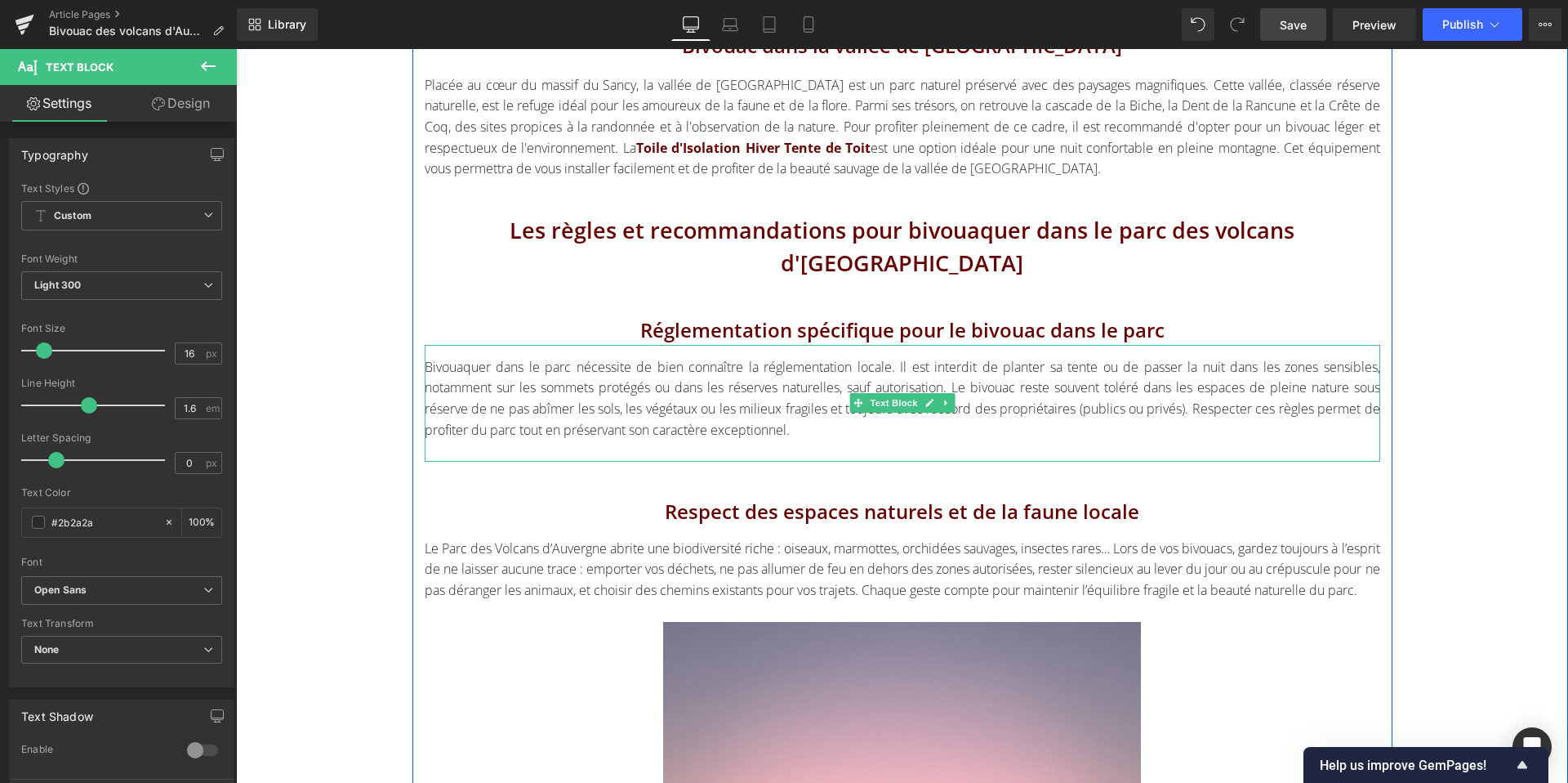
scroll to position [2004, 0]
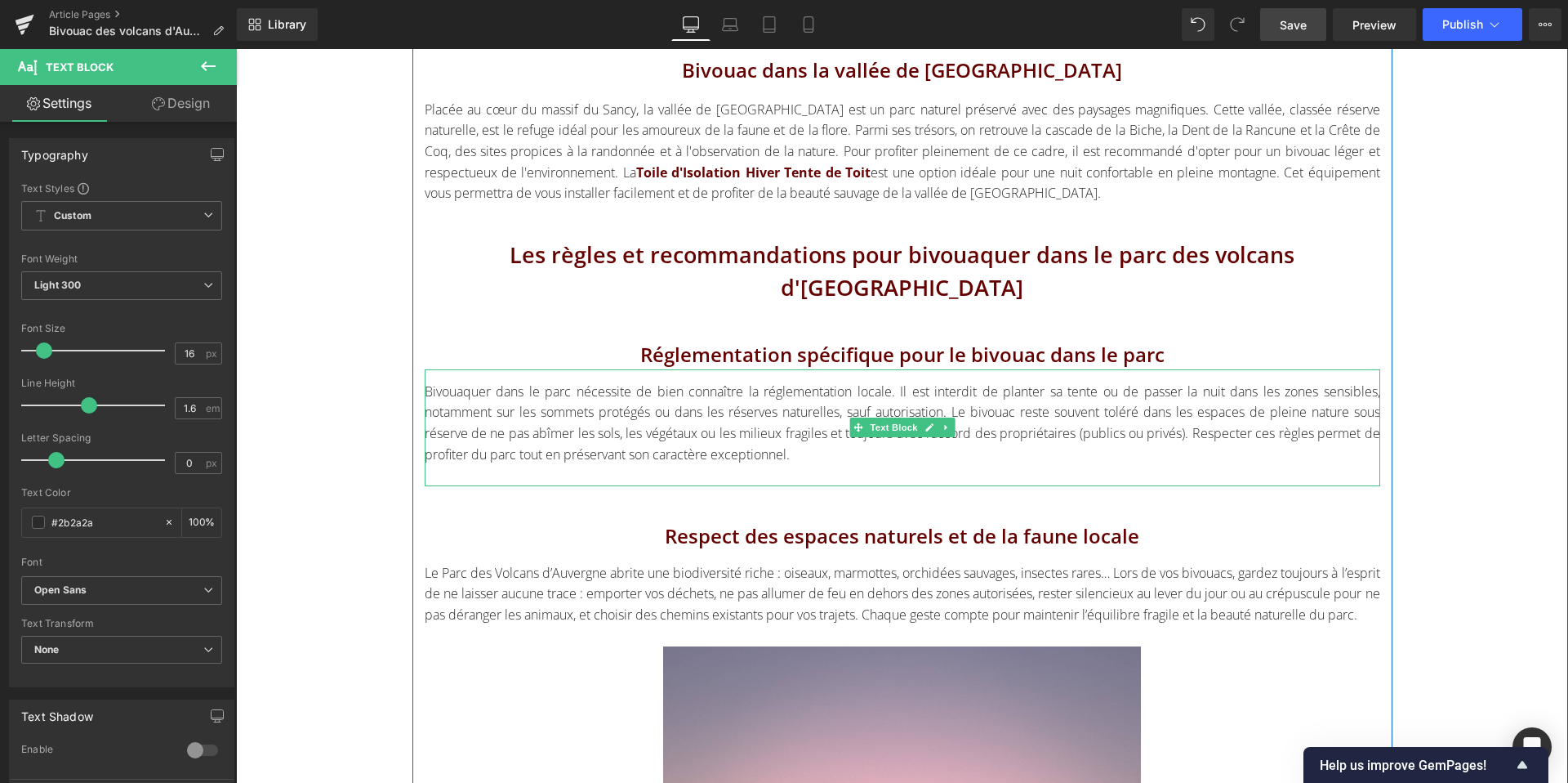
drag, startPoint x: 560, startPoint y: 360, endPoint x: 732, endPoint y: 360, distance: 172.0
click at [732, 381] on div "Bivouaquer dans le parc nécessite de bien connaître la réglementation locale. I…" at bounding box center [903, 422] width 955 height 84
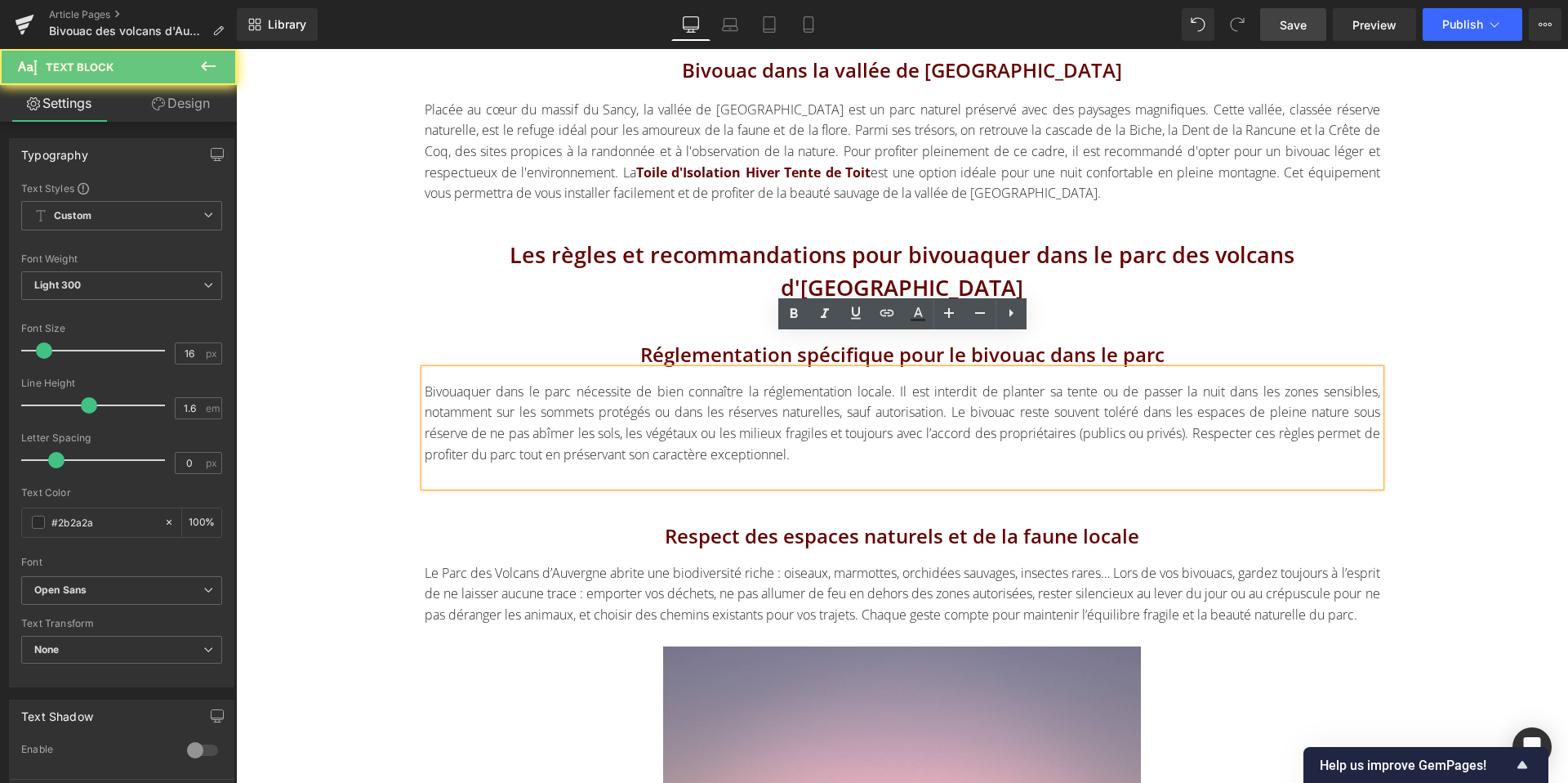
click at [727, 392] on div "Bivouaquer dans le parc nécessite de bien connaître la réglementation locale. I…" at bounding box center [903, 422] width 955 height 84
click at [829, 425] on div "Bivouaquer dans le parc nécessite de bien connaître la réglementation locale. I…" at bounding box center [903, 422] width 955 height 84
drag, startPoint x: 979, startPoint y: 359, endPoint x: 1081, endPoint y: 359, distance: 102.0
click at [1081, 381] on div "Bivouaquer dans le parc nécessite de bien connaître la réglementation locale. I…" at bounding box center [903, 422] width 955 height 84
click at [1086, 381] on div "Bivouaquer dans le parc nécessite de bien connaître la réglementation locale. I…" at bounding box center [903, 422] width 955 height 84
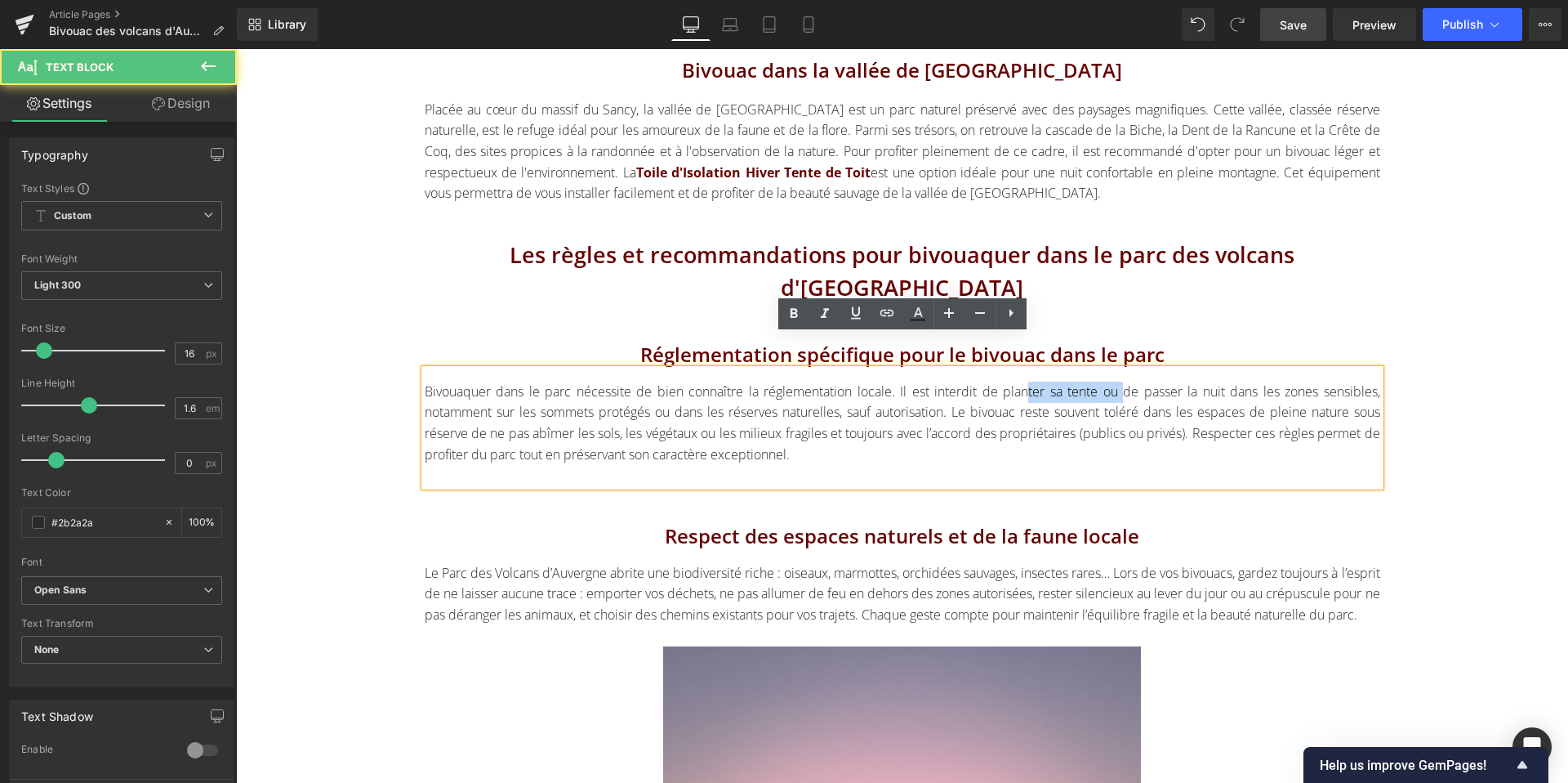
drag, startPoint x: 1124, startPoint y: 362, endPoint x: 1029, endPoint y: 361, distance: 95.0
click at [1028, 381] on div "Bivouaquer dans le parc nécessite de bien connaître la réglementation locale. I…" at bounding box center [903, 422] width 955 height 84
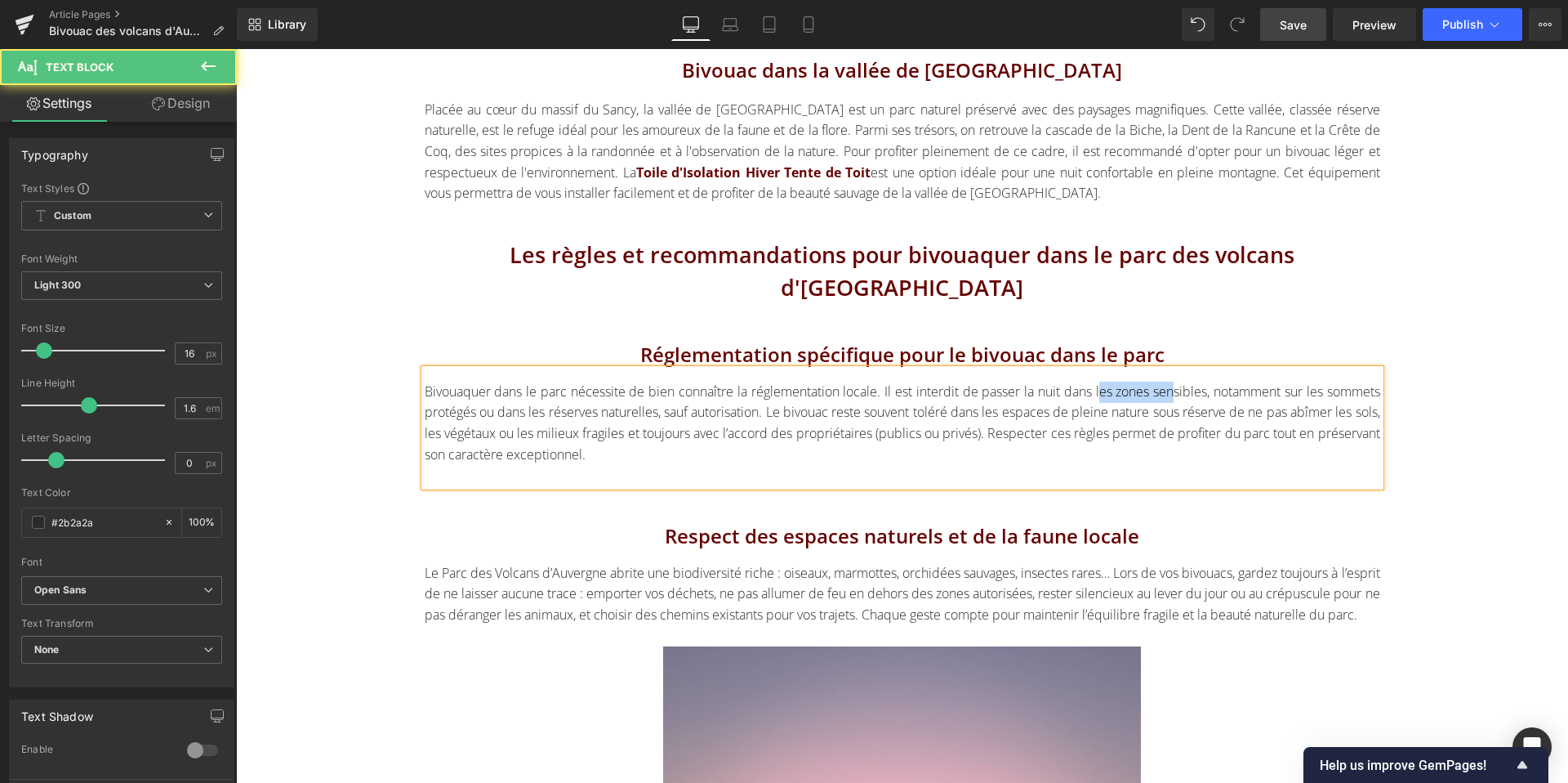
drag, startPoint x: 1096, startPoint y: 359, endPoint x: 1177, endPoint y: 359, distance: 81.0
click at [1177, 381] on div "Bivouaquer dans le parc nécessite de bien connaître la réglementation locale. I…" at bounding box center [903, 422] width 955 height 84
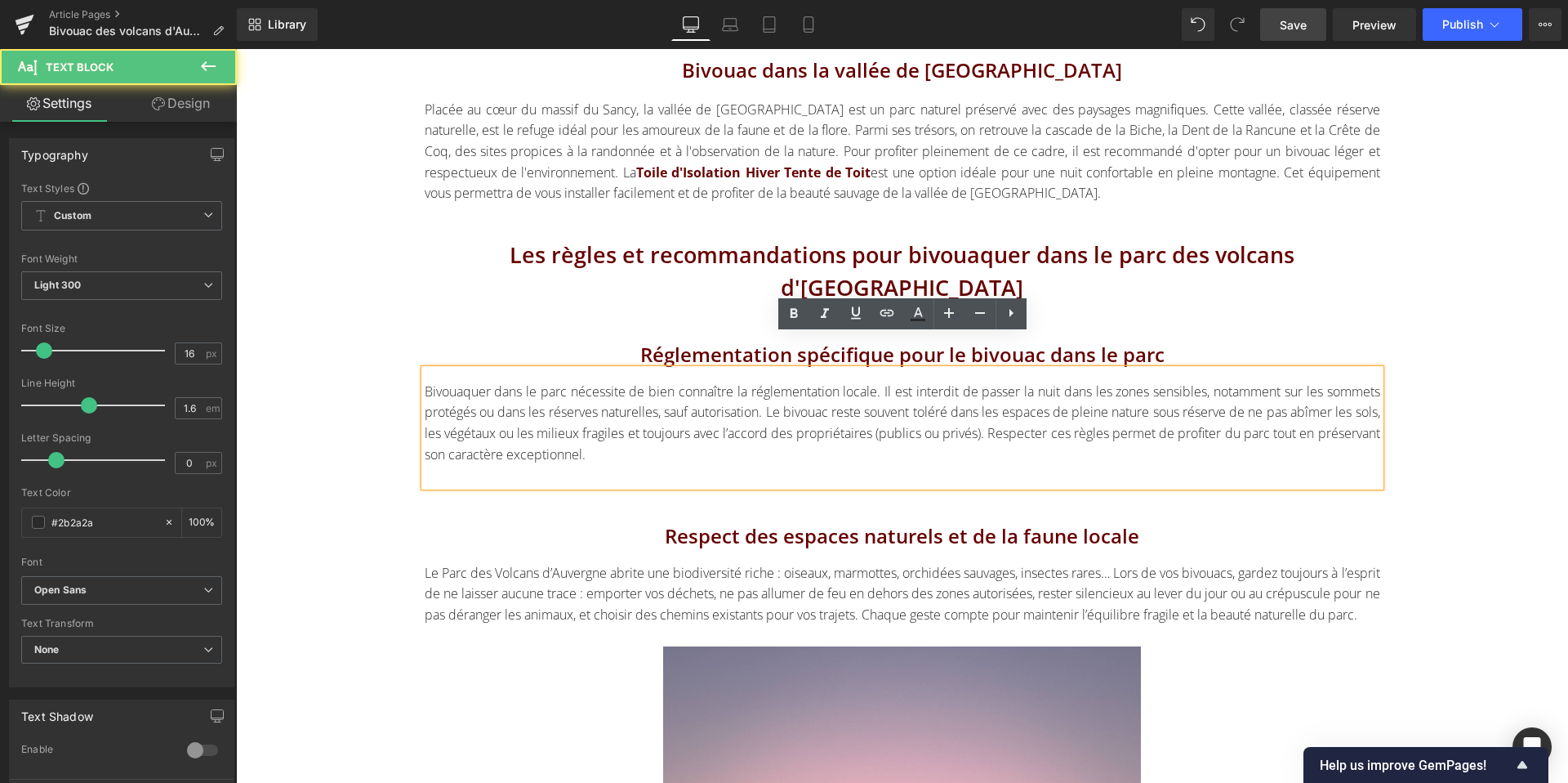
click at [1160, 394] on div "Bivouaquer dans le parc nécessite de bien connaître la réglementation locale. I…" at bounding box center [903, 422] width 955 height 84
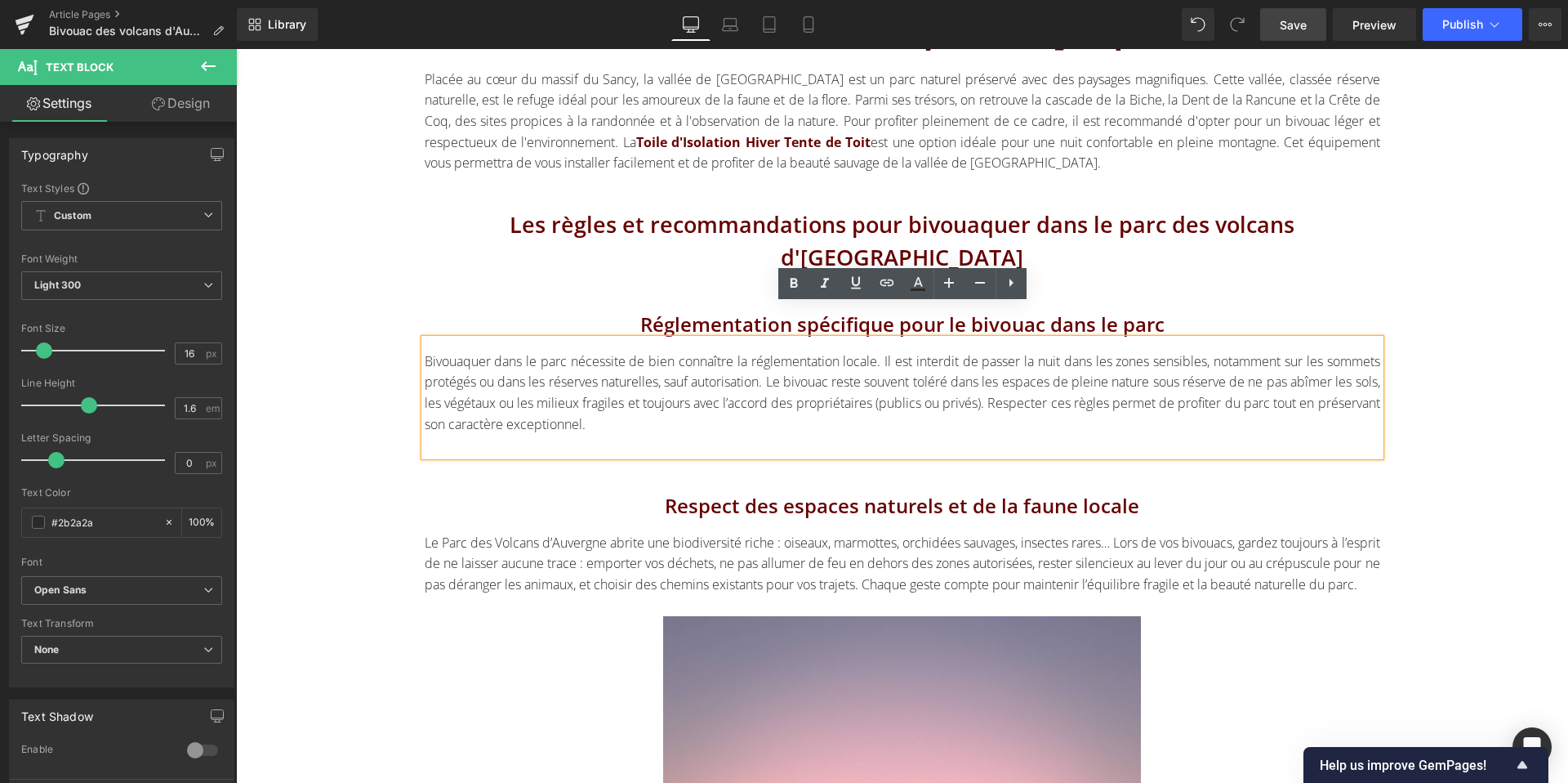
click at [306, 397] on div "Bivouac dans le parc des volcans d'Auvergne : Guide complet Heading Avec ses pa…" at bounding box center [903, 272] width 1332 height 3145
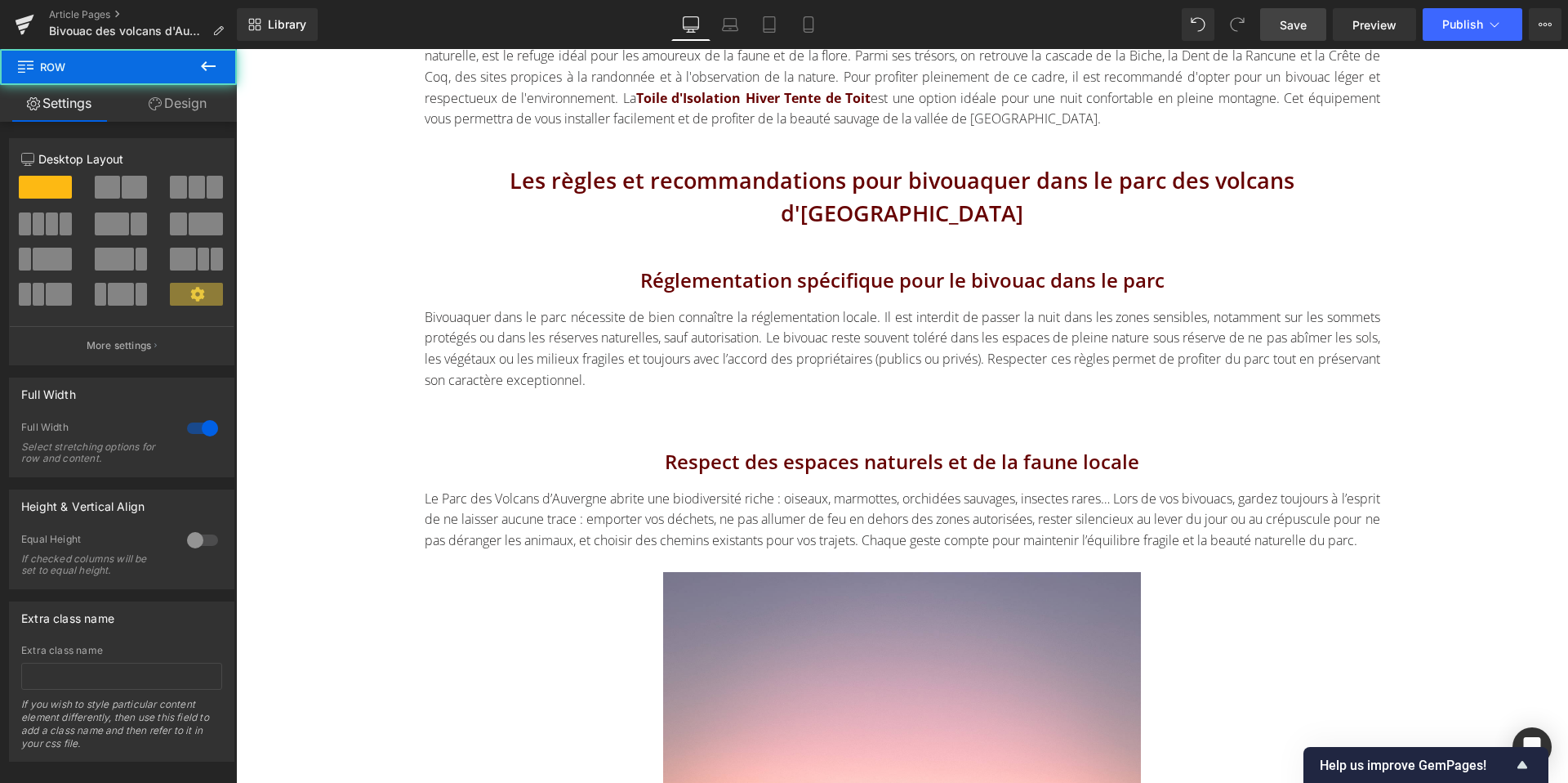
scroll to position [2081, 0]
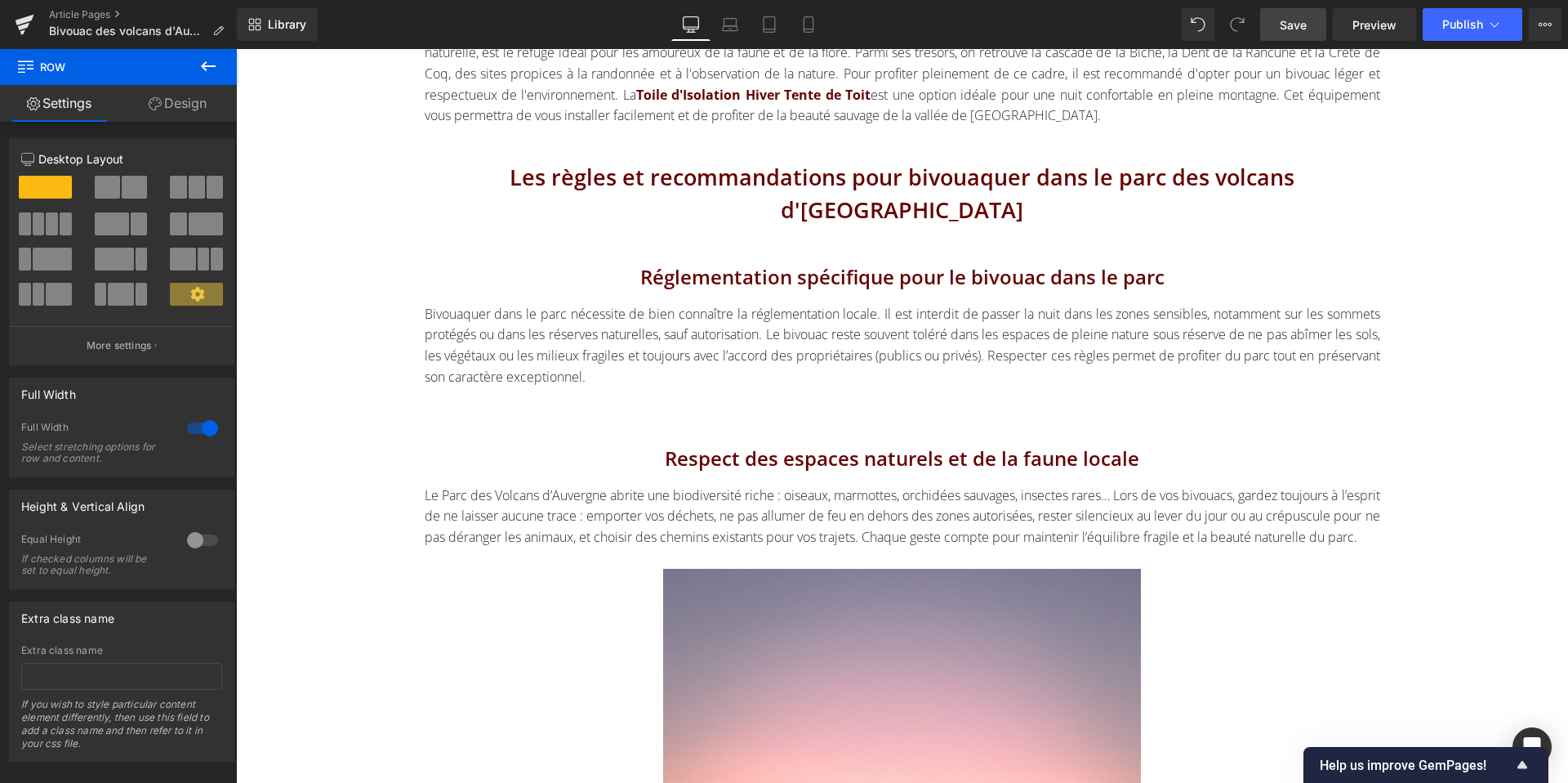
click at [1289, 24] on span "Save" at bounding box center [1293, 24] width 27 height 17
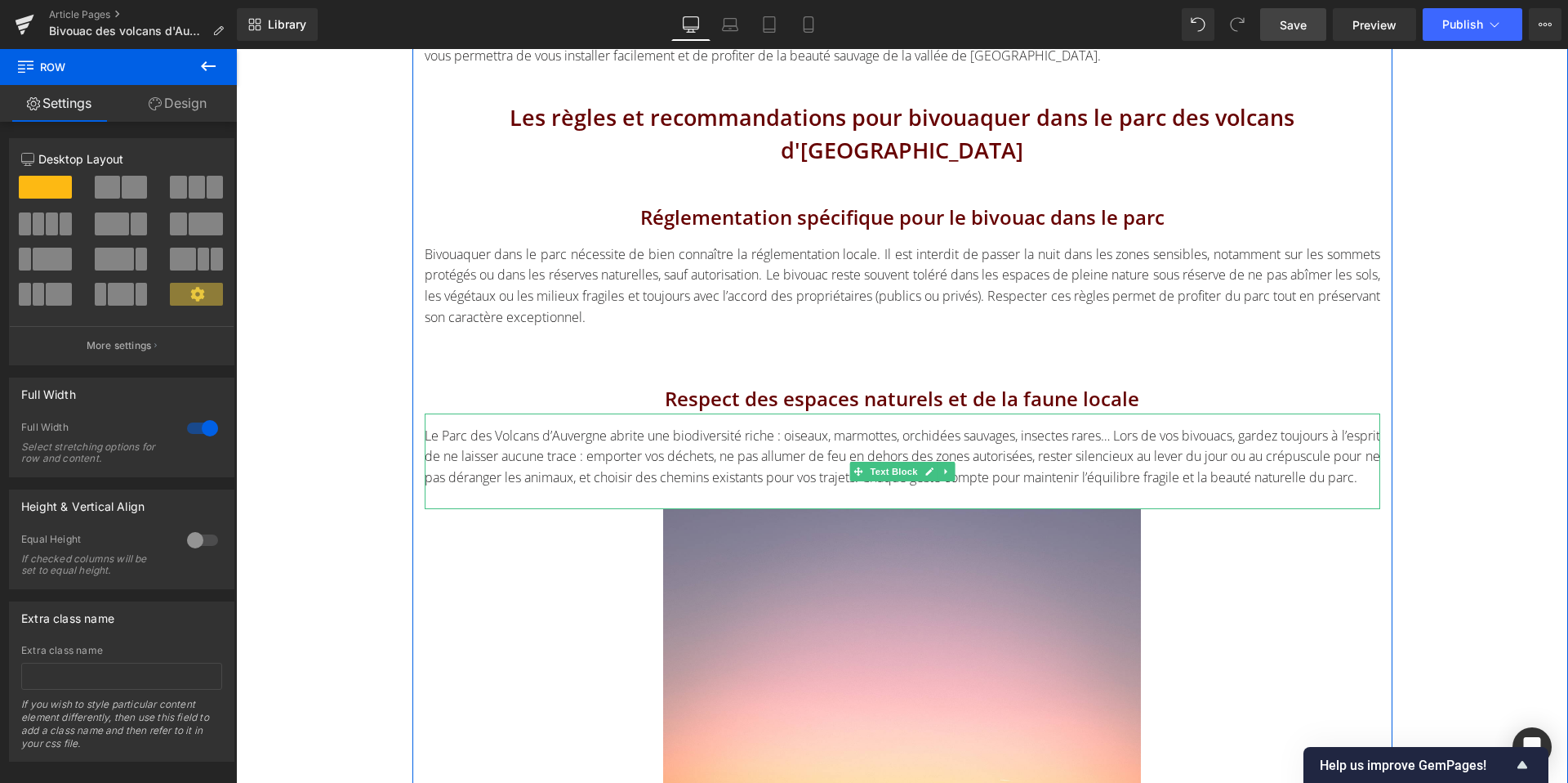
scroll to position [2157, 0]
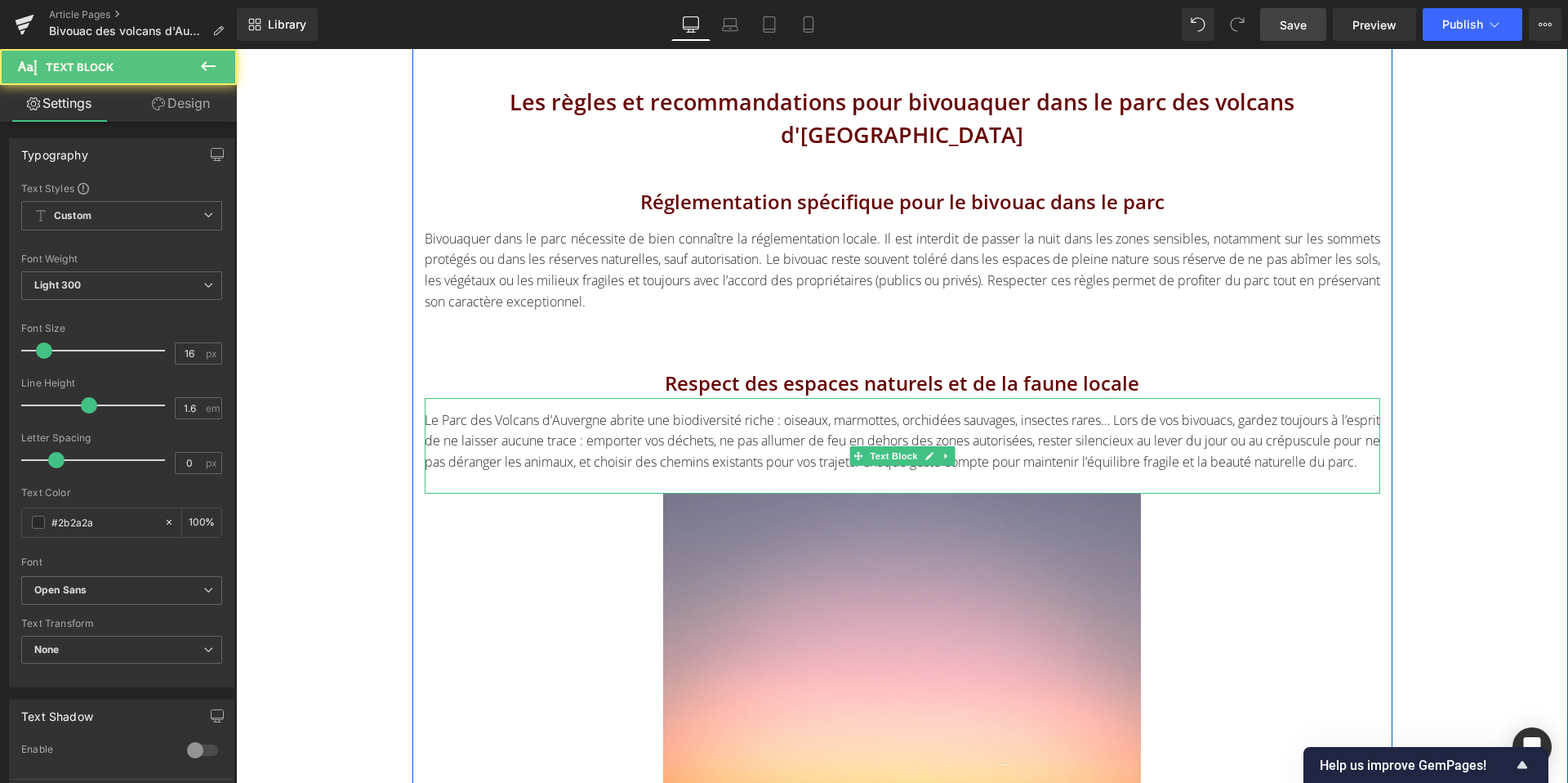
drag, startPoint x: 1237, startPoint y: 387, endPoint x: 1279, endPoint y: 387, distance: 42.0
click at [1279, 410] on div "Le Parc des Volcans d’Auvergne abrite une biodiversité riche : oiseaux, marmott…" at bounding box center [903, 441] width 955 height 63
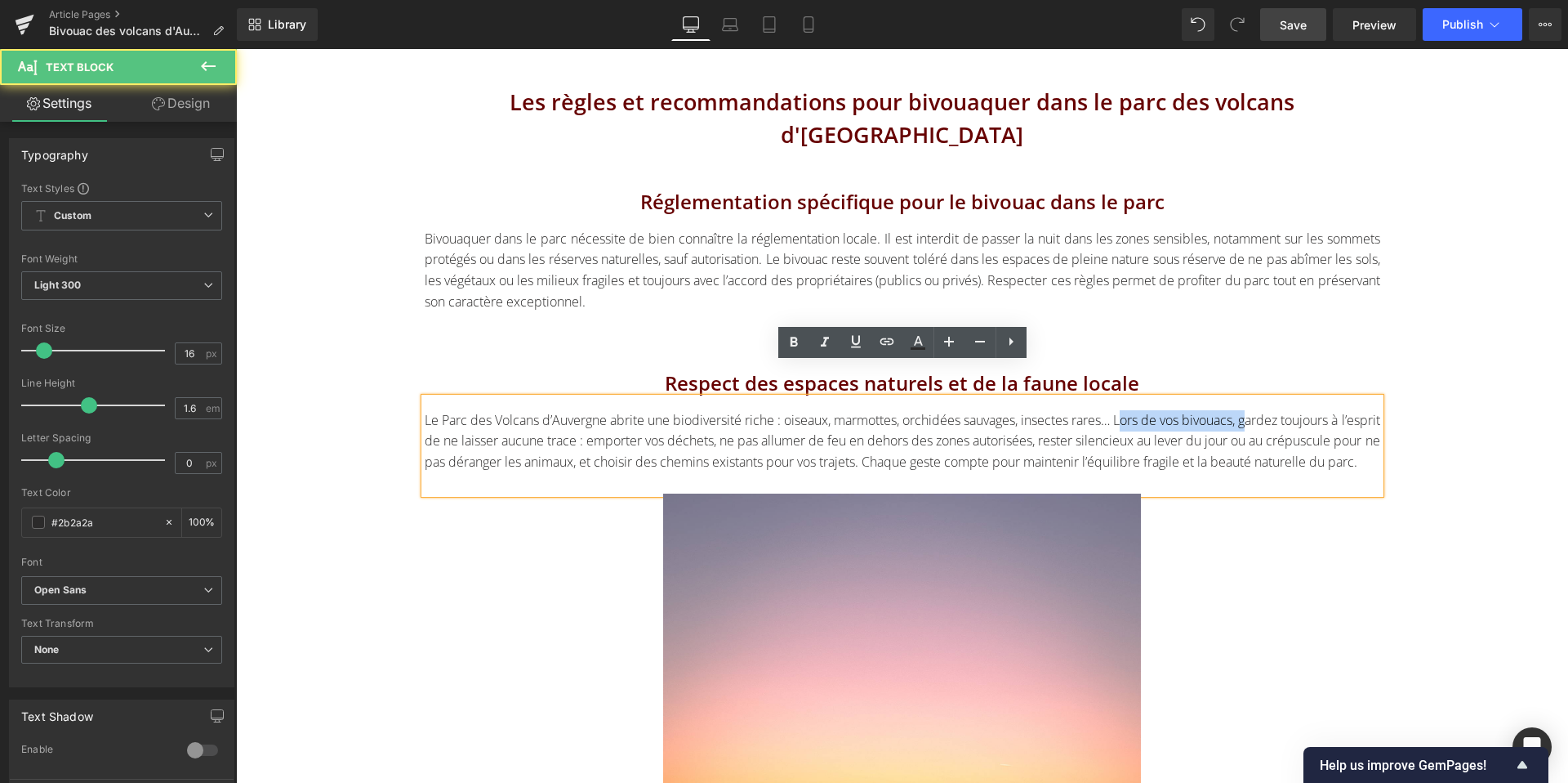
click at [1470, 412] on div "Bivouac dans le parc des volcans d'Auvergne : Guide complet Heading Avec ses pa…" at bounding box center [903, 150] width 1332 height 3145
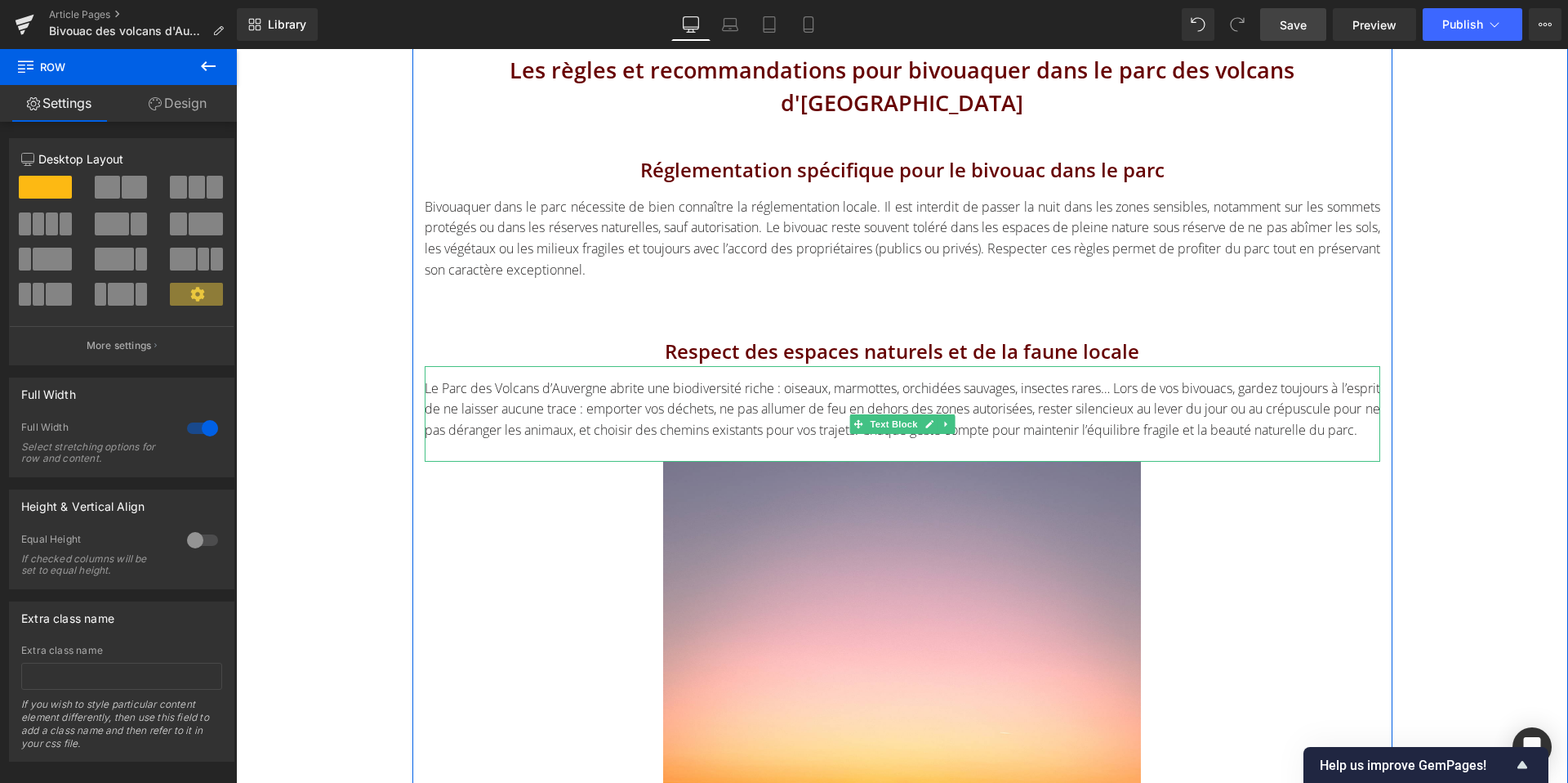
scroll to position [2202, 0]
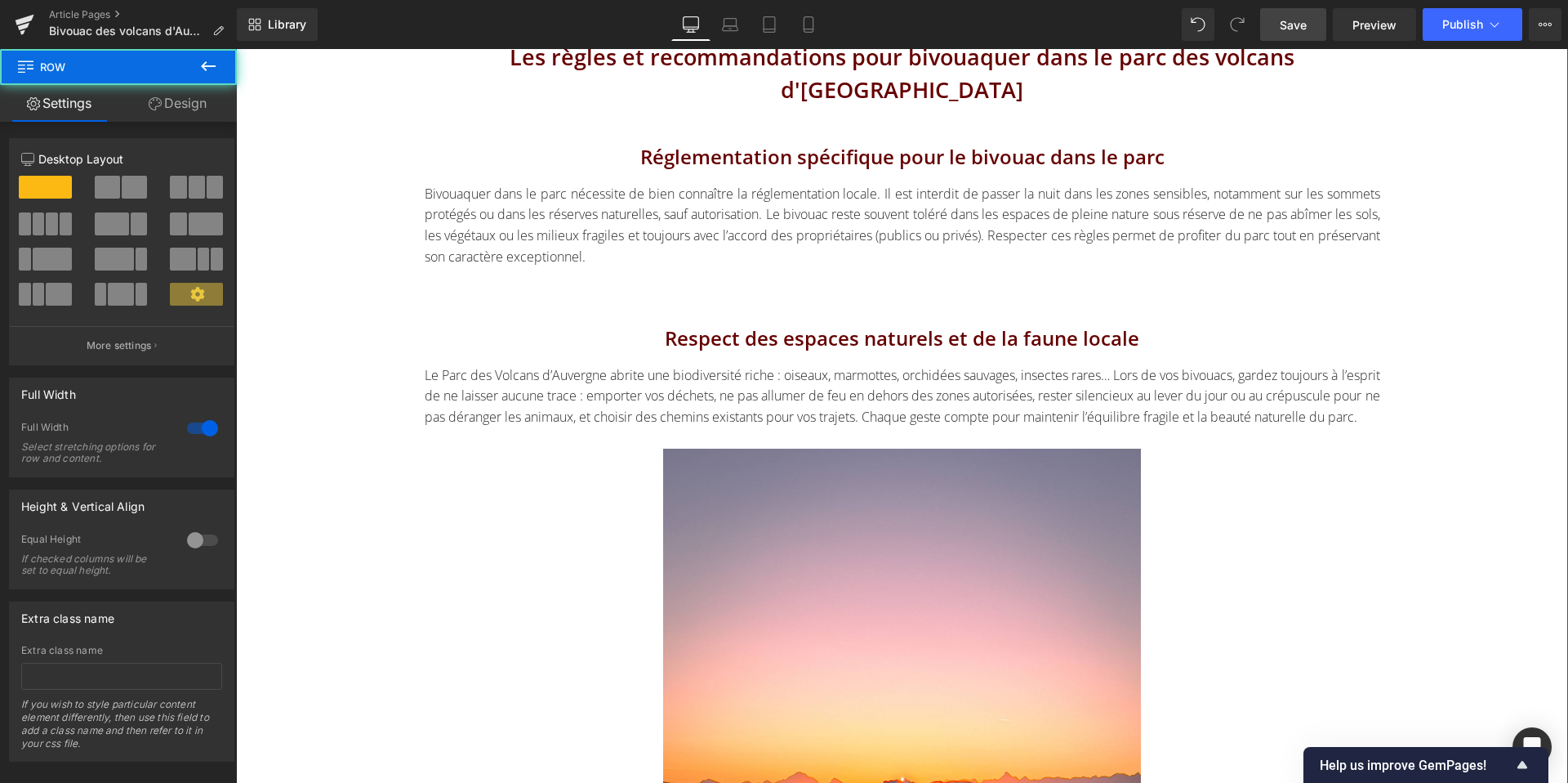
click at [357, 337] on div "Bivouac dans le parc des volcans d'Auvergne : Guide complet Heading Avec ses pa…" at bounding box center [903, 105] width 1332 height 3145
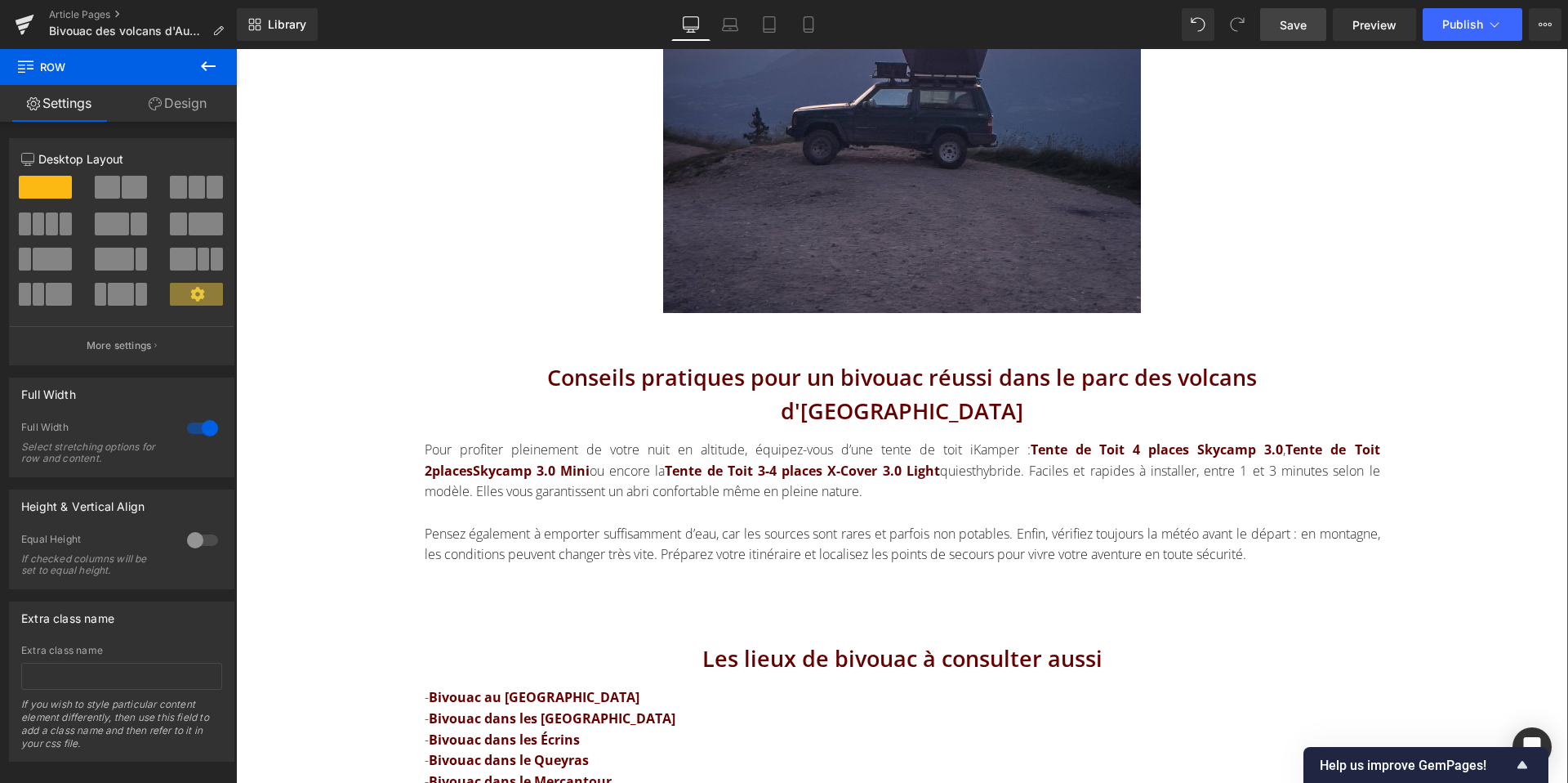
scroll to position [3002, 0]
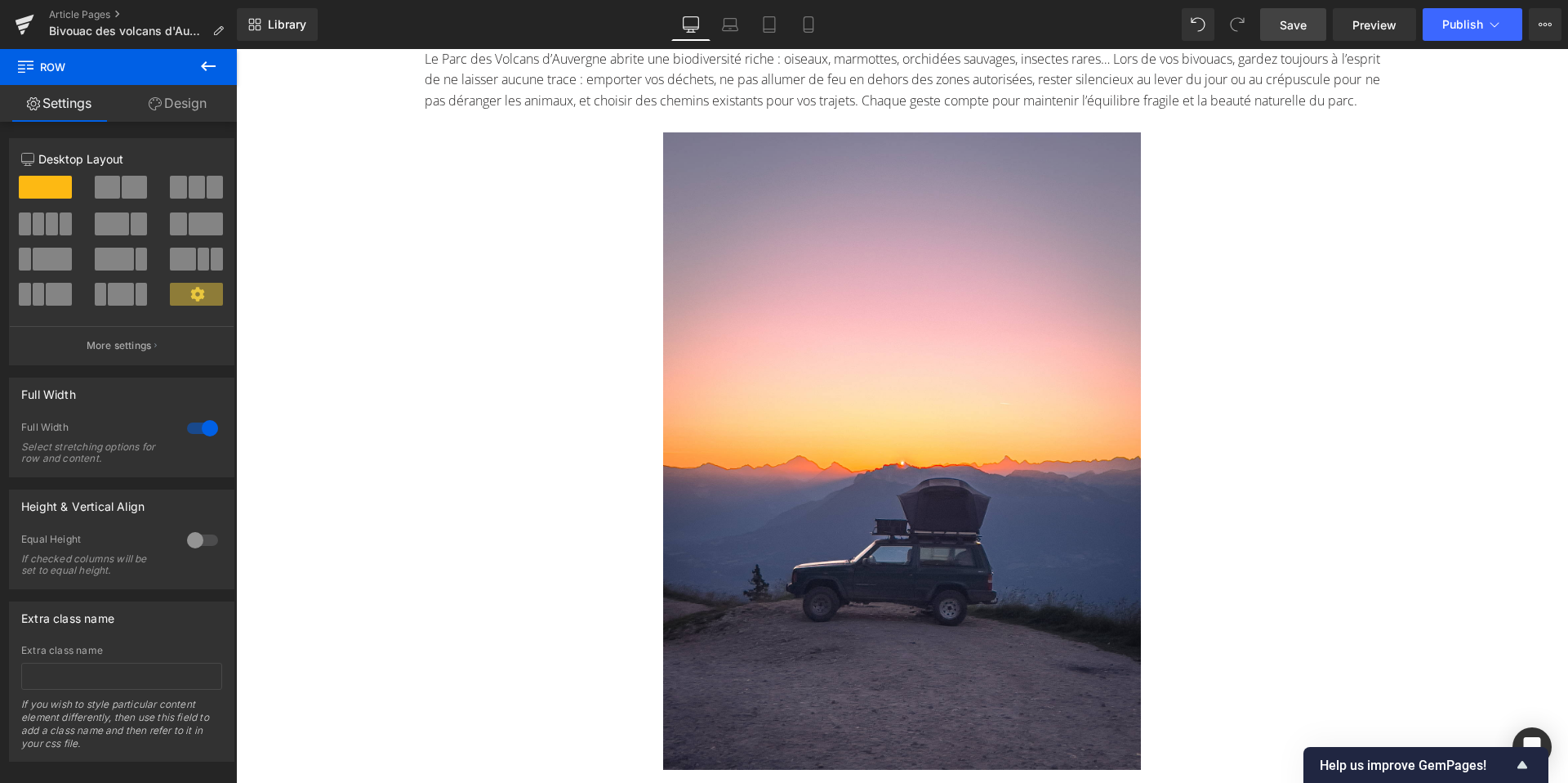
scroll to position [3121, 0]
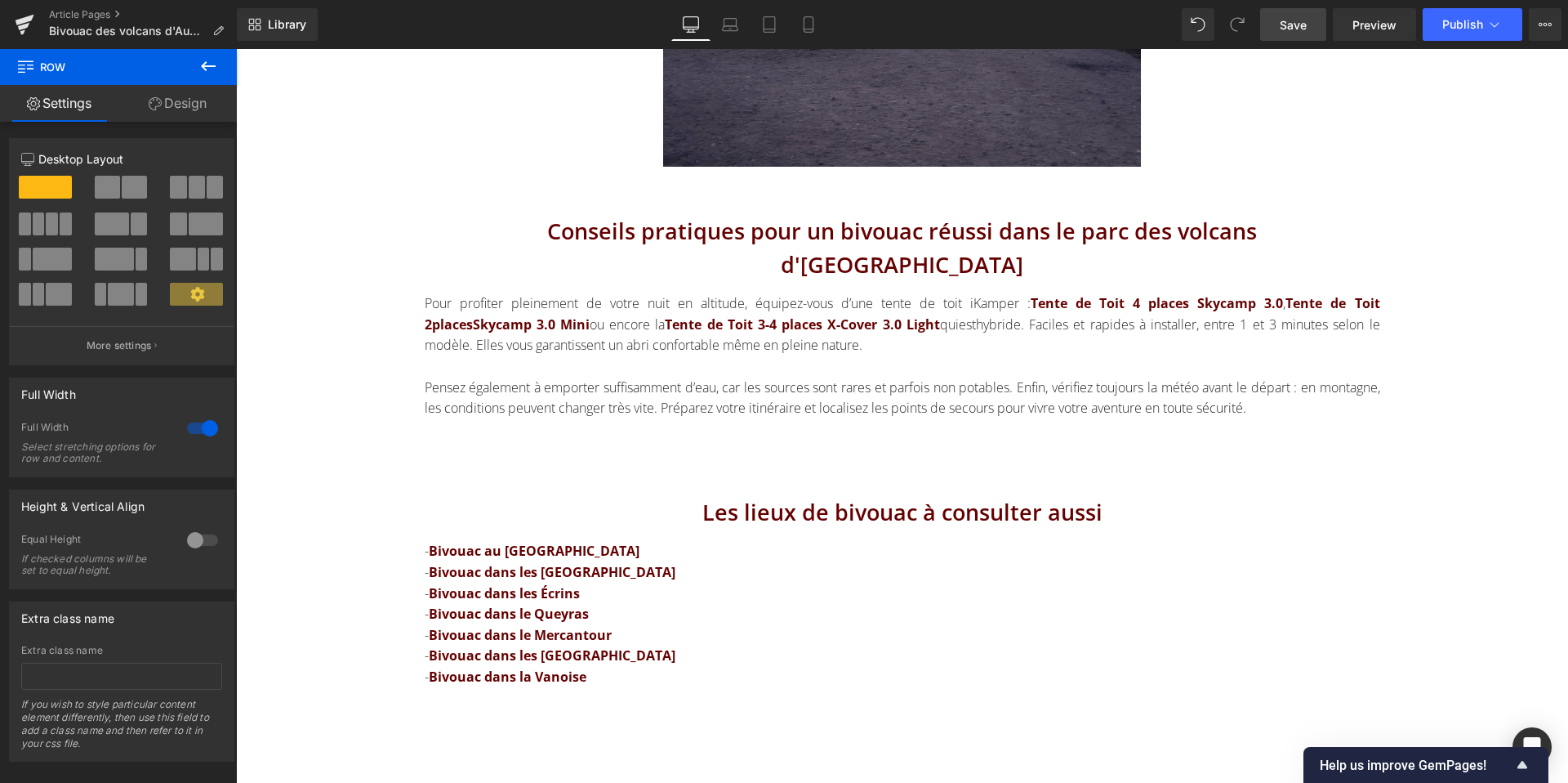
click at [1295, 21] on span "Save" at bounding box center [1293, 24] width 27 height 17
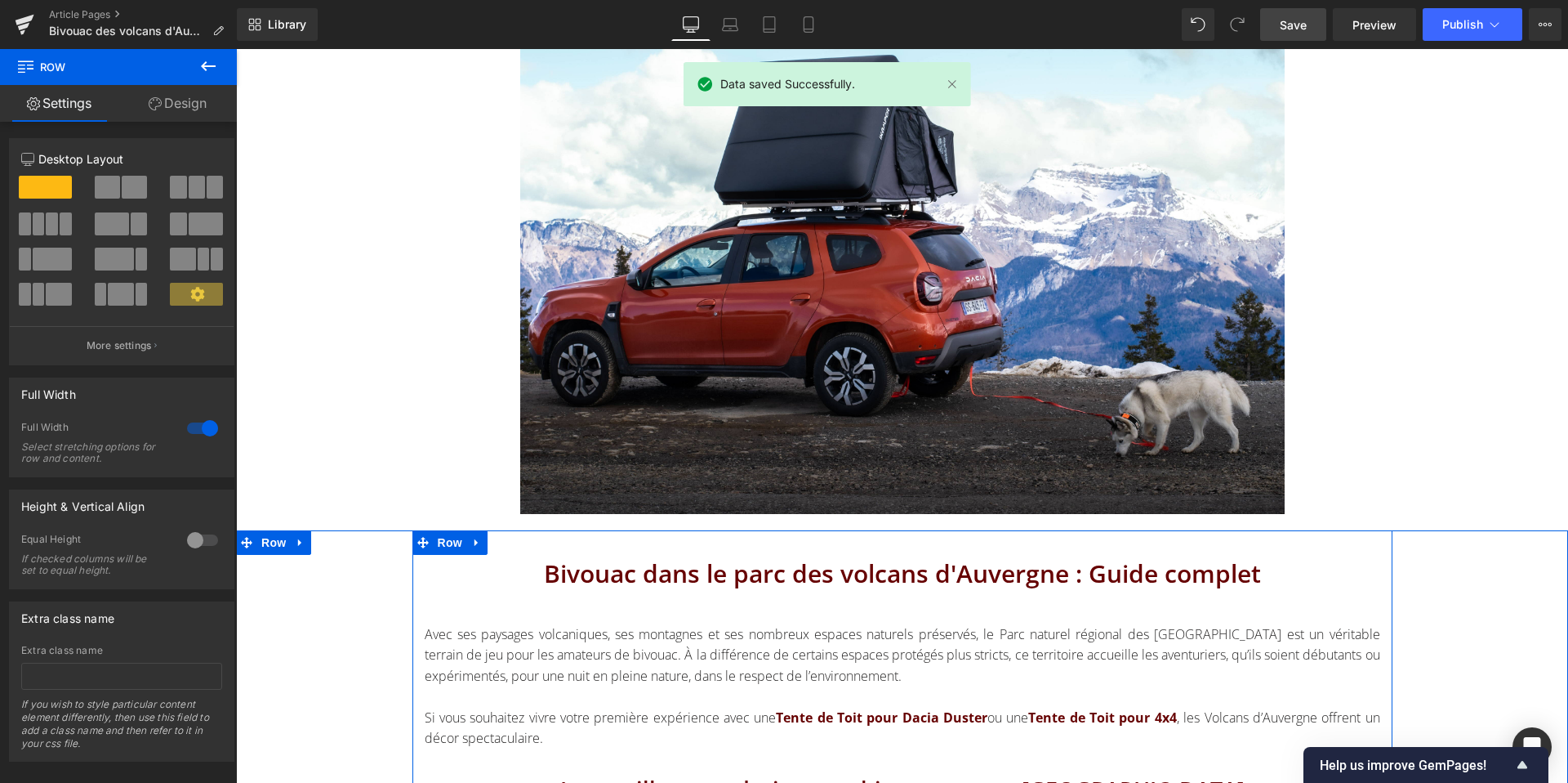
scroll to position [0, 0]
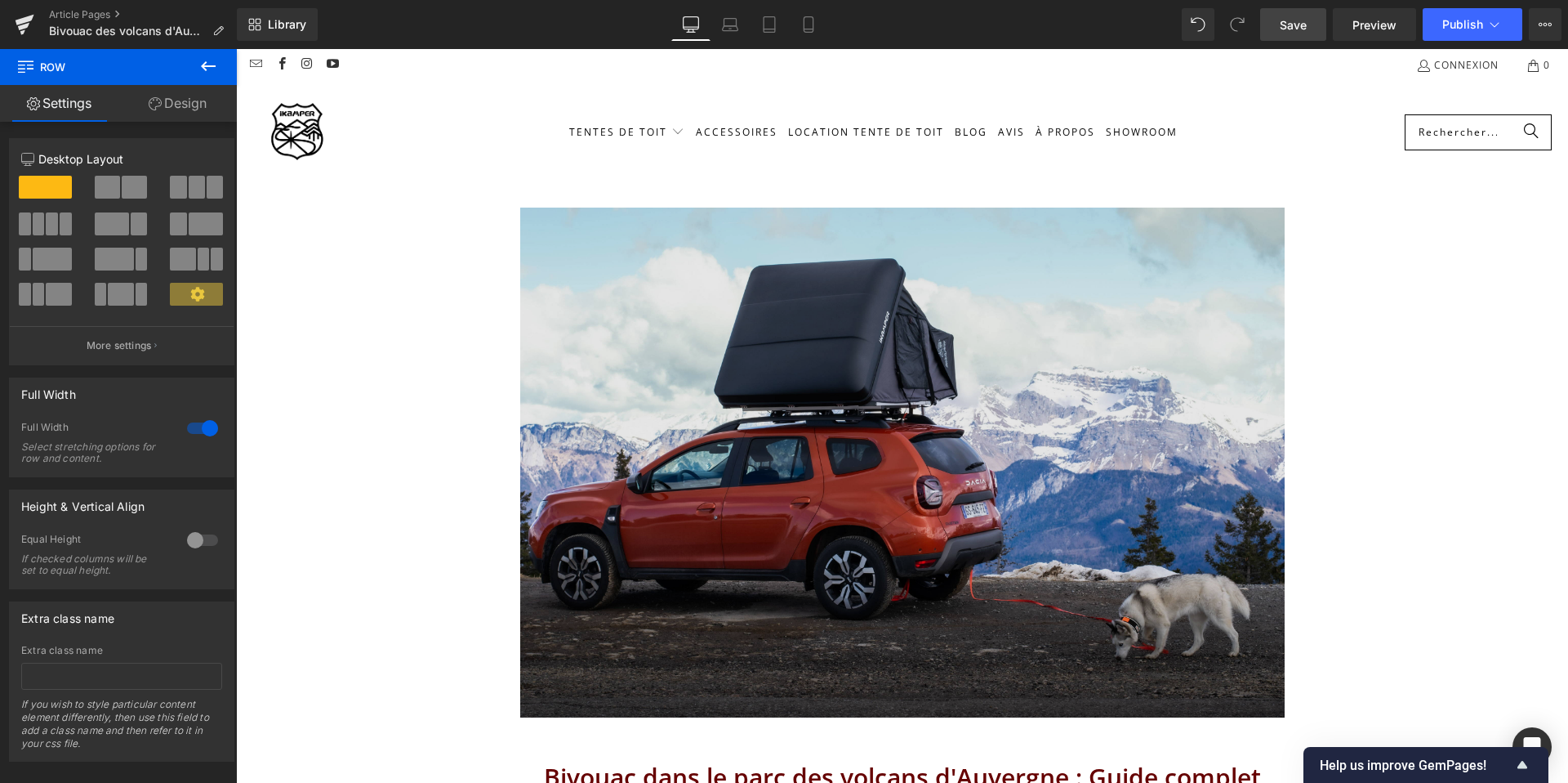
click at [758, 390] on img at bounding box center [902, 462] width 765 height 510
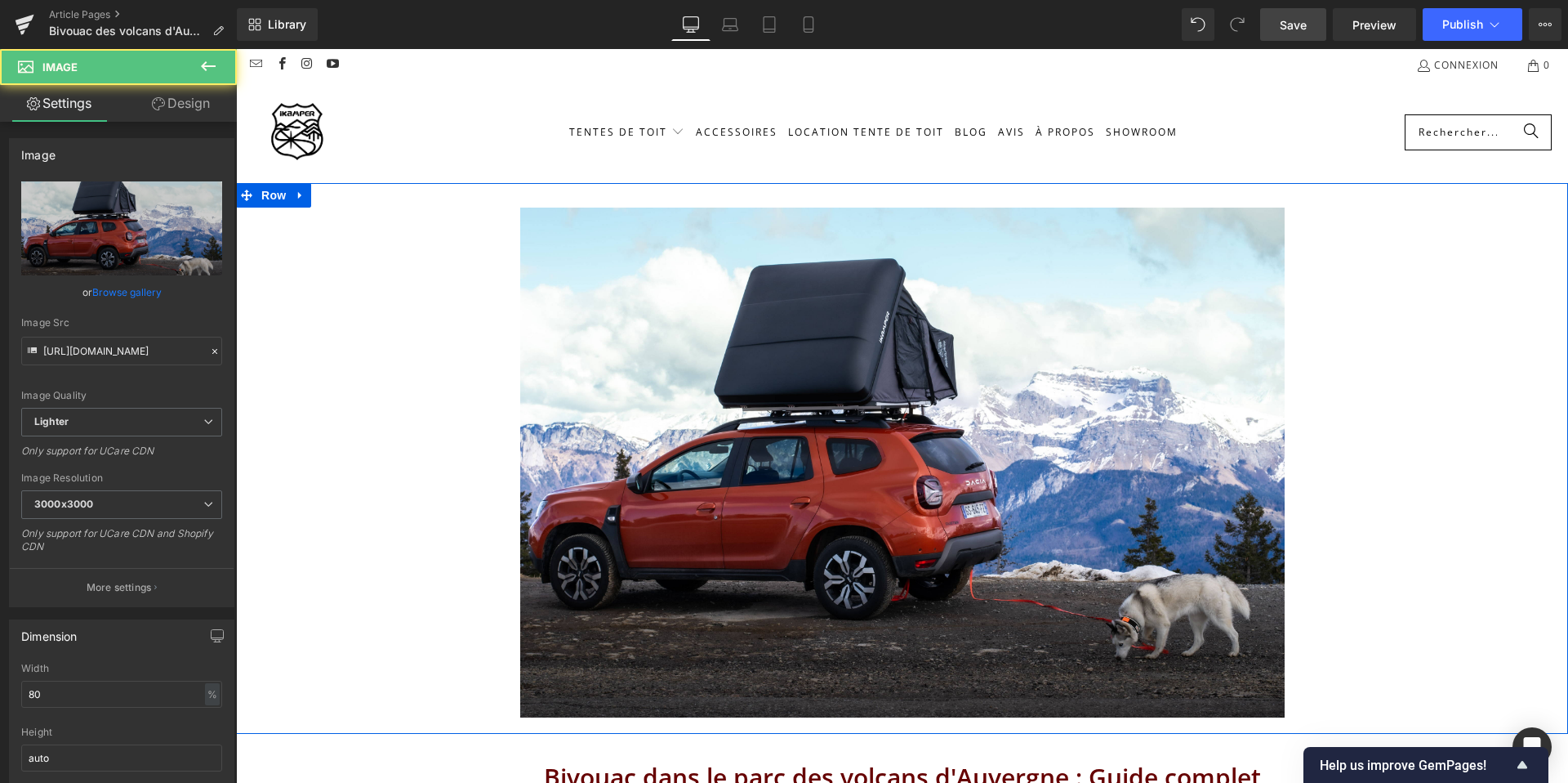
click at [342, 392] on div "Image Row" at bounding box center [903, 454] width 1332 height 543
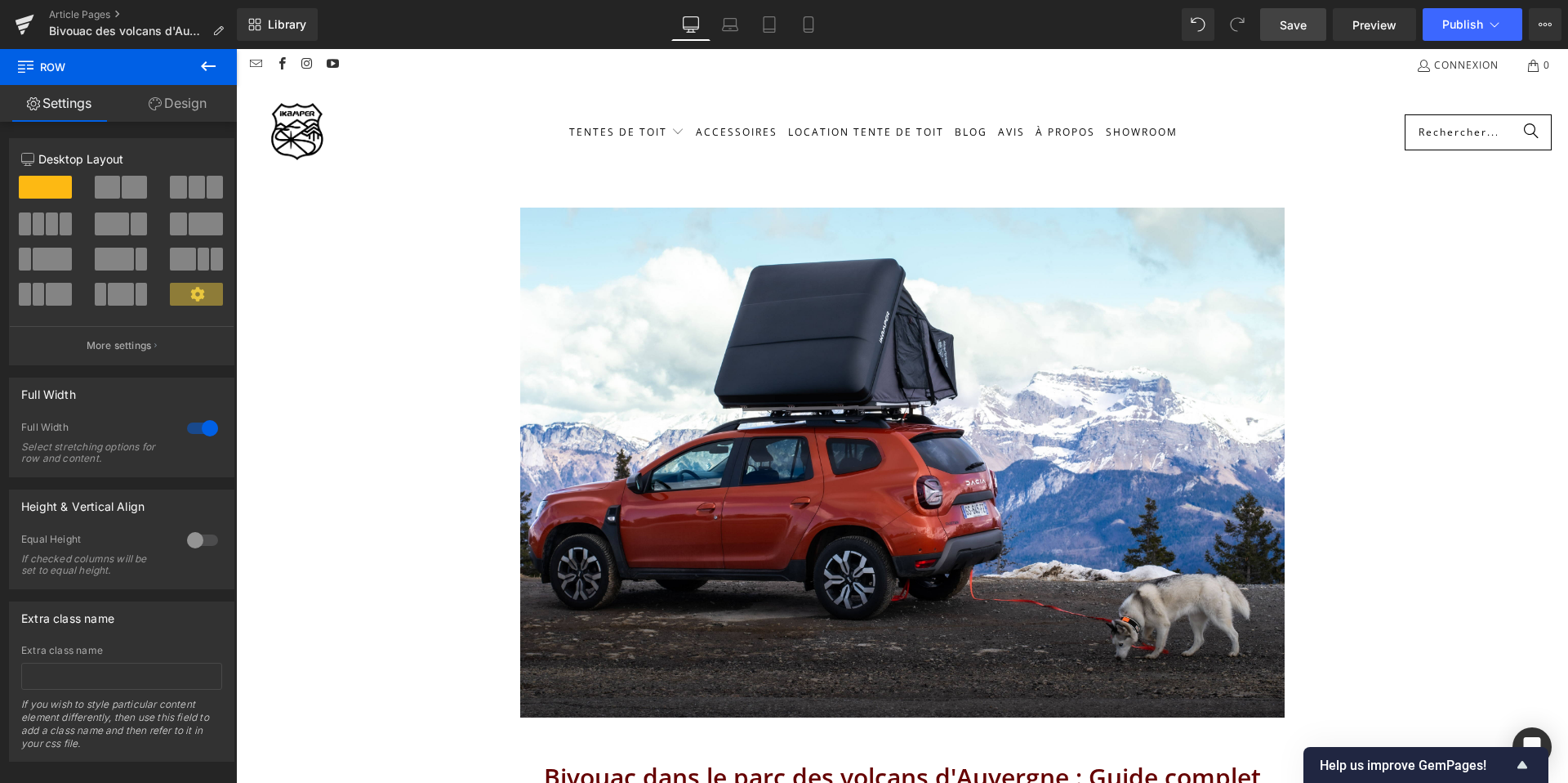
click at [465, 148] on div "Tentes de toit Tente de toit Dacia Duster Accessoires Blog" at bounding box center [903, 132] width 1332 height 101
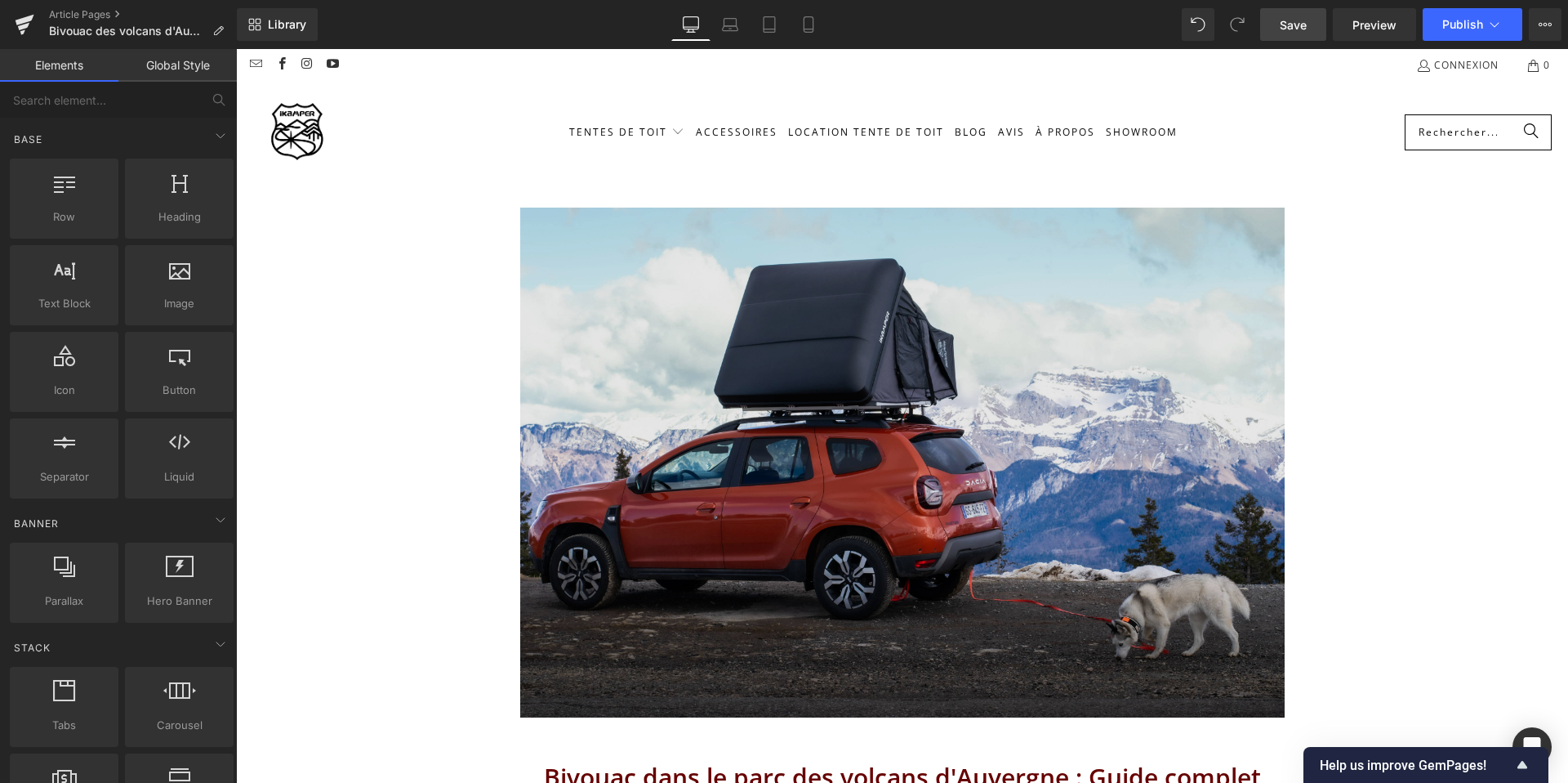
click at [823, 402] on img at bounding box center [902, 462] width 765 height 510
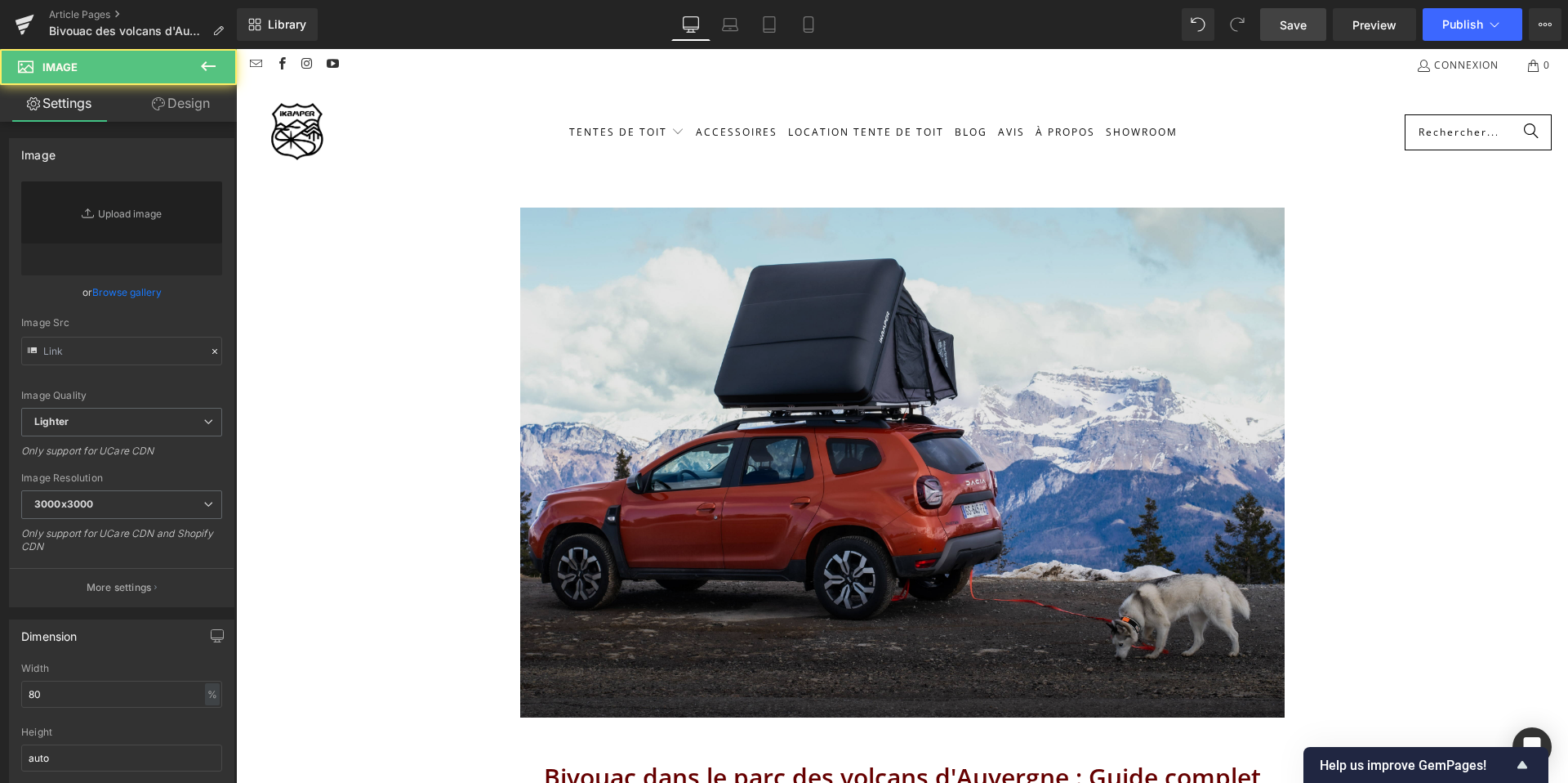
type input "https://ucarecdn.com/91fa46b8-decf-4c69-b0e9-5f8712561f96/-/format/auto/-/previ…"
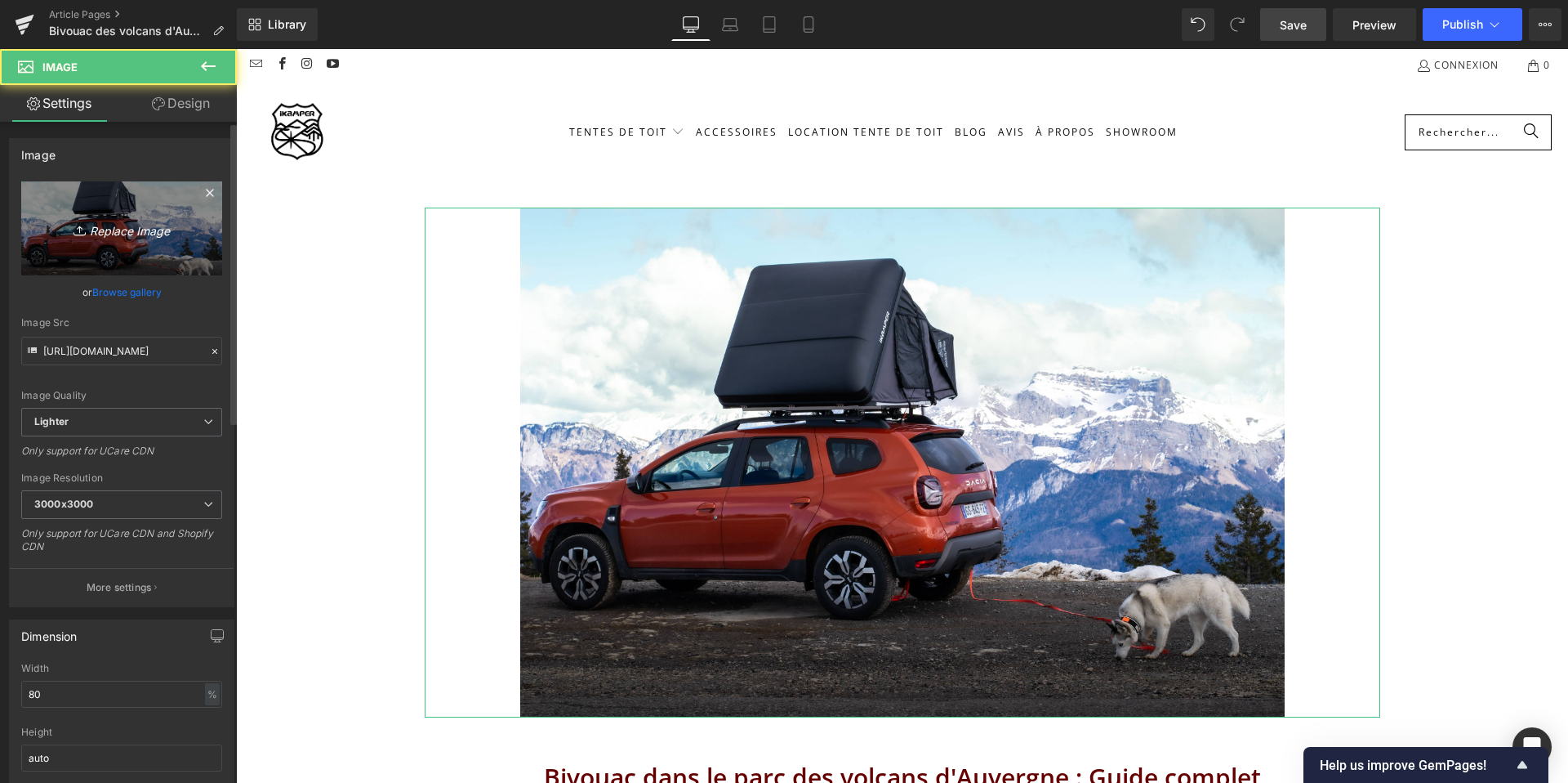
click at [184, 223] on link "Replace Image" at bounding box center [122, 228] width 201 height 94
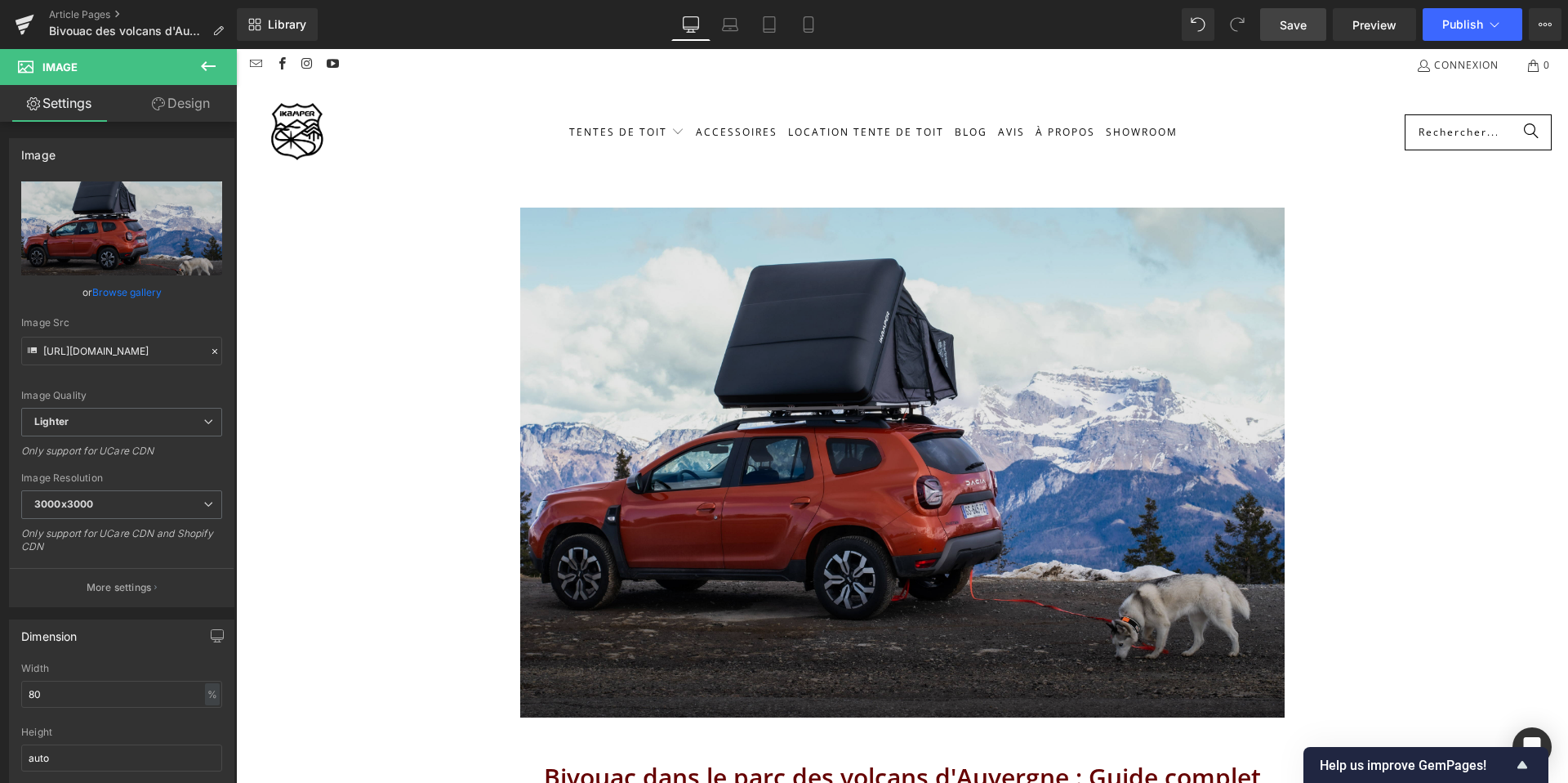
type input "C:\fakepath\Bivouac-Auvergne-tente-iKamper.jpg"
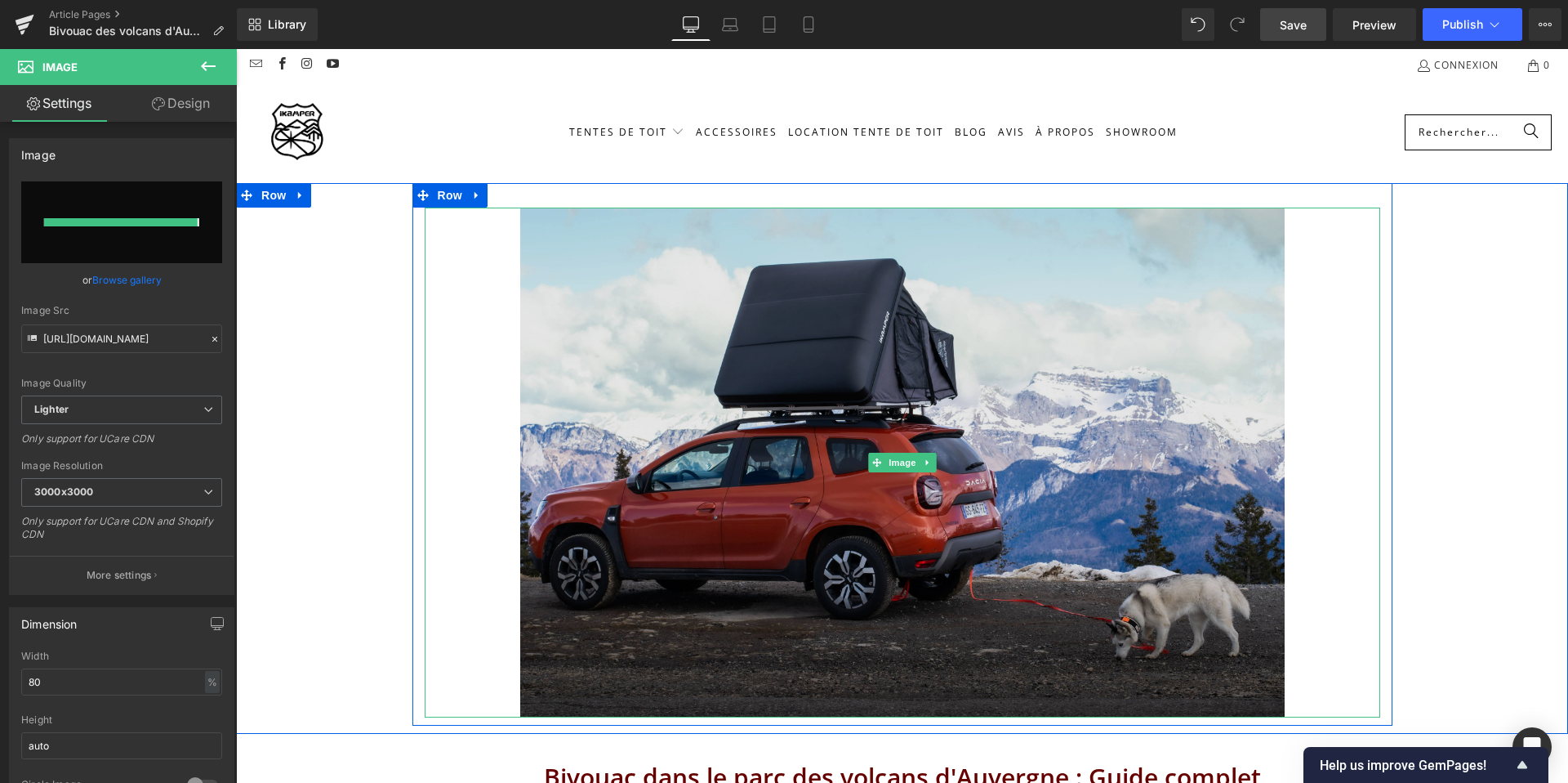
type input "https://ucarecdn.com/b9115b9d-80e4-43c5-925f-25d0cf3b1f69/-/format/auto/-/previ…"
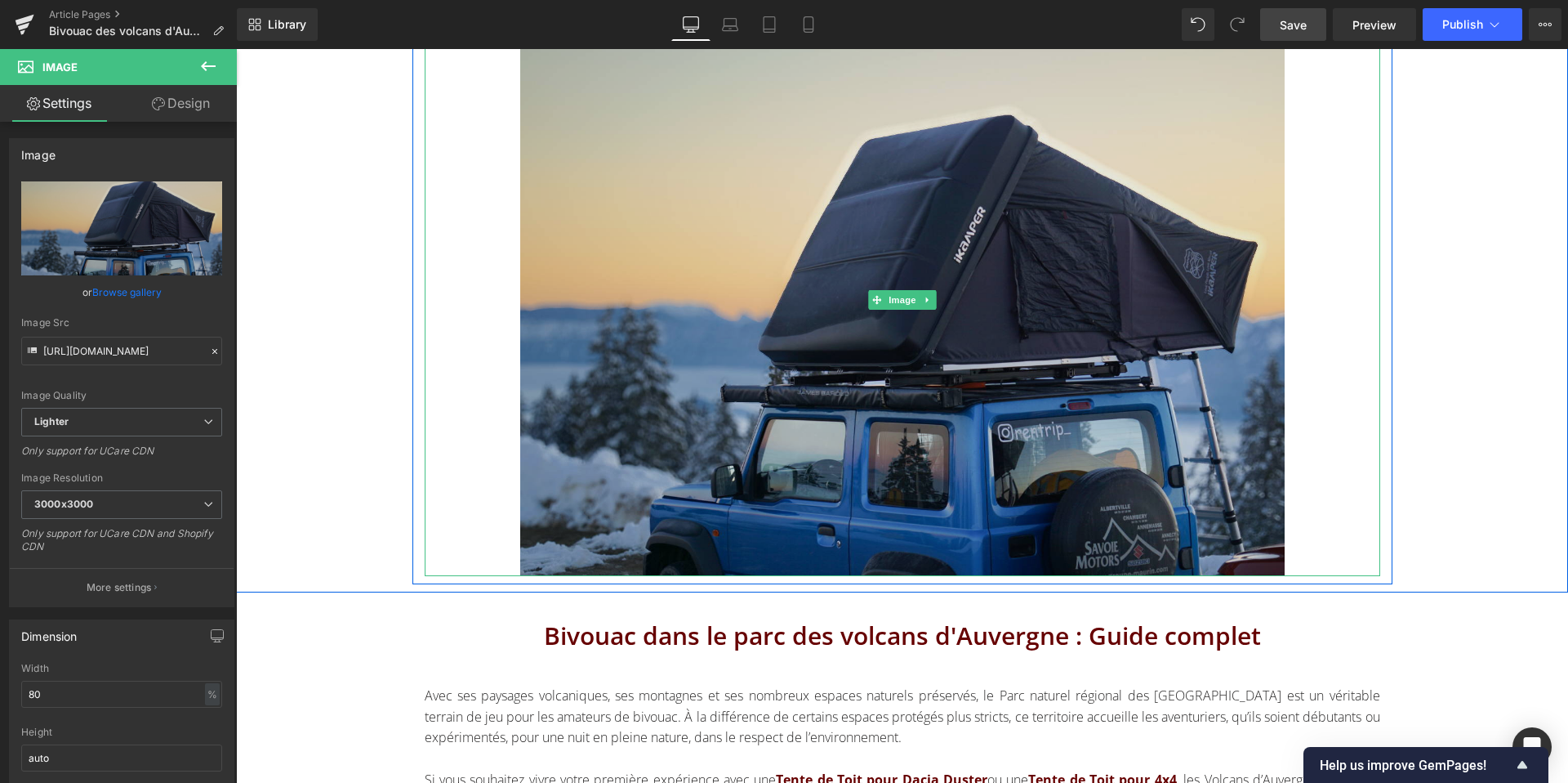
scroll to position [185, 0]
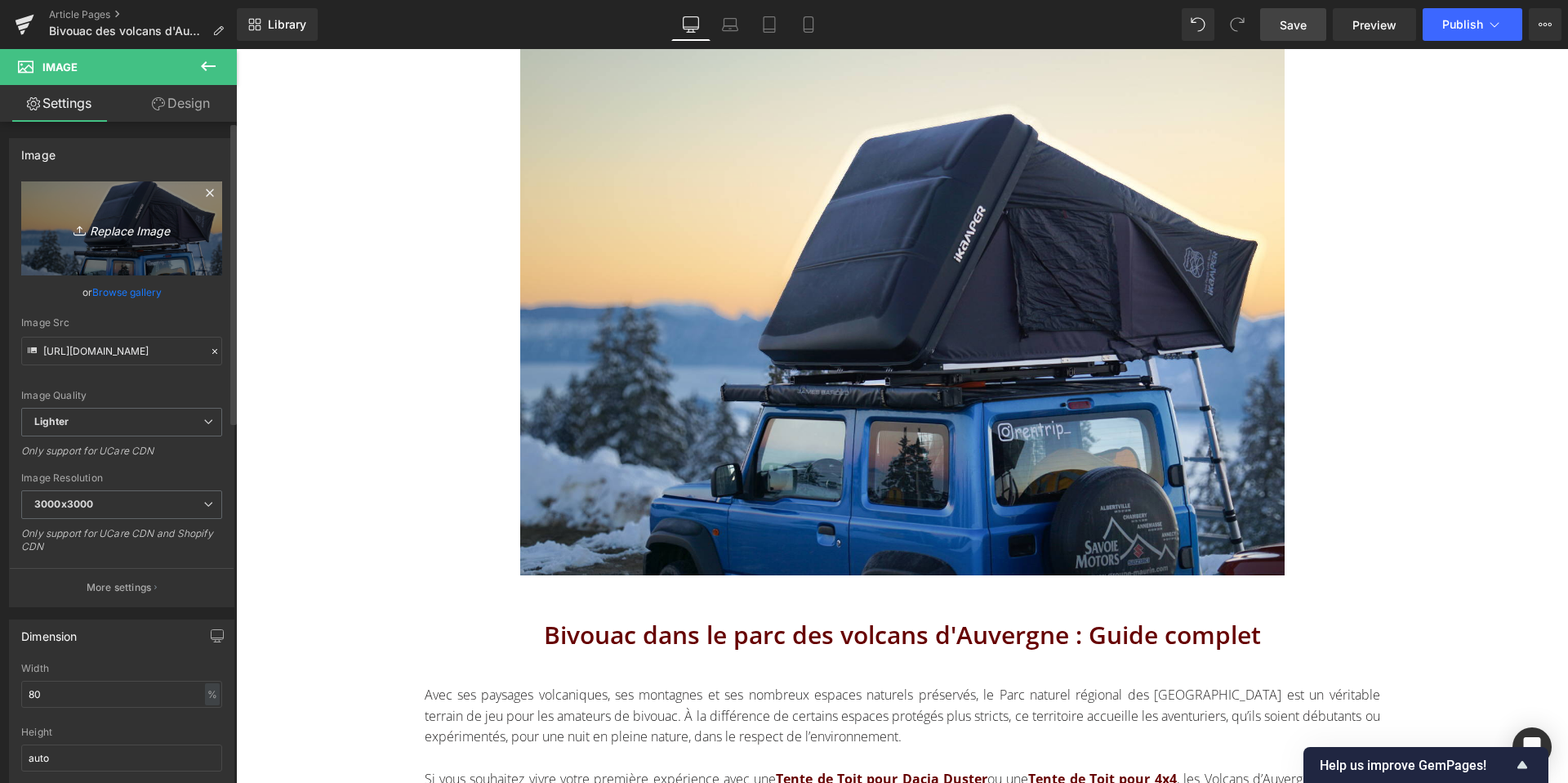
click at [123, 219] on icon "Replace Image" at bounding box center [121, 228] width 130 height 21
type input "C:\fakepath\Bivouac-Auvergne-Tente-iKamper.jpg"
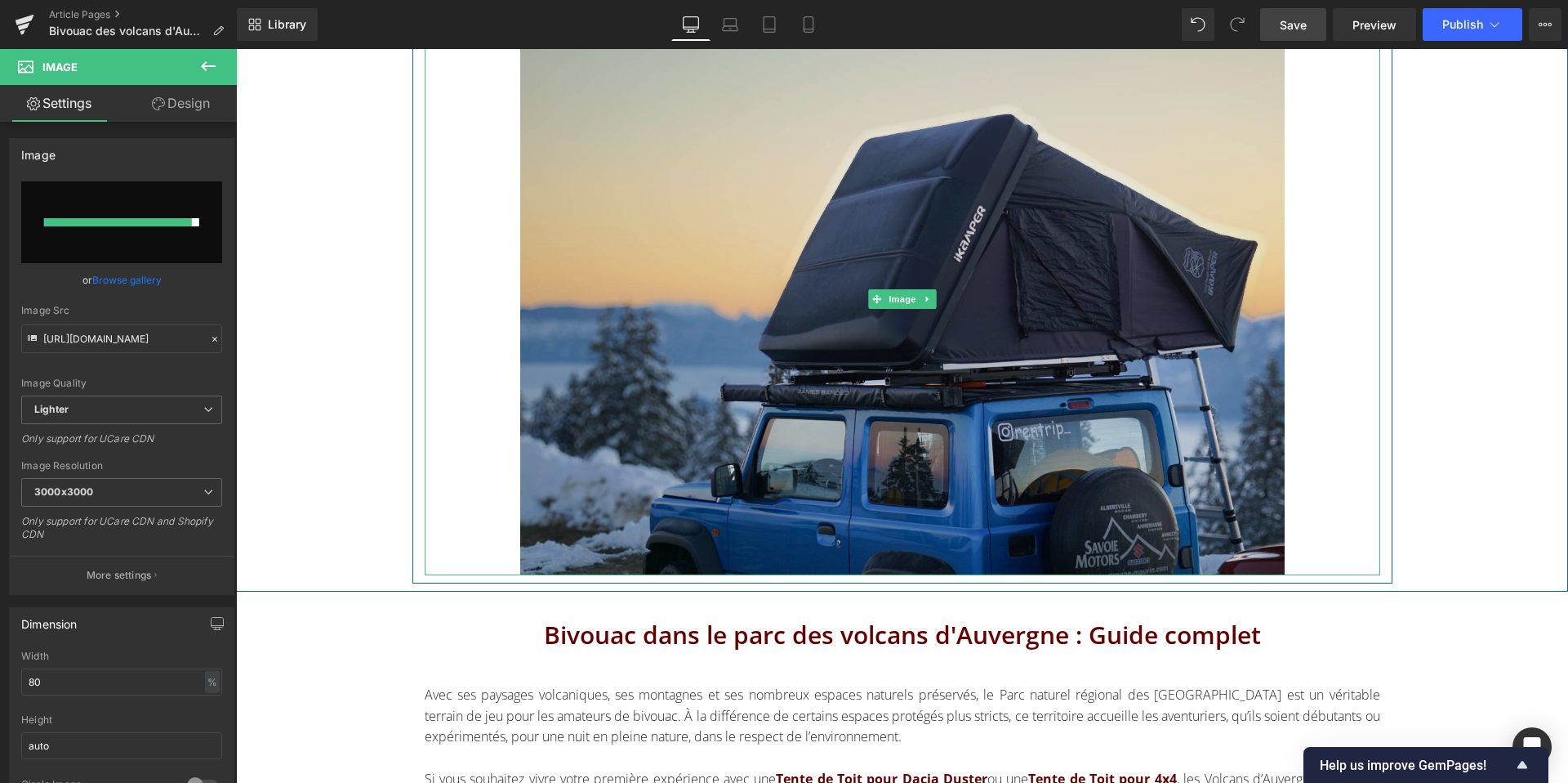
type input "https://ucarecdn.com/204ea6f4-865a-4f68-83f6-d097ce6d0c16/-/format/auto/-/previ…"
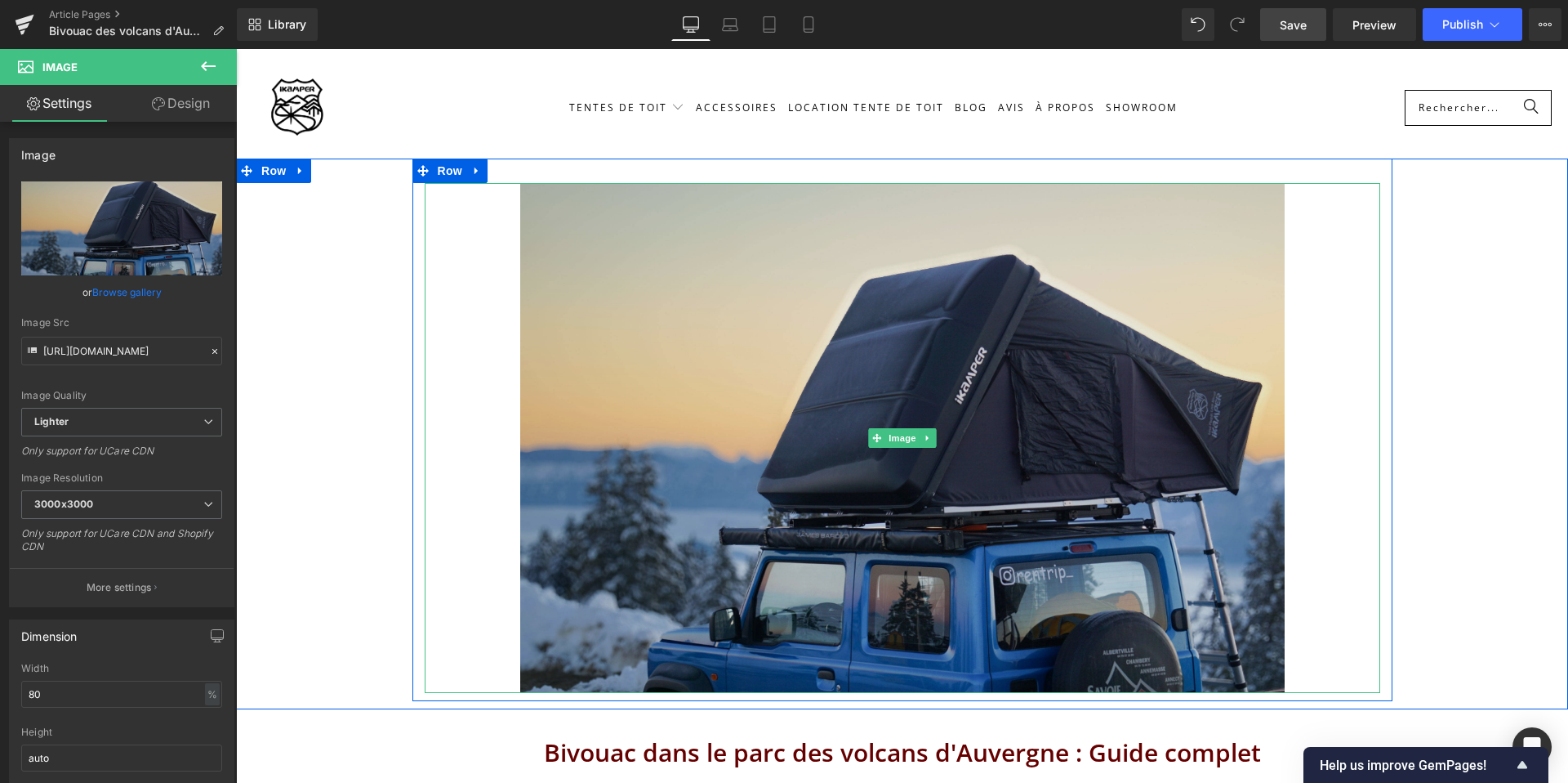
scroll to position [26, 0]
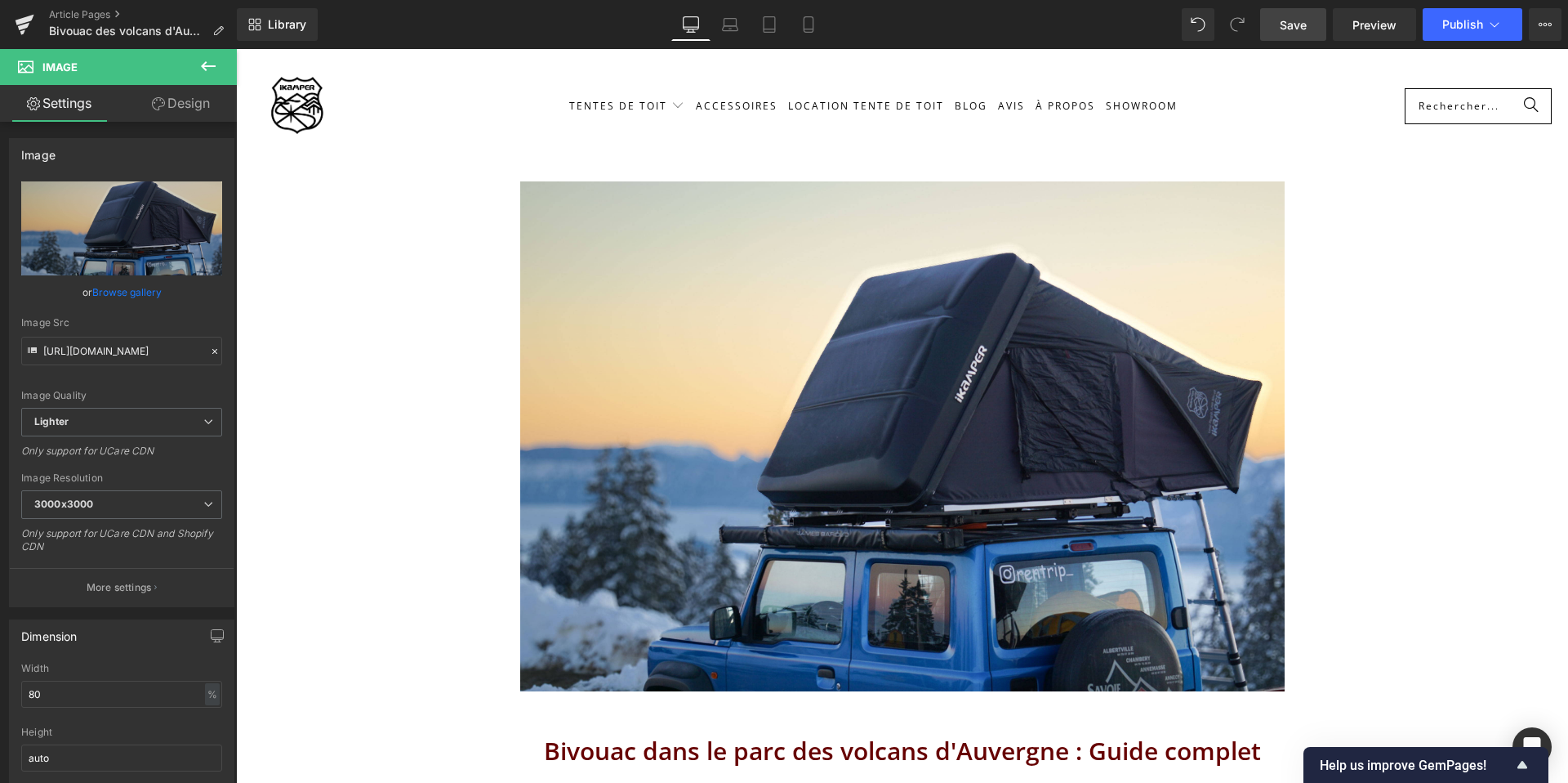
click at [1271, 21] on link "Save" at bounding box center [1293, 24] width 67 height 33
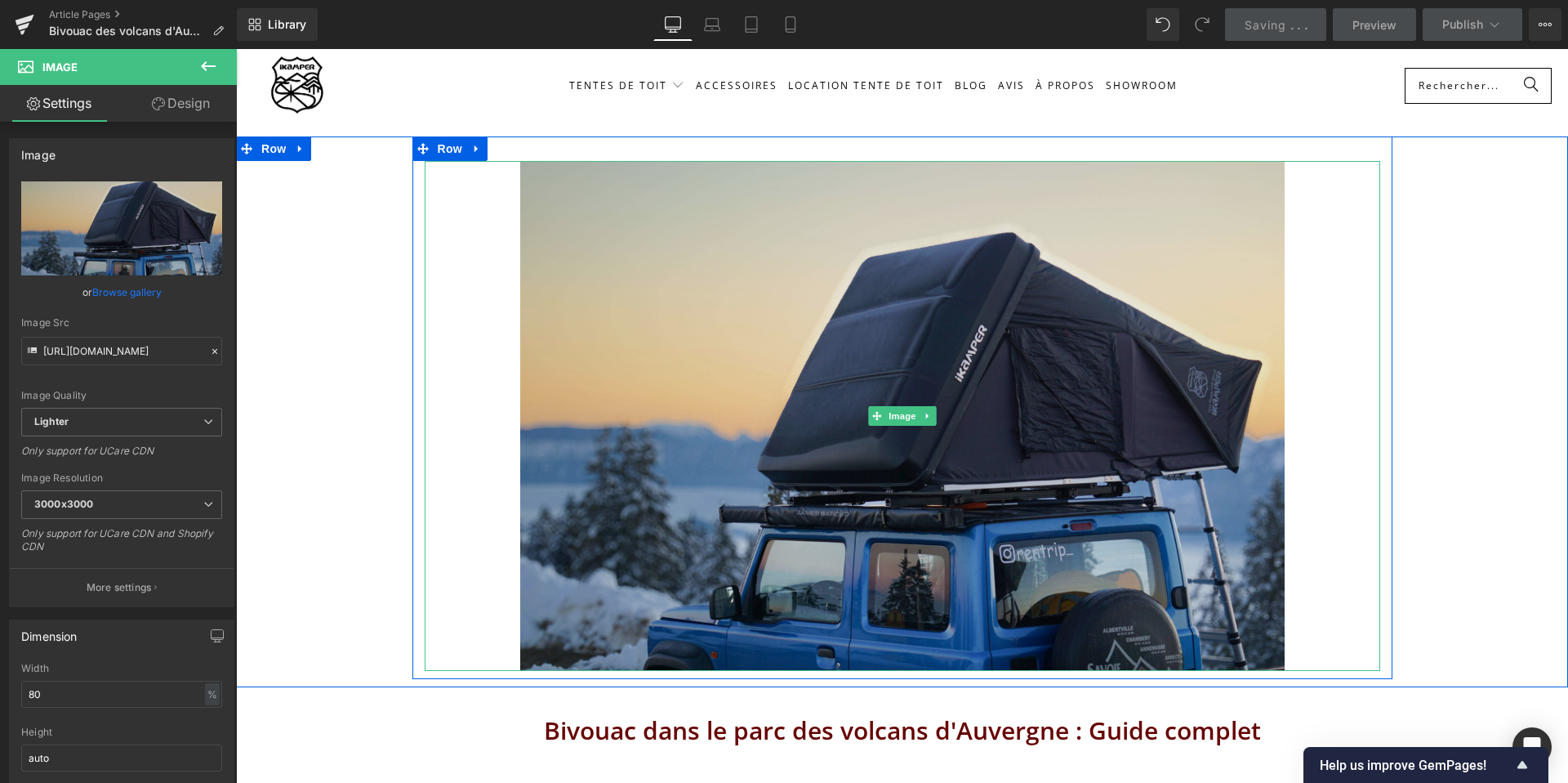
scroll to position [47, 0]
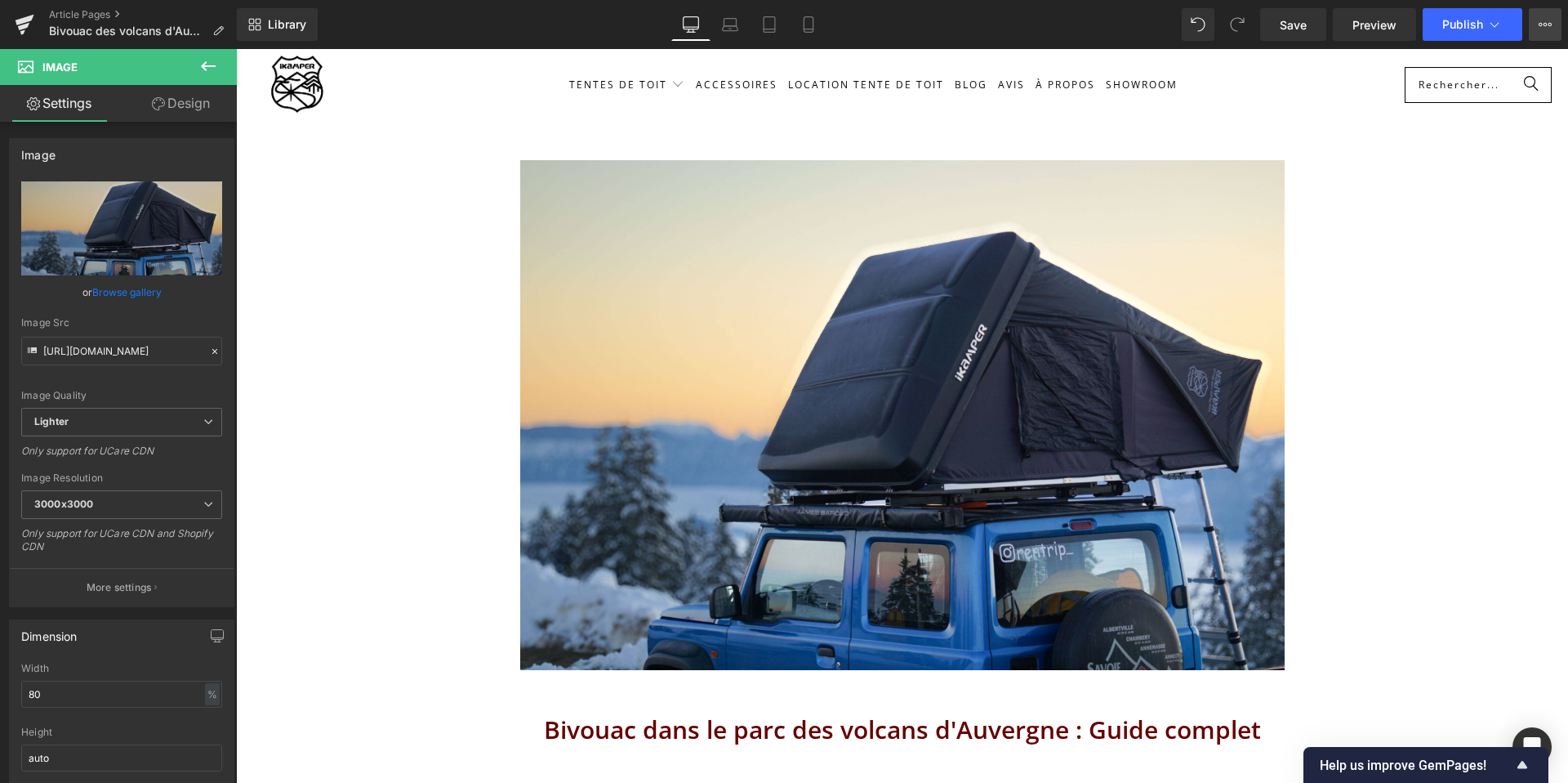
click at [1549, 32] on button "View Live Page View with current Template Save Template to Library Schedule Pub…" at bounding box center [1545, 24] width 33 height 33
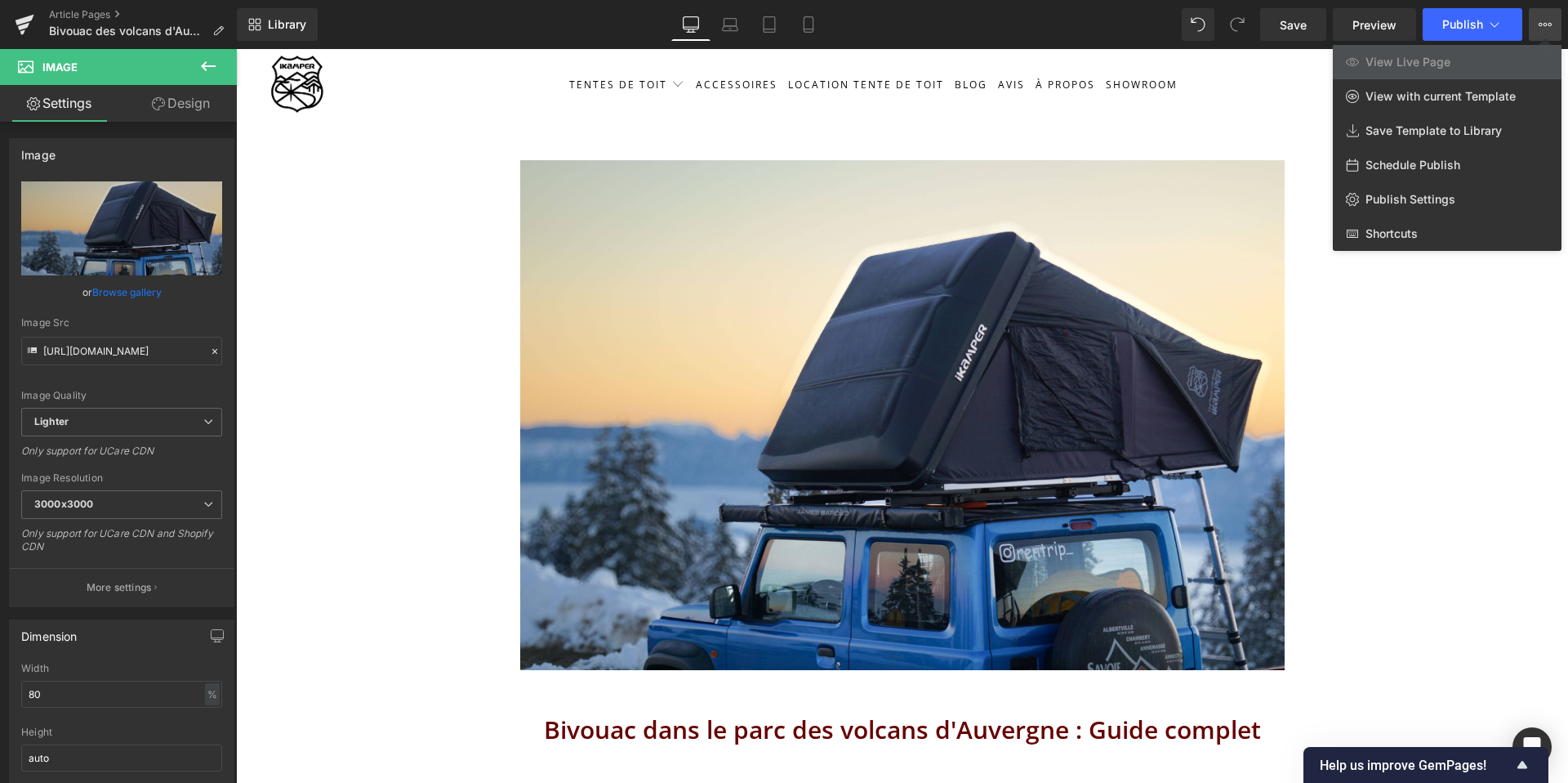
click at [1547, 20] on icon at bounding box center [1545, 24] width 13 height 13
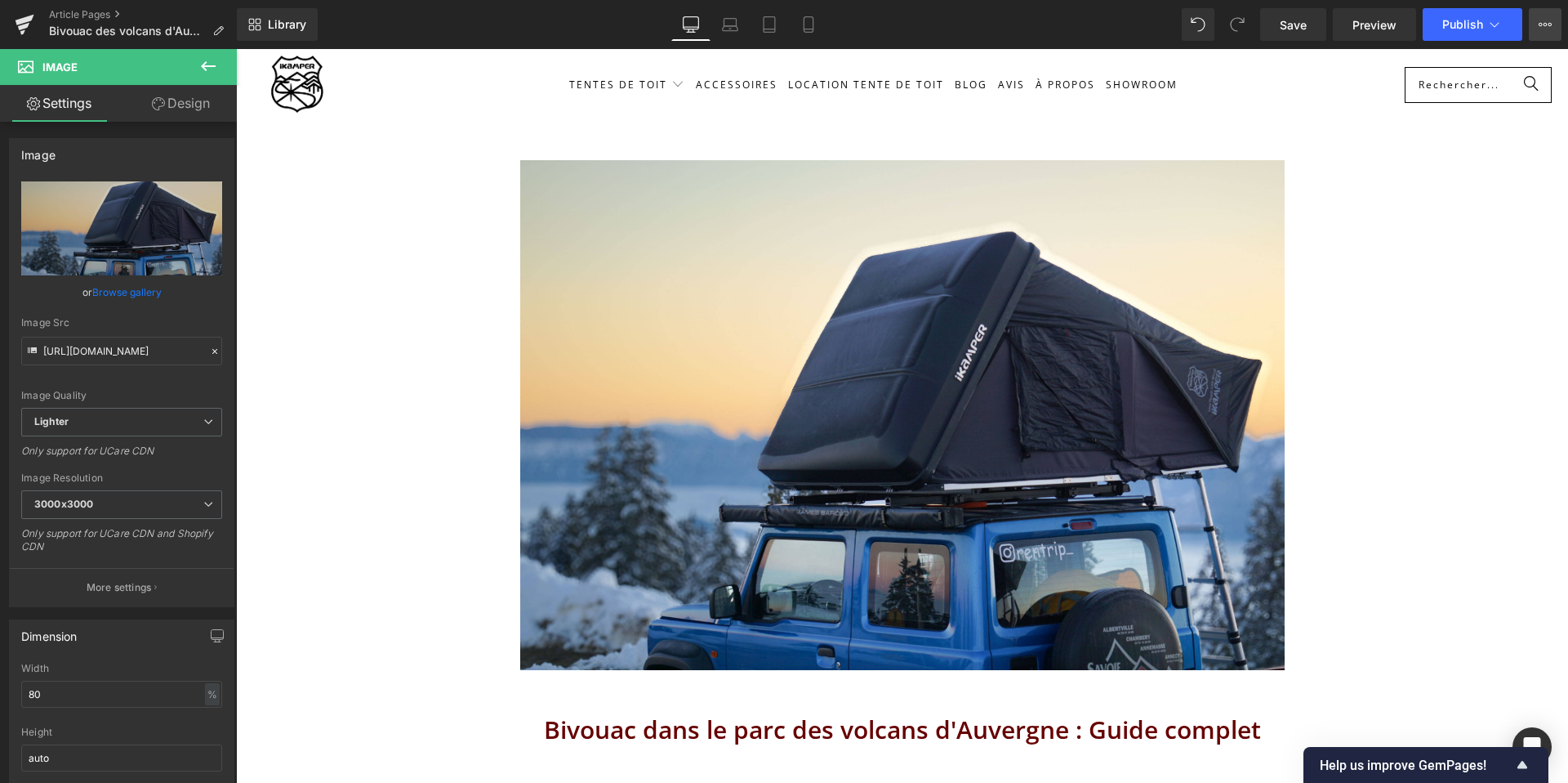
click at [1547, 20] on icon at bounding box center [1545, 24] width 13 height 13
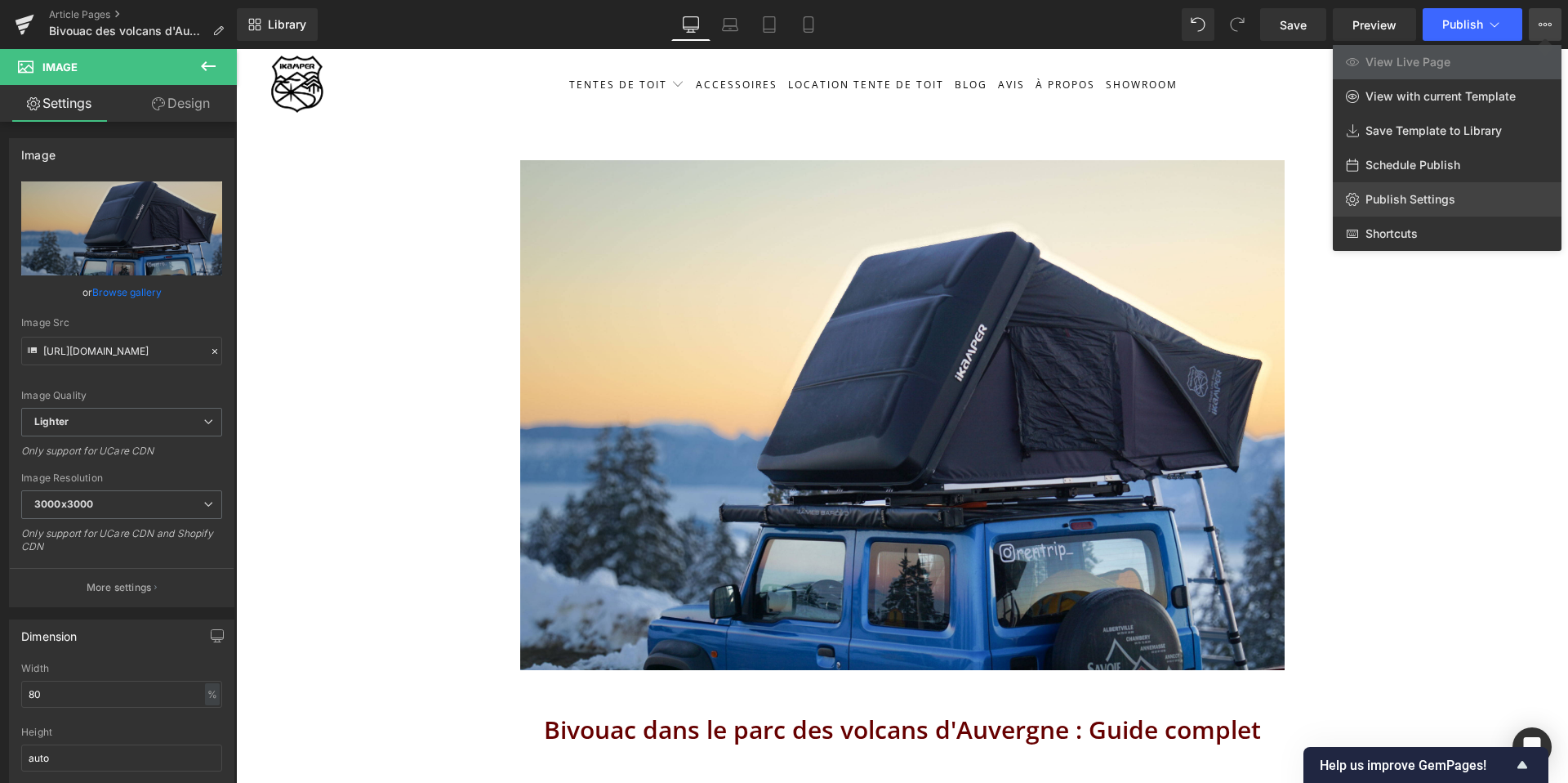
click at [1417, 211] on link "Publish Settings" at bounding box center [1448, 199] width 229 height 35
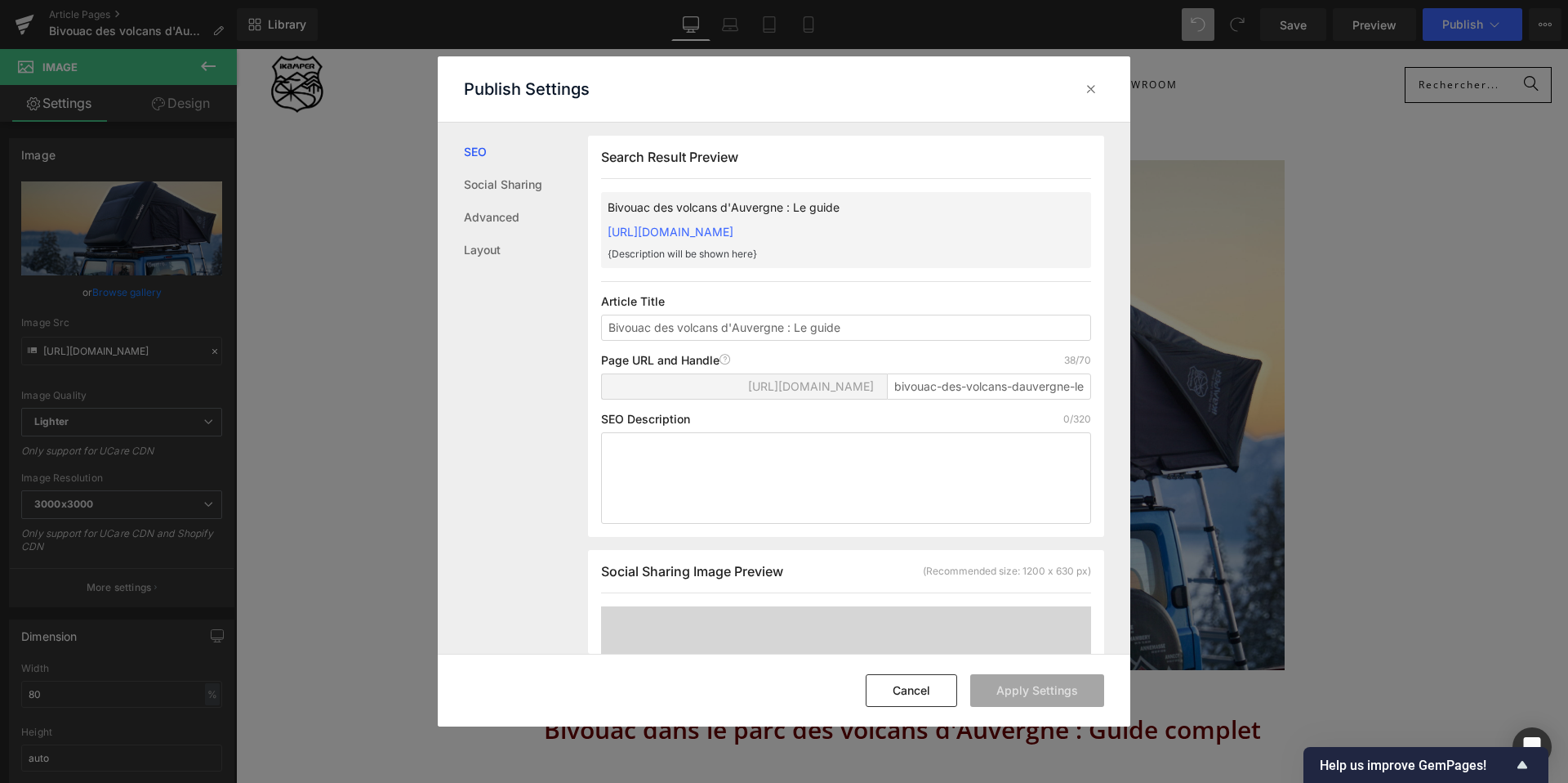
scroll to position [1, 0]
click at [739, 340] on input "Bivouac des volcans d'Auvergne : Le guide" at bounding box center [846, 327] width 490 height 26
click at [712, 500] on textarea at bounding box center [846, 477] width 490 height 91
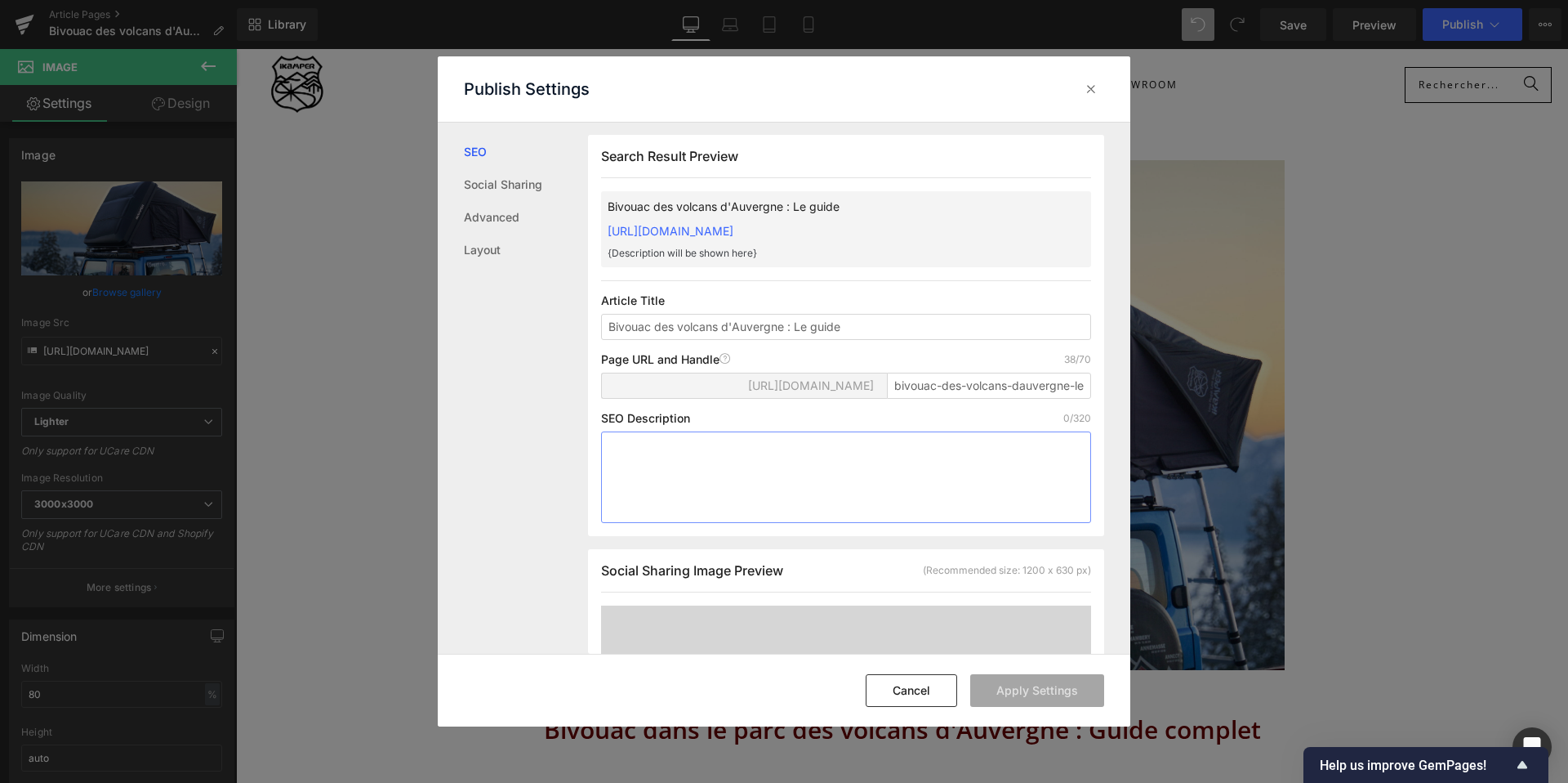
paste textarea "Découvrez les meilleurs spots pour bivouaquer dans les volcans d'Auvergne. Prof…"
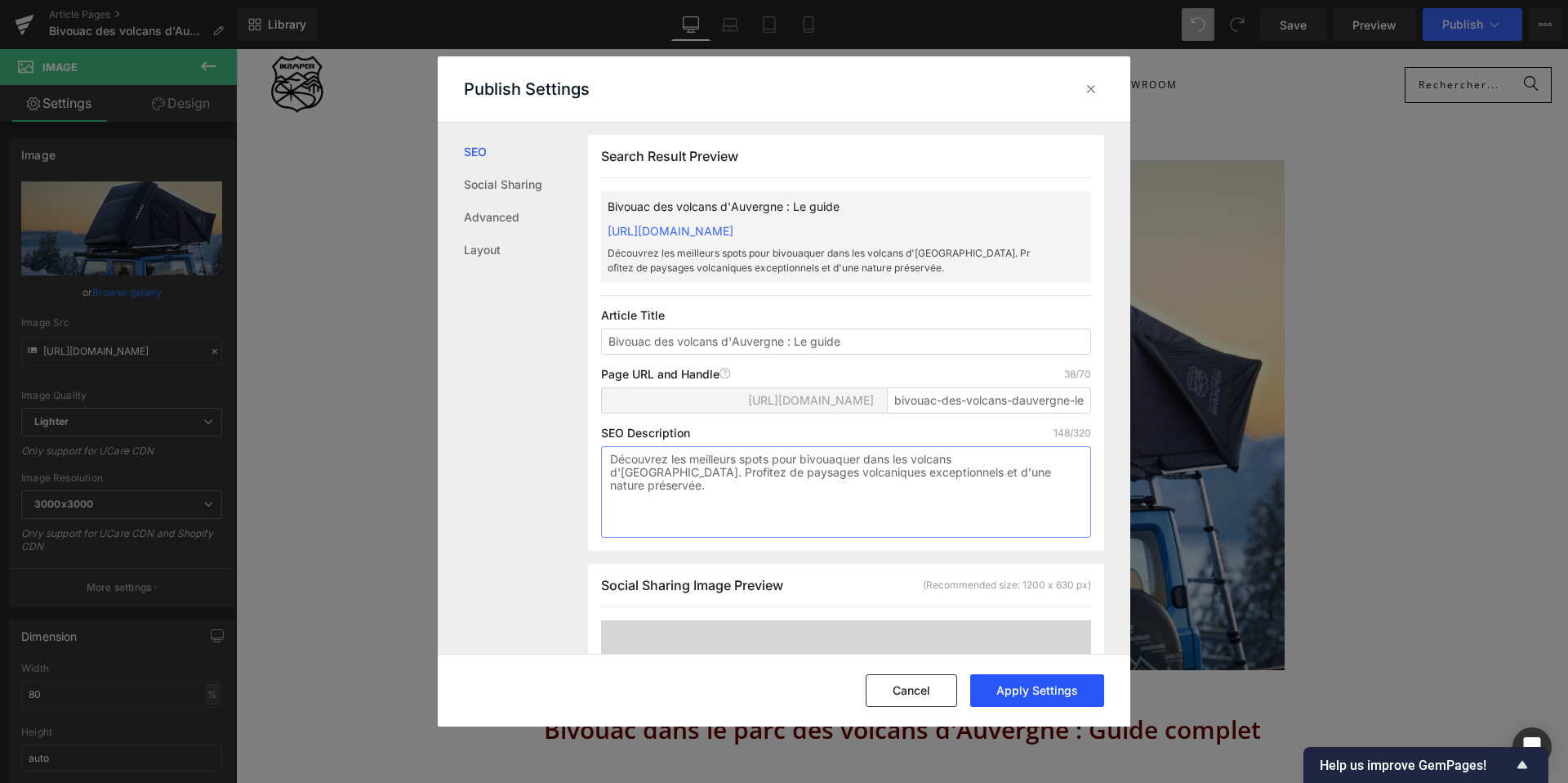
type textarea "Découvrez les meilleurs spots pour bivouaquer dans les volcans d'Auvergne. Prof…"
click at [1040, 680] on button "Apply Settings" at bounding box center [1037, 690] width 134 height 33
click at [1097, 92] on icon at bounding box center [1090, 88] width 16 height 16
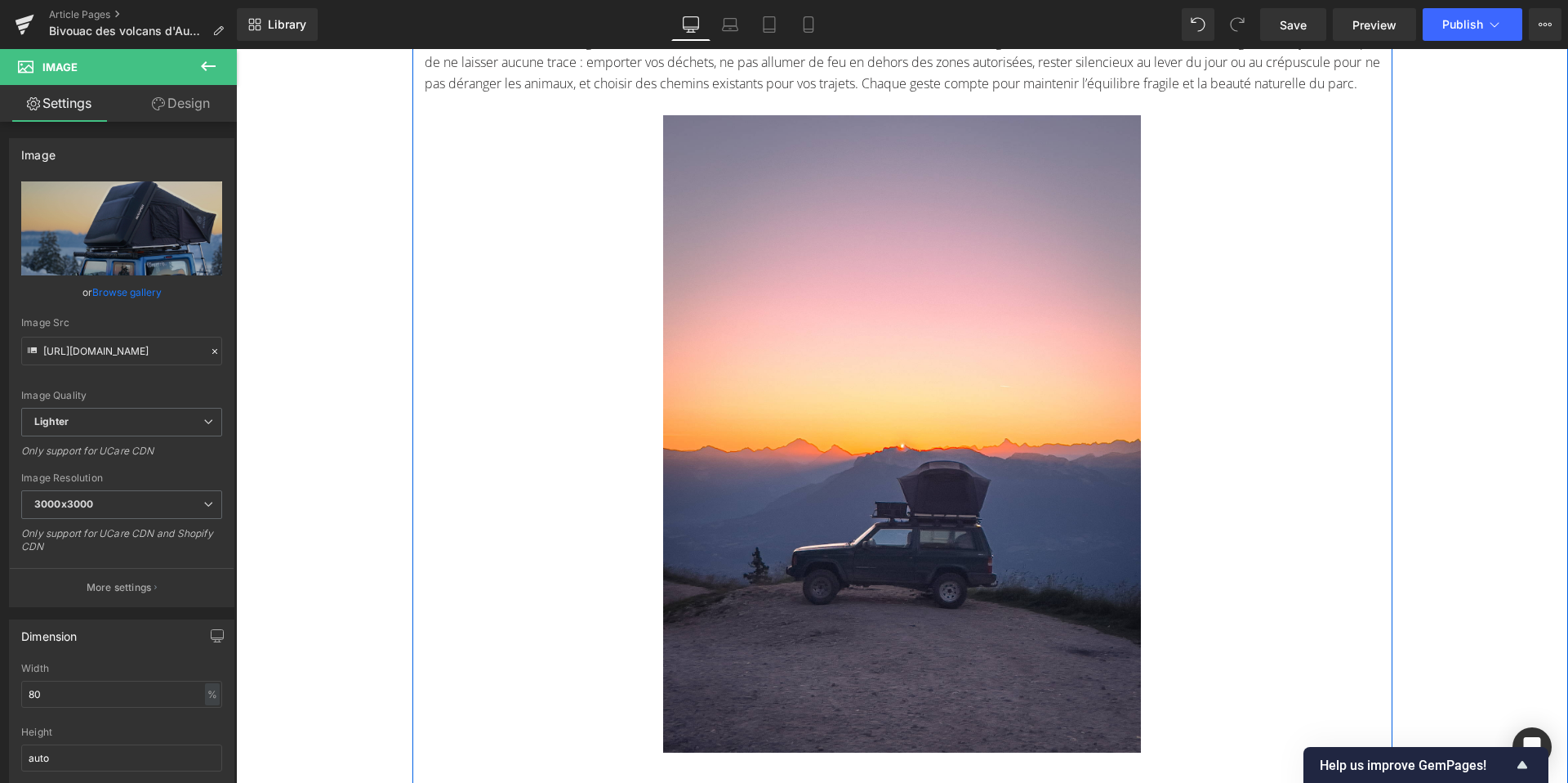
scroll to position [2473, 0]
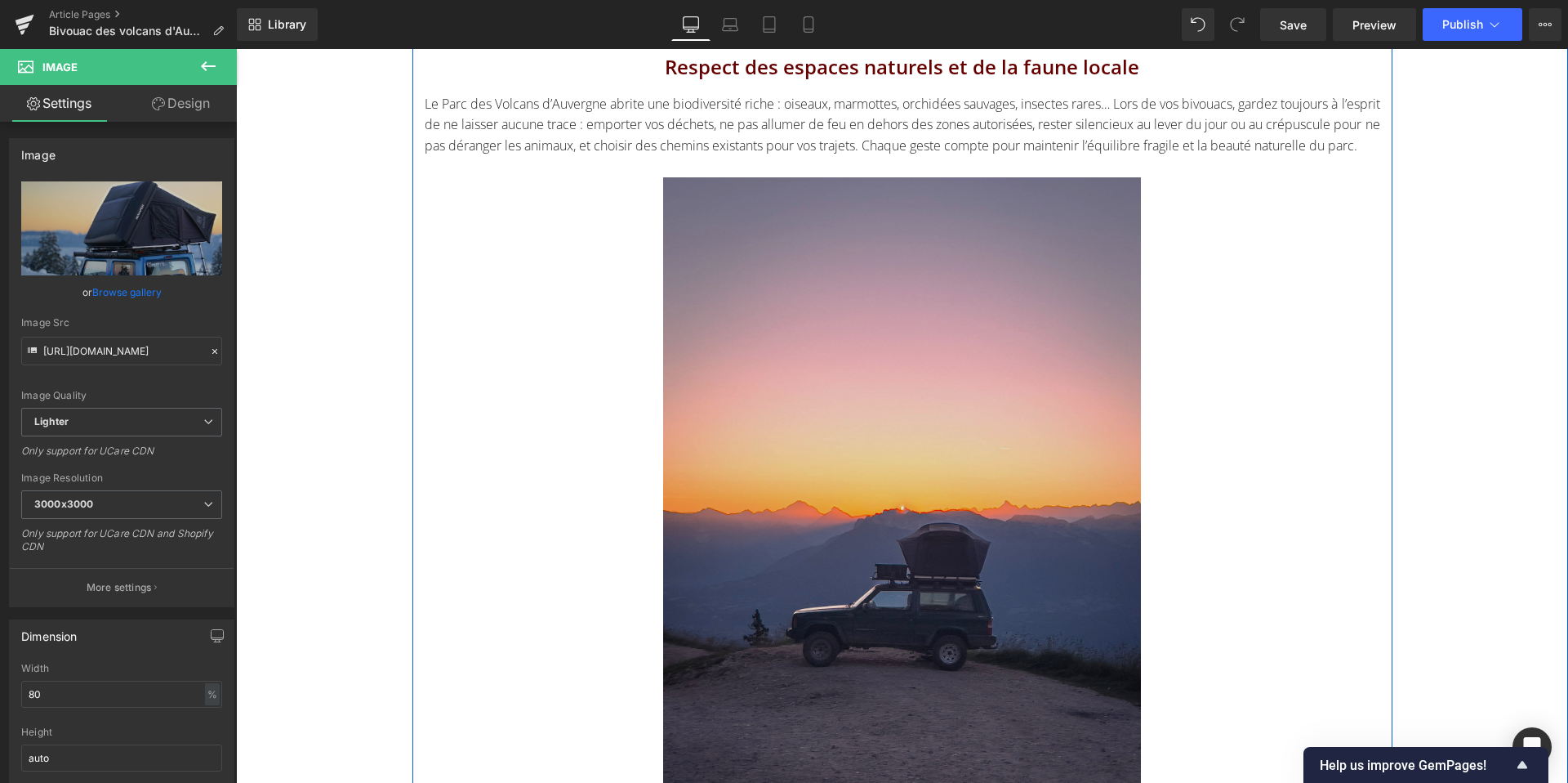
click at [814, 429] on img at bounding box center [902, 496] width 478 height 637
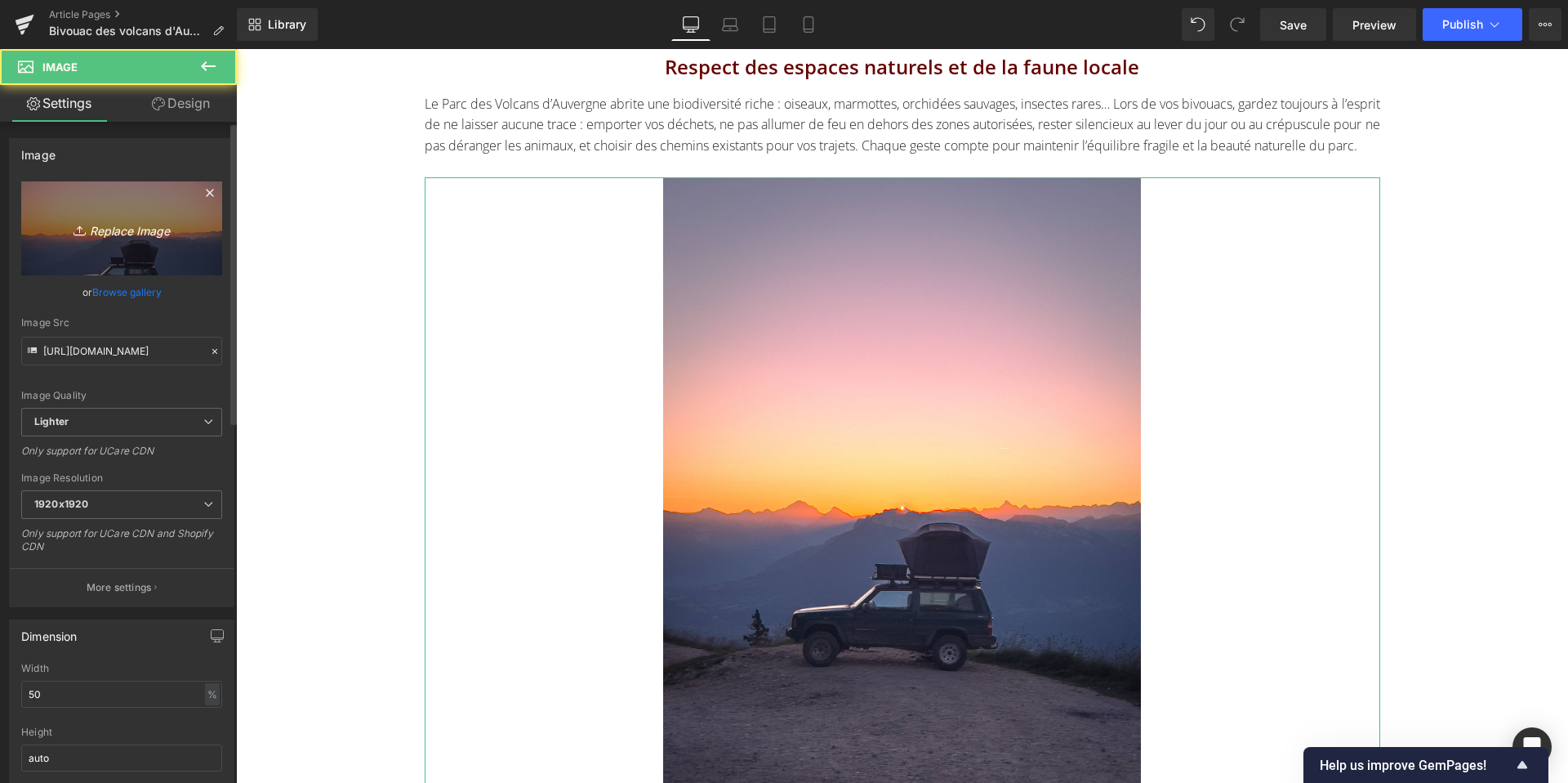
click at [129, 225] on icon "Replace Image" at bounding box center [121, 228] width 130 height 21
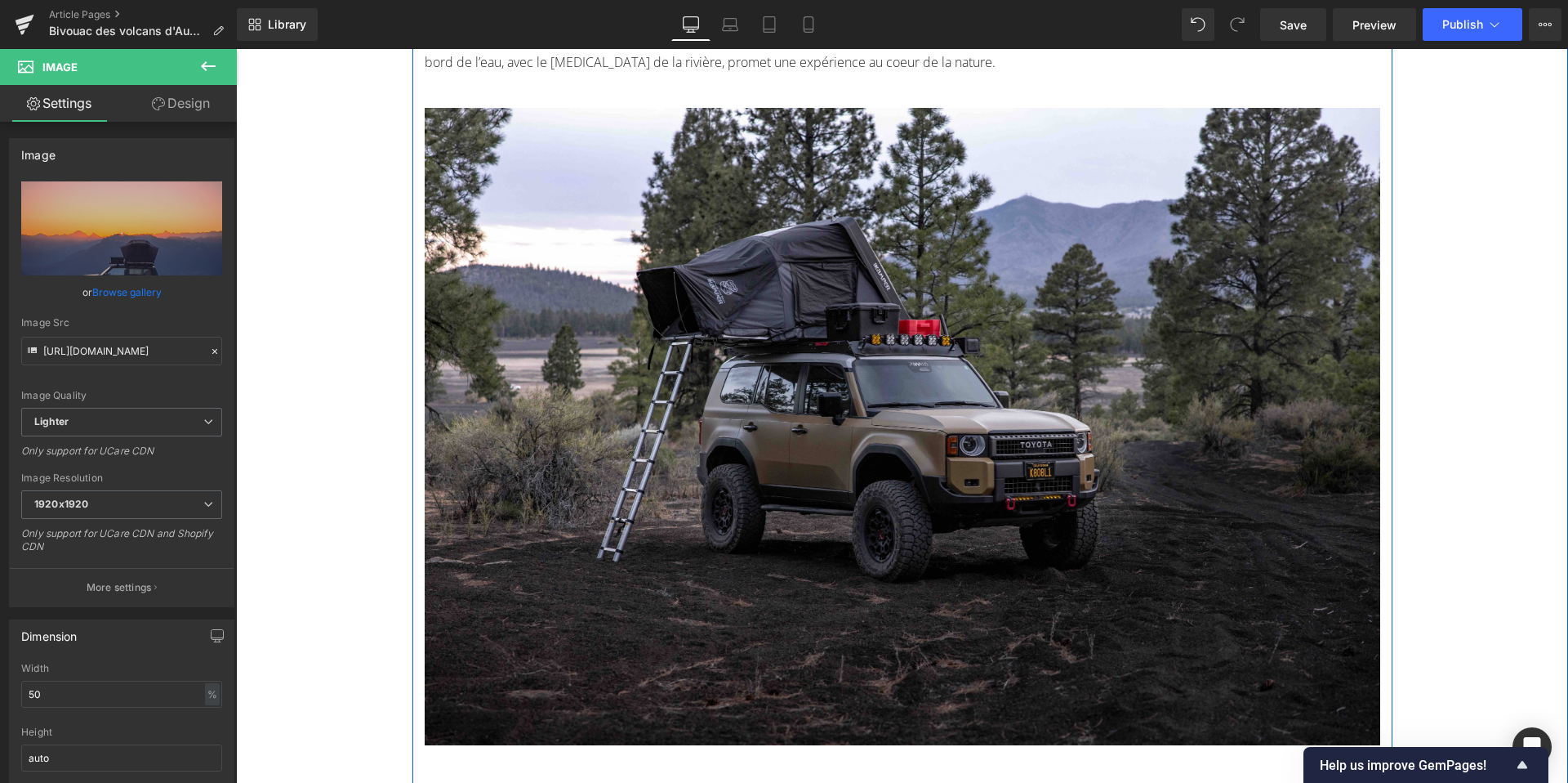
scroll to position [936, 0]
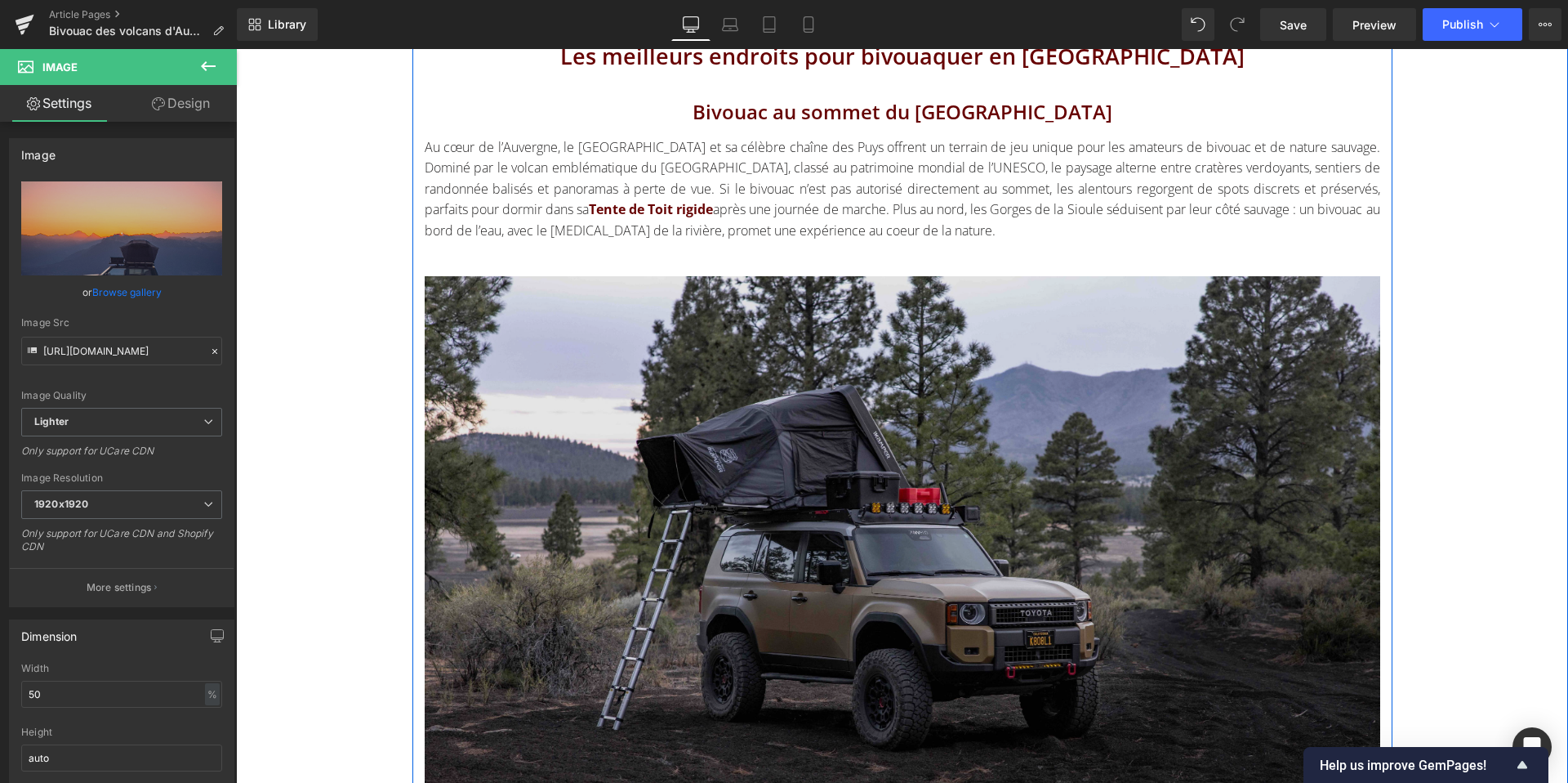
click at [741, 428] on img at bounding box center [903, 577] width 955 height 671
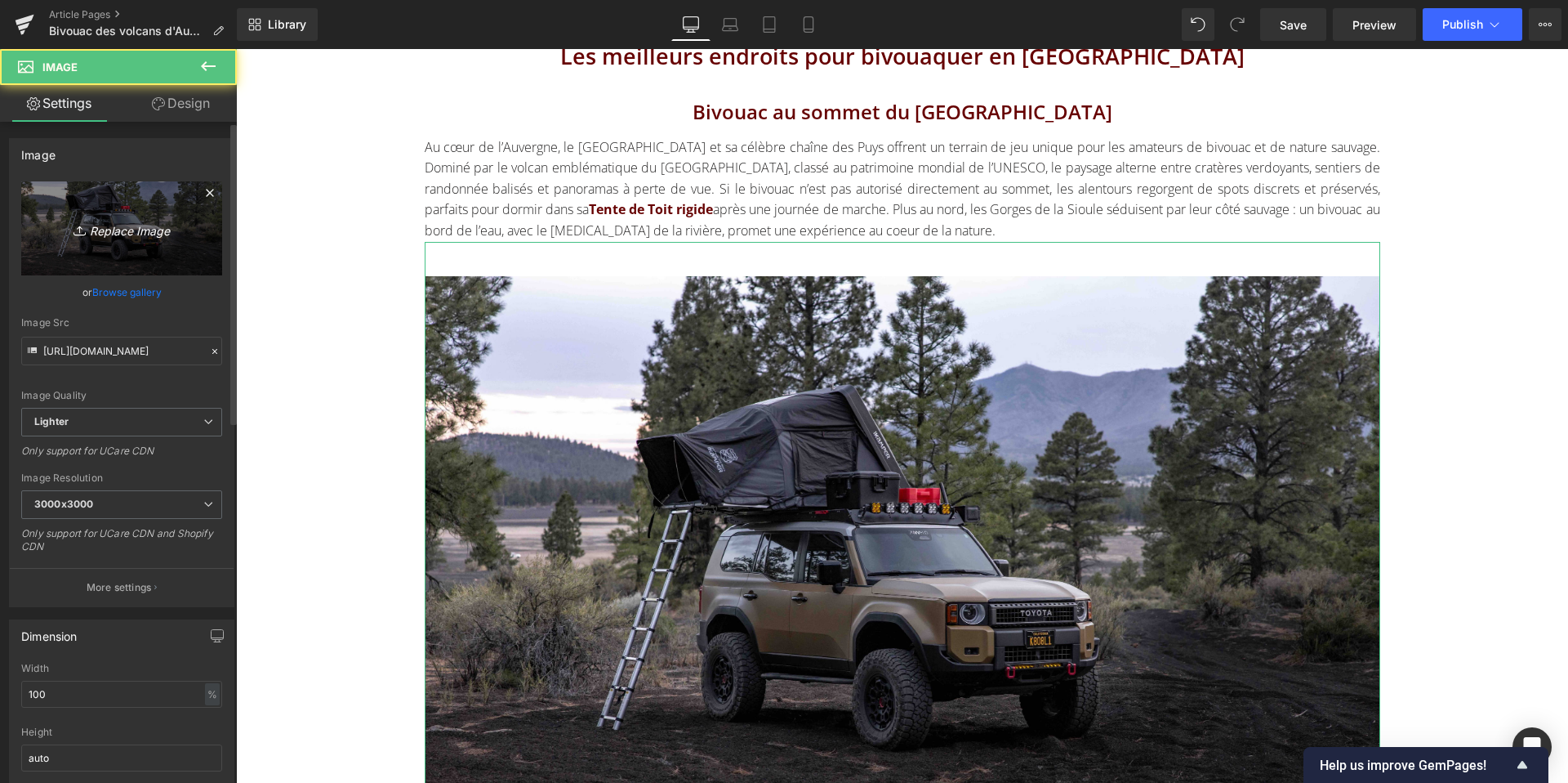
click at [123, 220] on icon "Replace Image" at bounding box center [121, 228] width 130 height 21
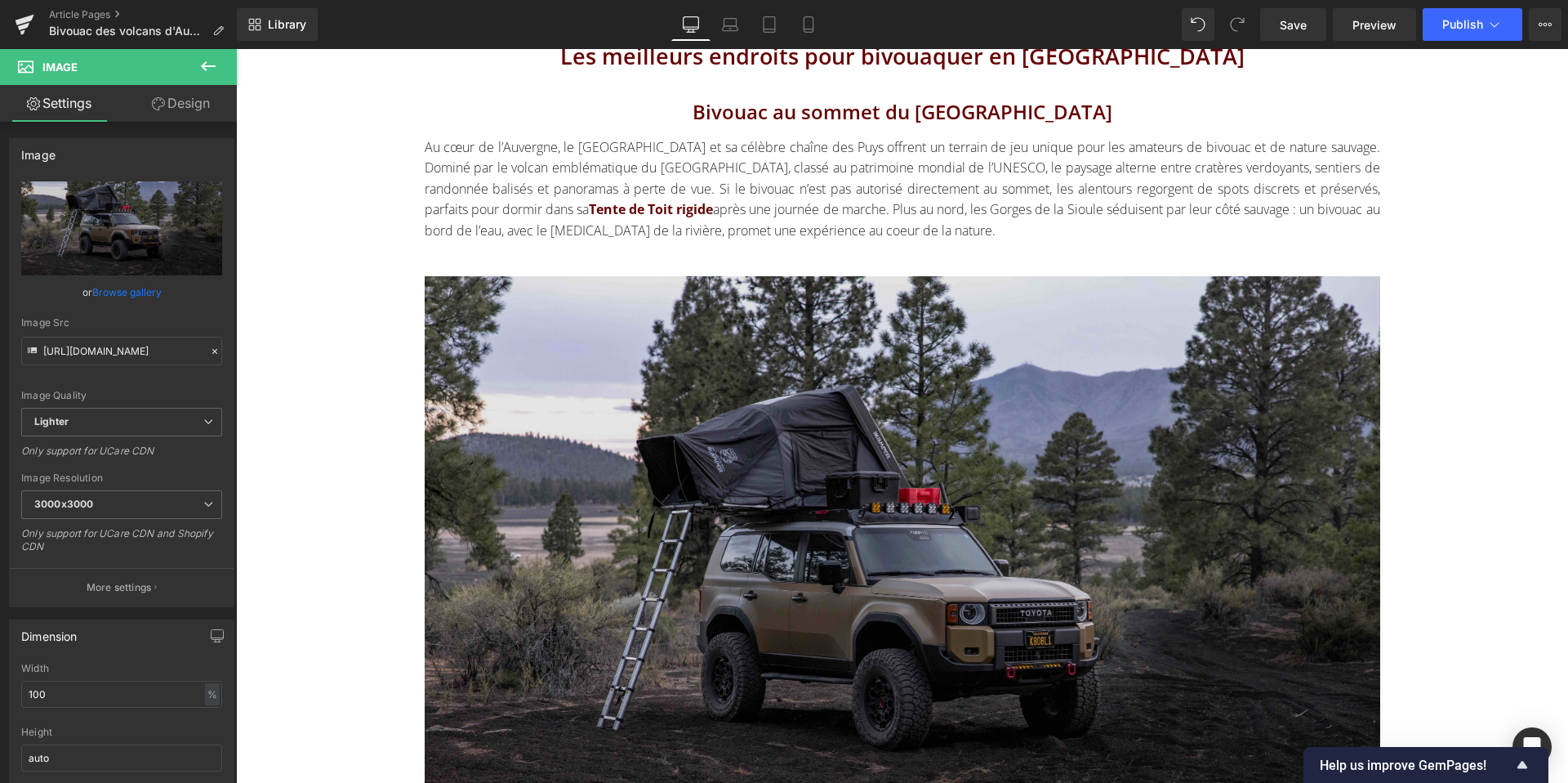
type input "C:\fakepath\RT24-6.jpeg"
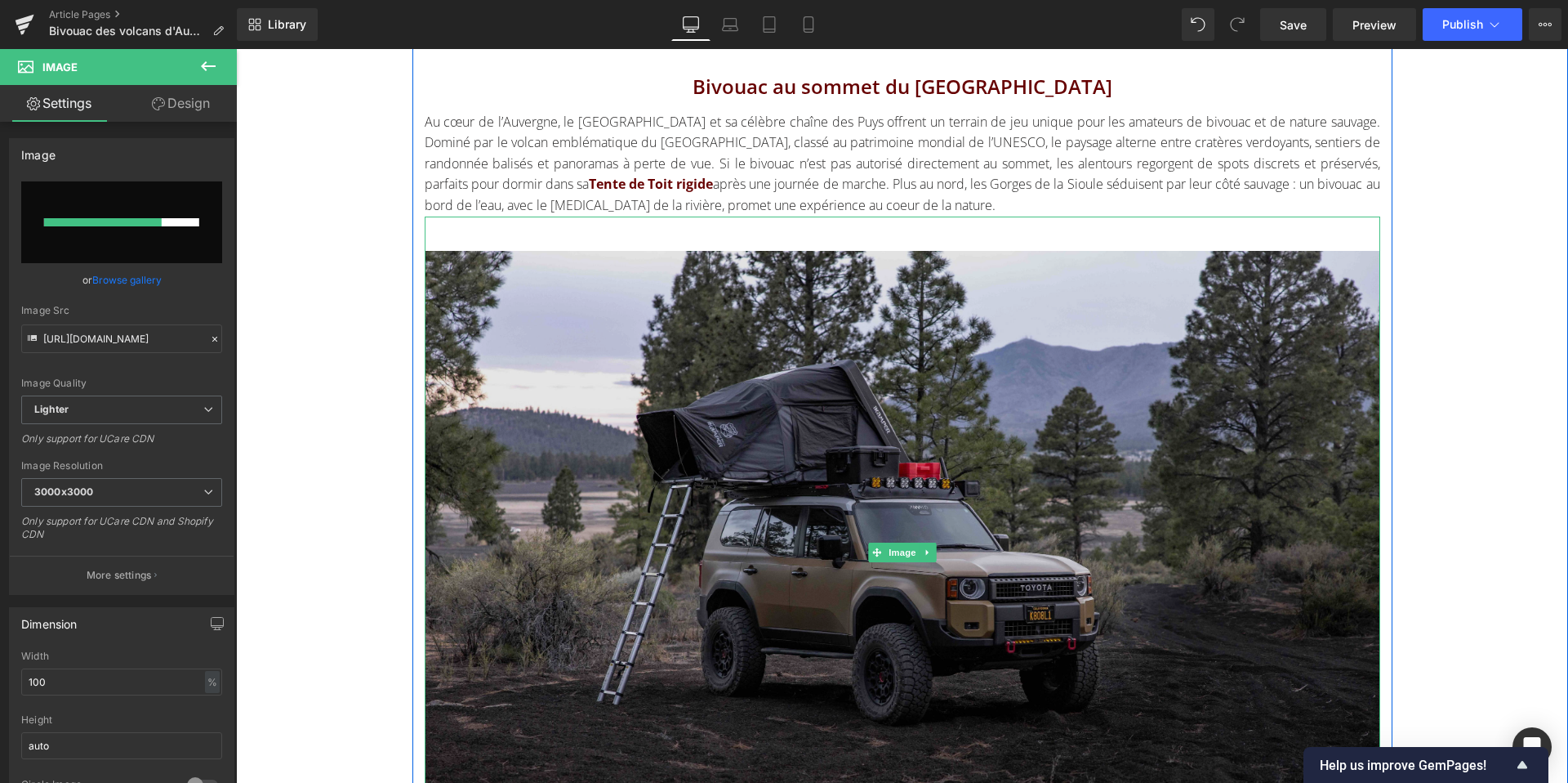
scroll to position [969, 0]
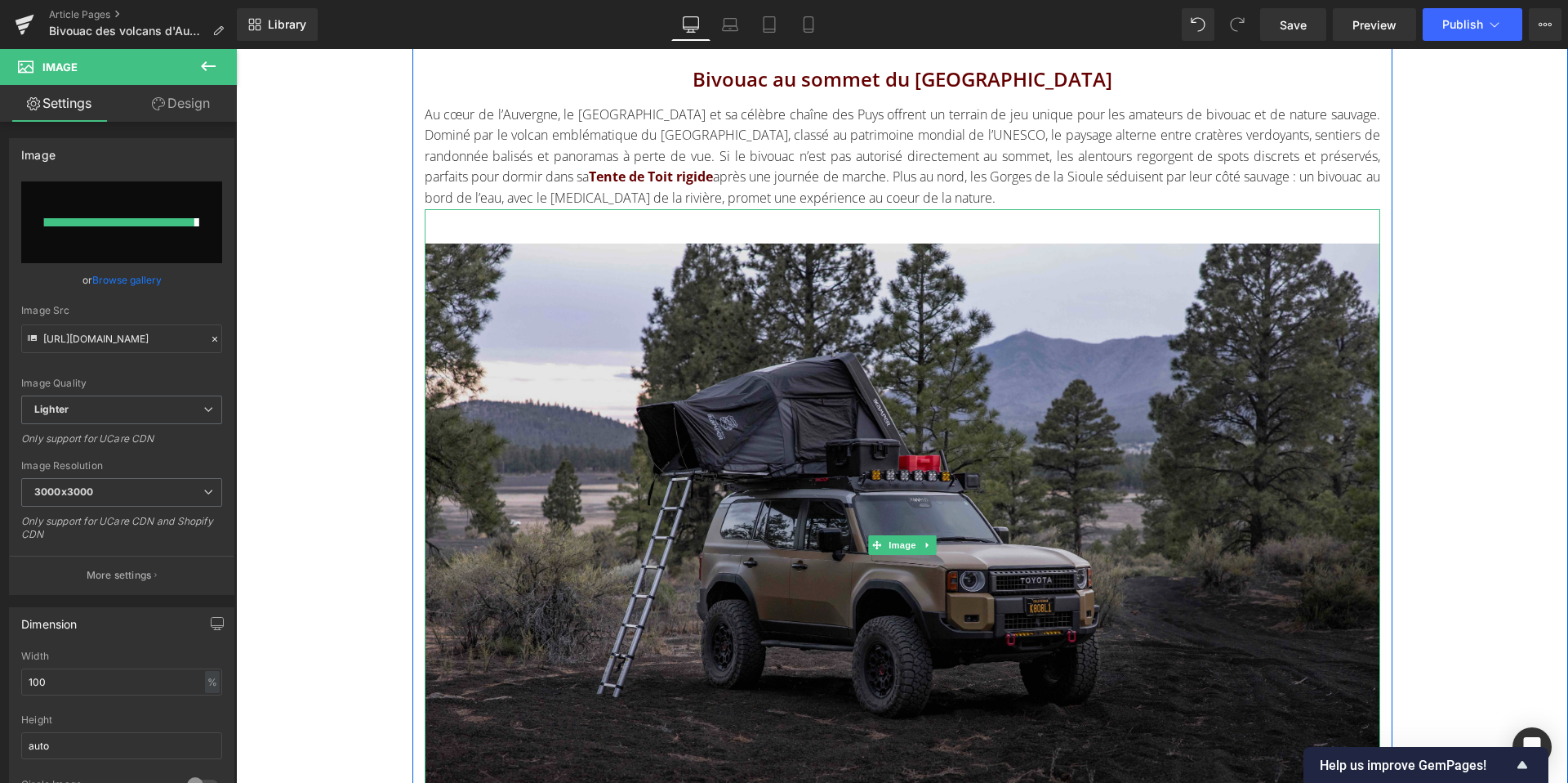
type input "https://ucarecdn.com/ed39f966-c7fb-457d-962c-d11eaabb5452/-/format/auto/-/previ…"
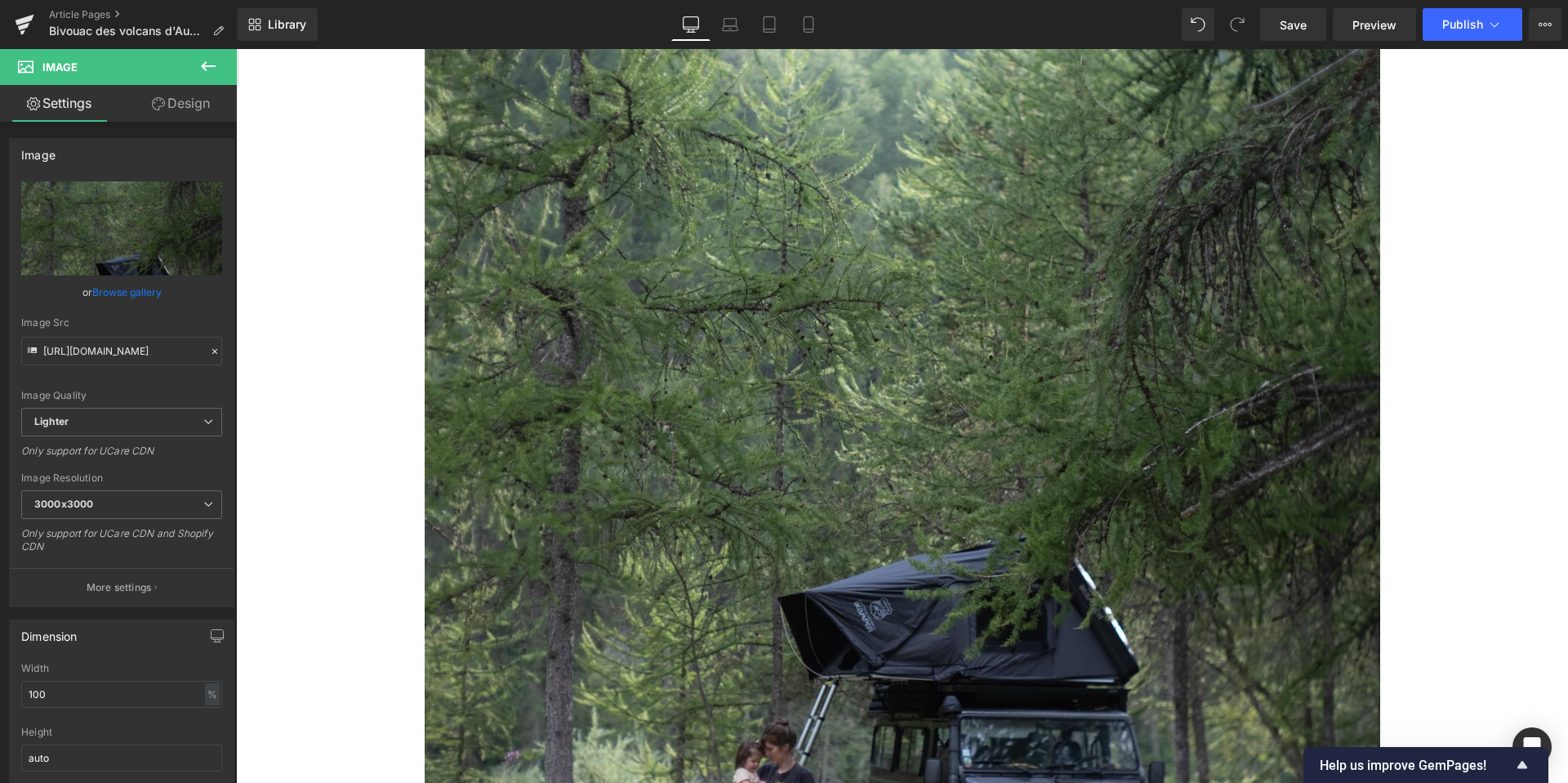
scroll to position [1484, 0]
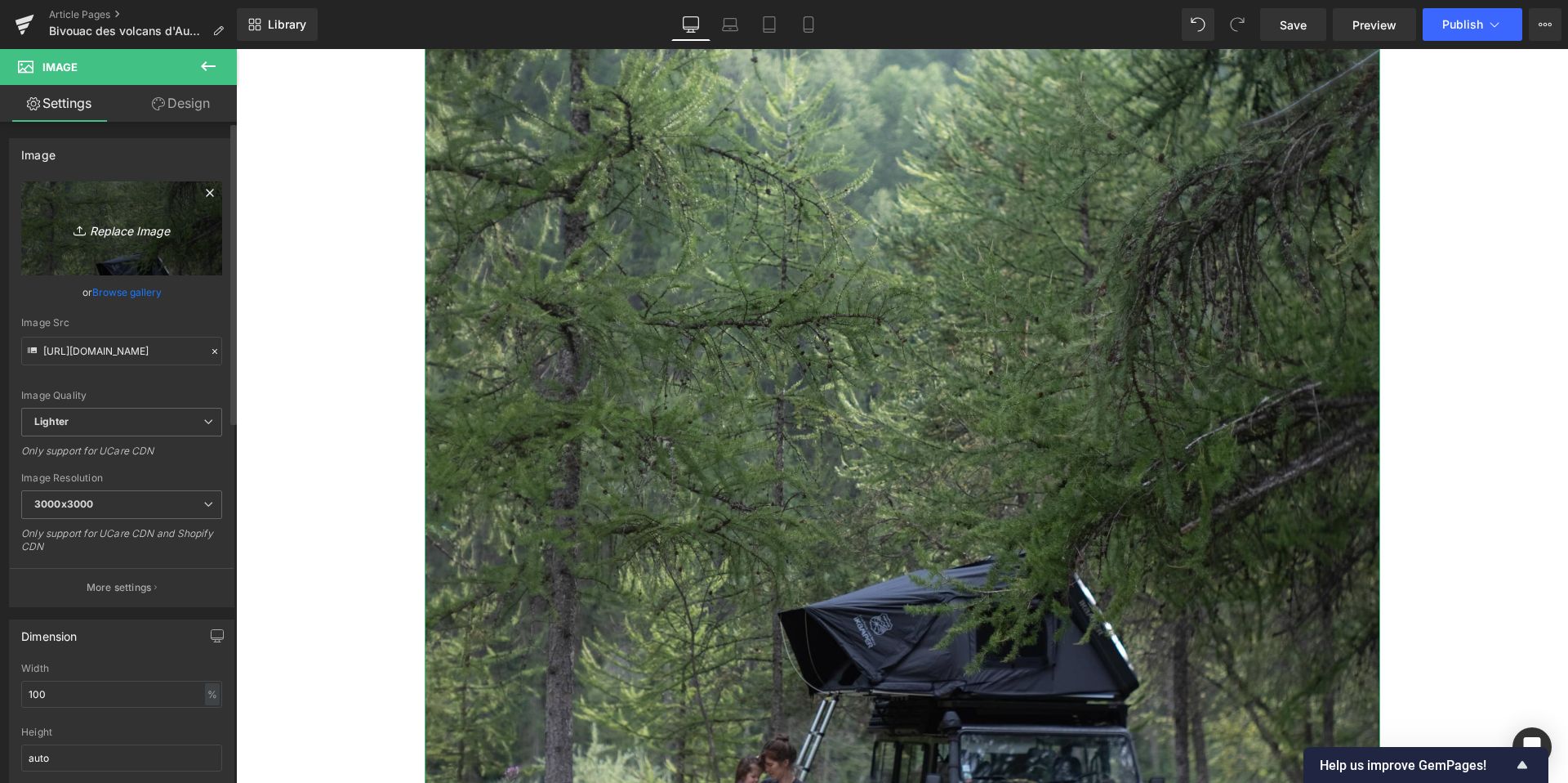
click at [102, 247] on link "Replace Image" at bounding box center [122, 228] width 201 height 94
type input "C:\fakepath\Bivouac-Auvergne-Tente-iKamper-2.jpg"
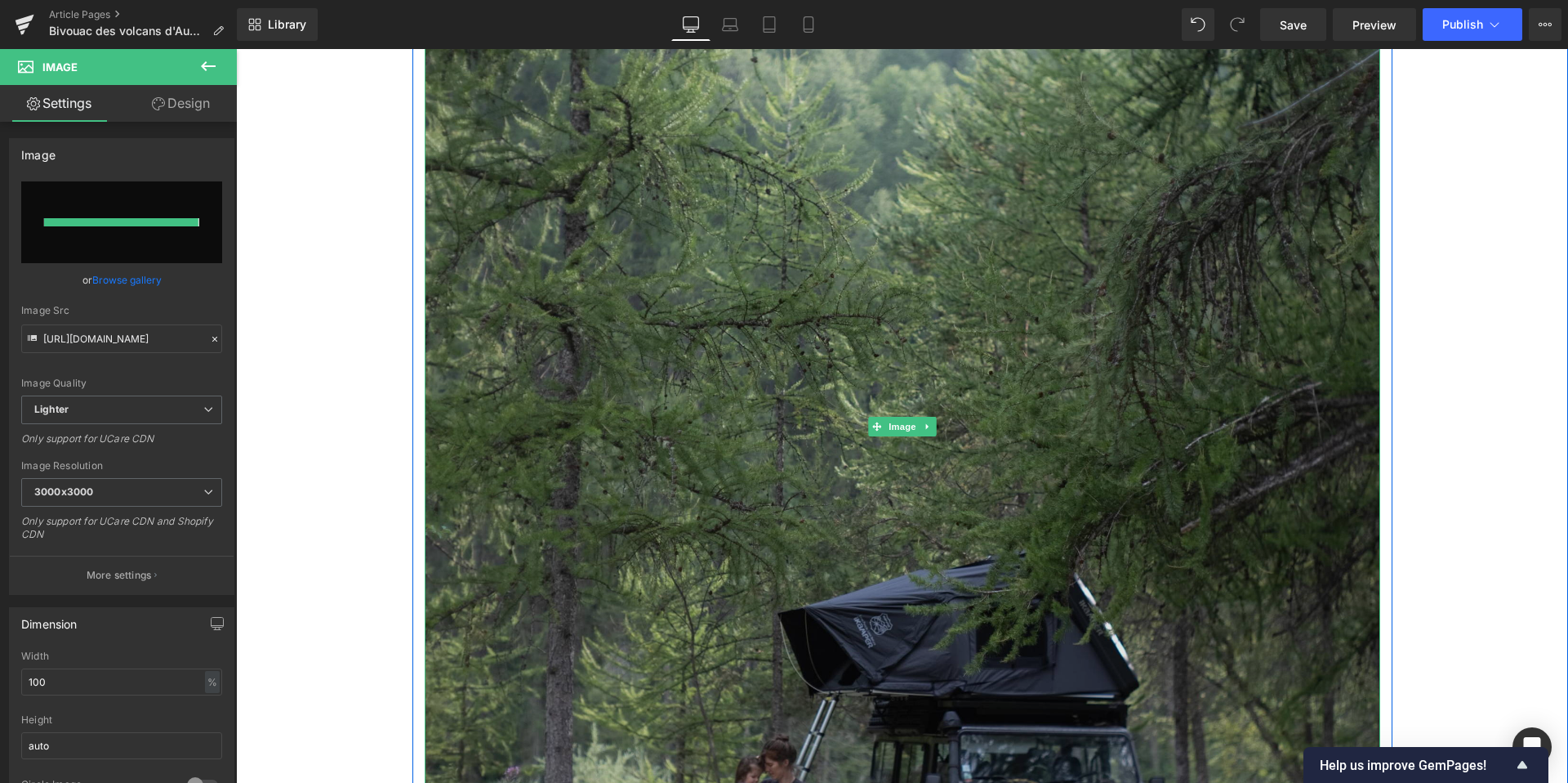
type input "https://ucarecdn.com/c6ee0a8e-29d9-4e65-acfc-b16f85dc8784/-/format/auto/-/previ…"
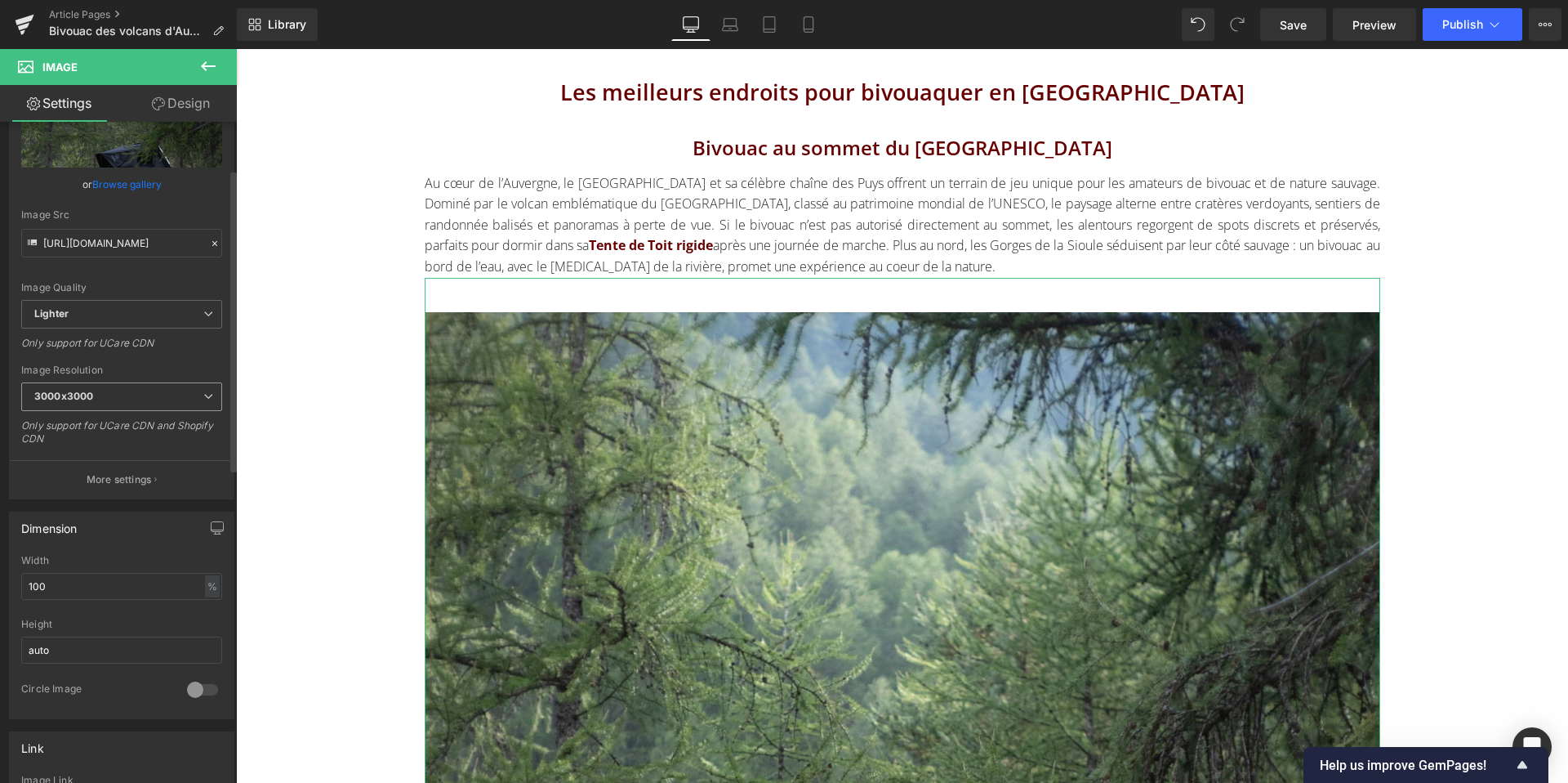
scroll to position [128, 0]
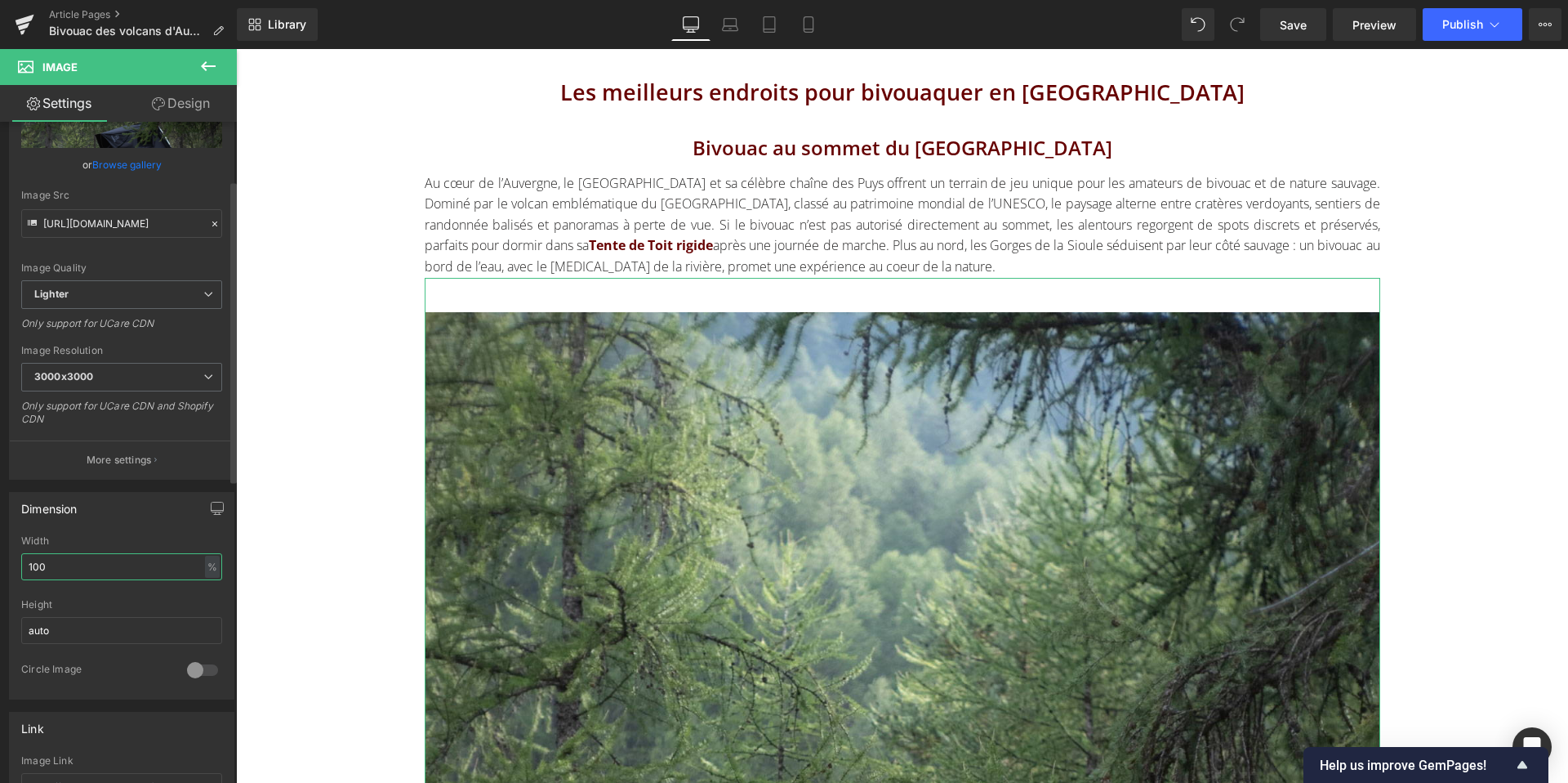
click at [181, 575] on input "100" at bounding box center [122, 566] width 201 height 27
type input "1"
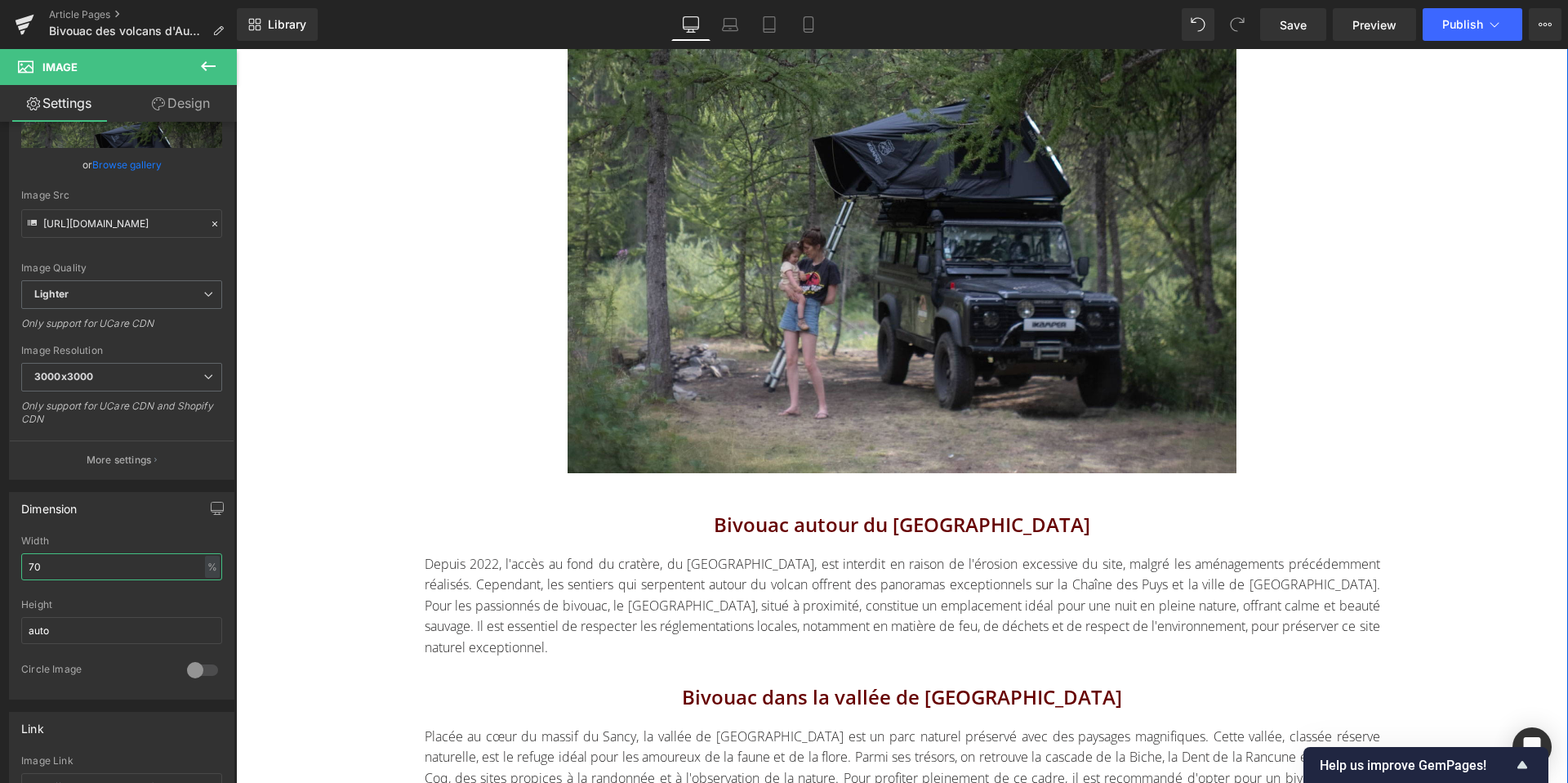
scroll to position [1453, 0]
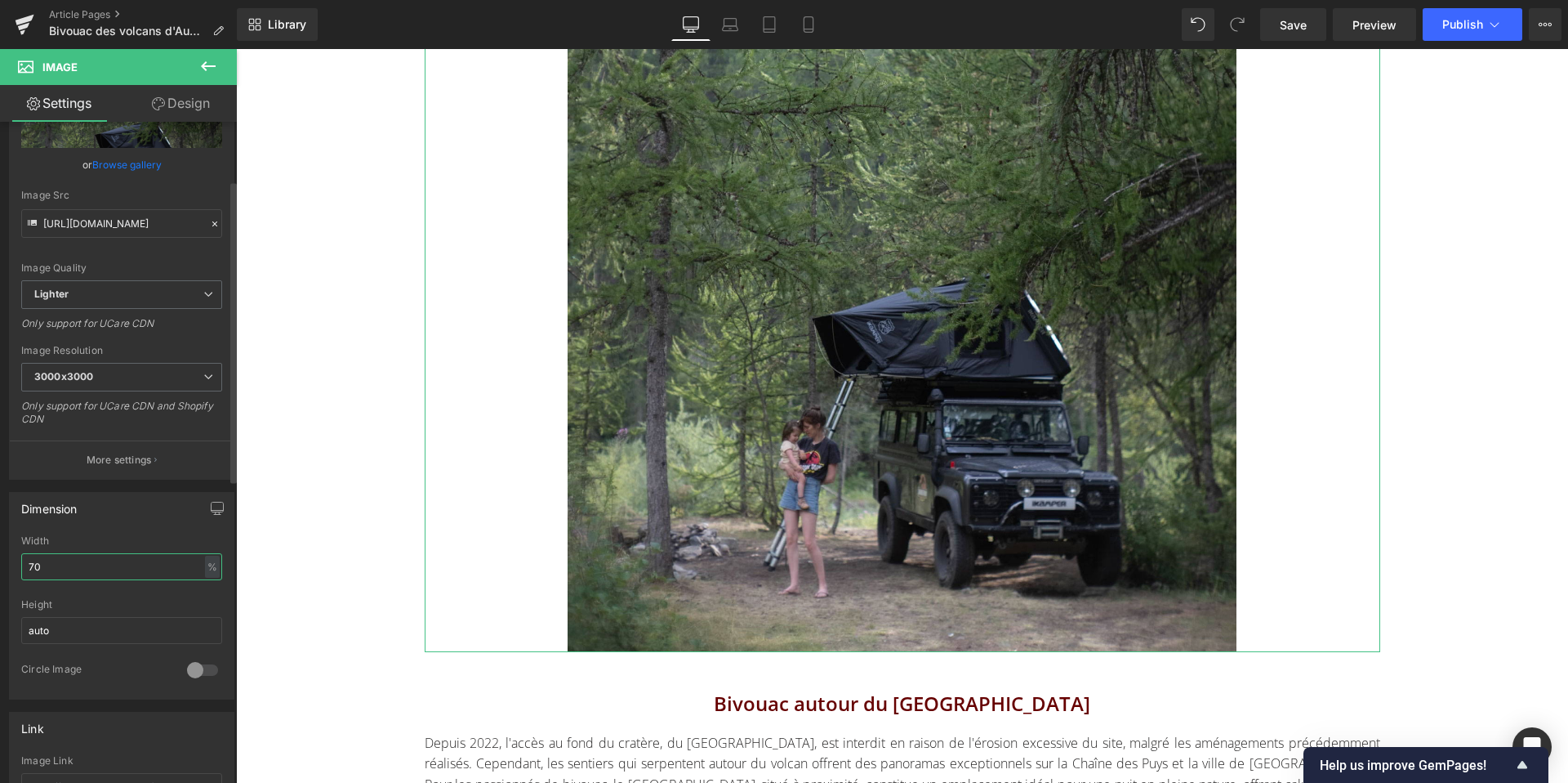
type input "7"
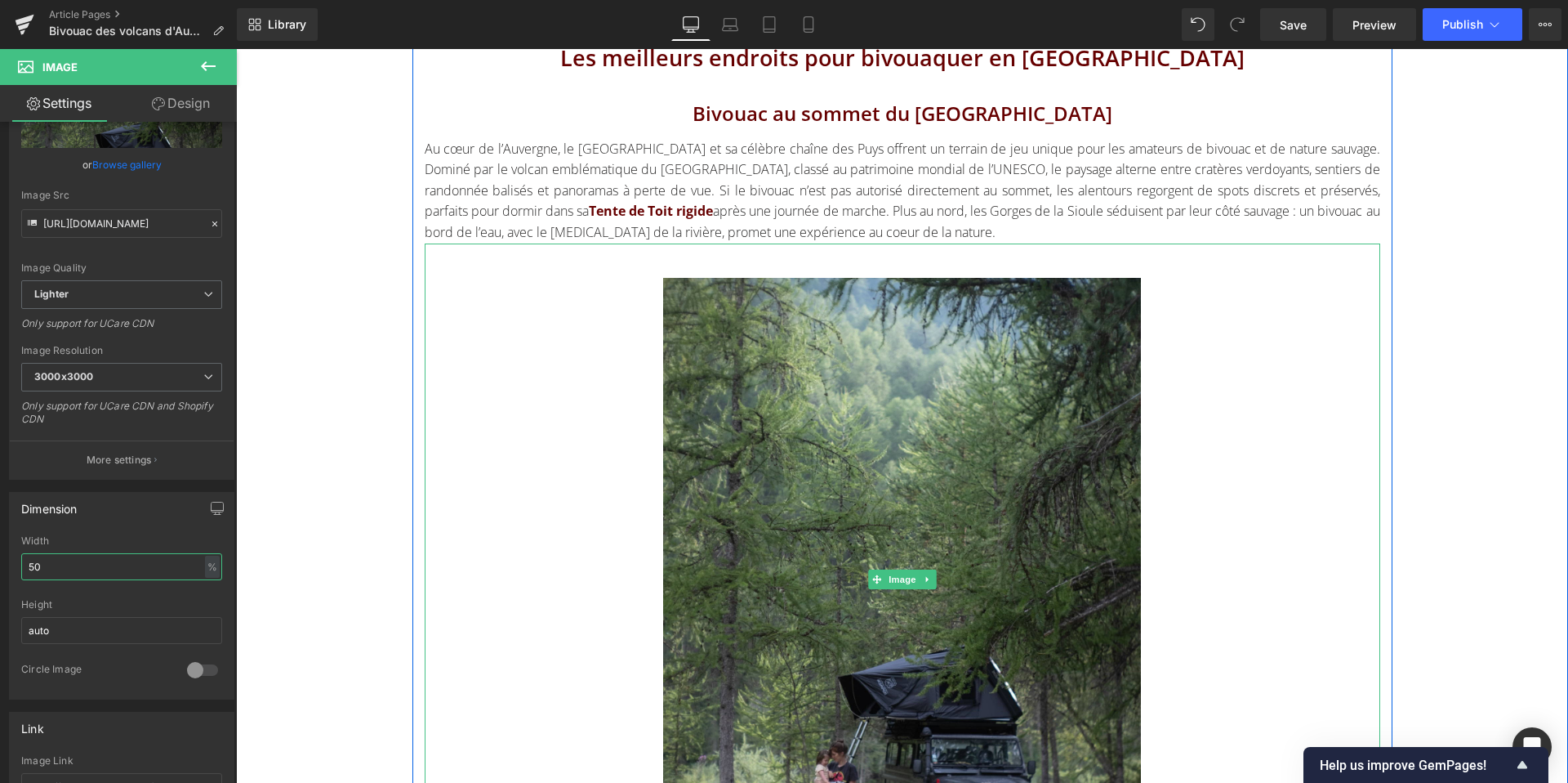
scroll to position [934, 0]
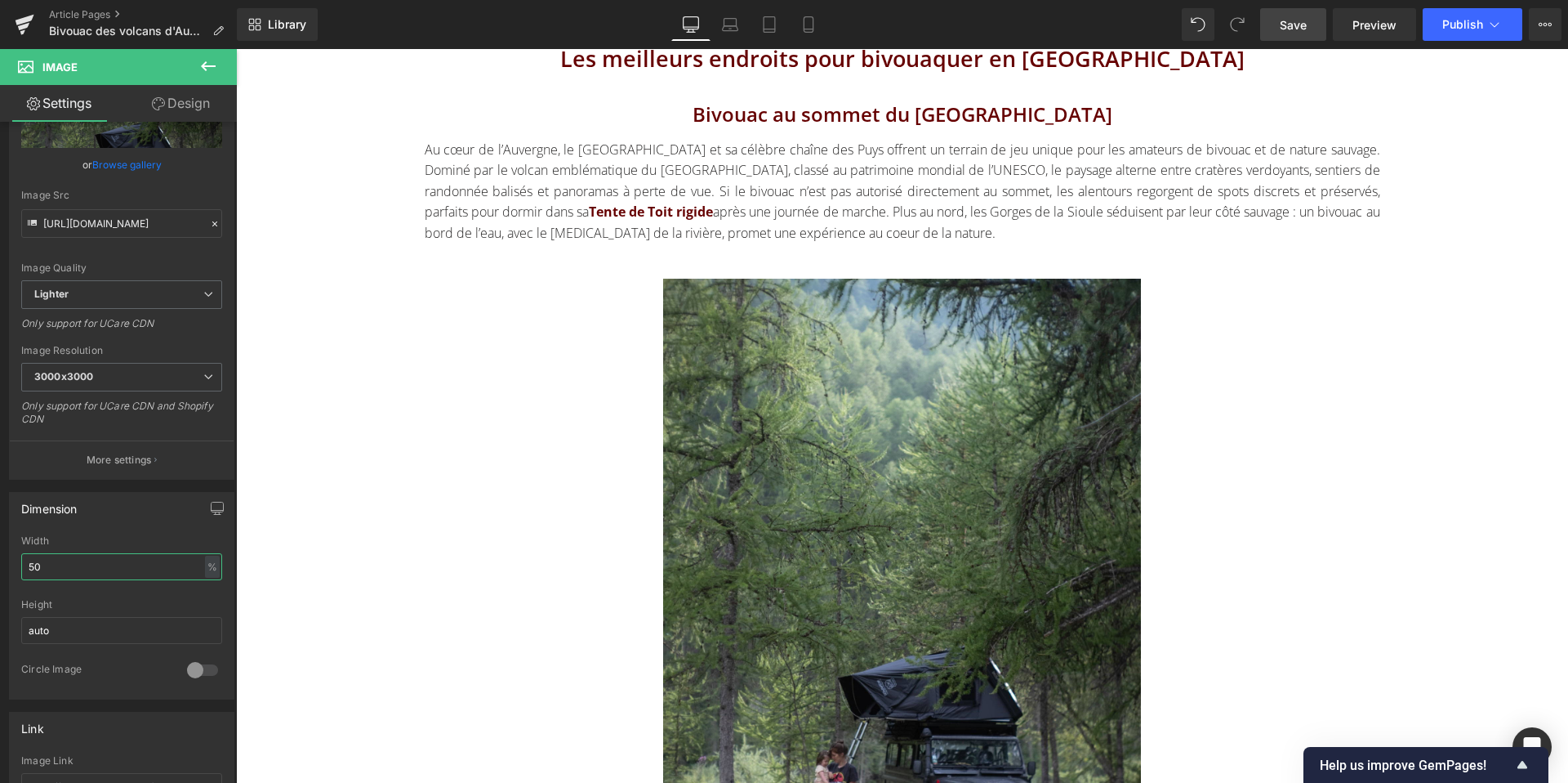
type input "50"
click at [1290, 28] on span "Save" at bounding box center [1293, 24] width 27 height 17
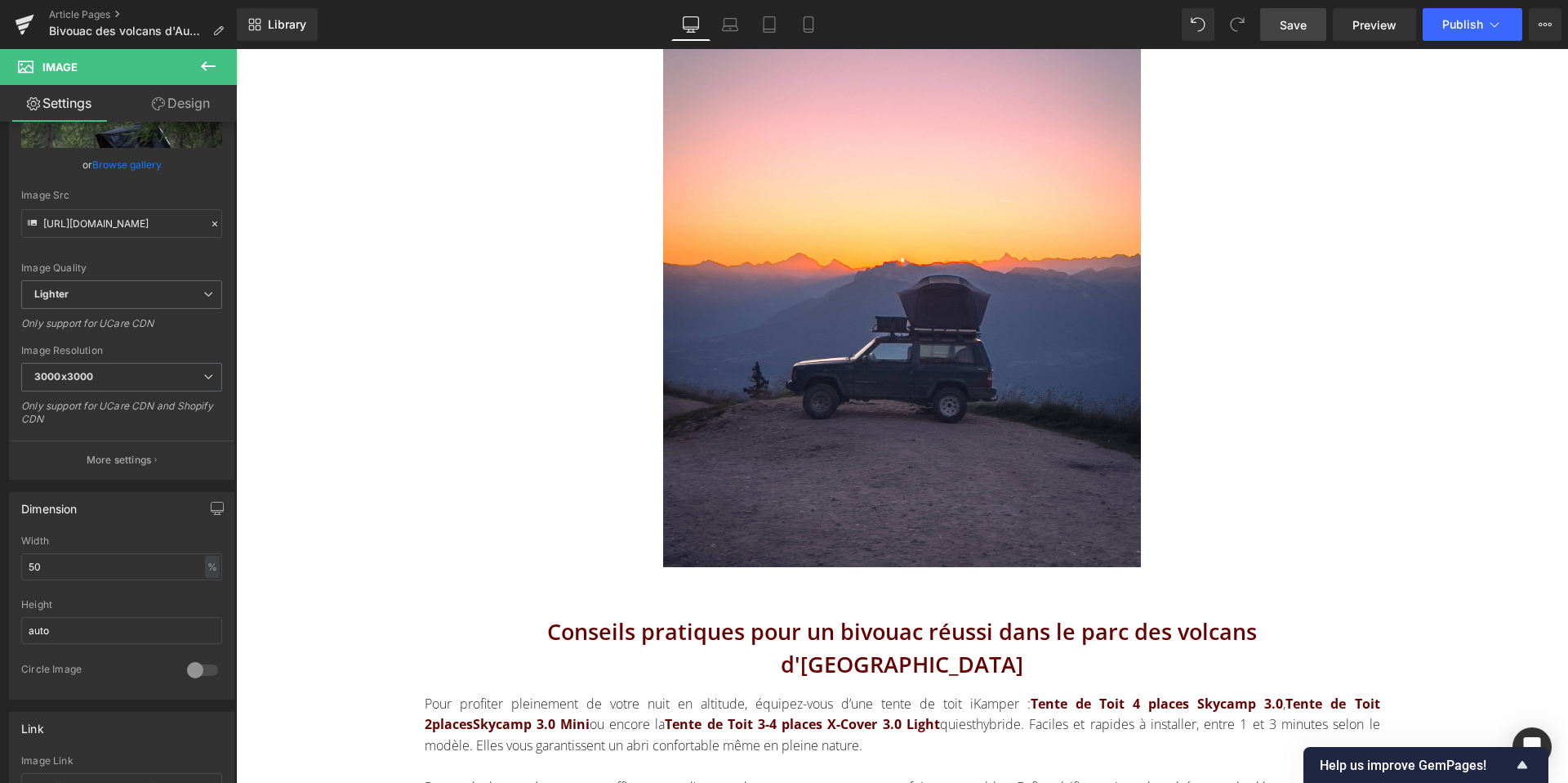
scroll to position [2640, 0]
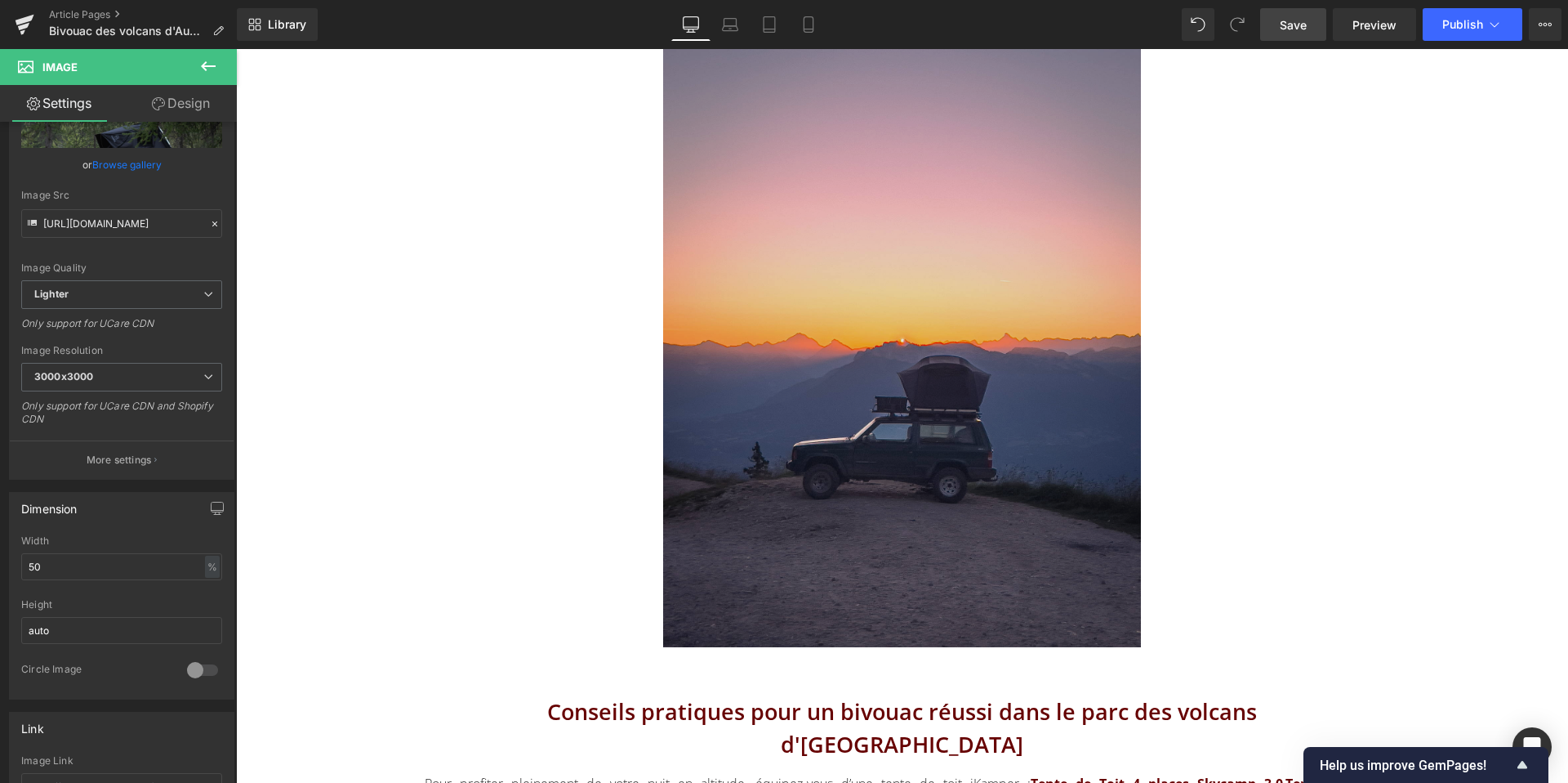
click at [862, 420] on img at bounding box center [902, 328] width 478 height 637
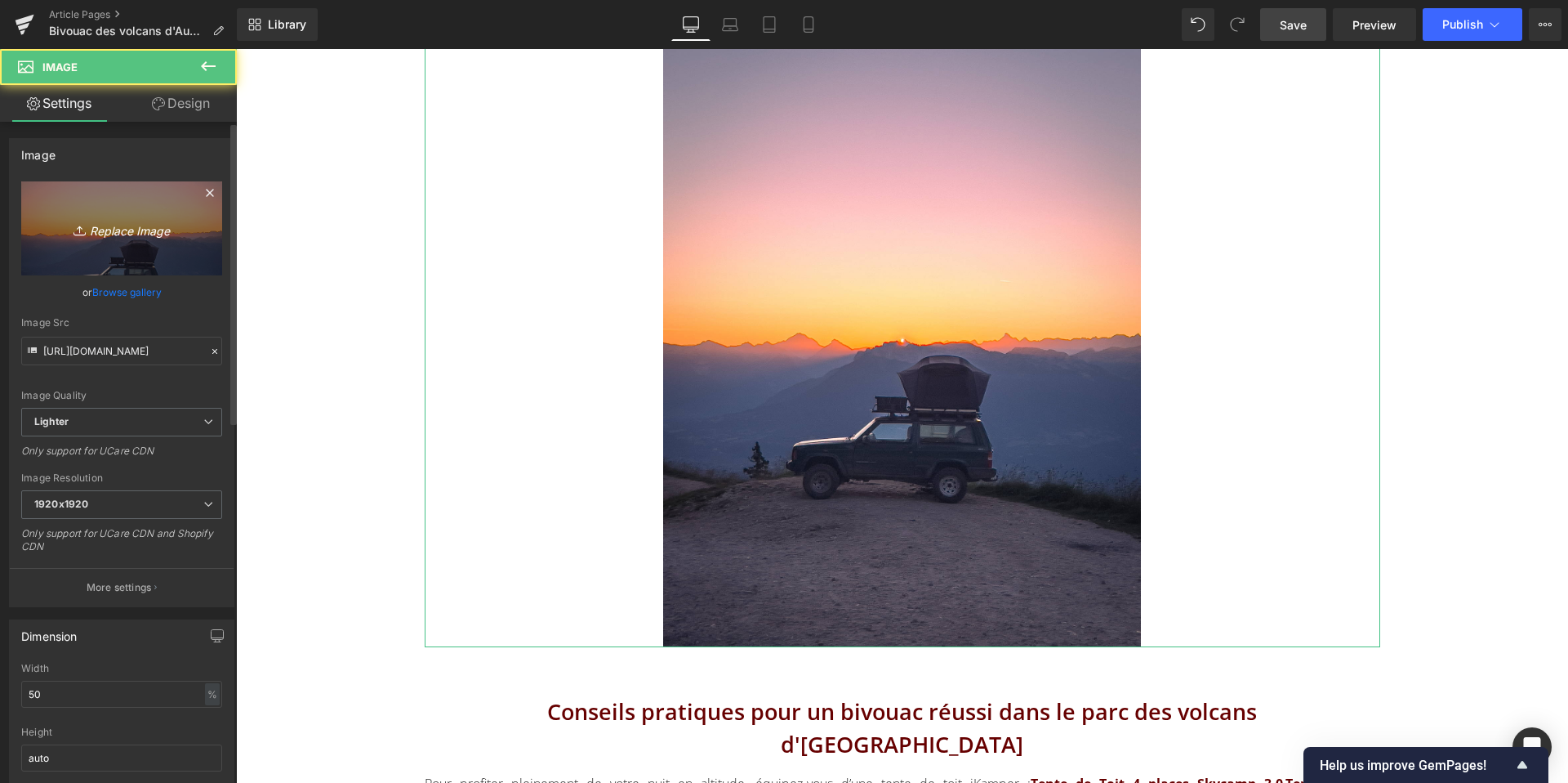
click at [92, 243] on link "Replace Image" at bounding box center [122, 228] width 201 height 94
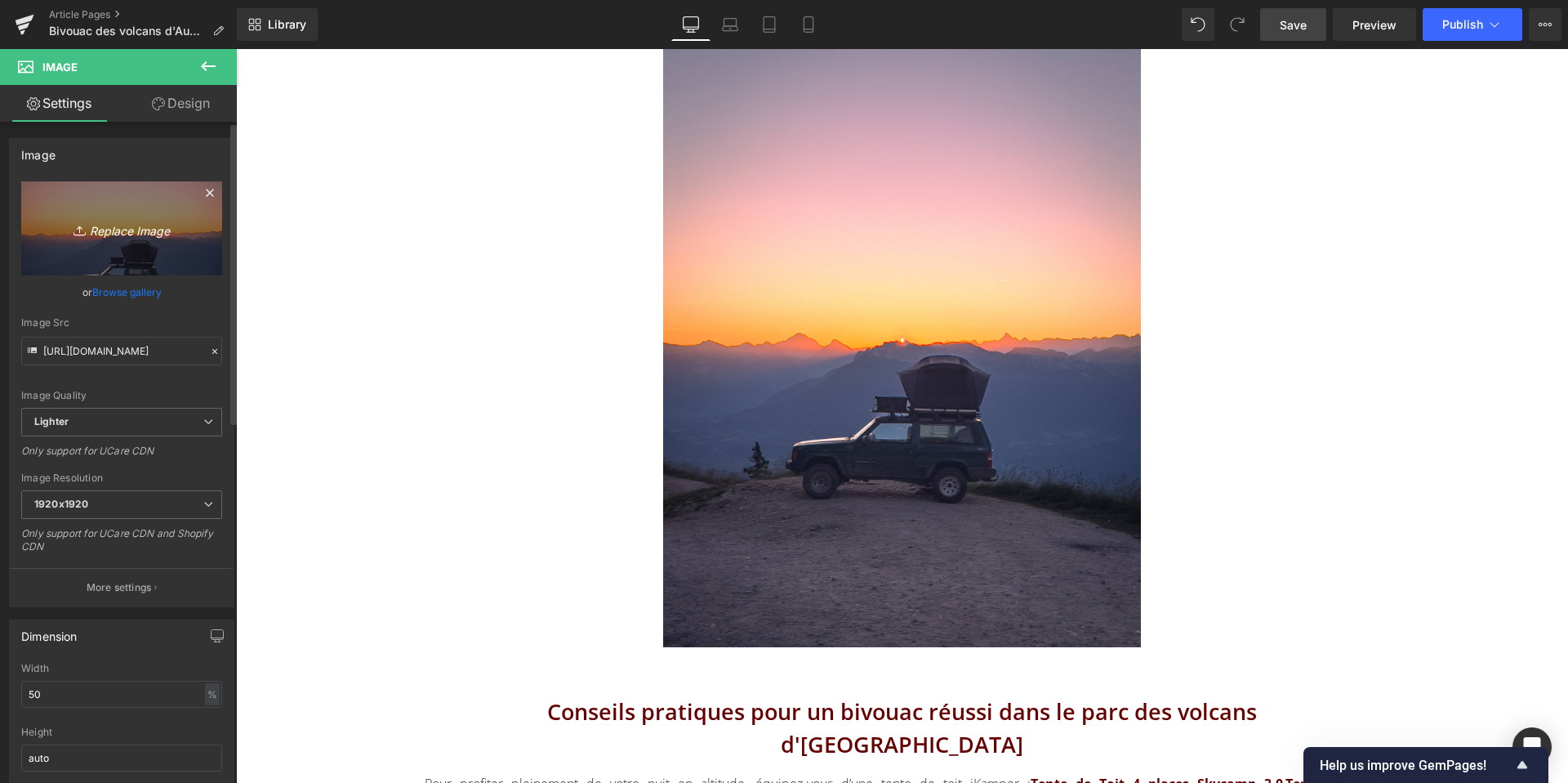
type input "C:\fakepath\Bivouac-Auvergne-Tente-iKamper-3.jpg"
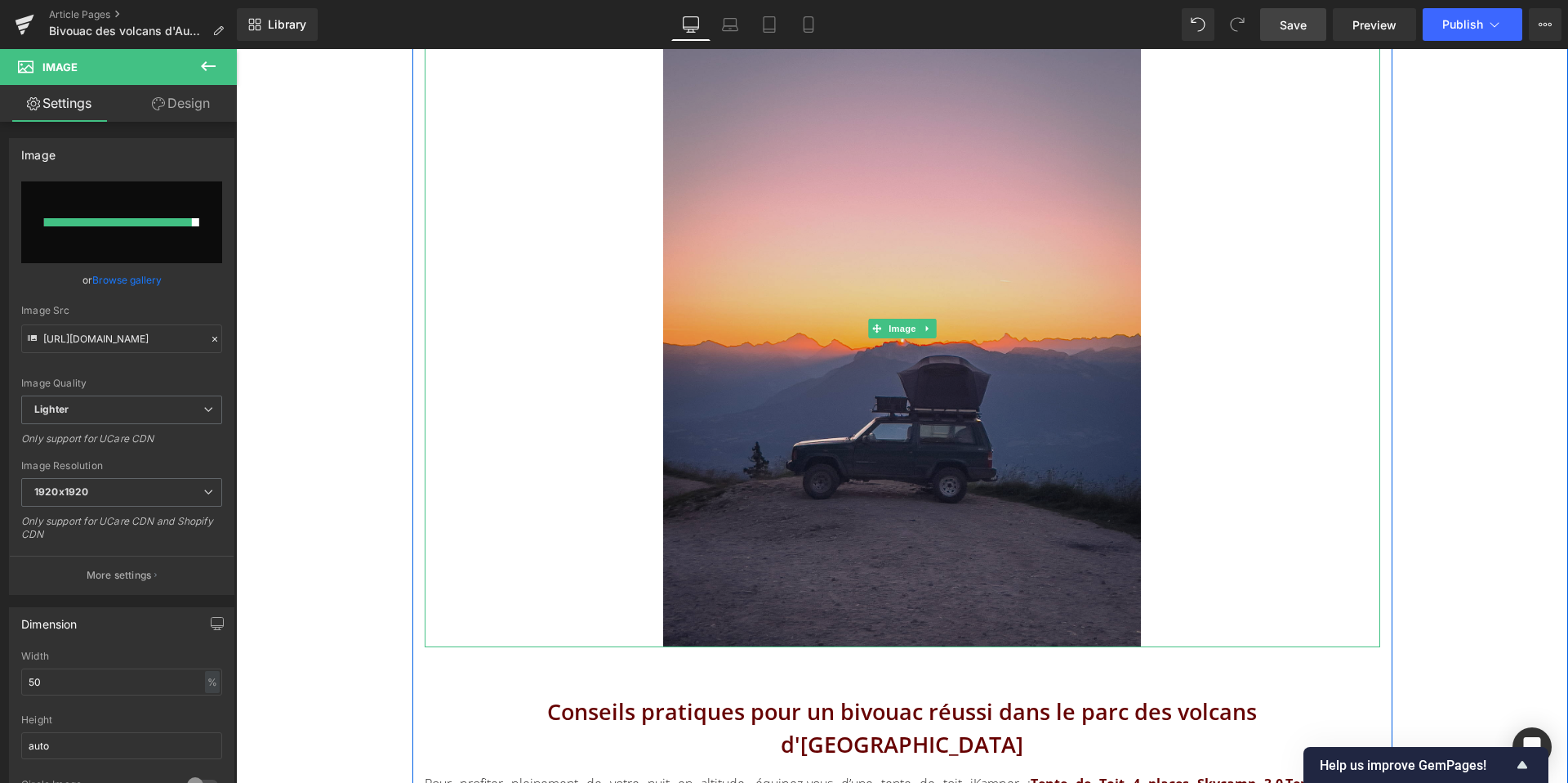
click at [773, 494] on img at bounding box center [902, 328] width 478 height 637
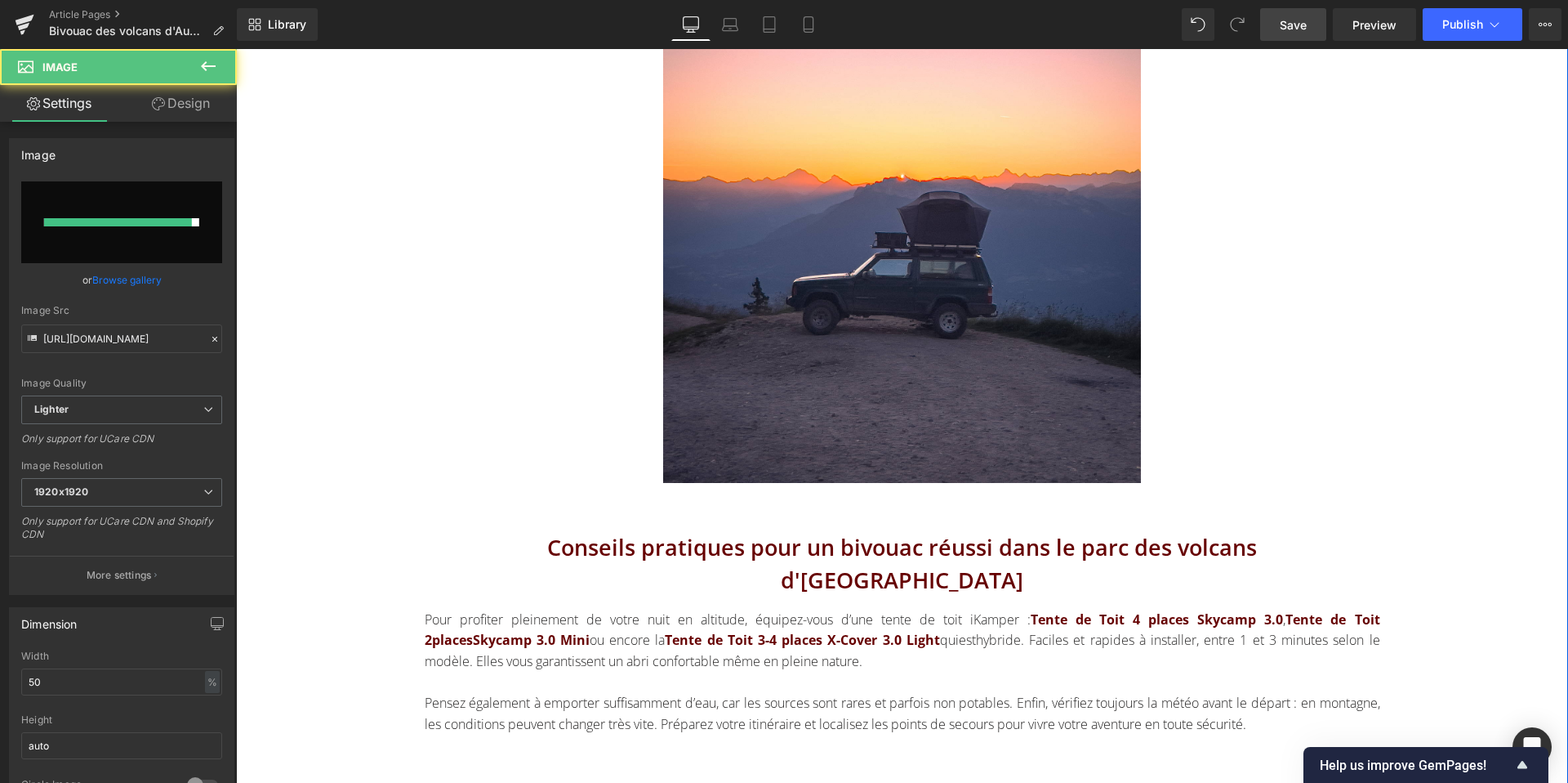
scroll to position [2853, 0]
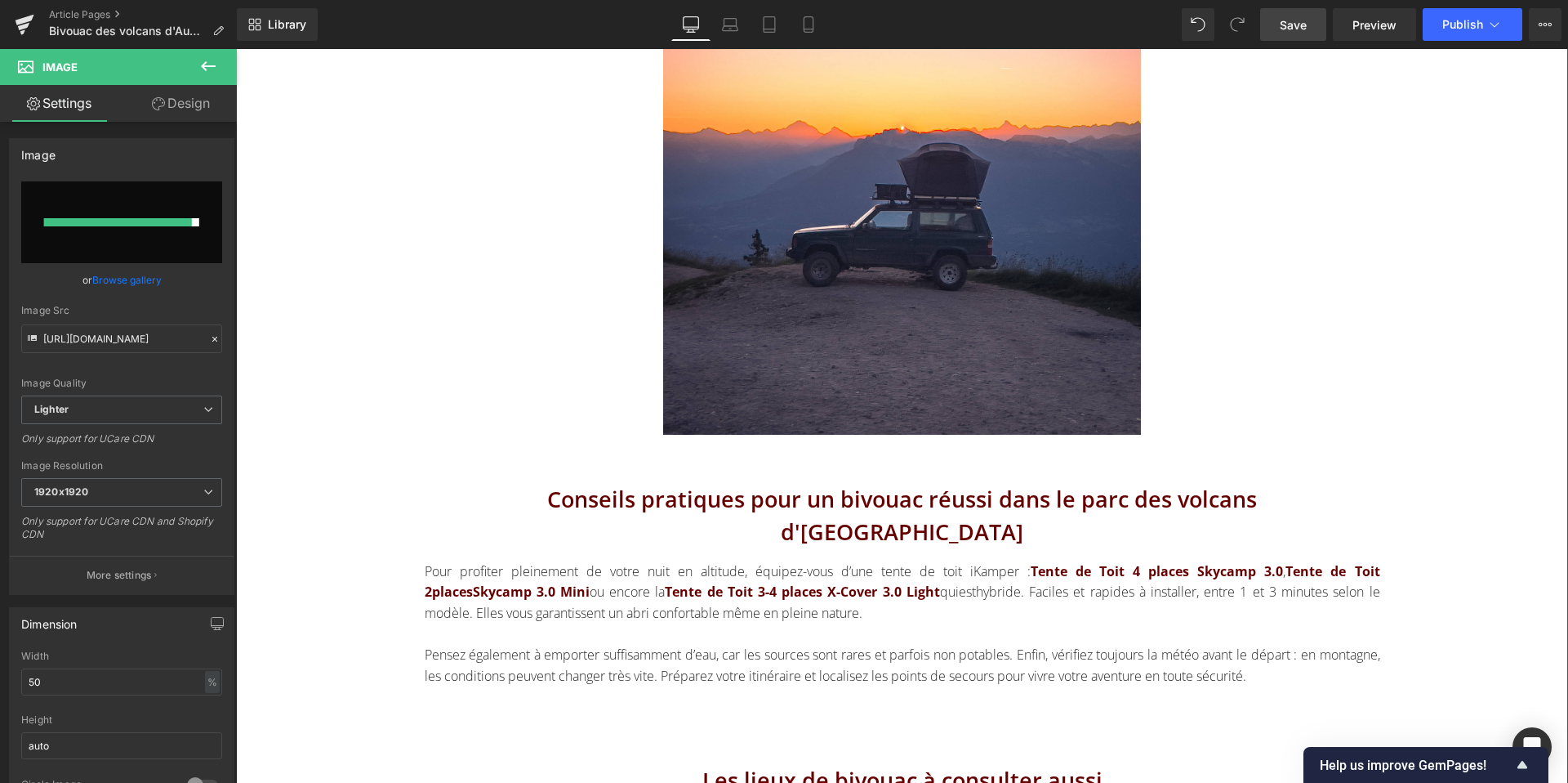
click at [539, 549] on div "Pour profiter pleinement de votre nuit en altitude, équipez-vous d’une tente de…" at bounding box center [903, 638] width 955 height 179
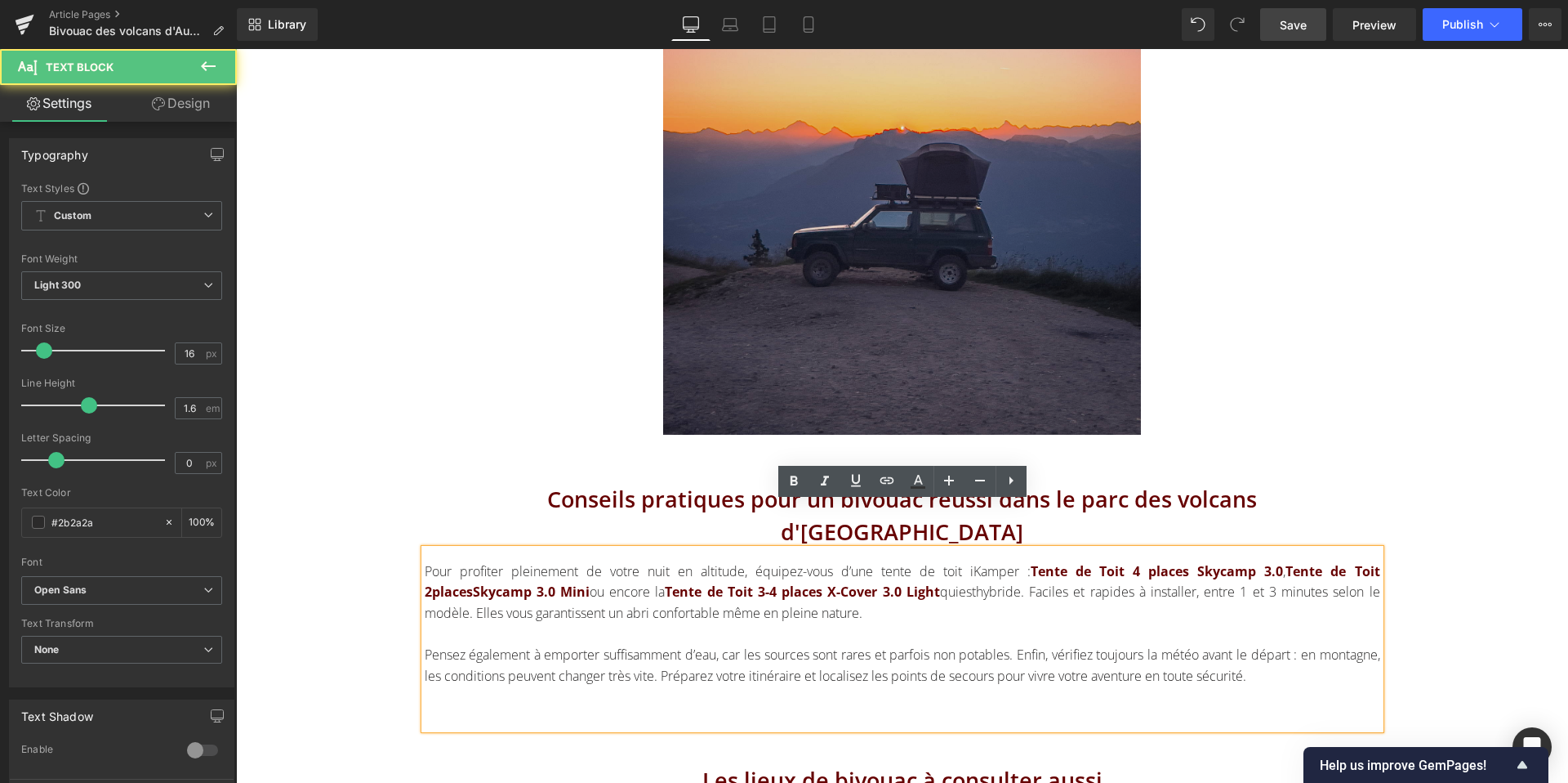
click at [789, 310] on img at bounding box center [902, 115] width 478 height 637
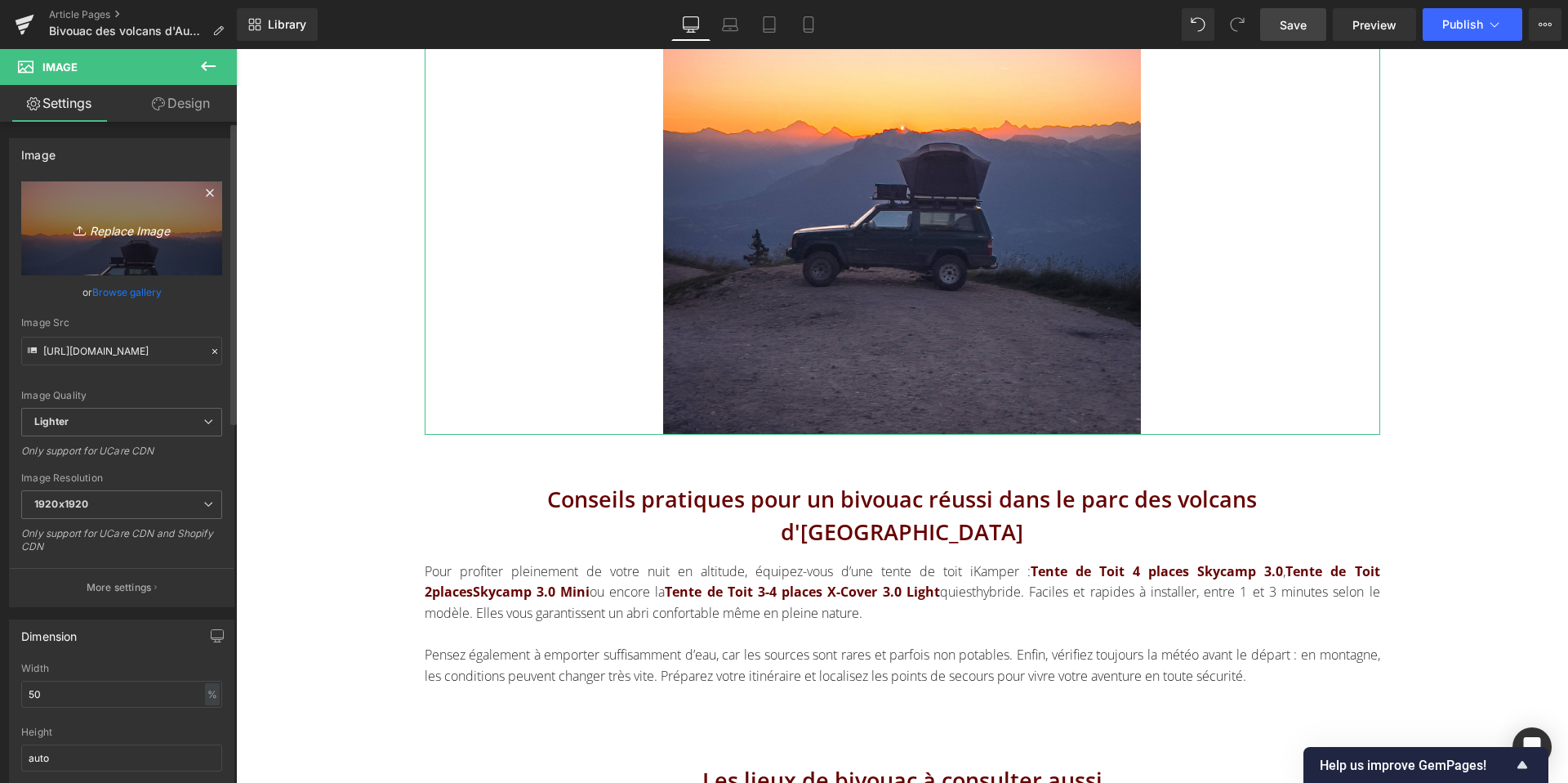
click at [148, 205] on link "Replace Image" at bounding box center [122, 228] width 201 height 94
type input "C:\fakepath\Bivouac-Auvergne-Tente-iKamper-3.jpg"
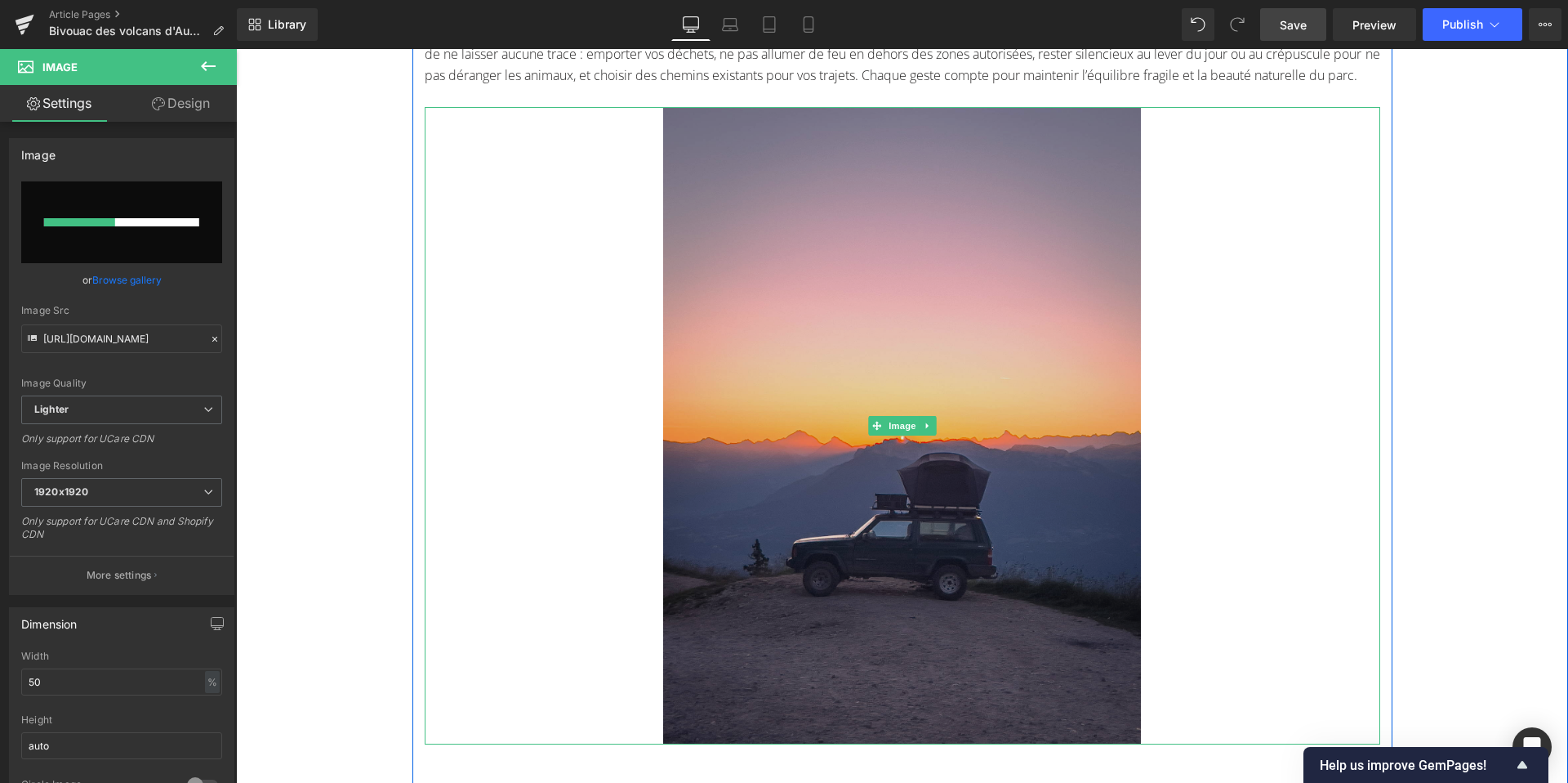
scroll to position [2568, 0]
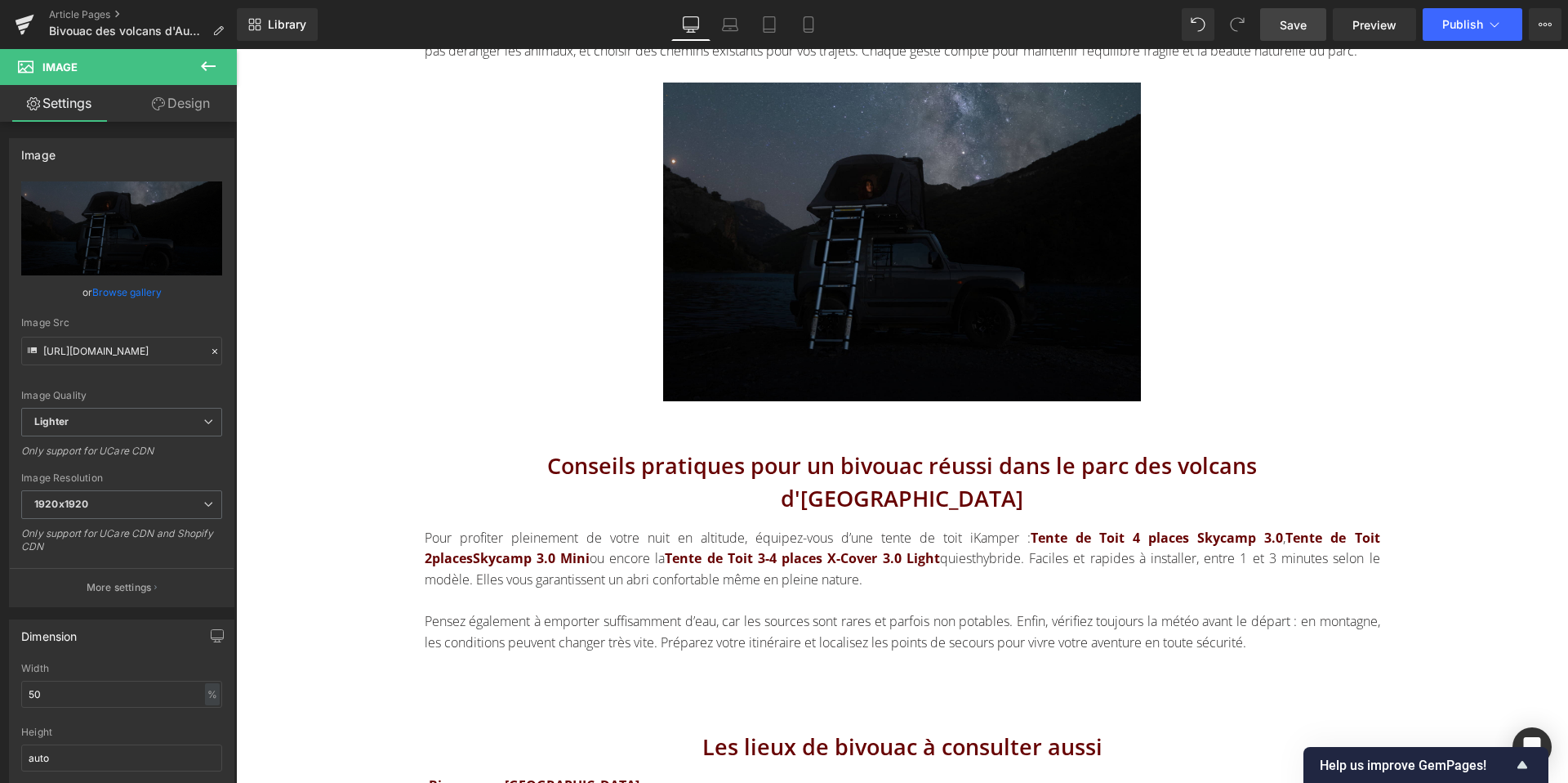
type input "https://ucarecdn.com/787560f6-0f26-4eeb-ae53-6b6864bab0ec/-/format/auto/-/previ…"
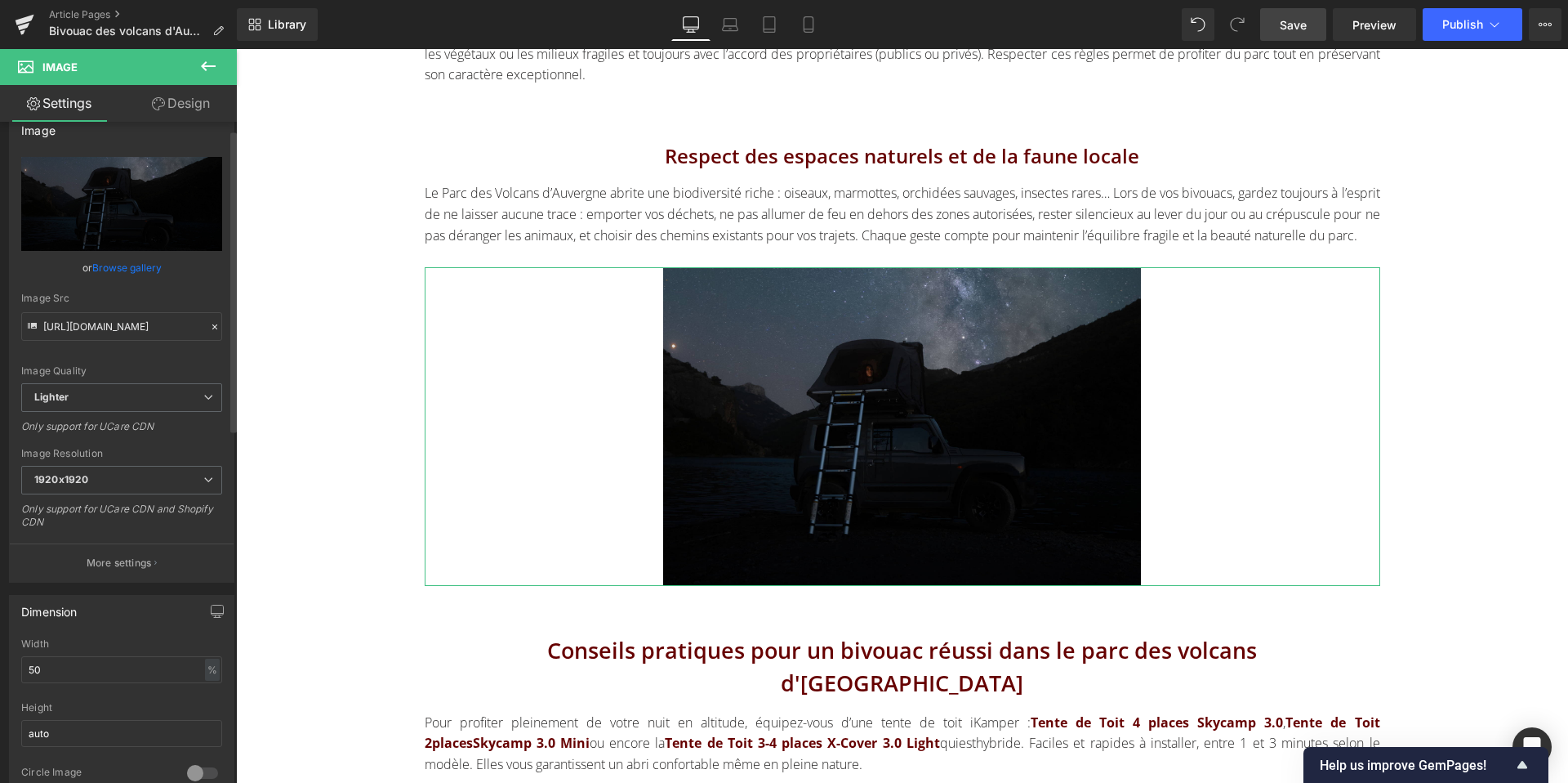
scroll to position [45, 0]
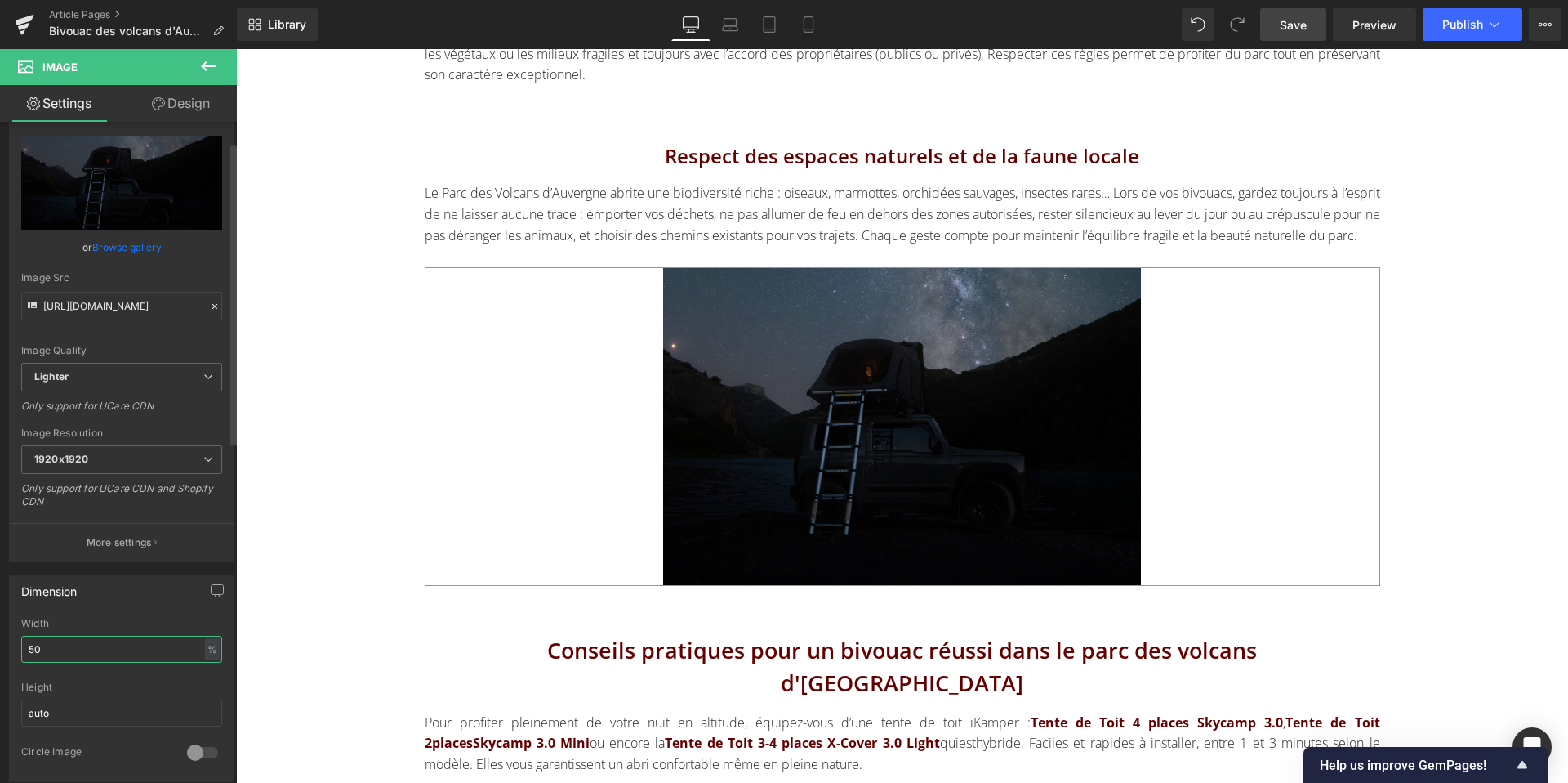
click at [74, 652] on input "50" at bounding box center [122, 649] width 201 height 27
type input "5"
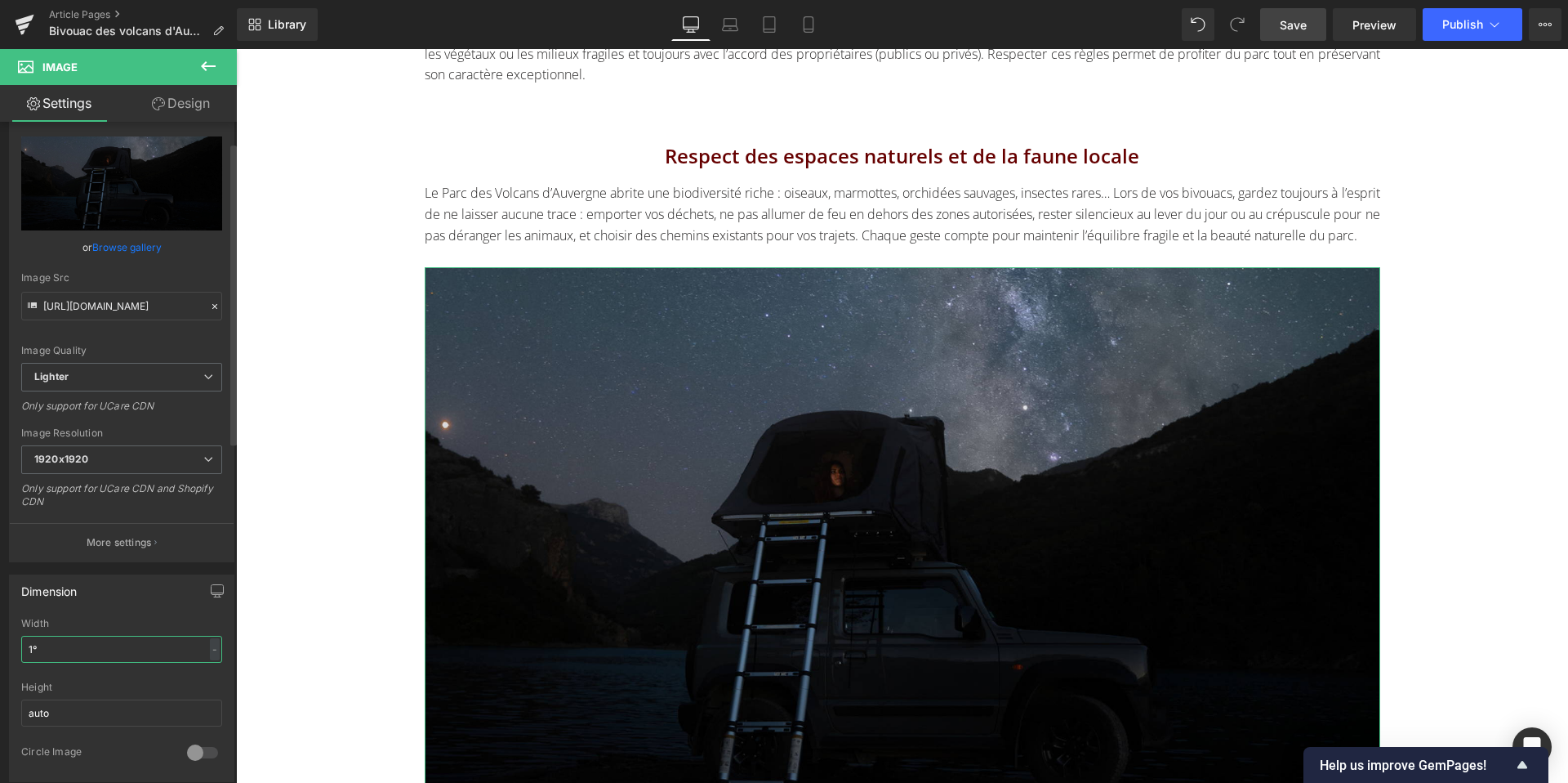
type input "1"
type input "100"
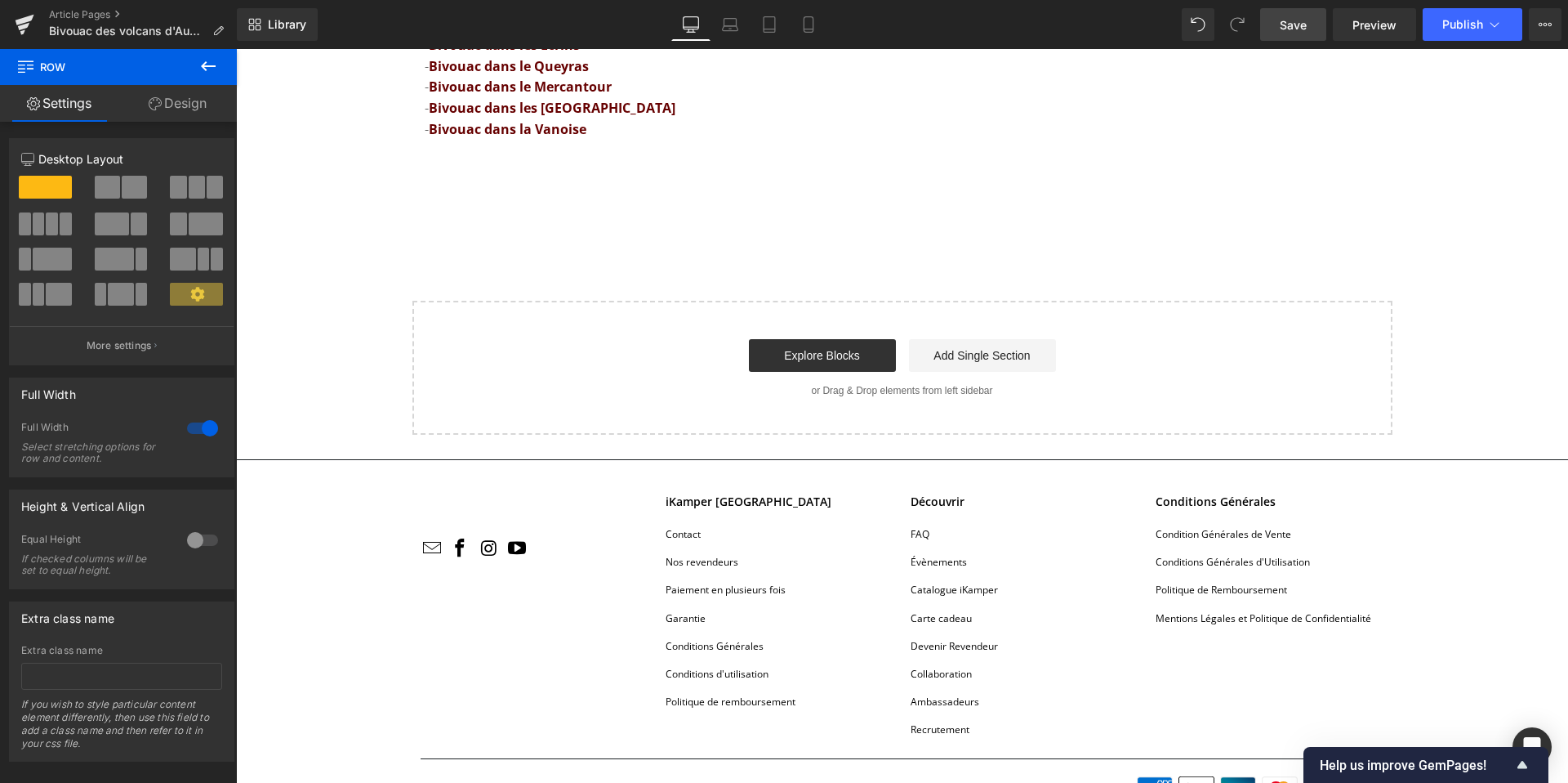
scroll to position [2777, 0]
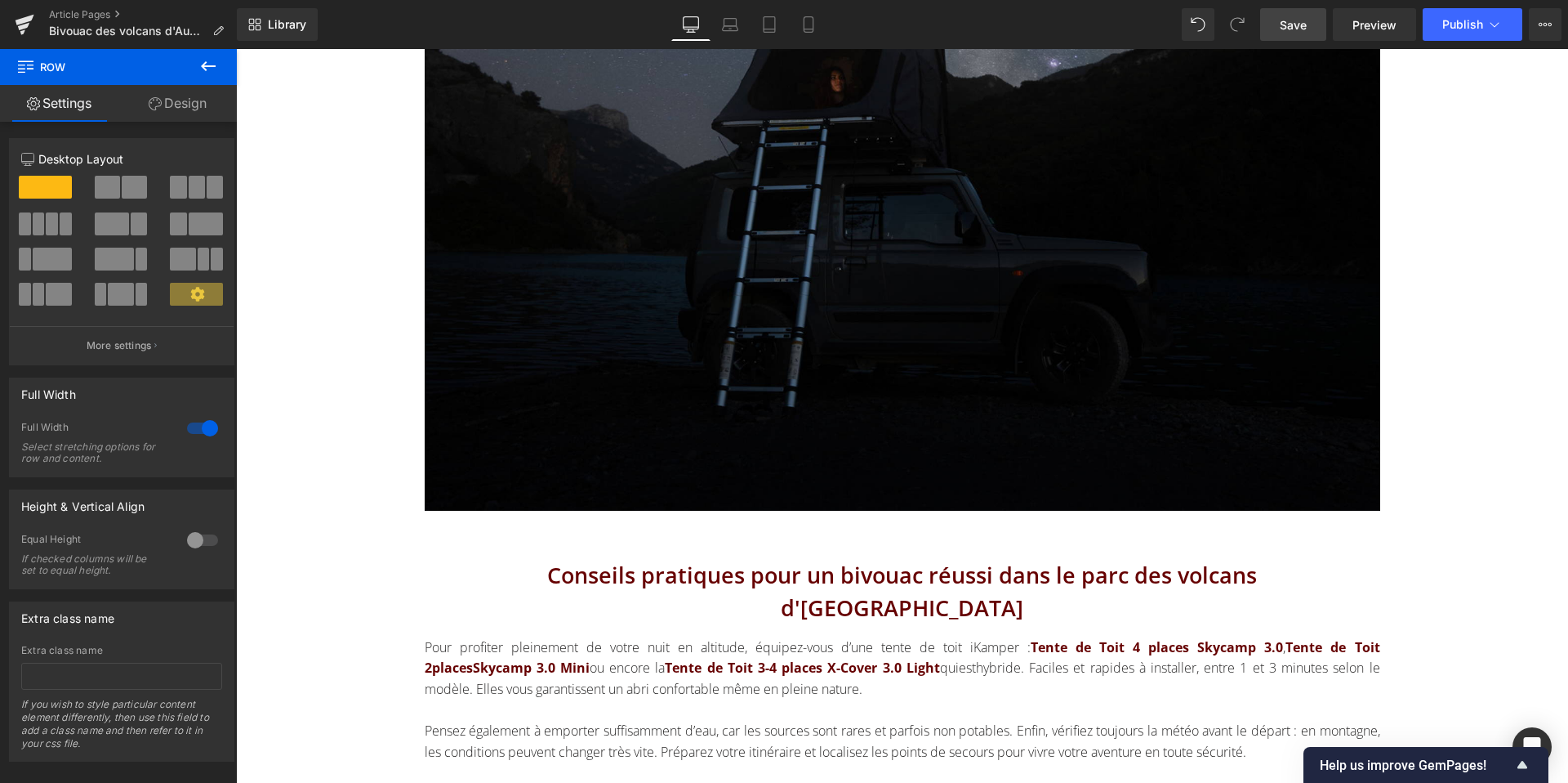
click at [1307, 17] on span "Save" at bounding box center [1293, 24] width 27 height 17
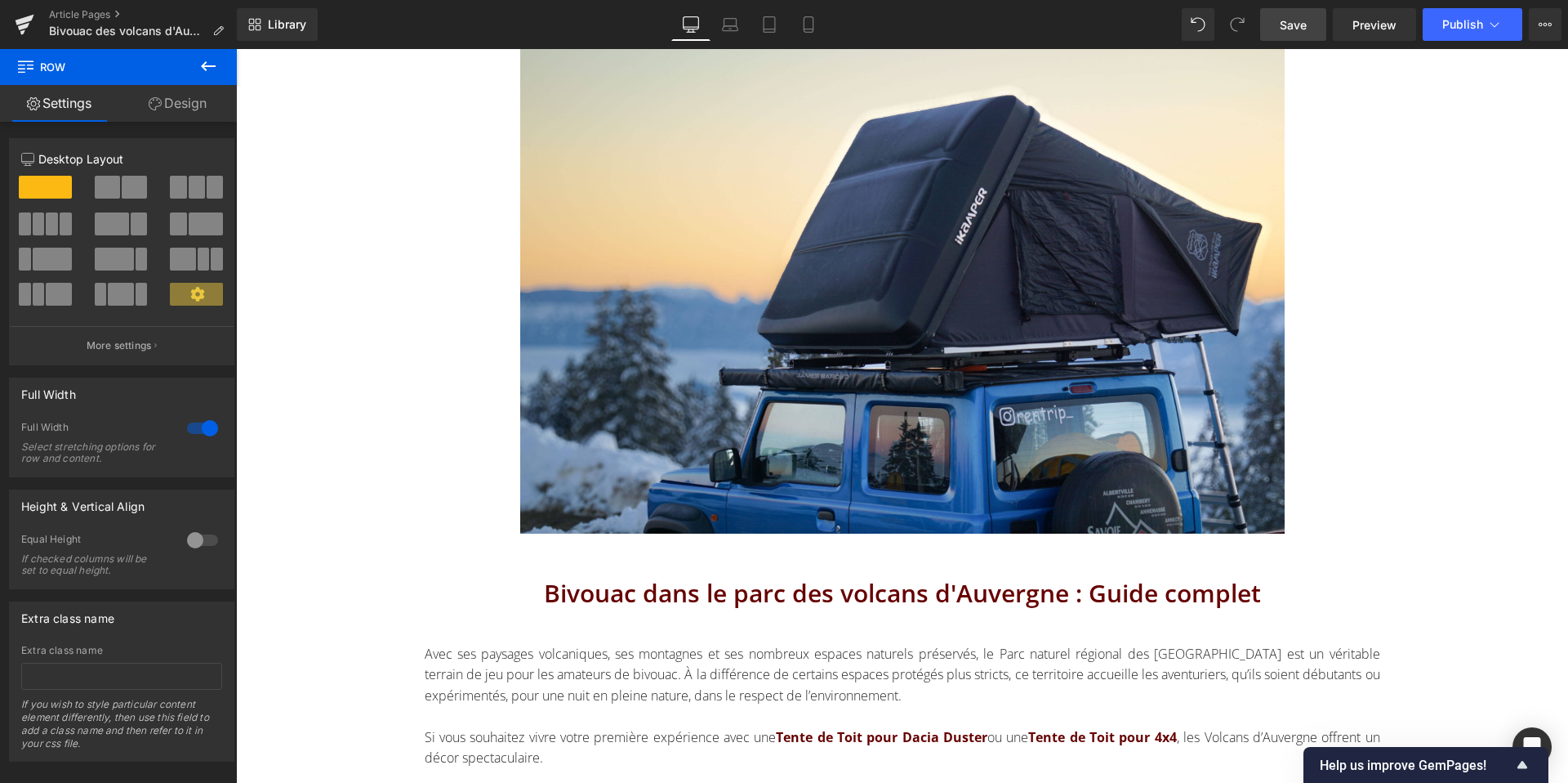
scroll to position [0, 0]
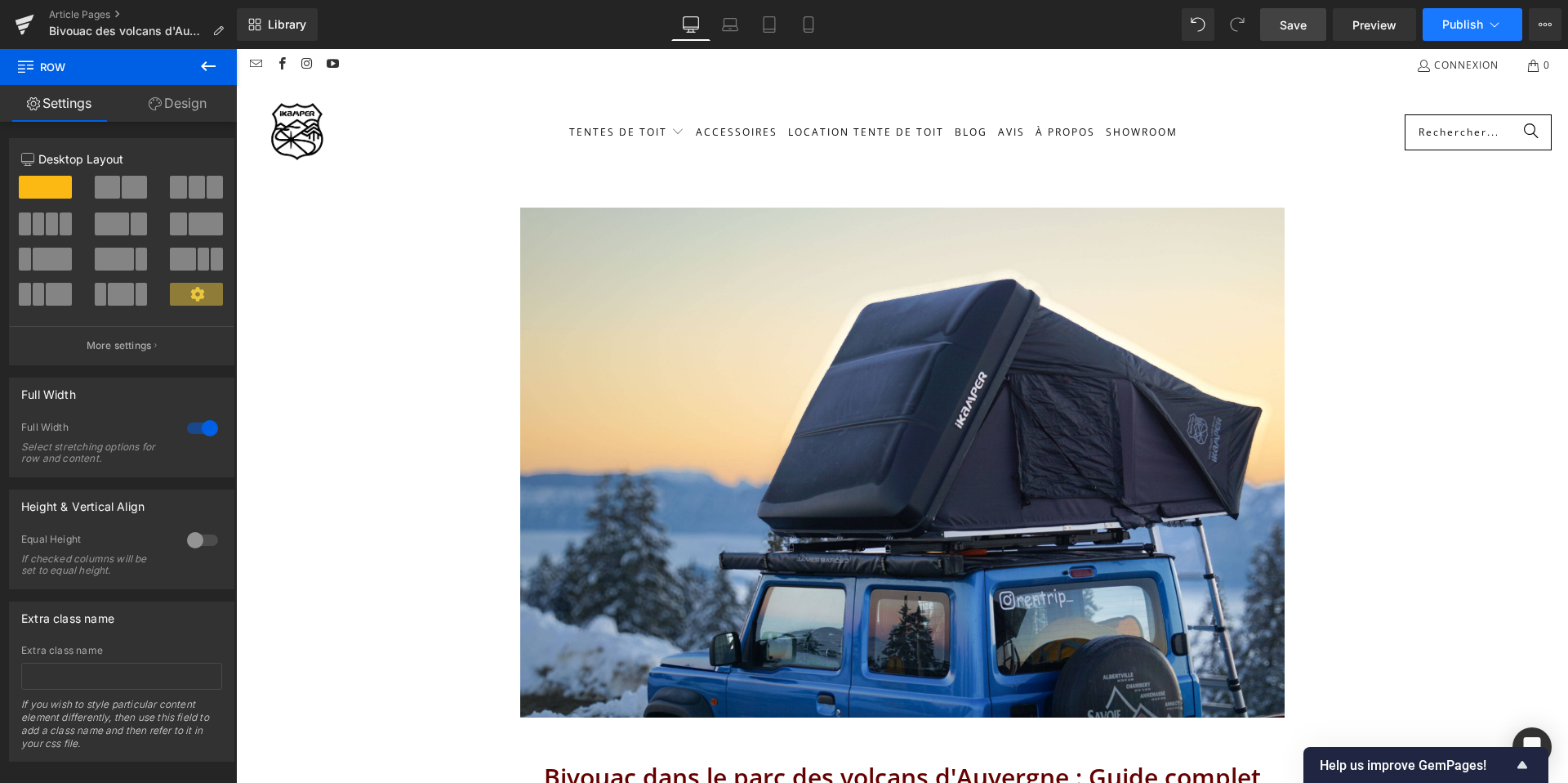
click at [1461, 29] on span "Publish" at bounding box center [1463, 24] width 41 height 13
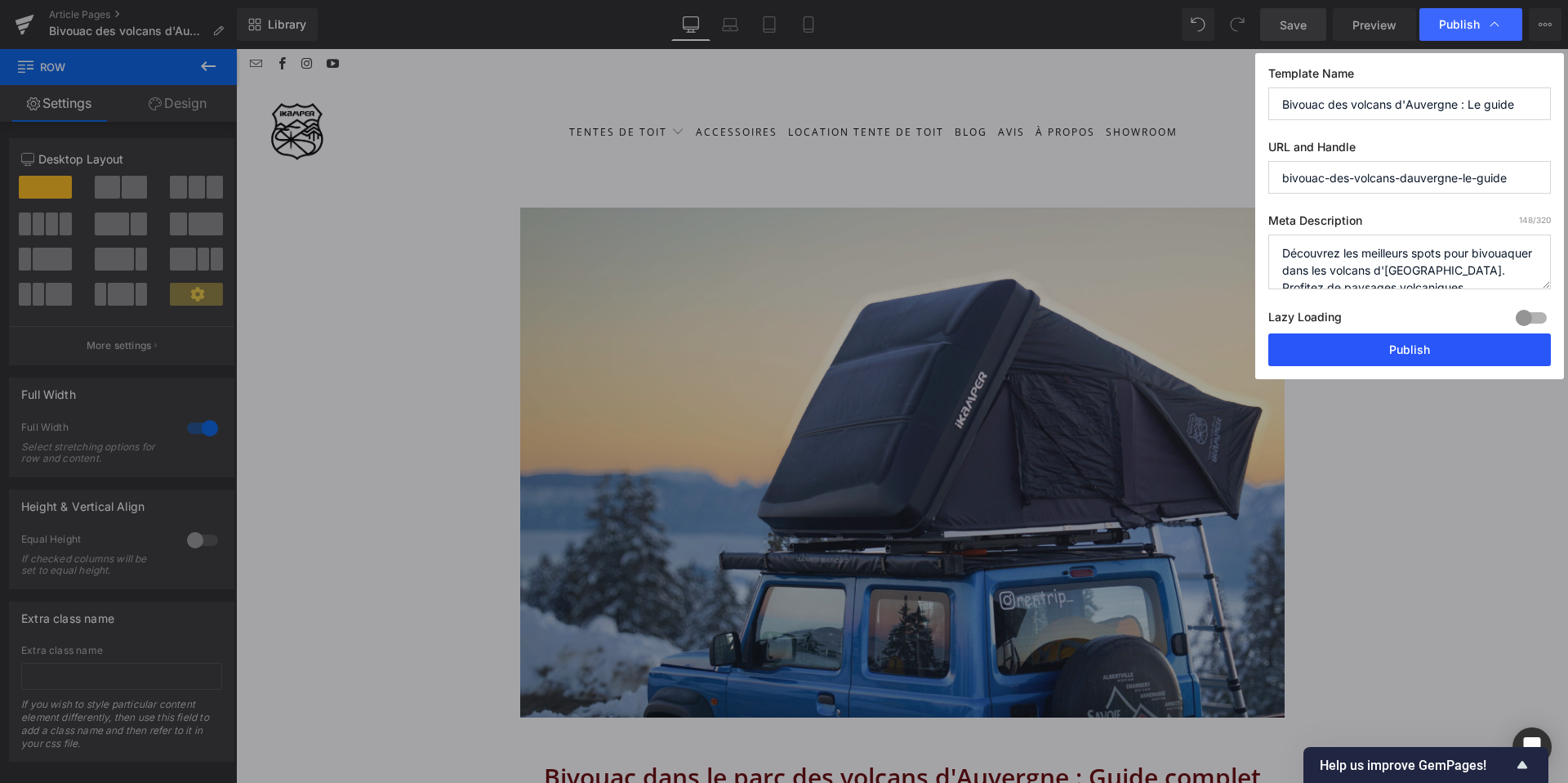
click at [1355, 350] on button "Publish" at bounding box center [1409, 349] width 282 height 33
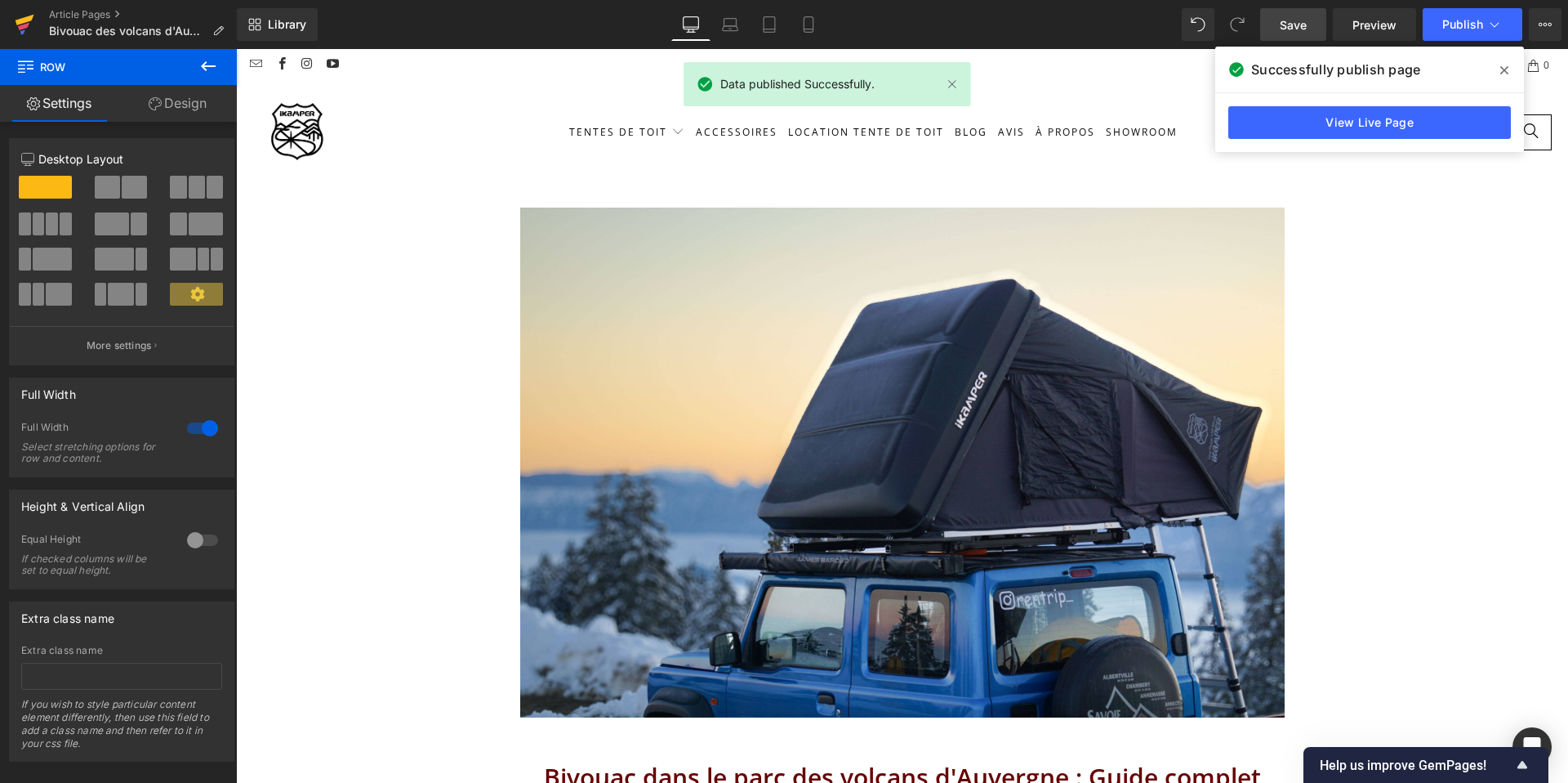
click at [25, 23] on icon at bounding box center [24, 24] width 20 height 41
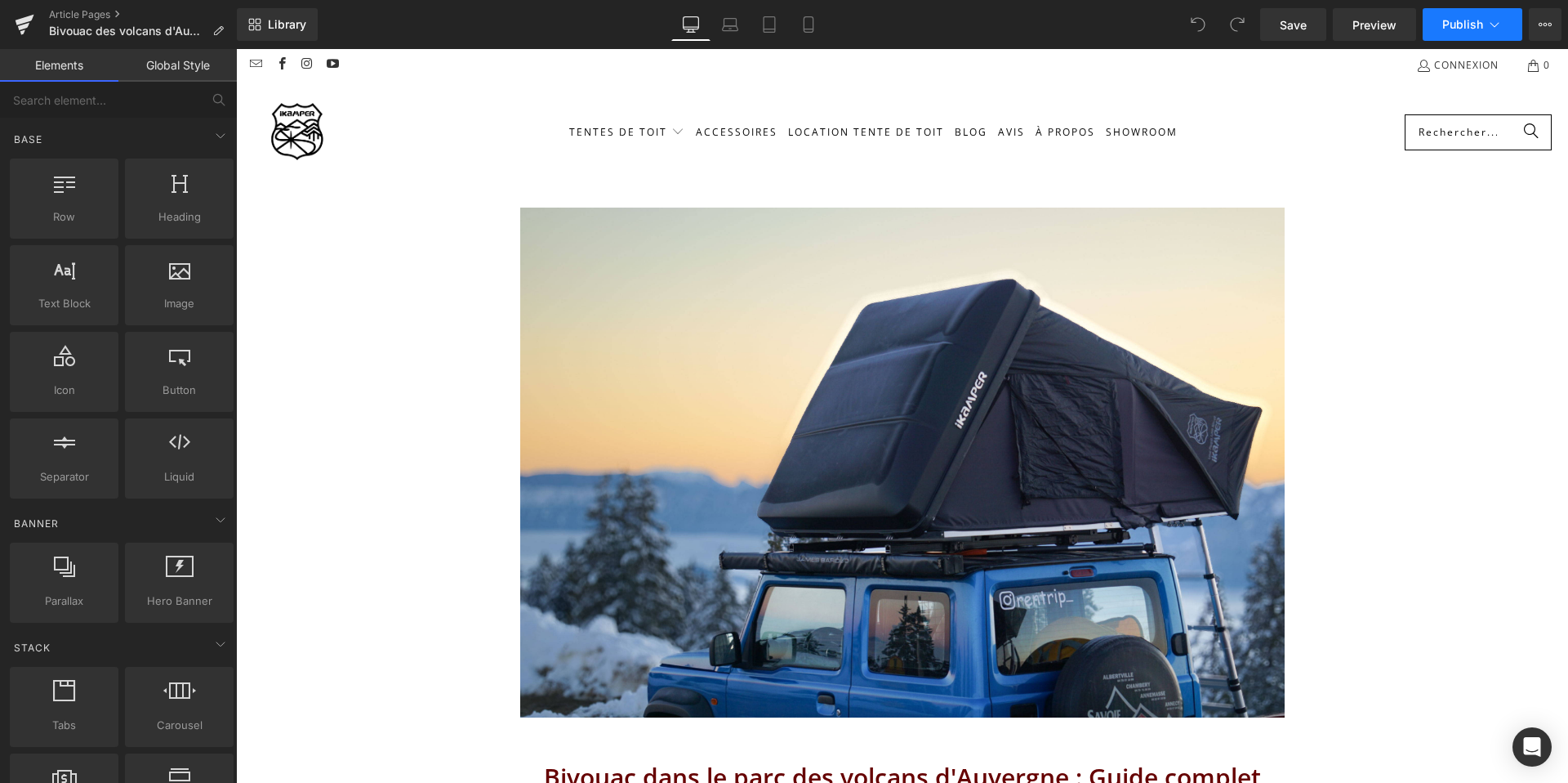
click at [1458, 32] on button "Publish" at bounding box center [1472, 24] width 99 height 33
click at [1302, 24] on span "Save" at bounding box center [1293, 24] width 27 height 17
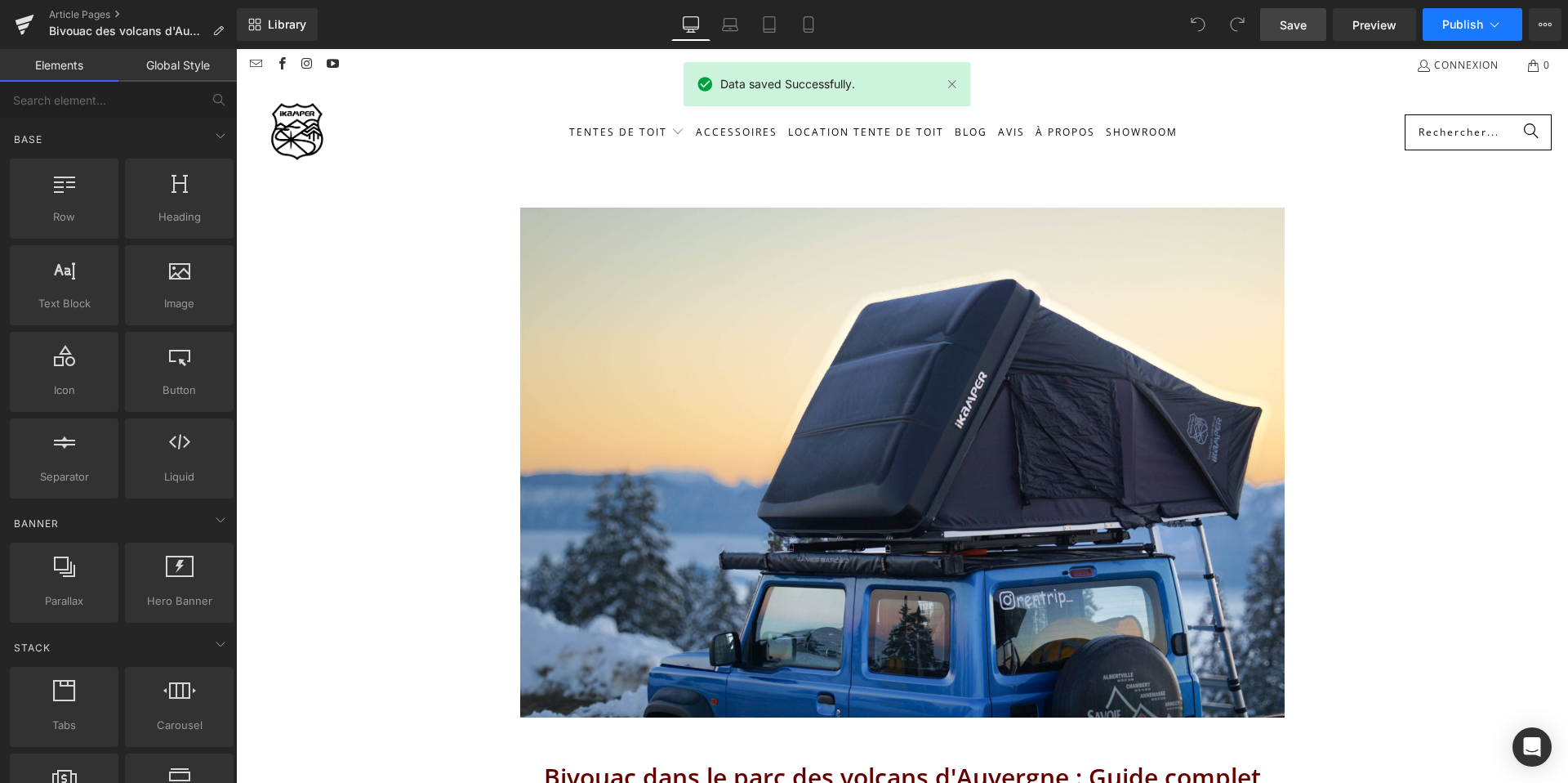
click at [1480, 29] on span "Publish" at bounding box center [1463, 24] width 41 height 13
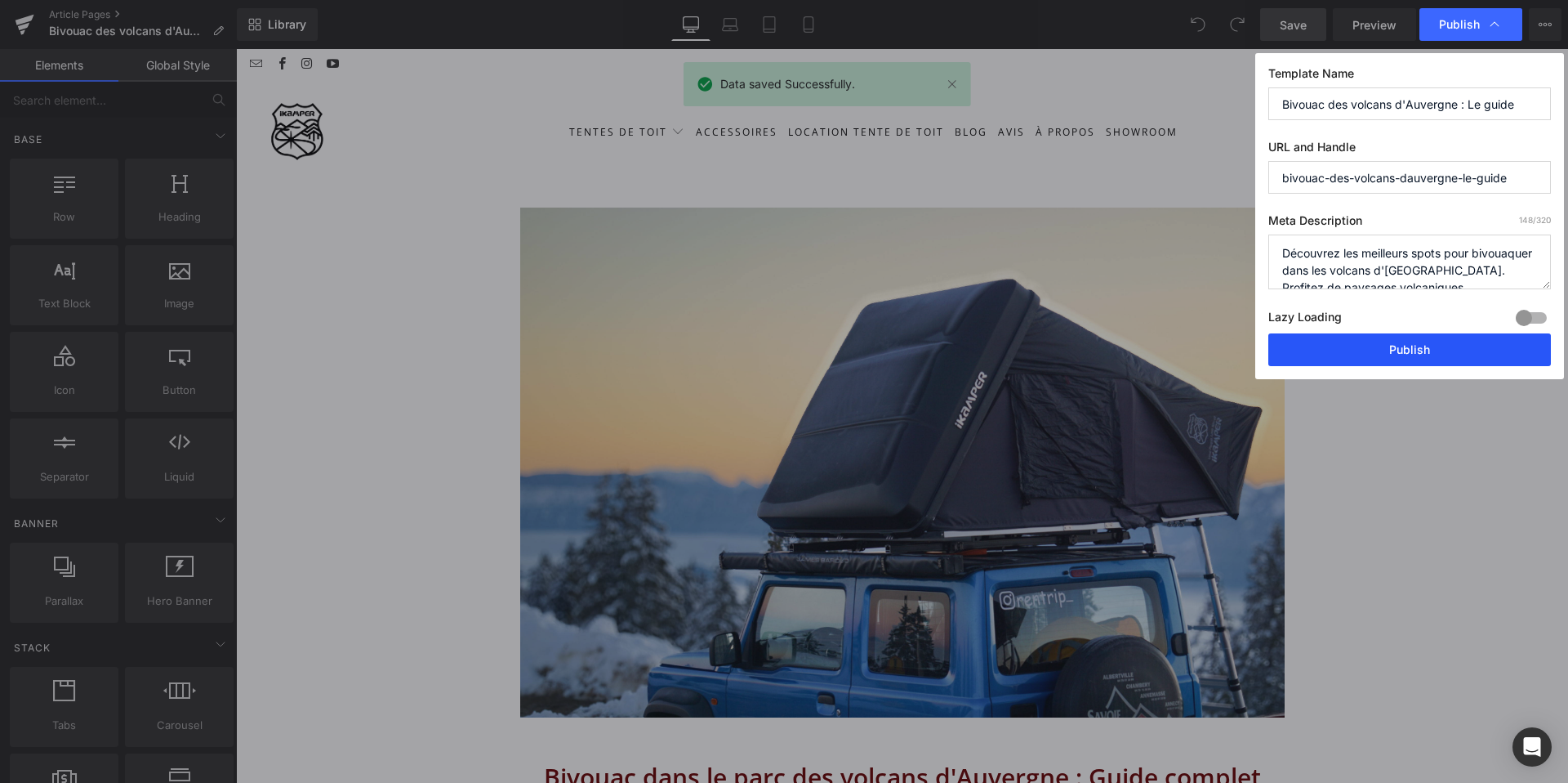
click at [1364, 347] on button "Publish" at bounding box center [1409, 349] width 282 height 33
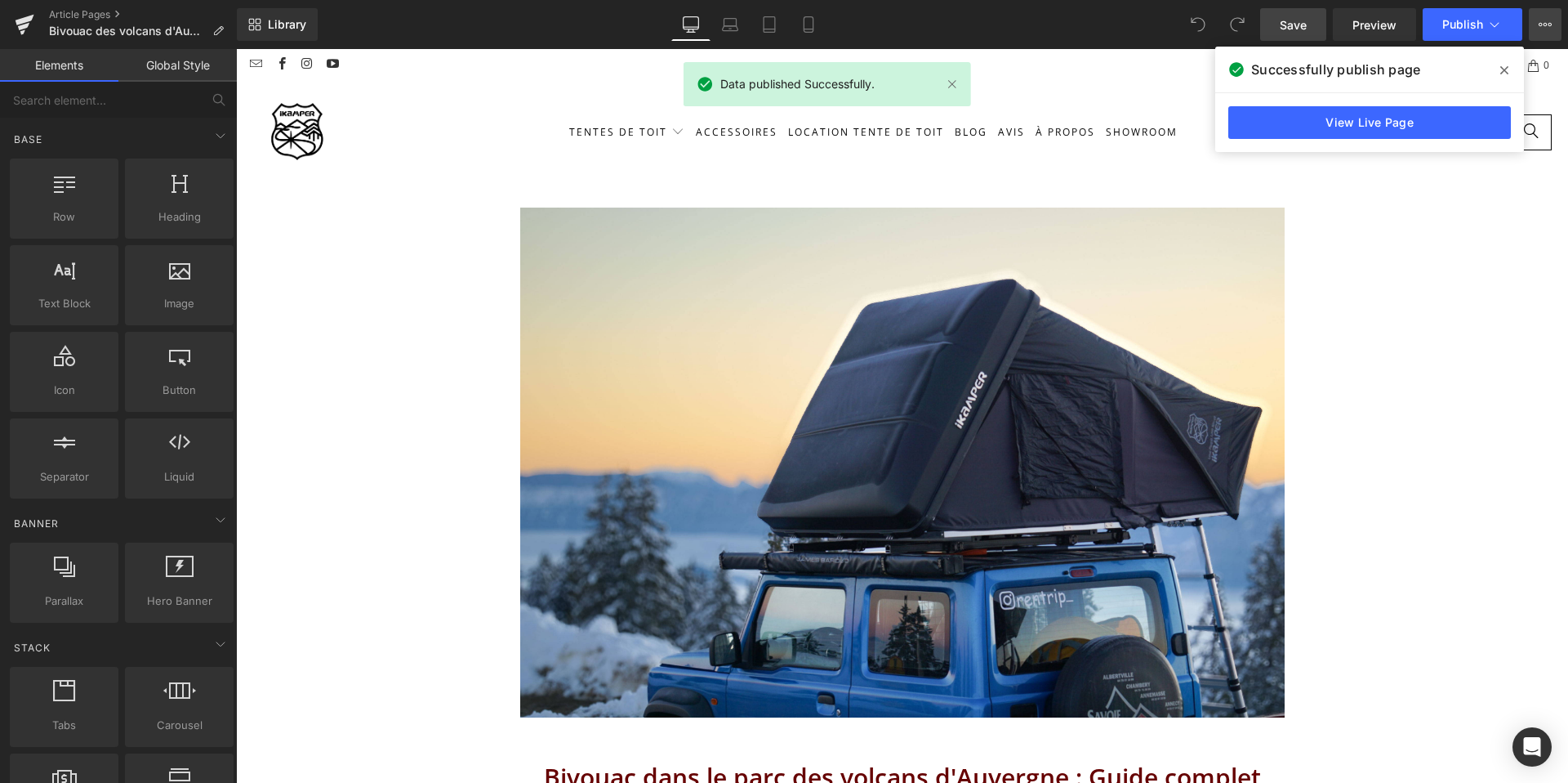
click at [1543, 22] on icon at bounding box center [1545, 24] width 13 height 13
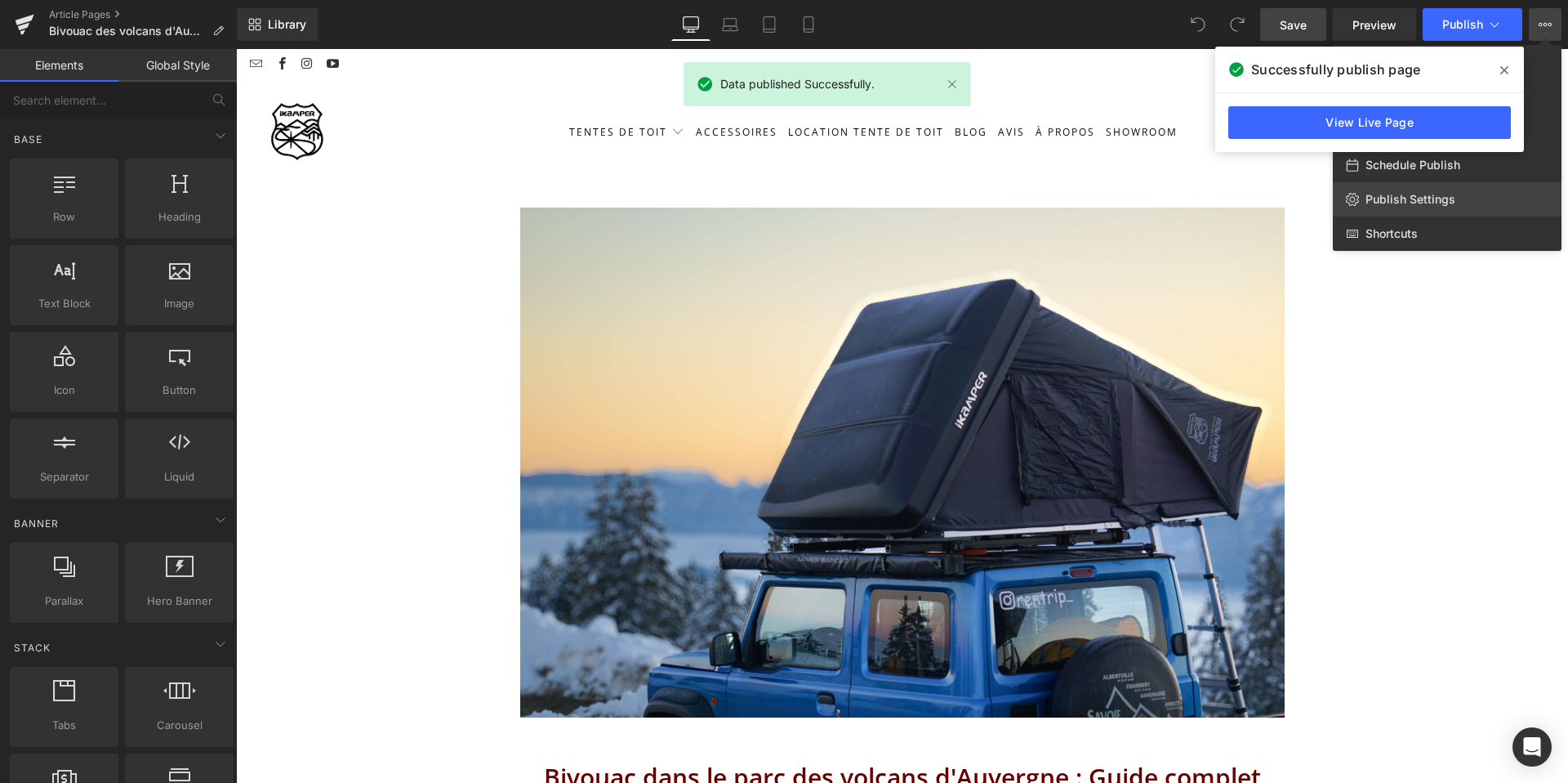
click at [1391, 199] on span "Publish Settings" at bounding box center [1410, 200] width 90 height 15
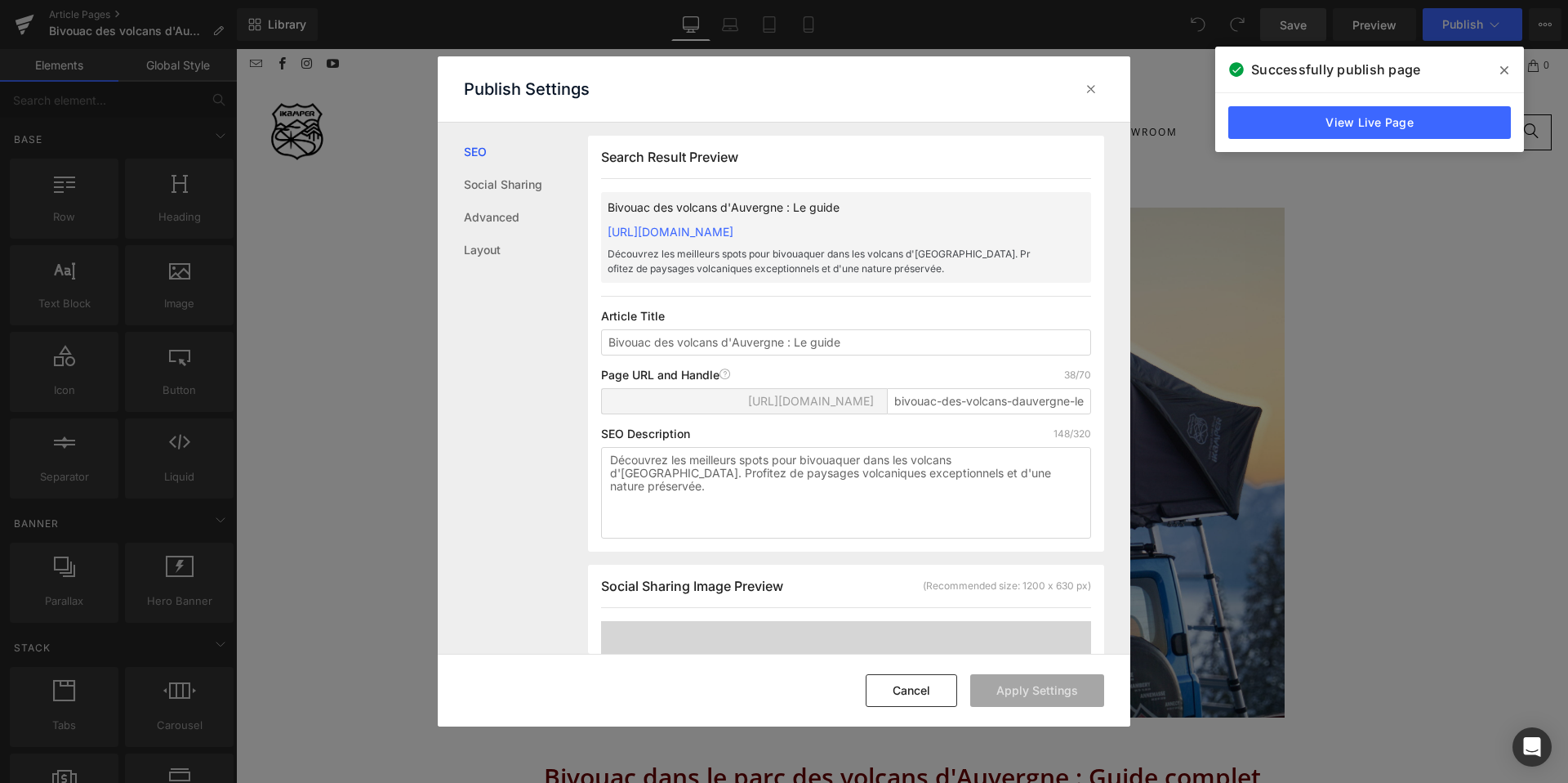
scroll to position [1, 0]
click at [1090, 84] on icon at bounding box center [1090, 88] width 16 height 16
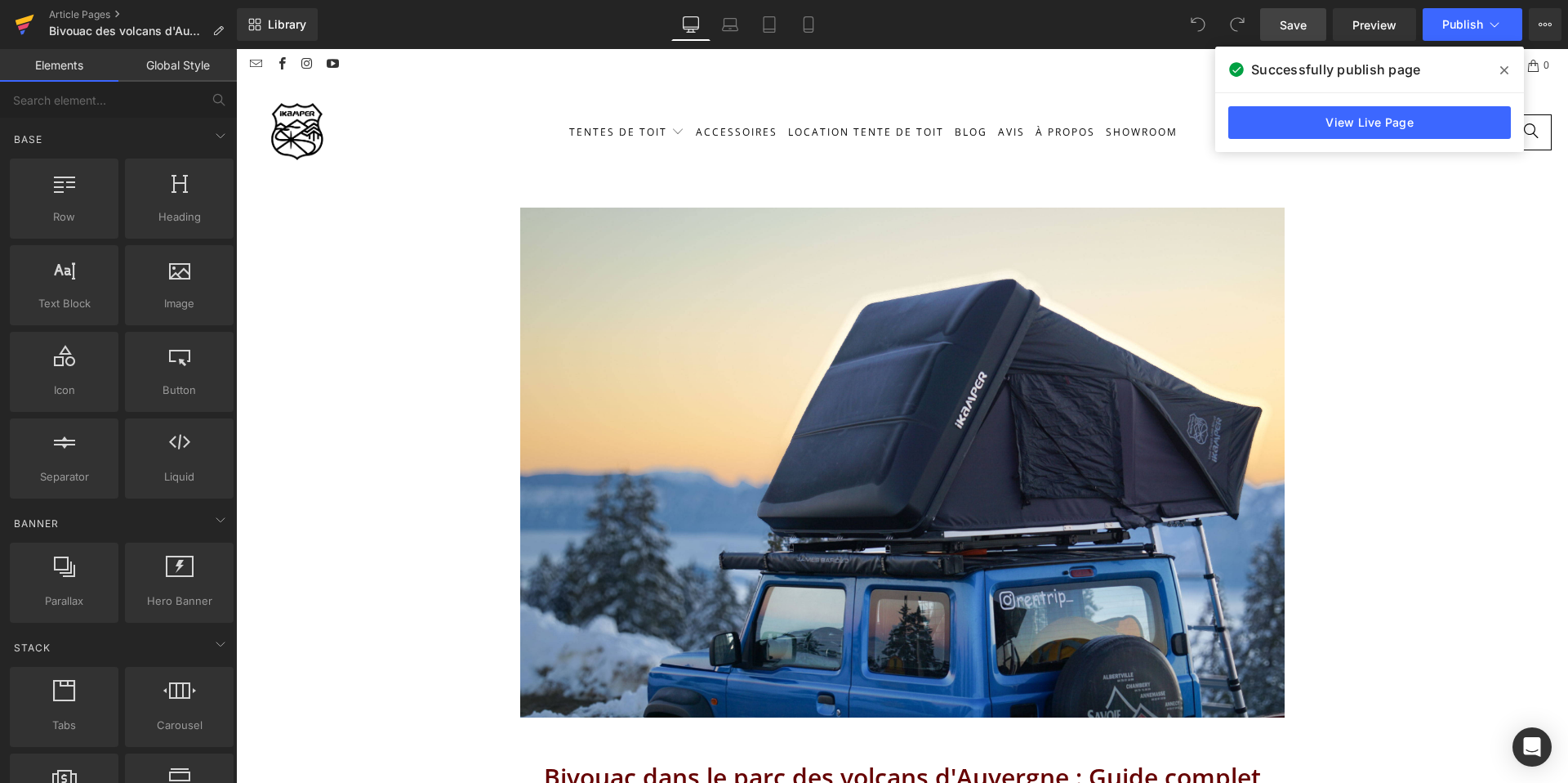
click at [18, 32] on icon at bounding box center [24, 24] width 20 height 41
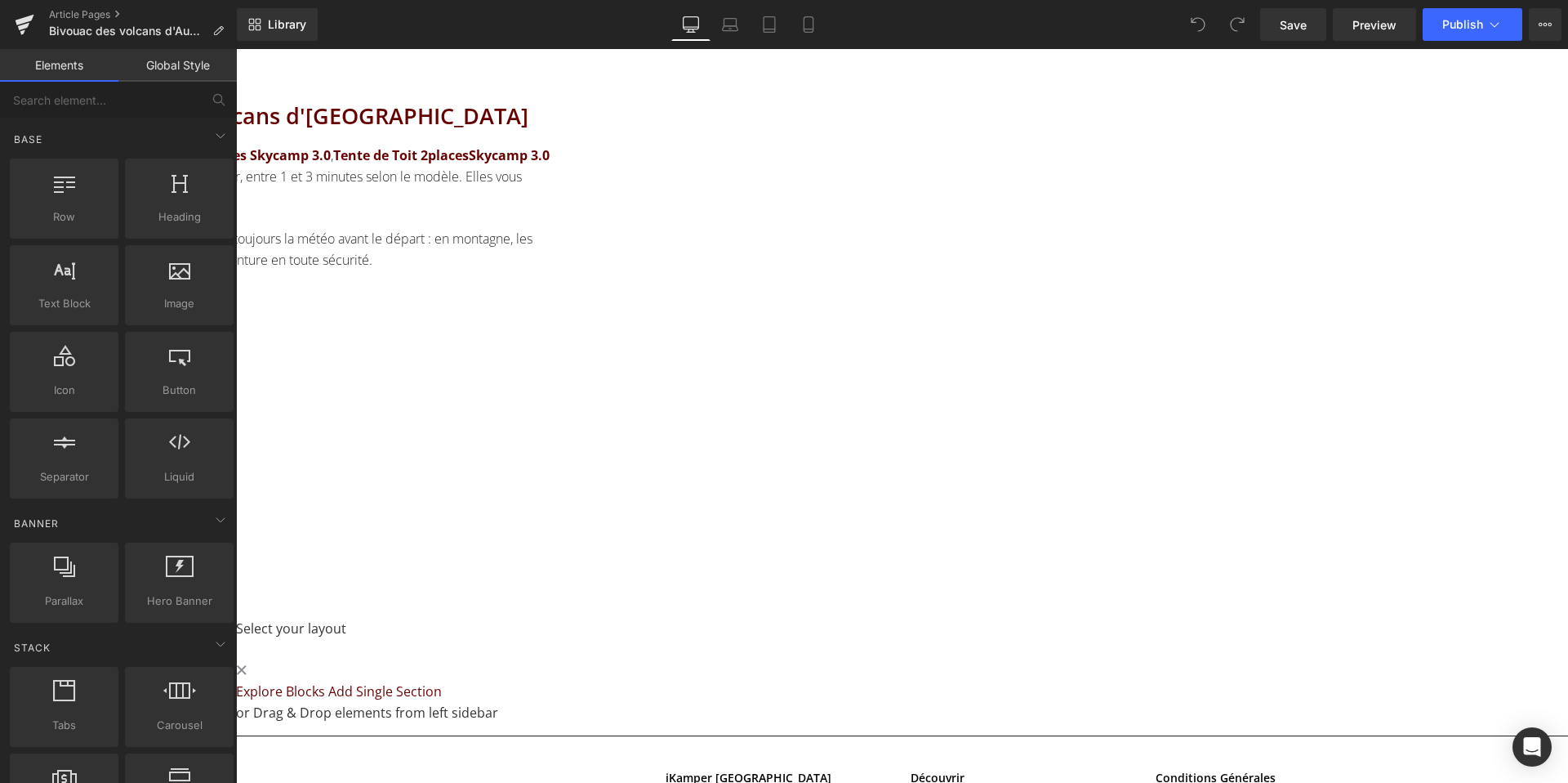
scroll to position [3422, 0]
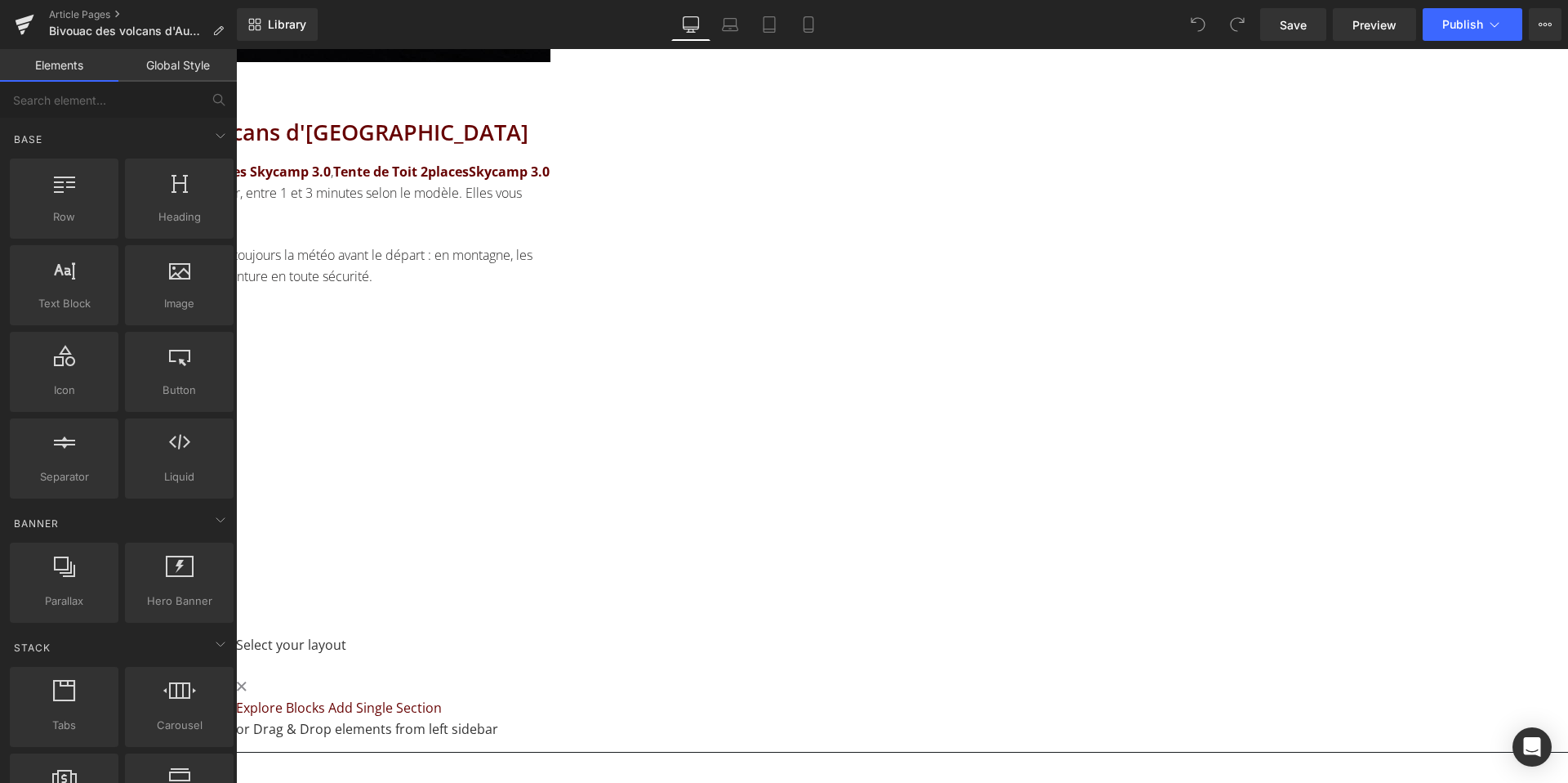
click at [551, 556] on div at bounding box center [60, 566] width 980 height 22
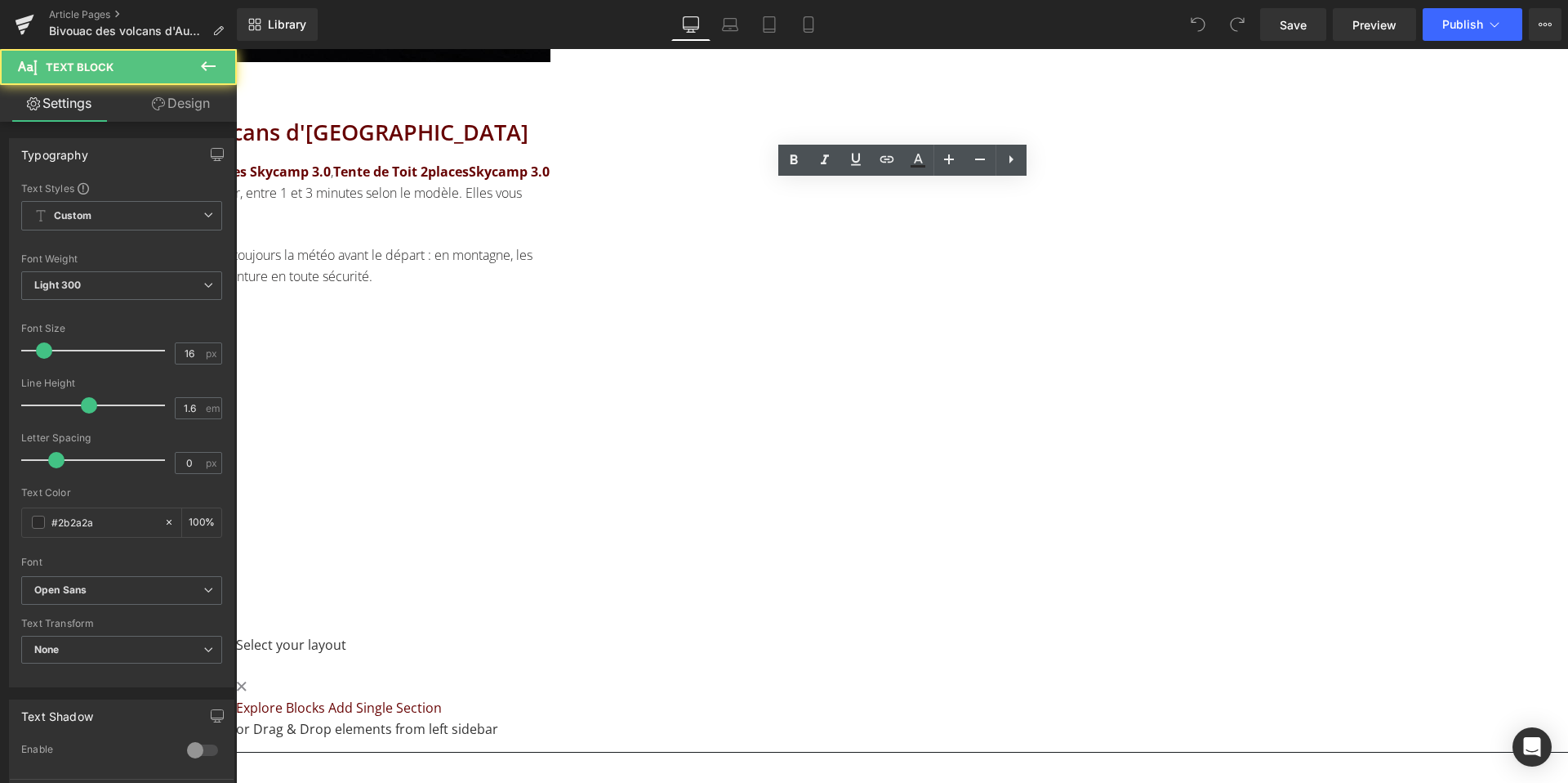
click at [551, 535] on div "- Bivouac dans la Vanoise" at bounding box center [60, 545] width 980 height 22
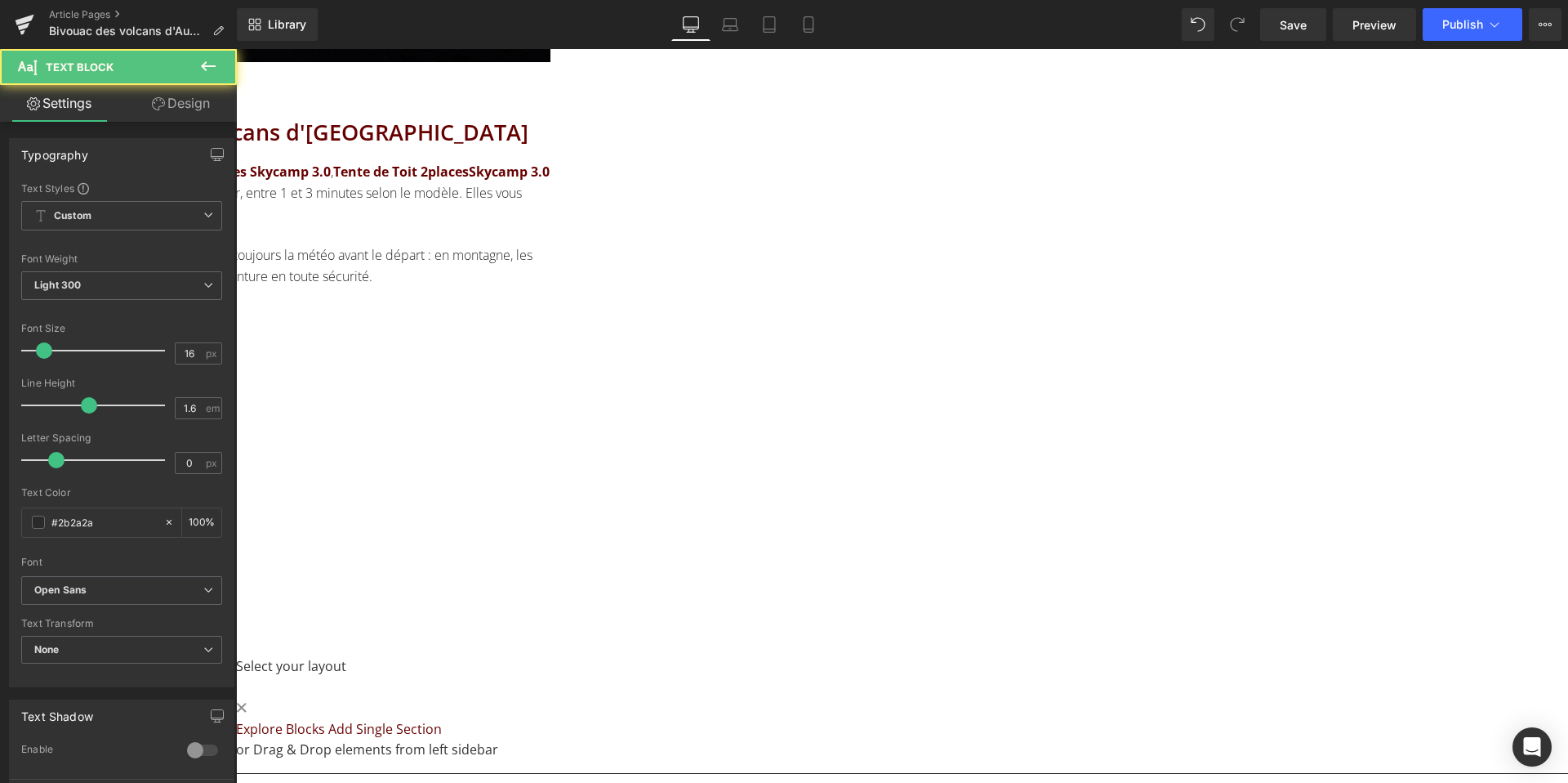
drag, startPoint x: 581, startPoint y: 351, endPoint x: 471, endPoint y: 351, distance: 110.0
click at [470, 556] on div "- Bivouac dans la Vanoise" at bounding box center [60, 566] width 980 height 22
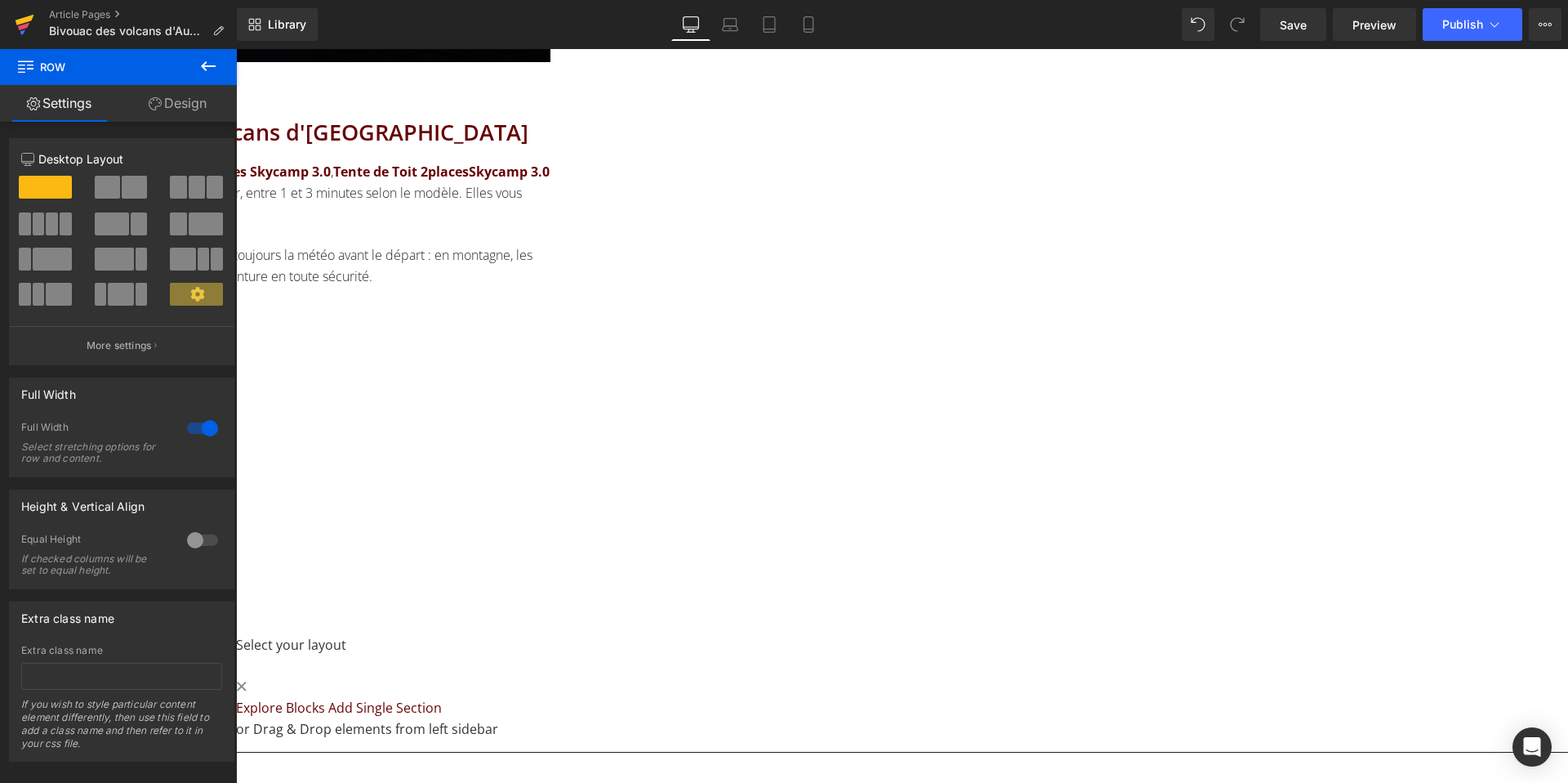
click at [11, 28] on link at bounding box center [24, 24] width 49 height 49
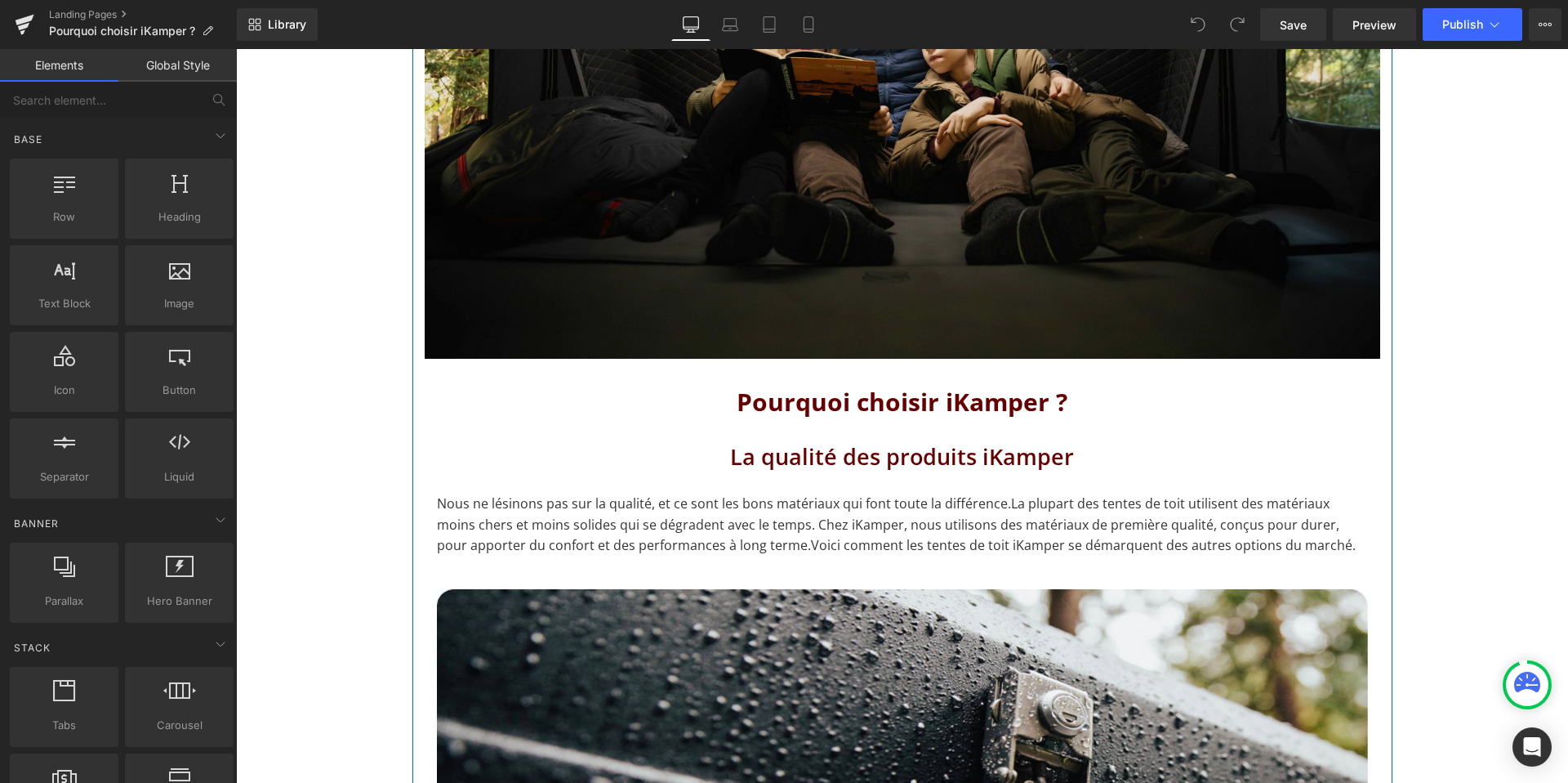
scroll to position [595, 0]
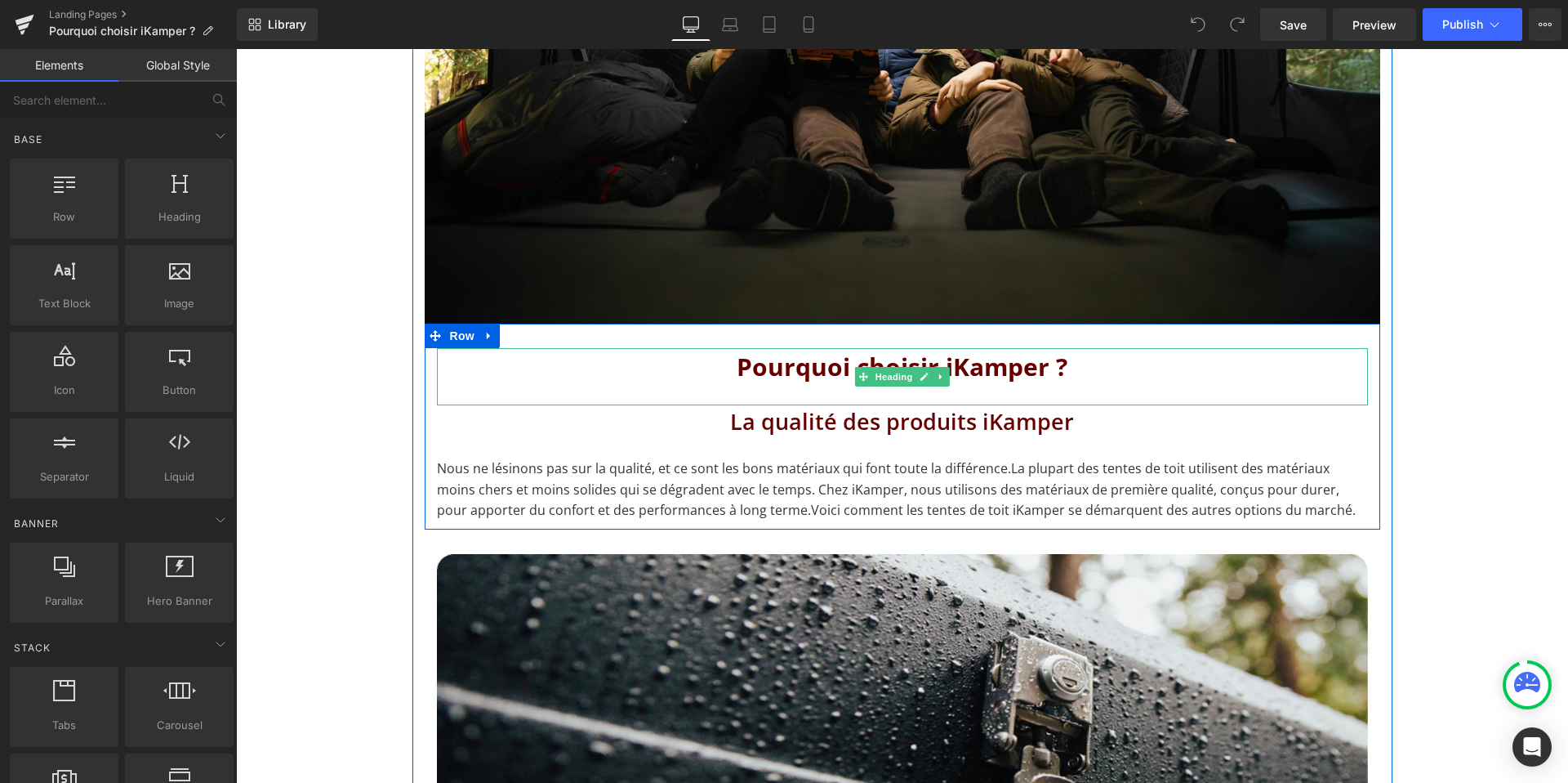
click at [801, 371] on strong "Pourquoi choisir iKamper ?" at bounding box center [902, 367] width 331 height 34
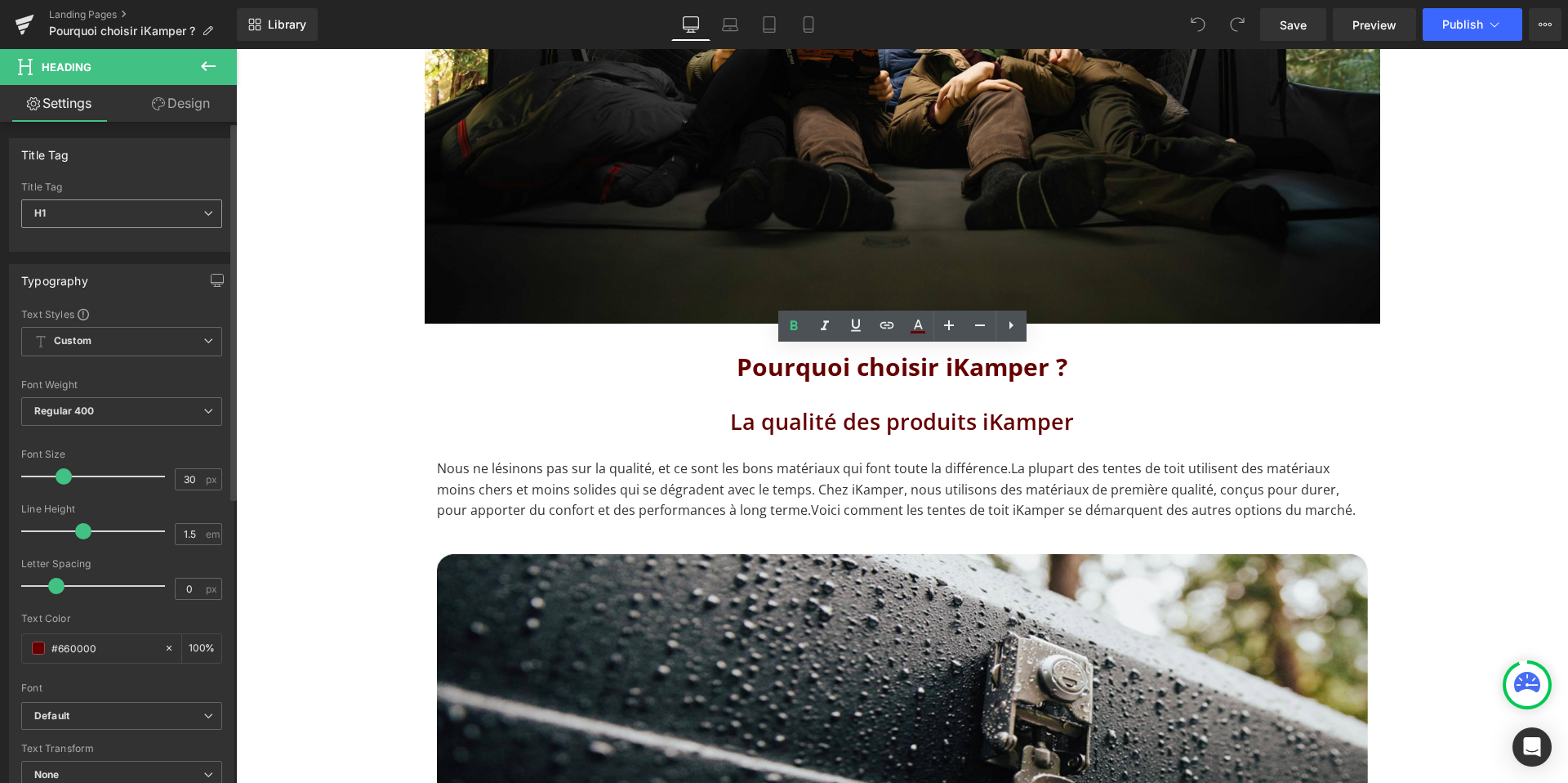
click at [101, 213] on span "H1" at bounding box center [122, 213] width 201 height 28
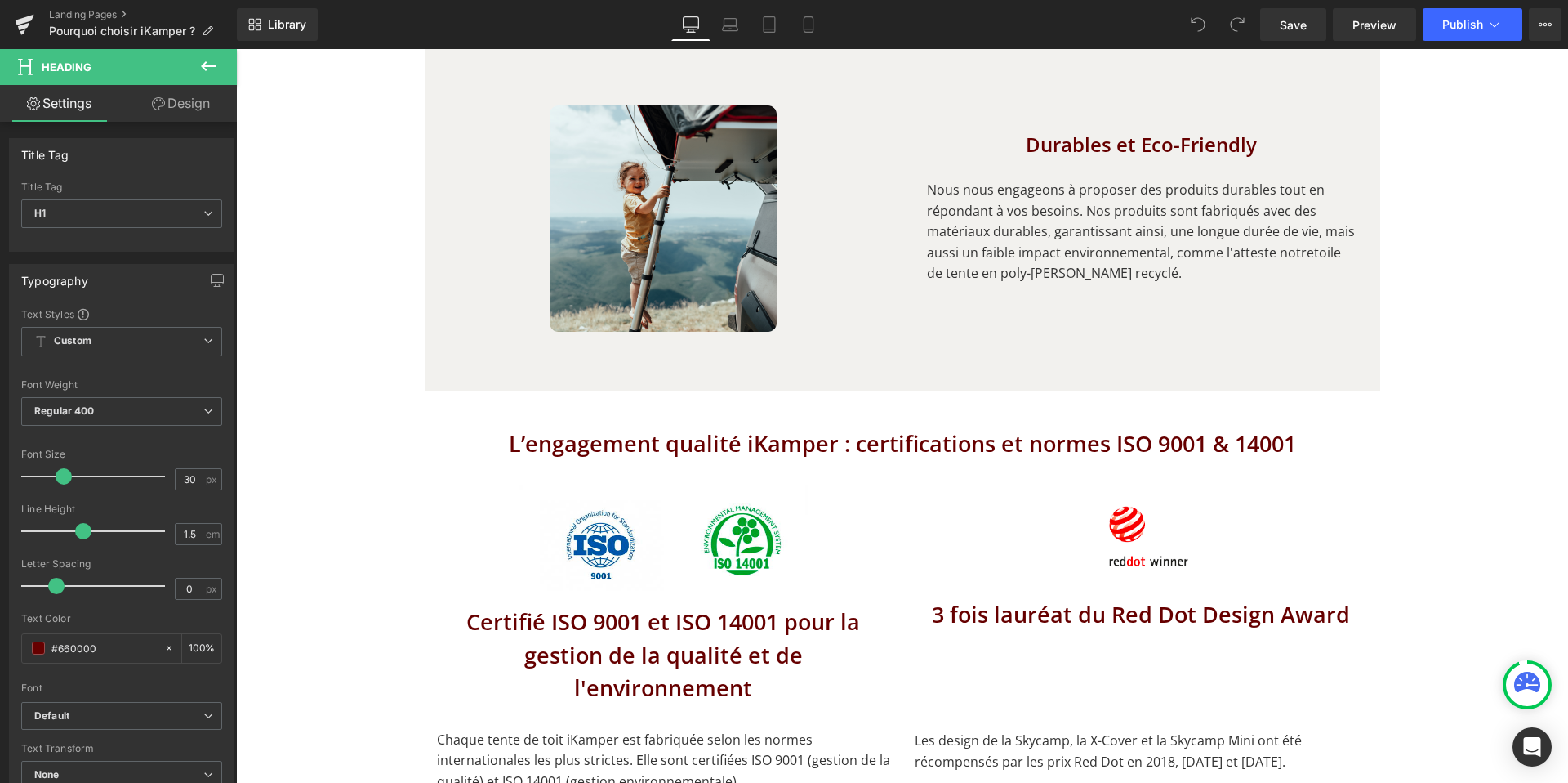
scroll to position [4425, 0]
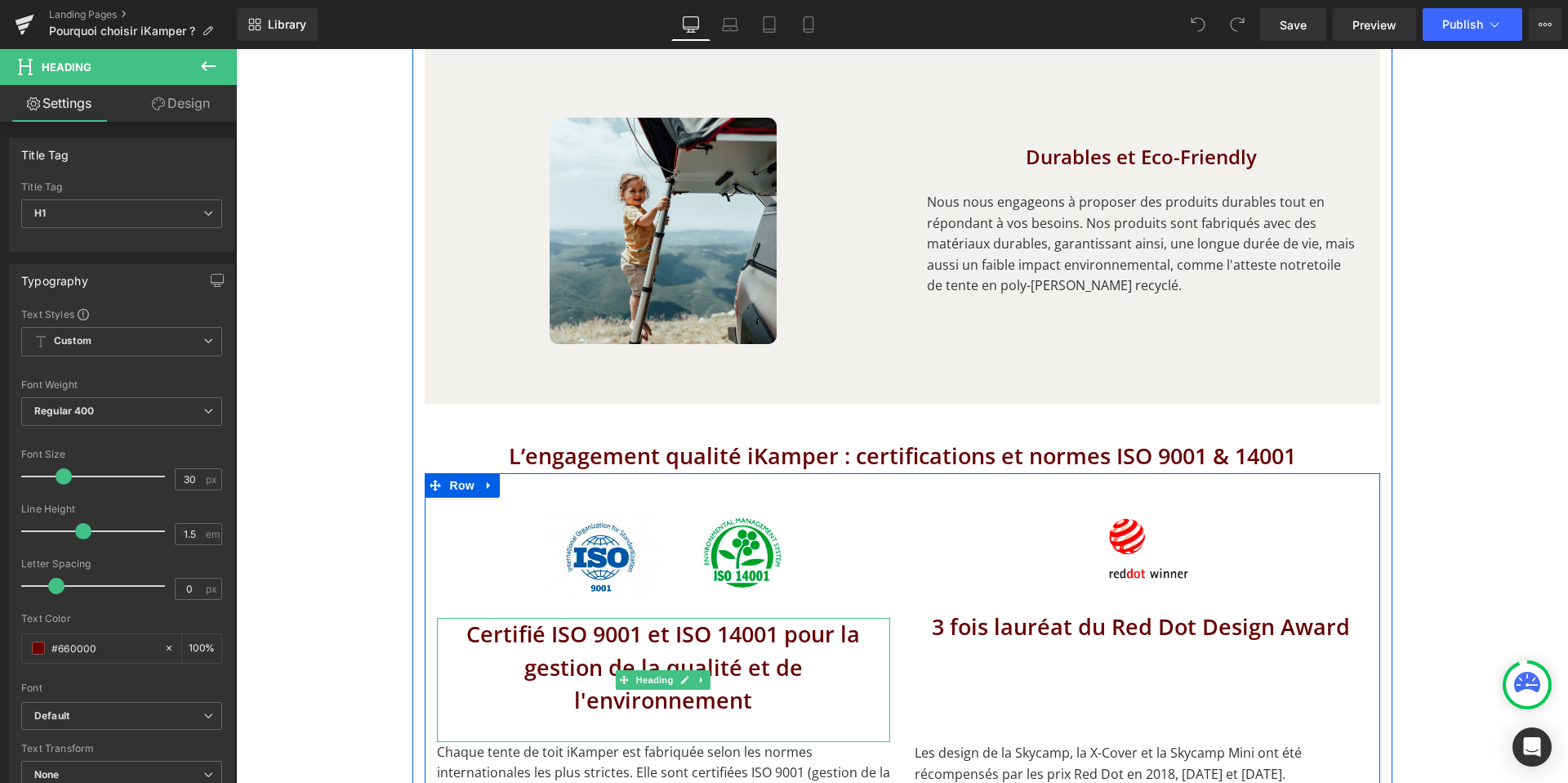
click at [694, 642] on h2 "Certifié ISO 9001 et ISO 14001 pour la gestion de la qualité et de l'environnem…" at bounding box center [663, 668] width 453 height 100
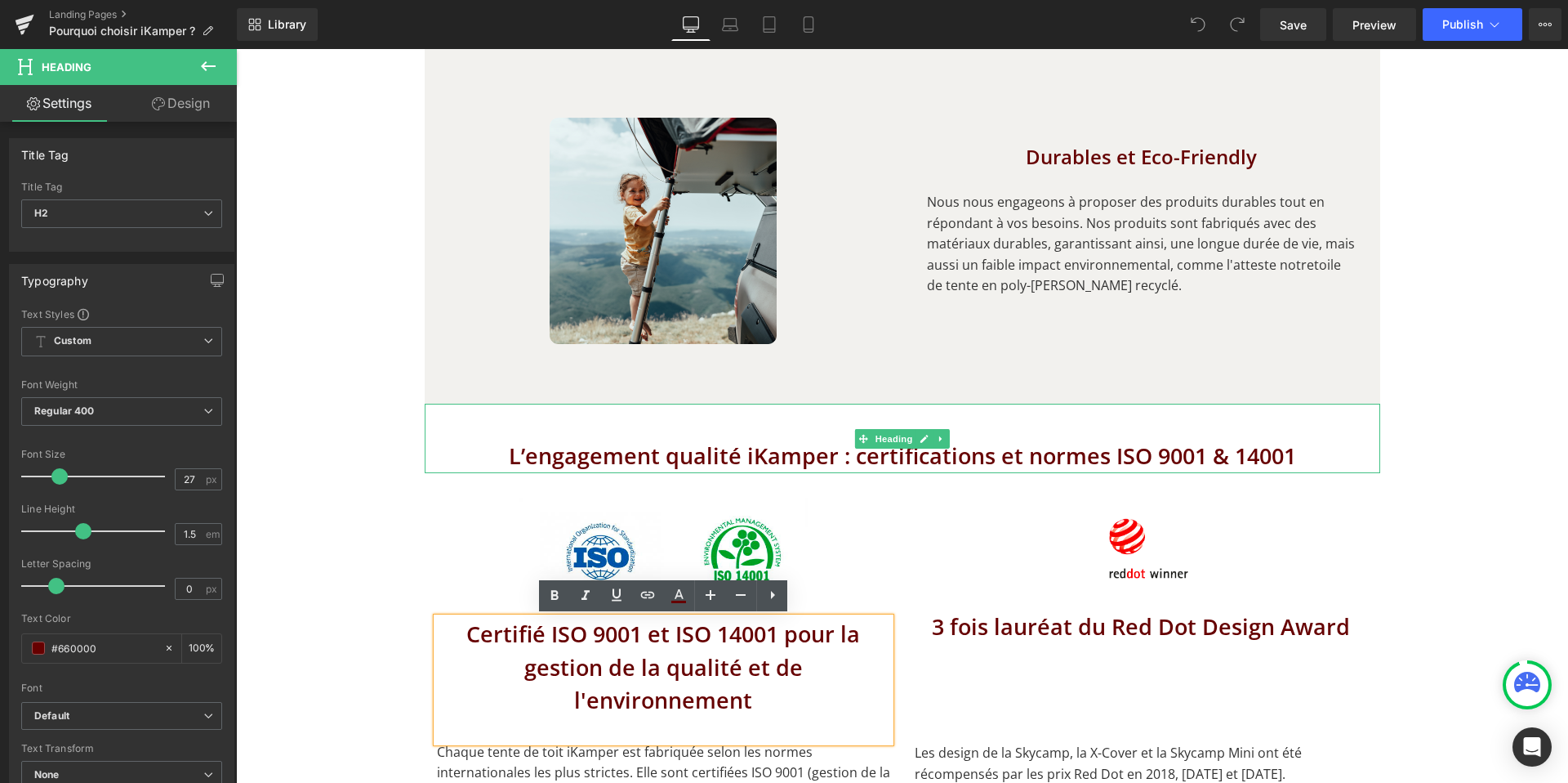
click at [728, 457] on h2 "L’engagement qualité iKamper : certifications et normes ISO 9001 & 14001" at bounding box center [903, 456] width 955 height 34
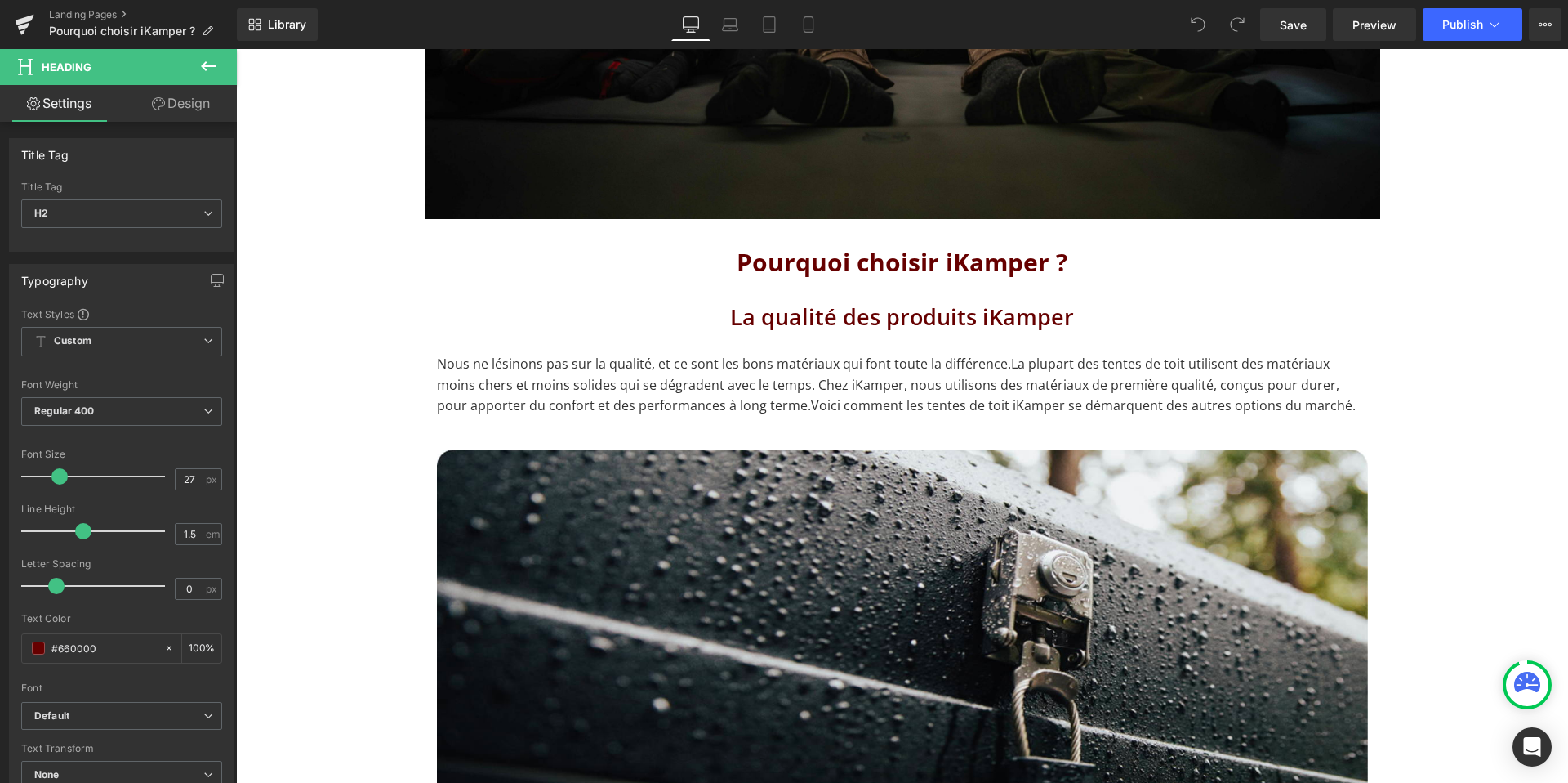
scroll to position [719, 0]
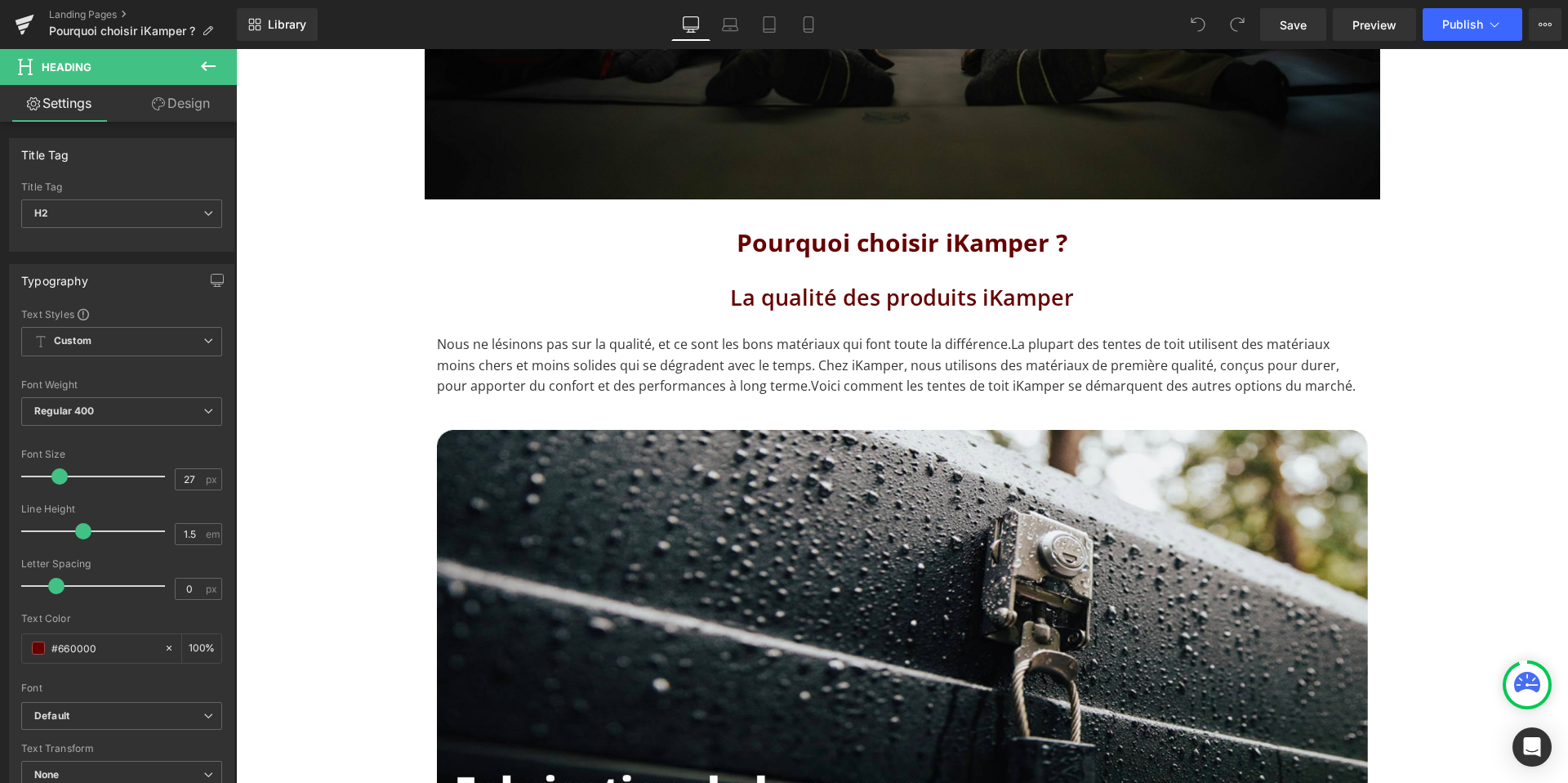
click at [804, 251] on strong "Pourquoi choisir iKamper ?" at bounding box center [902, 242] width 331 height 34
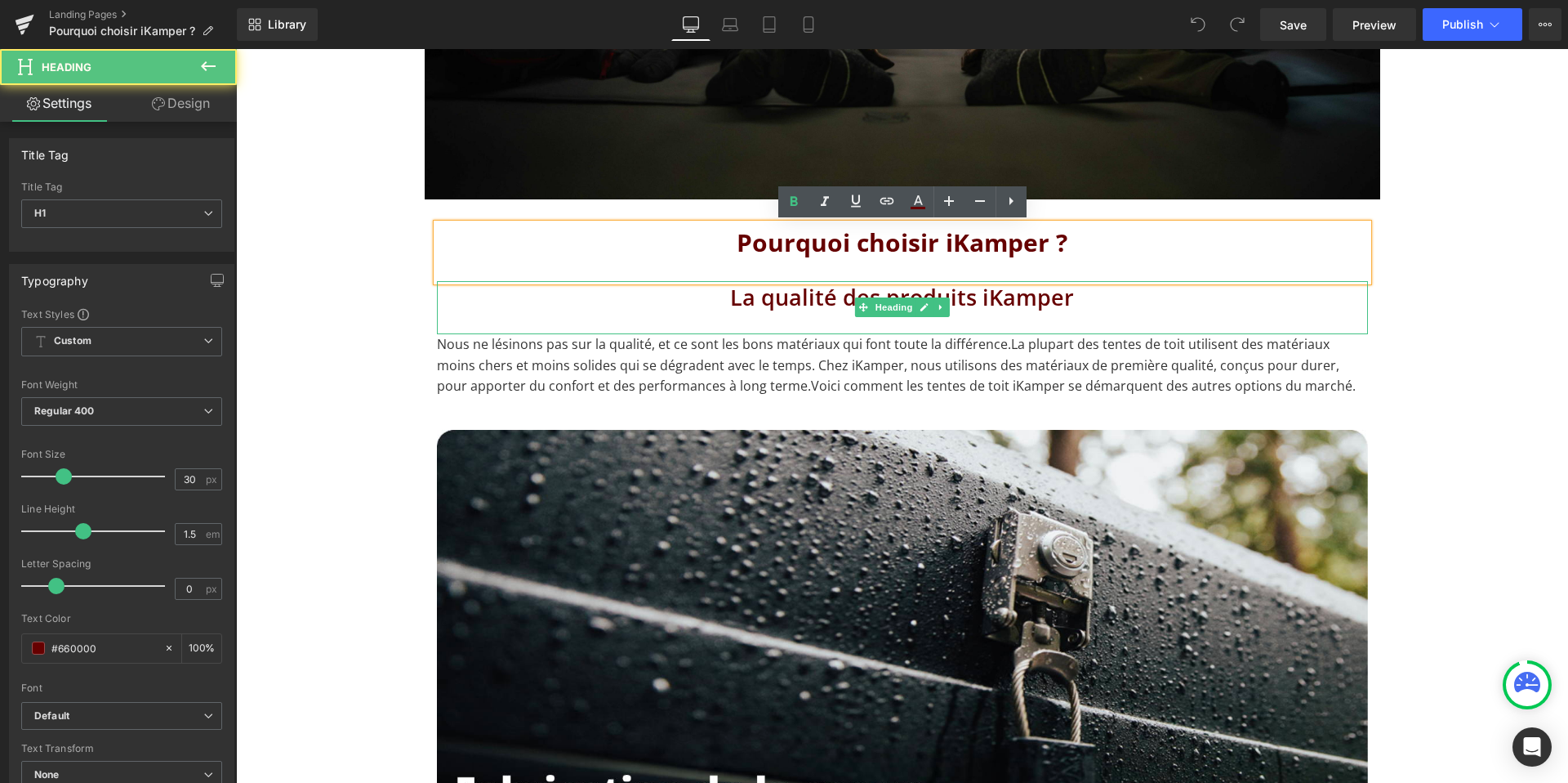
click at [779, 296] on h2 "La qualité des produits iKamper" at bounding box center [903, 298] width 931 height 34
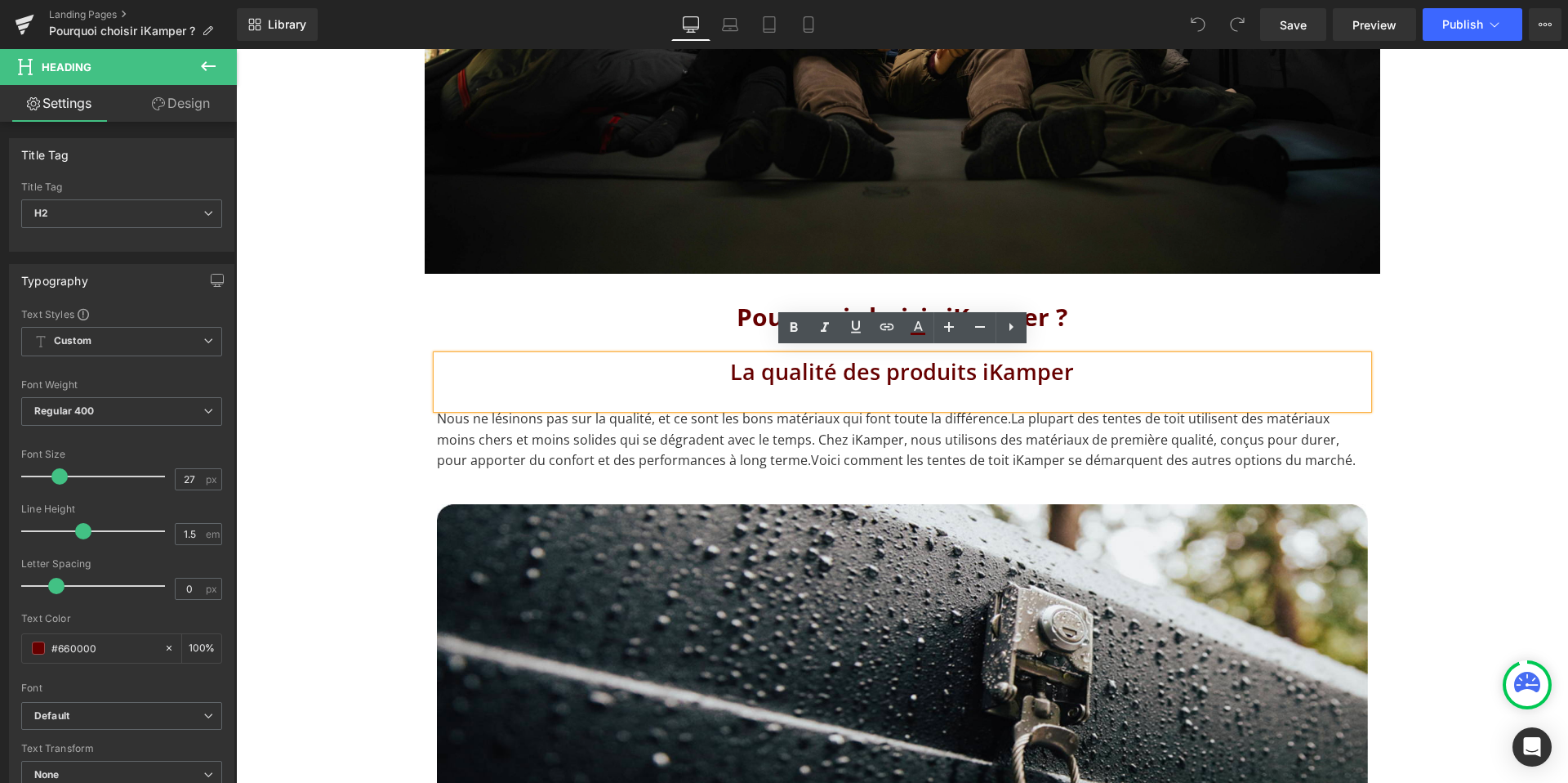
scroll to position [651, 0]
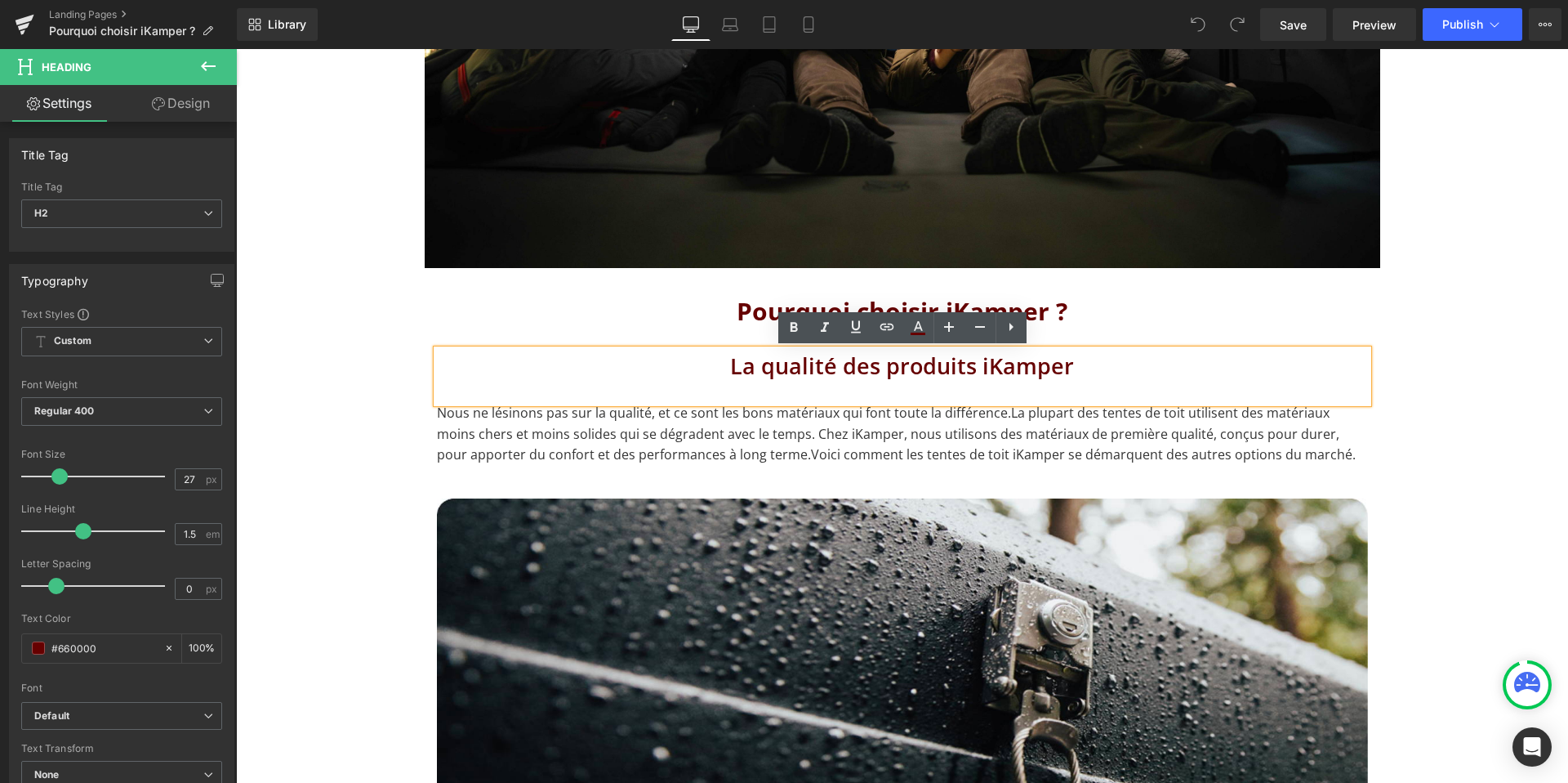
click at [748, 308] on strong "Pourquoi choisir iKamper ?" at bounding box center [902, 311] width 331 height 34
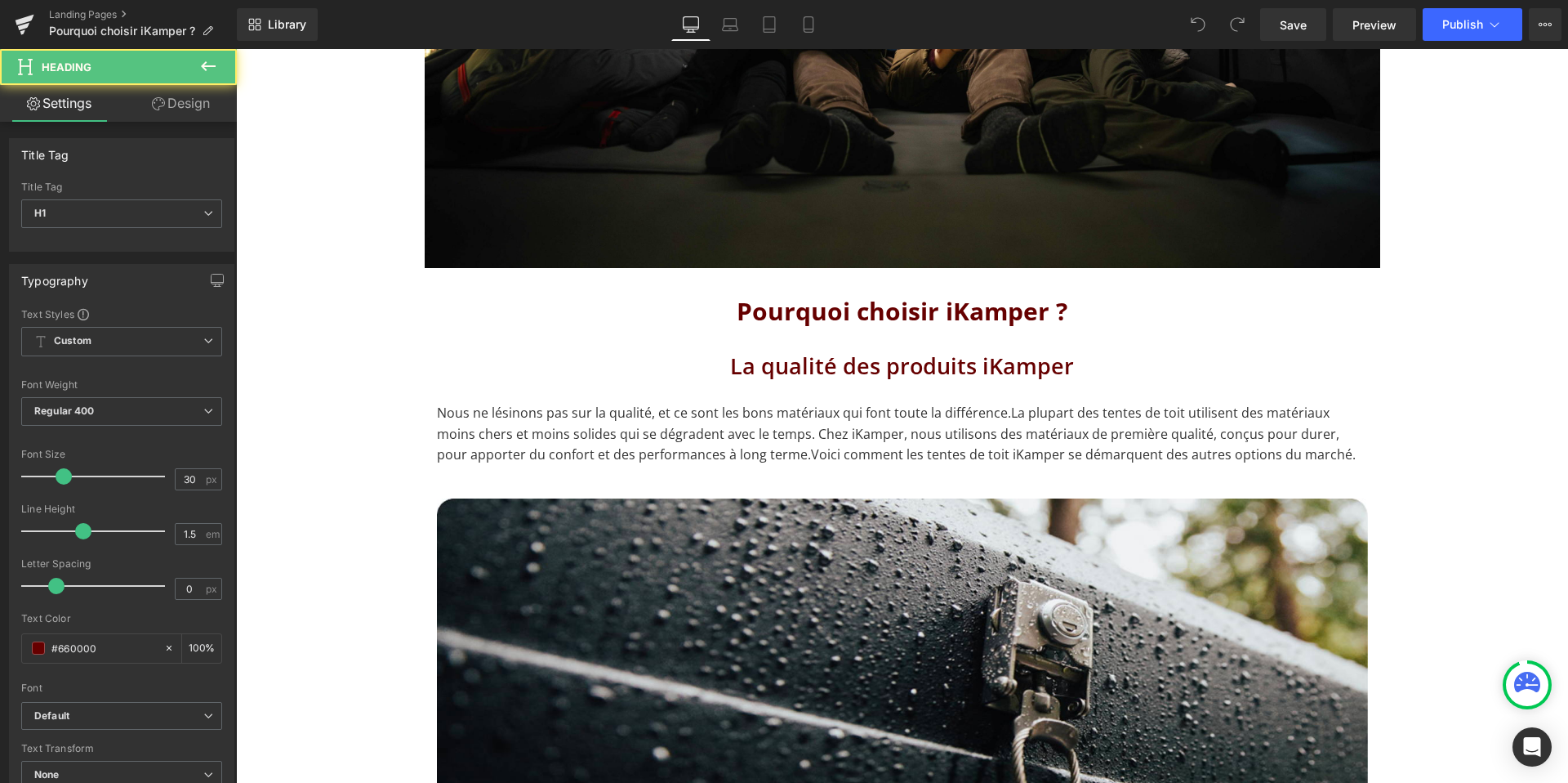
click at [174, 105] on link "Design" at bounding box center [181, 103] width 118 height 37
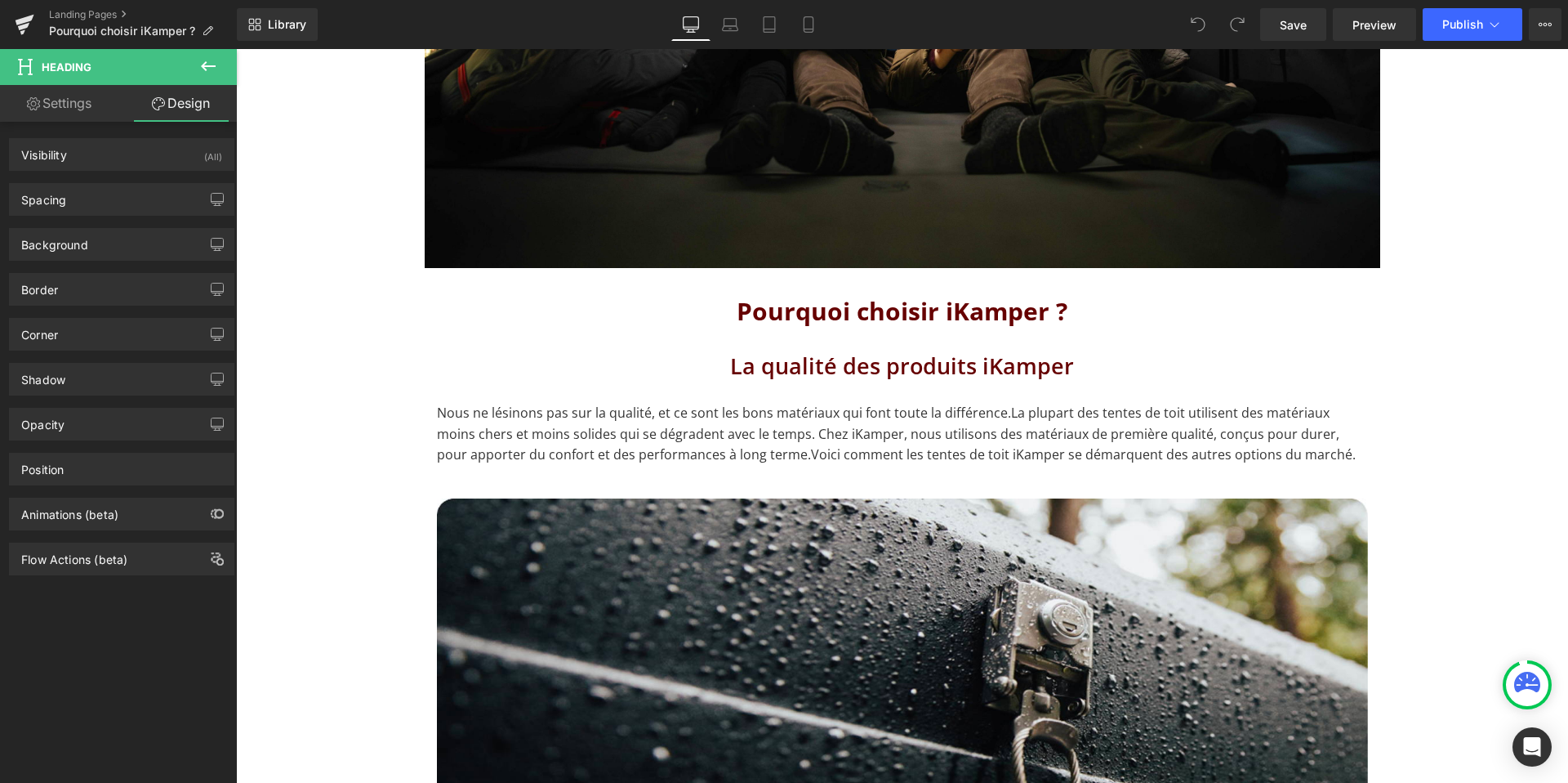
click at [208, 60] on icon at bounding box center [208, 66] width 20 height 20
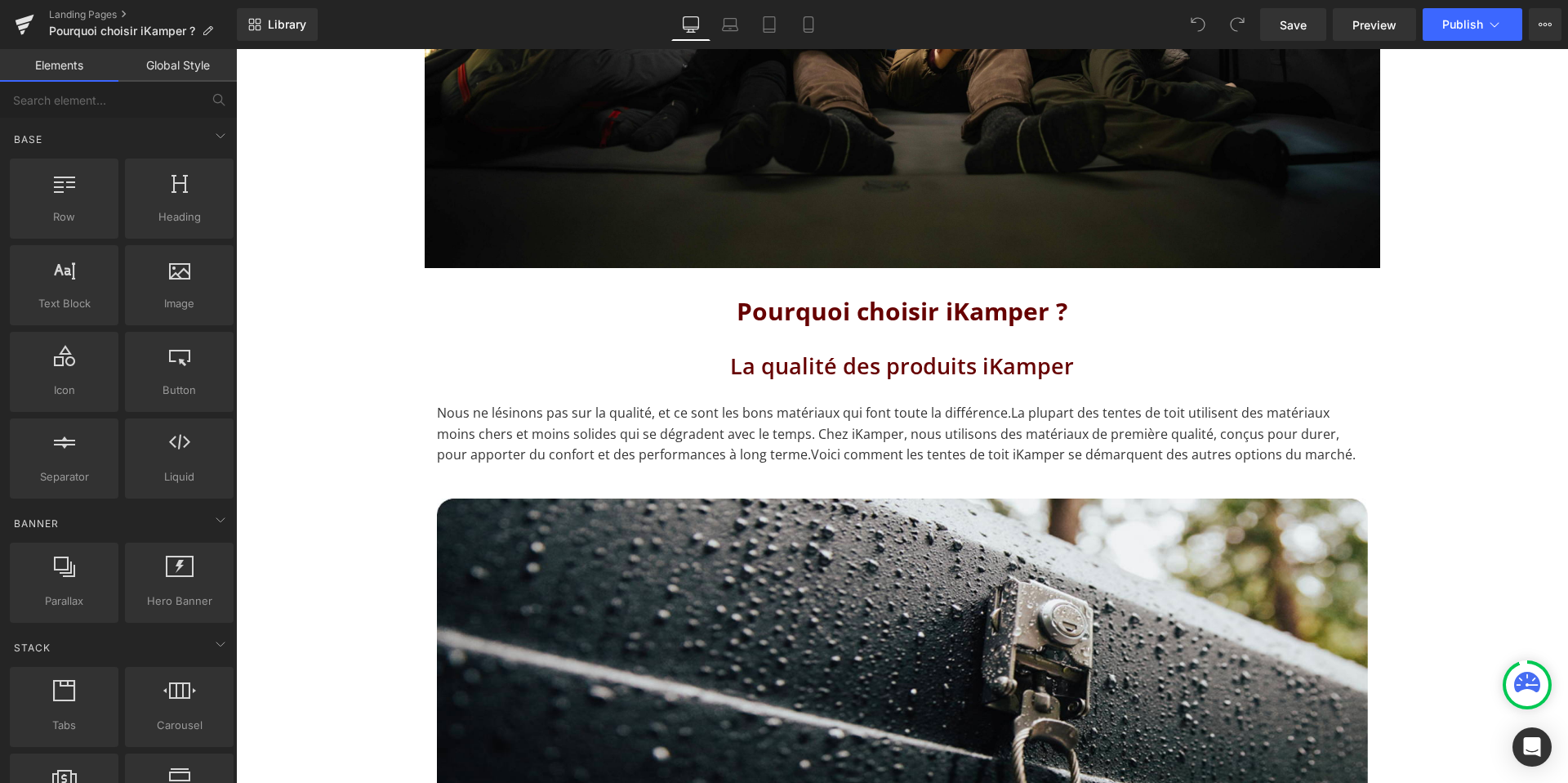
click at [154, 69] on link "Global Style" at bounding box center [177, 65] width 118 height 33
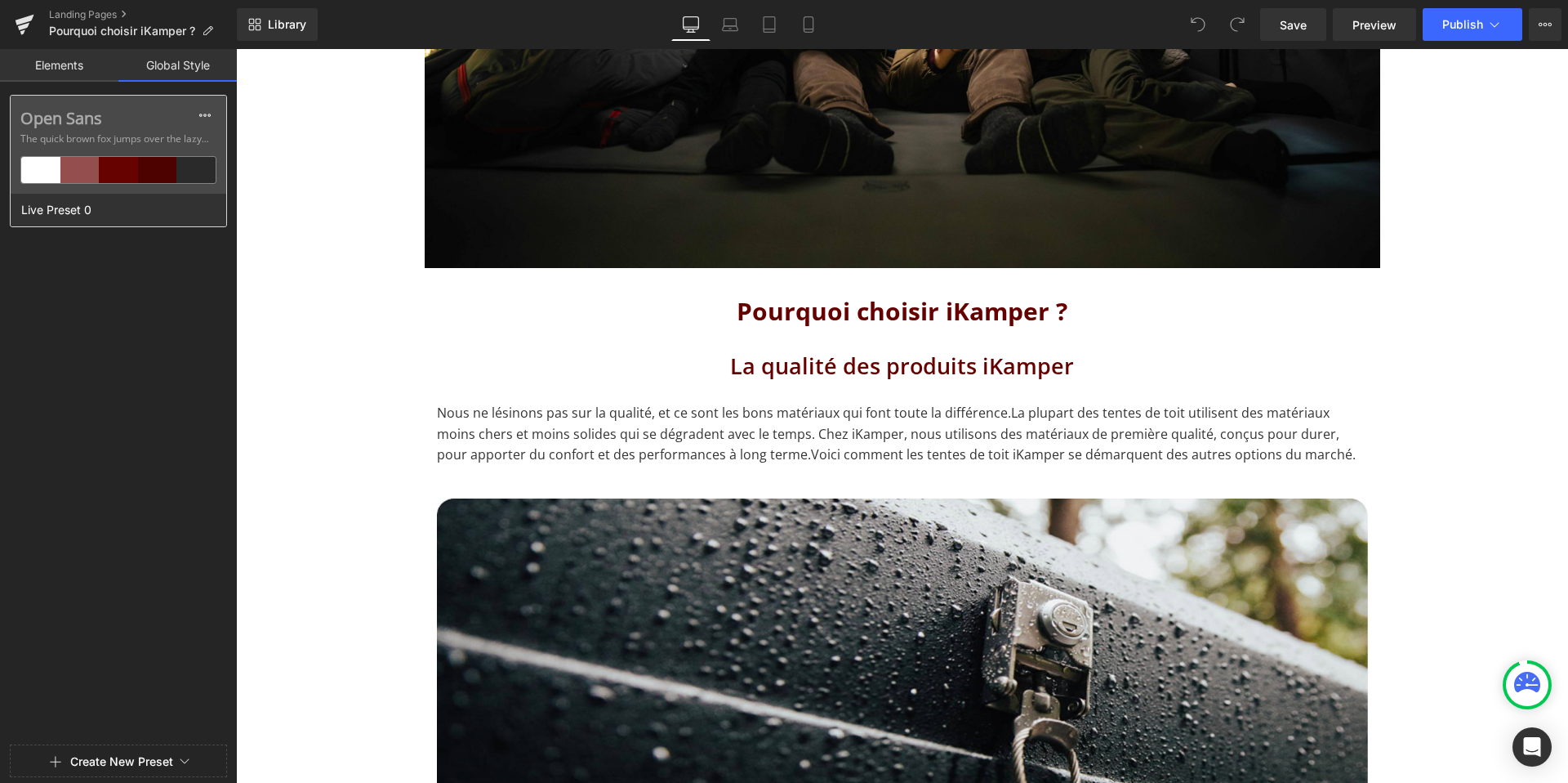
click at [79, 146] on div "Open Sans The quick brown fox jumps over the lazy..." at bounding box center [118, 145] width 216 height 98
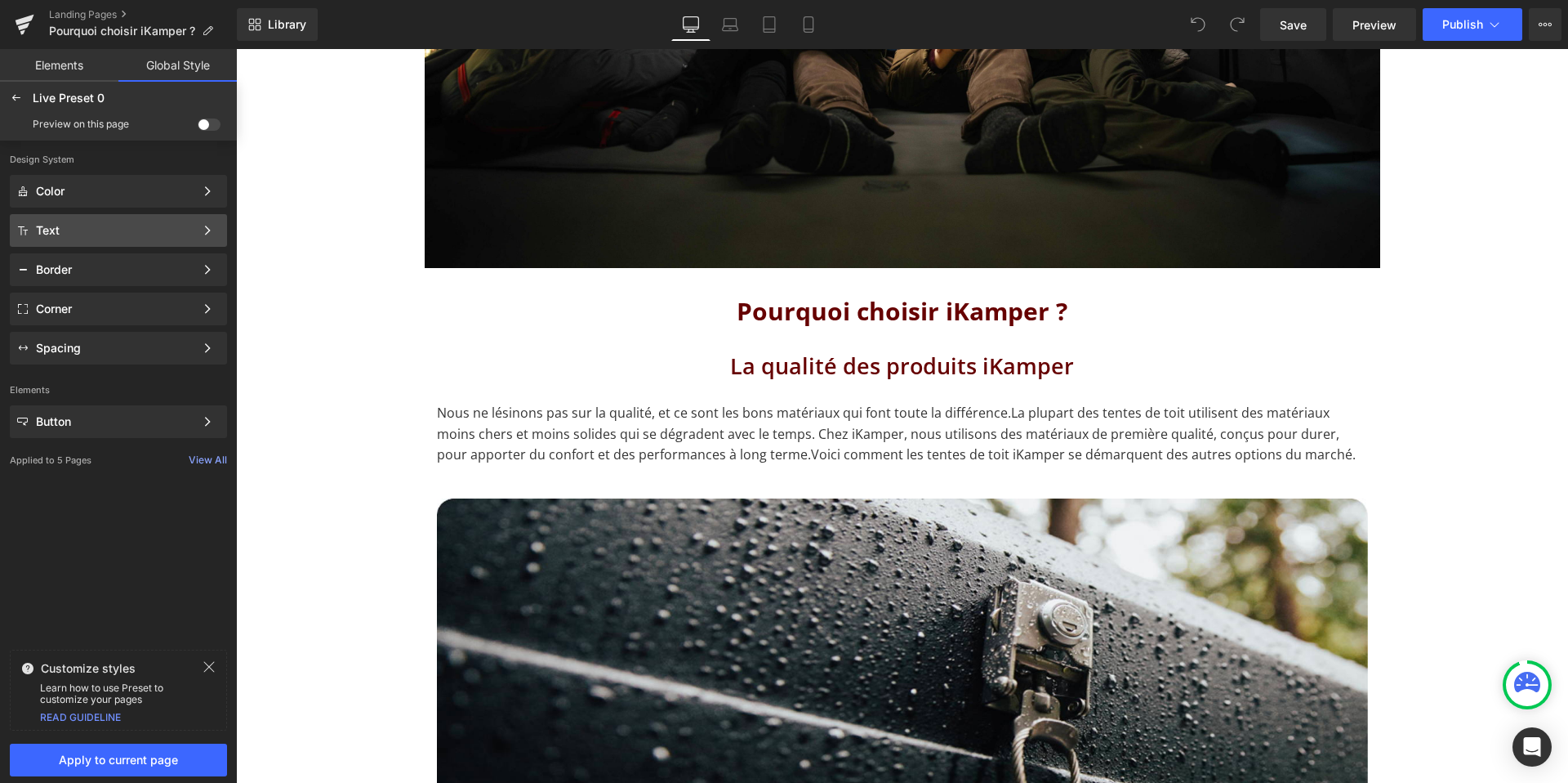
click at [83, 232] on div "Text" at bounding box center [114, 230] width 159 height 13
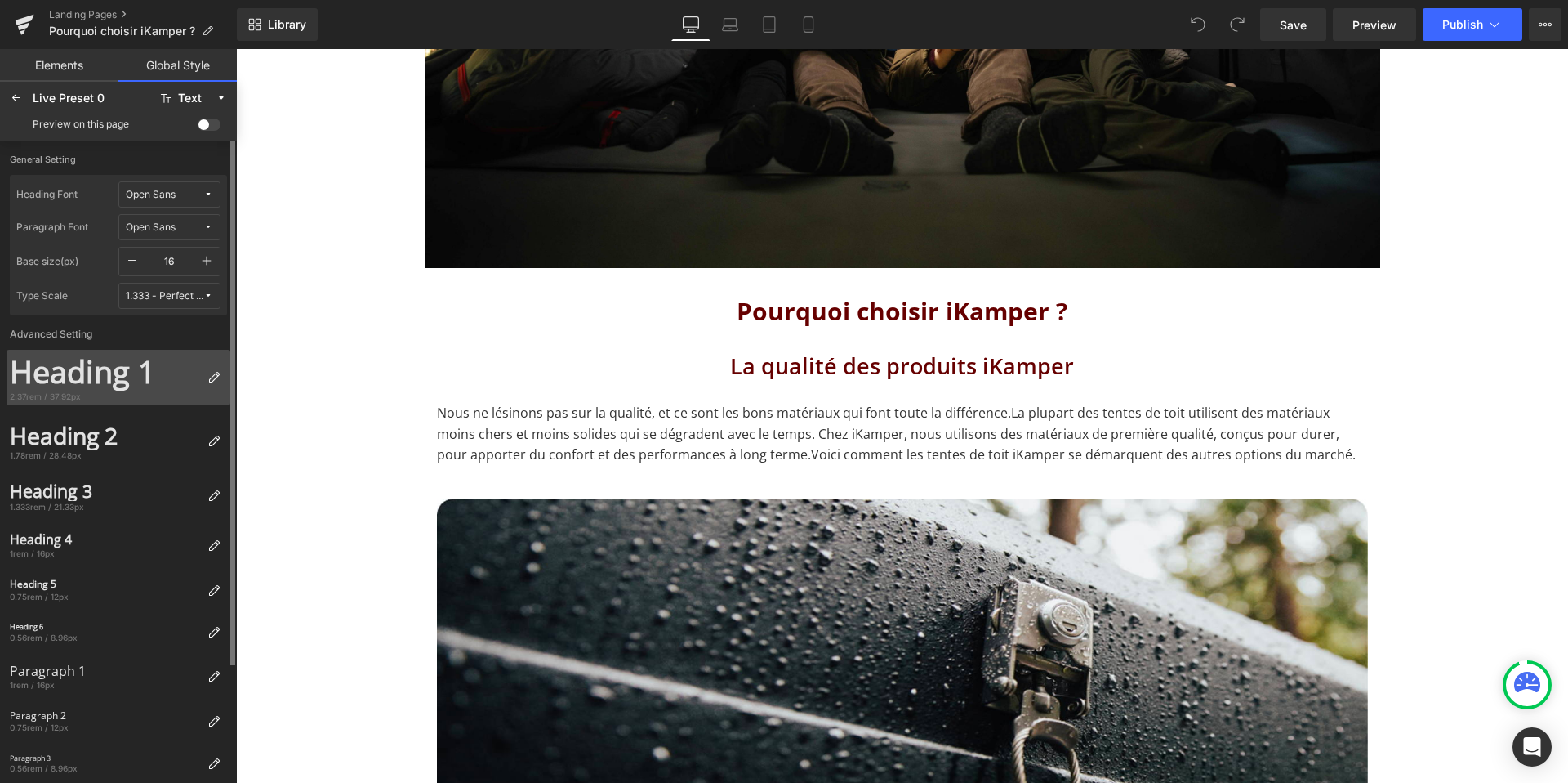
scroll to position [38, 0]
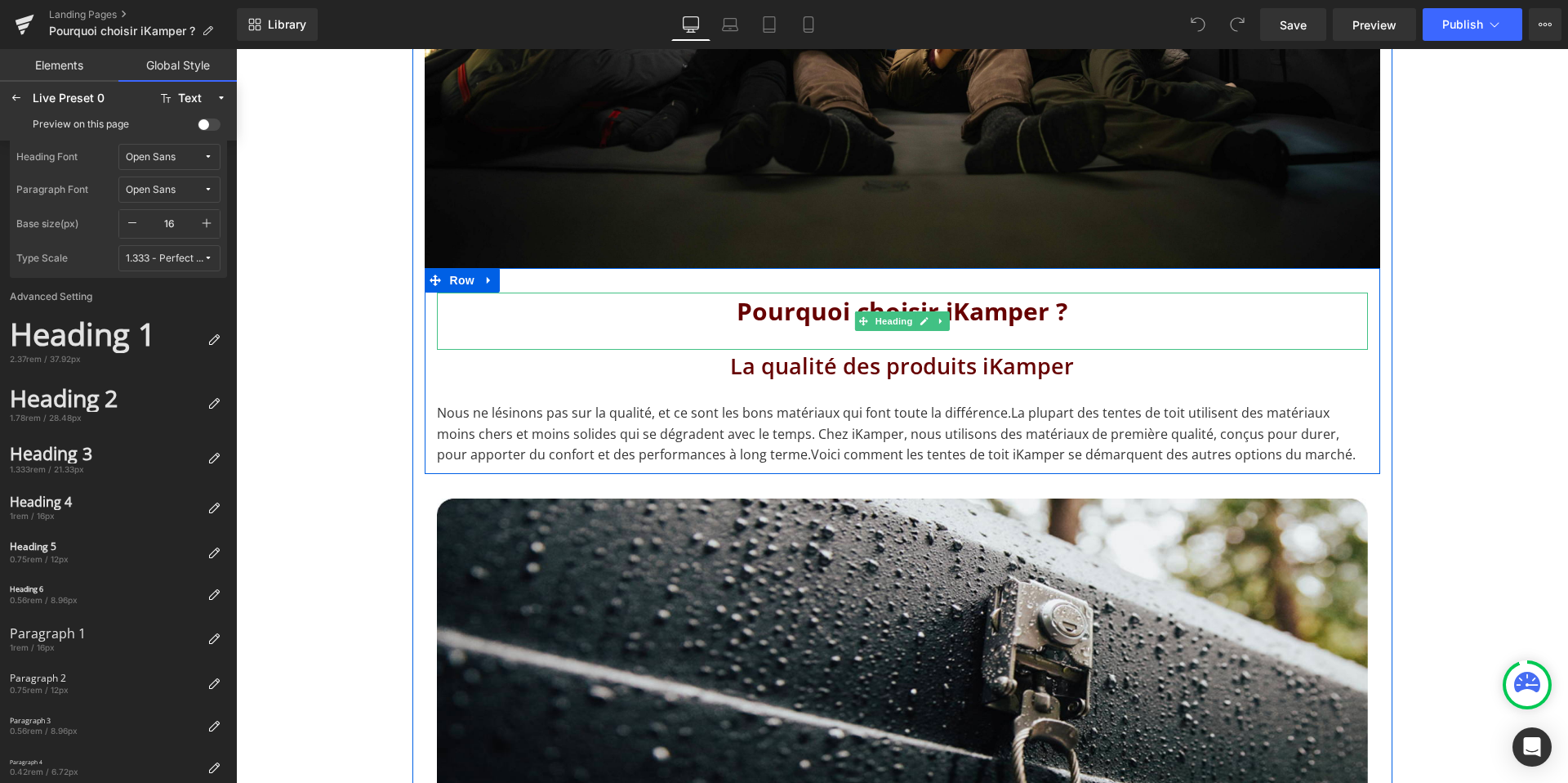
click at [717, 306] on h1 "Pourquoi choisir iKamper ?" at bounding box center [903, 311] width 931 height 37
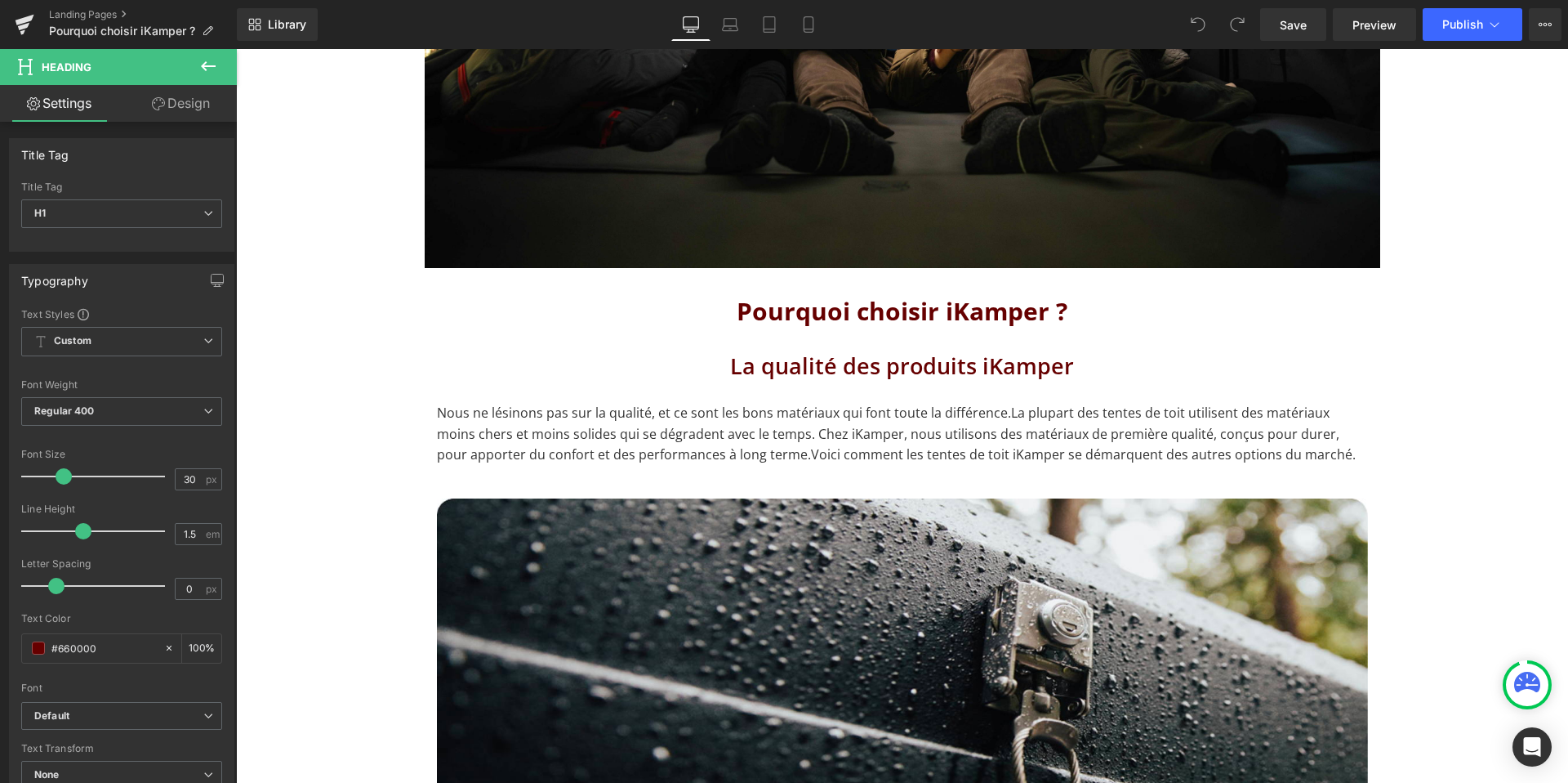
click at [201, 67] on icon at bounding box center [208, 66] width 15 height 9
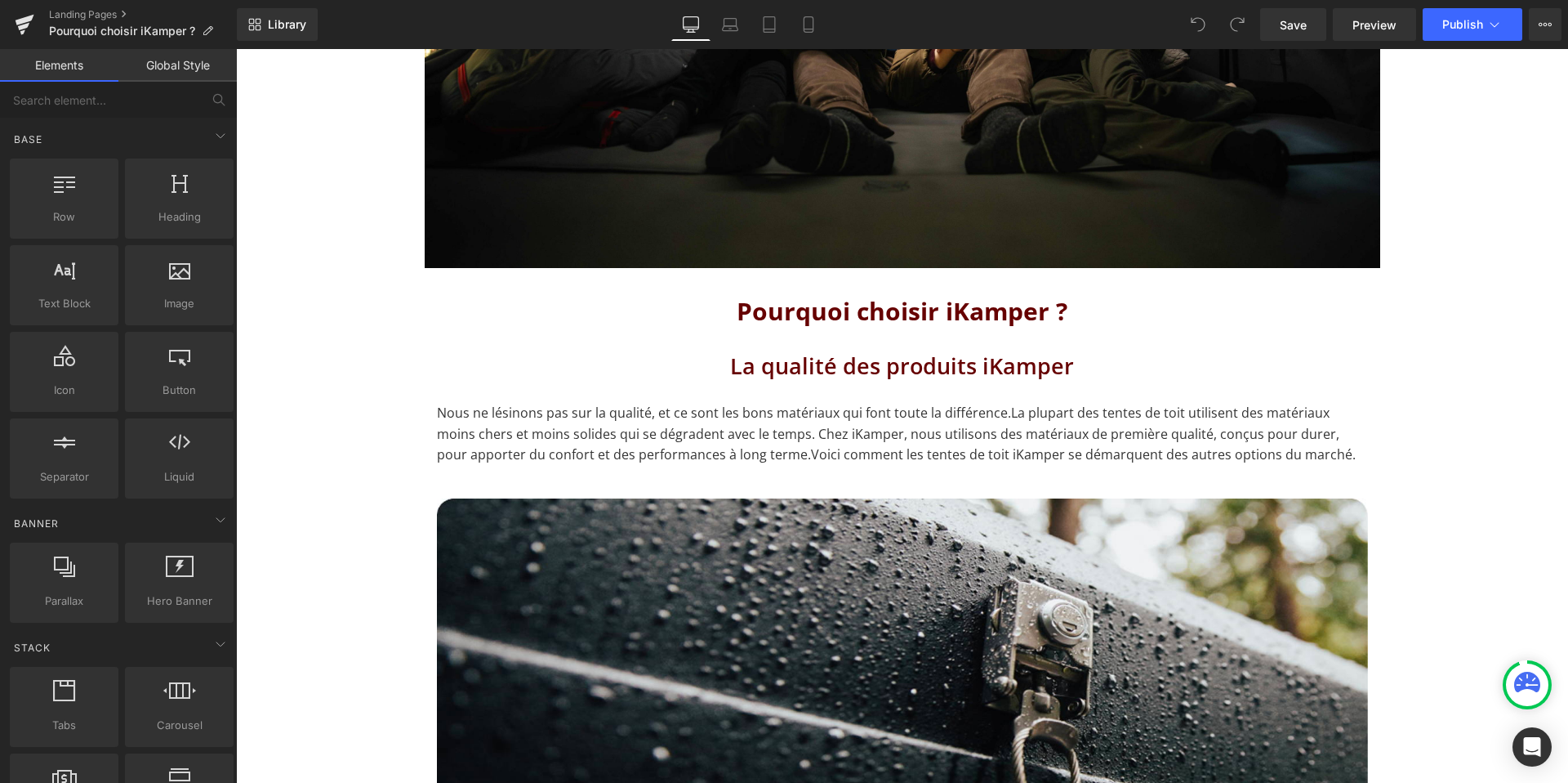
click at [180, 67] on link "Global Style" at bounding box center [177, 65] width 118 height 33
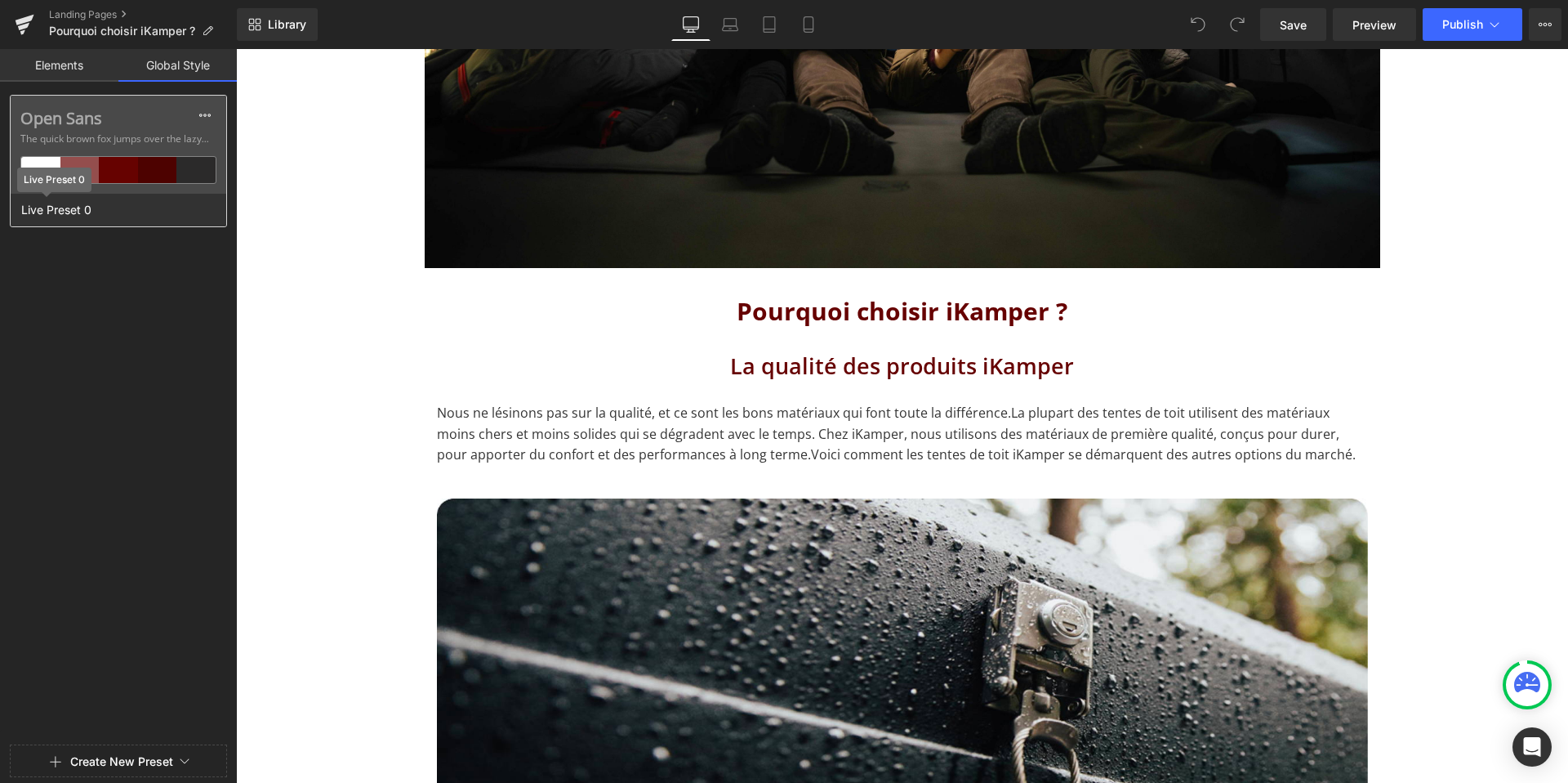
click at [59, 203] on span "Live Preset 0" at bounding box center [56, 209] width 79 height 22
click at [94, 120] on label "Open Sans" at bounding box center [118, 118] width 196 height 20
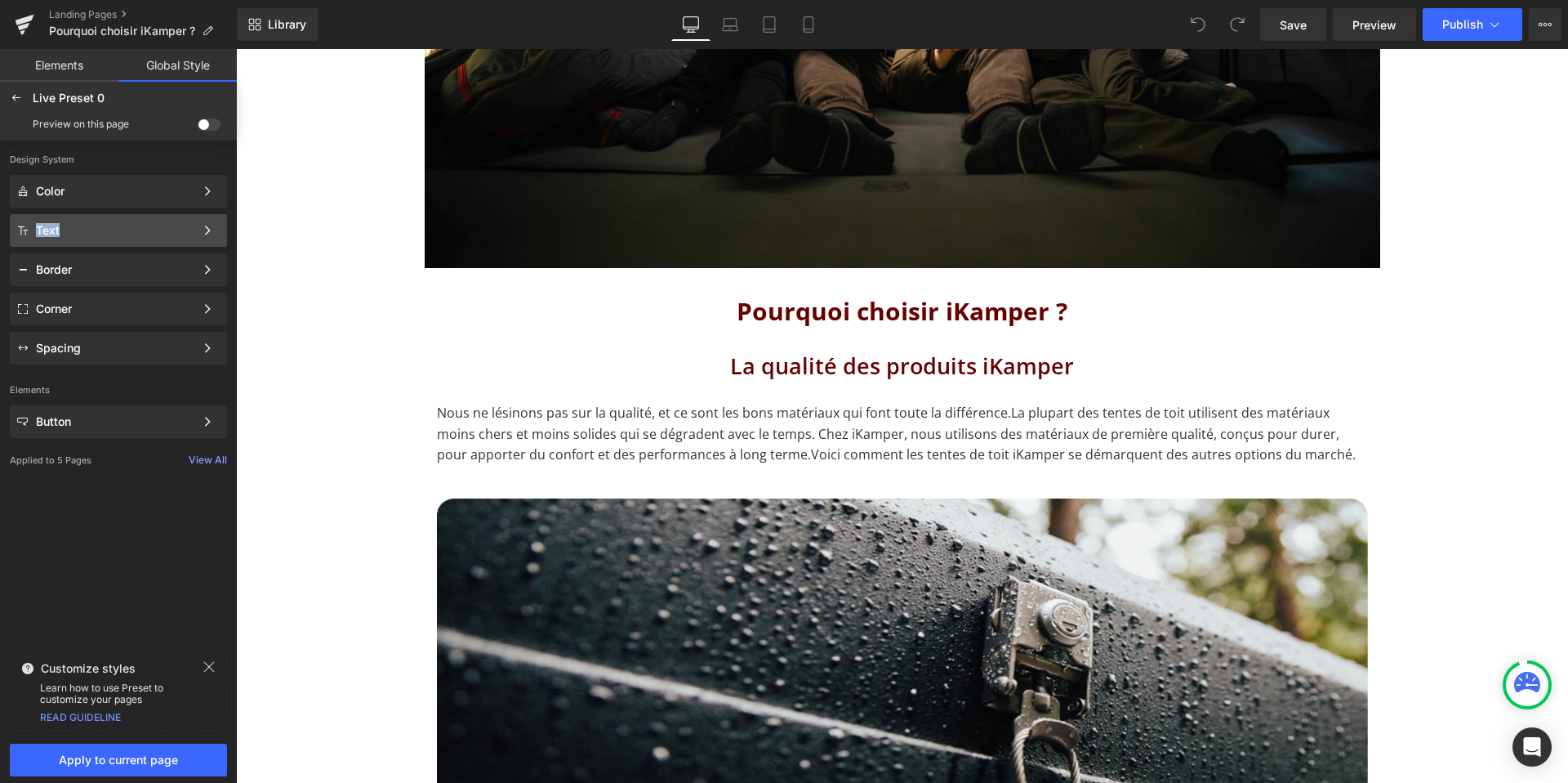
click at [89, 223] on div "Text" at bounding box center [114, 230] width 159 height 13
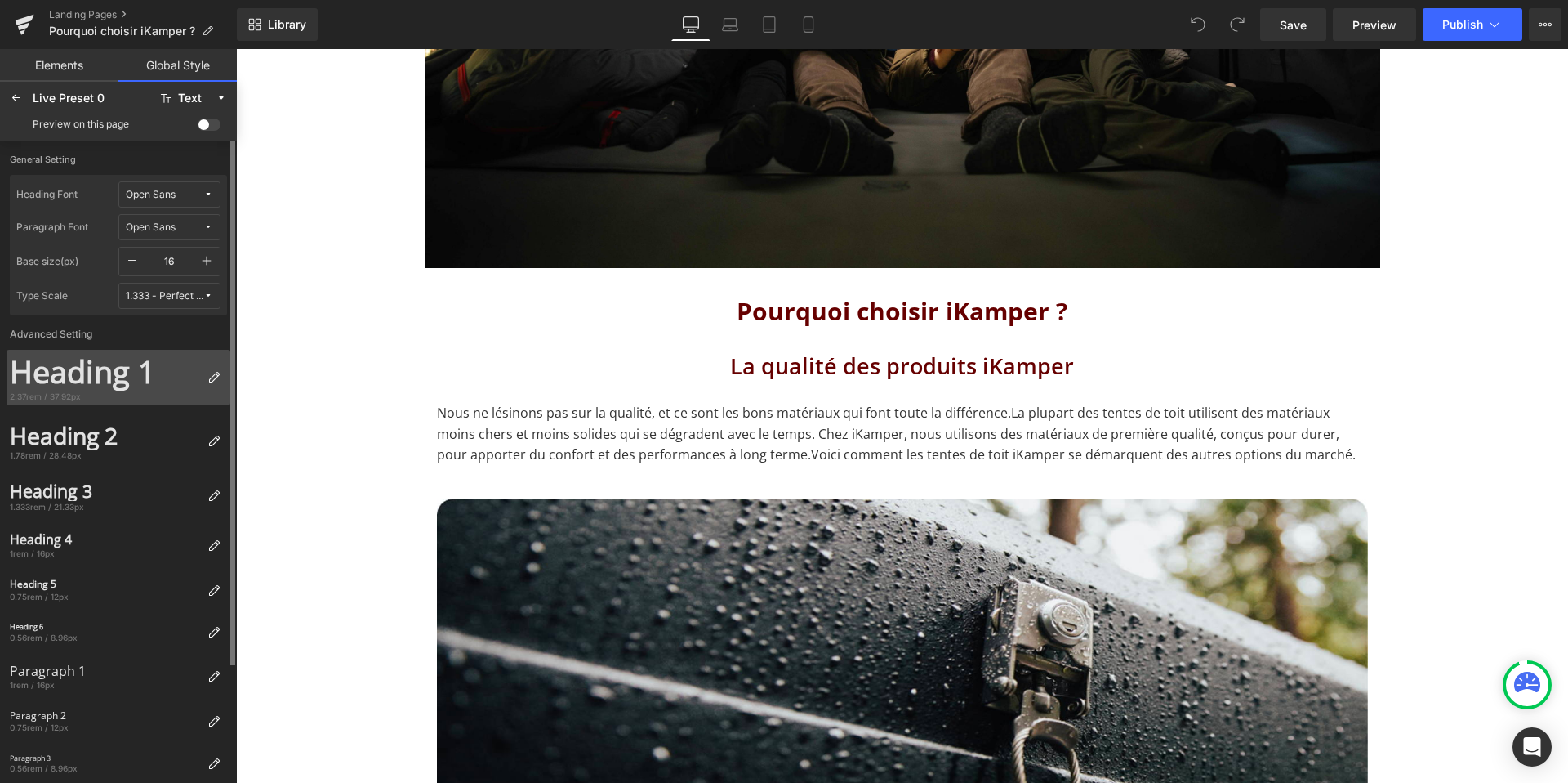
click at [80, 385] on div "Heading 1" at bounding box center [105, 372] width 191 height 38
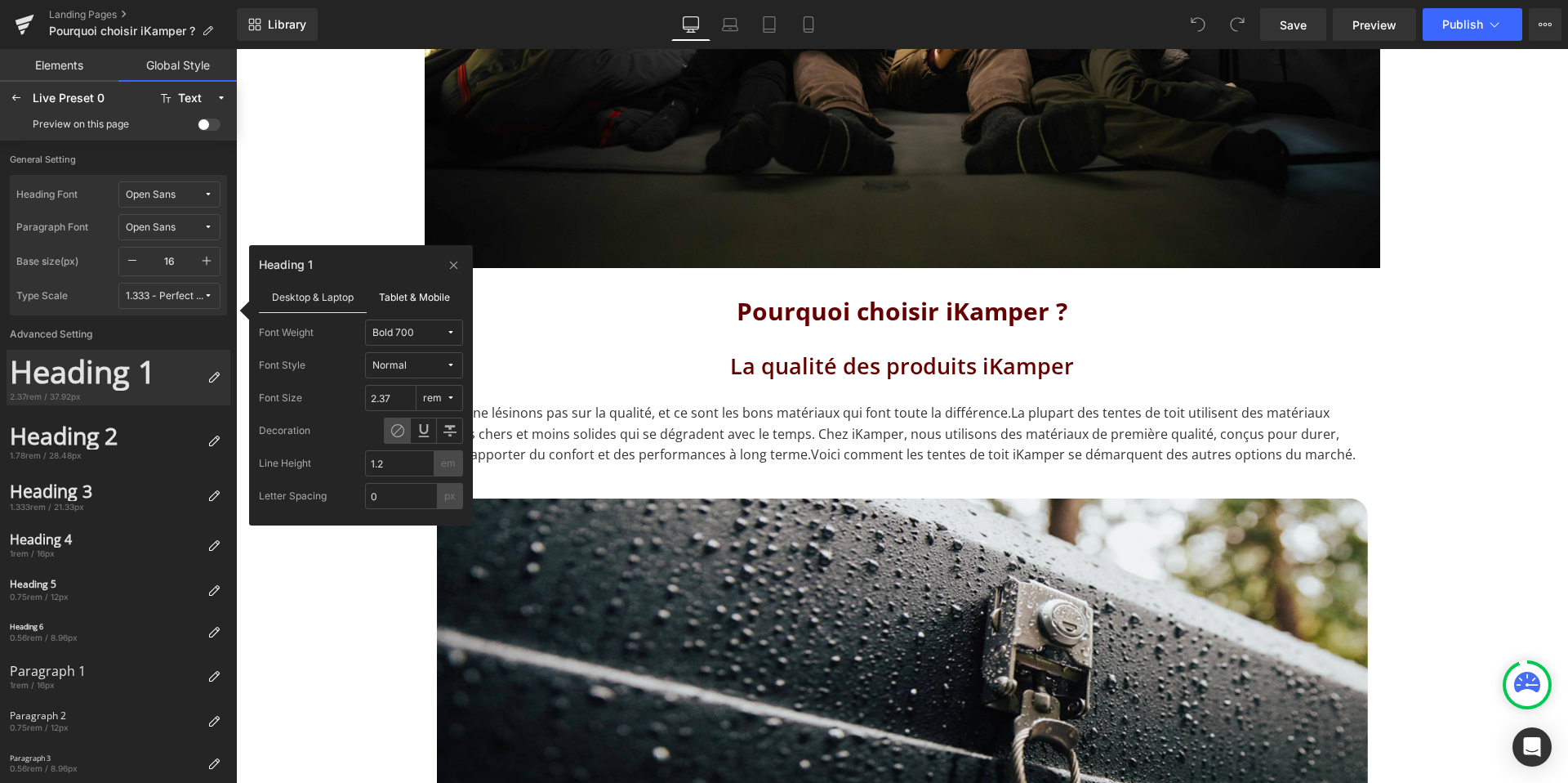
click at [405, 300] on label "Tablet & Mobile" at bounding box center [416, 296] width 98 height 31
click at [300, 299] on label "Desktop & Laptop" at bounding box center [312, 296] width 108 height 31
click at [390, 298] on label "Tablet & Mobile" at bounding box center [416, 296] width 98 height 31
click at [306, 297] on label "Desktop & Laptop" at bounding box center [312, 296] width 108 height 31
click at [457, 252] on div "Heading 1 Desktop & Laptop Tablet & Mobile Font Weight Bold 700 Font Style Norm…" at bounding box center [360, 385] width 223 height 281
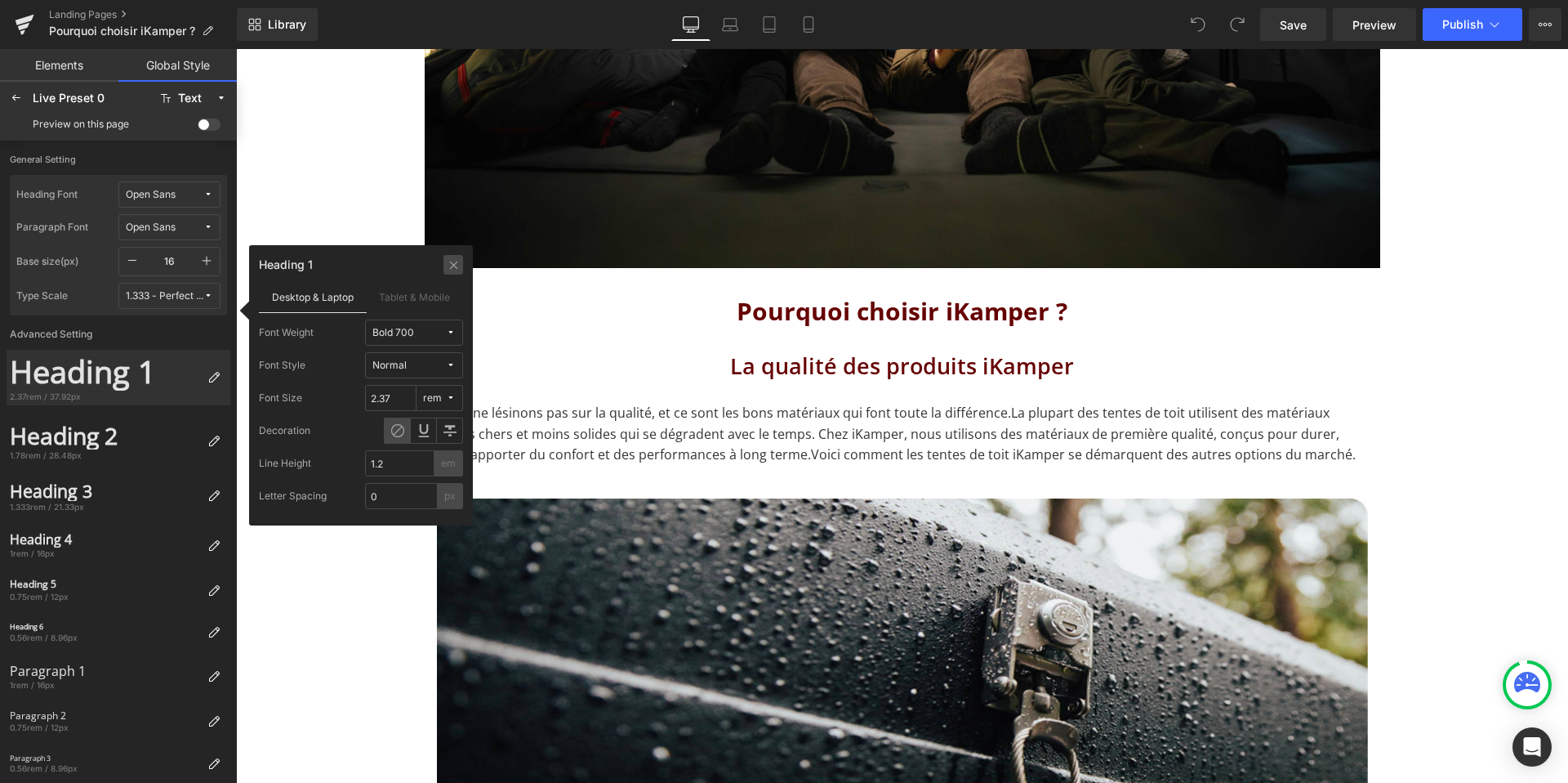
click at [455, 265] on icon at bounding box center [453, 265] width 12 height 13
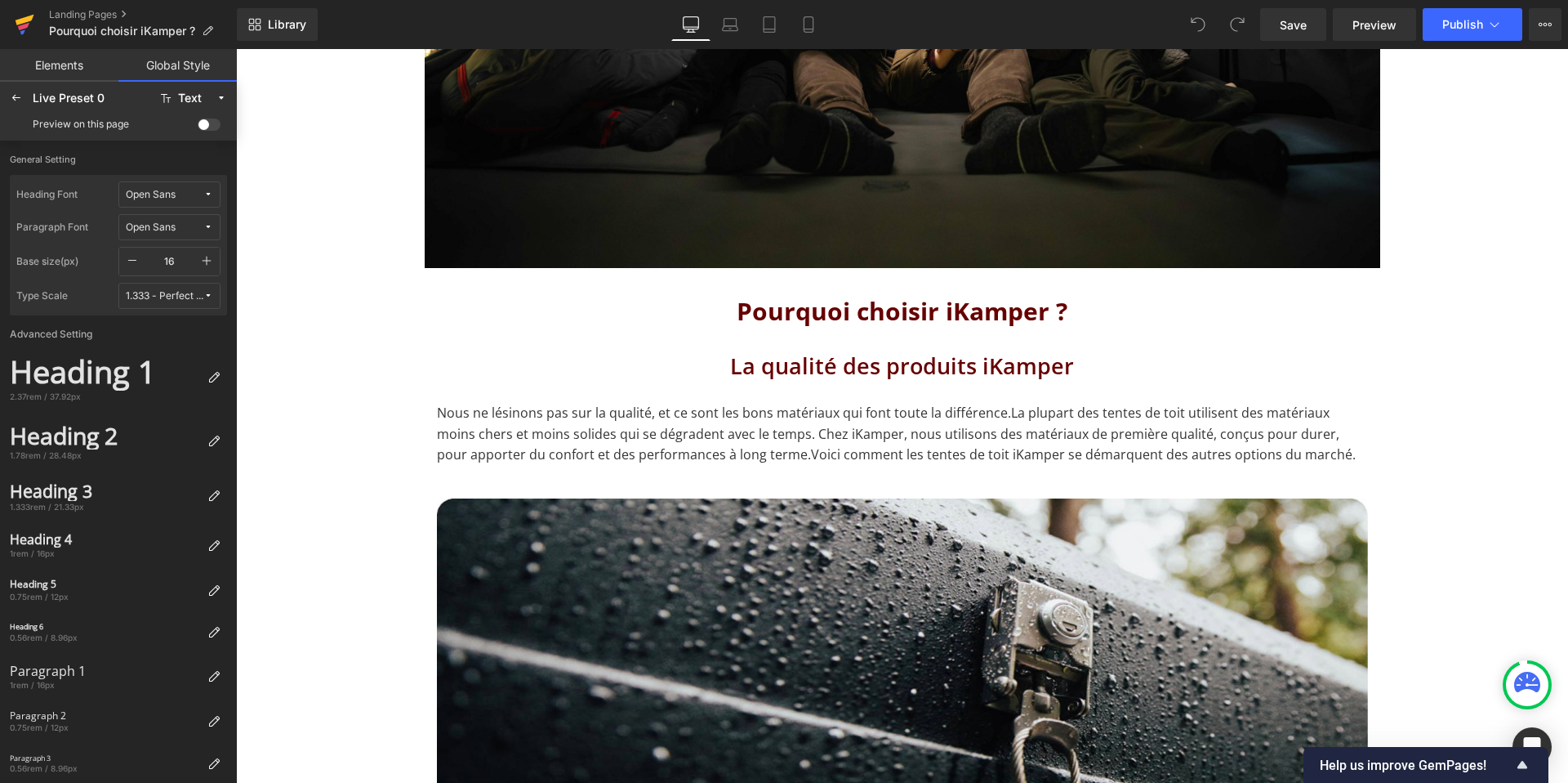
click at [0, 24] on link at bounding box center [24, 24] width 49 height 49
